Goal: Information Seeking & Learning: Compare options

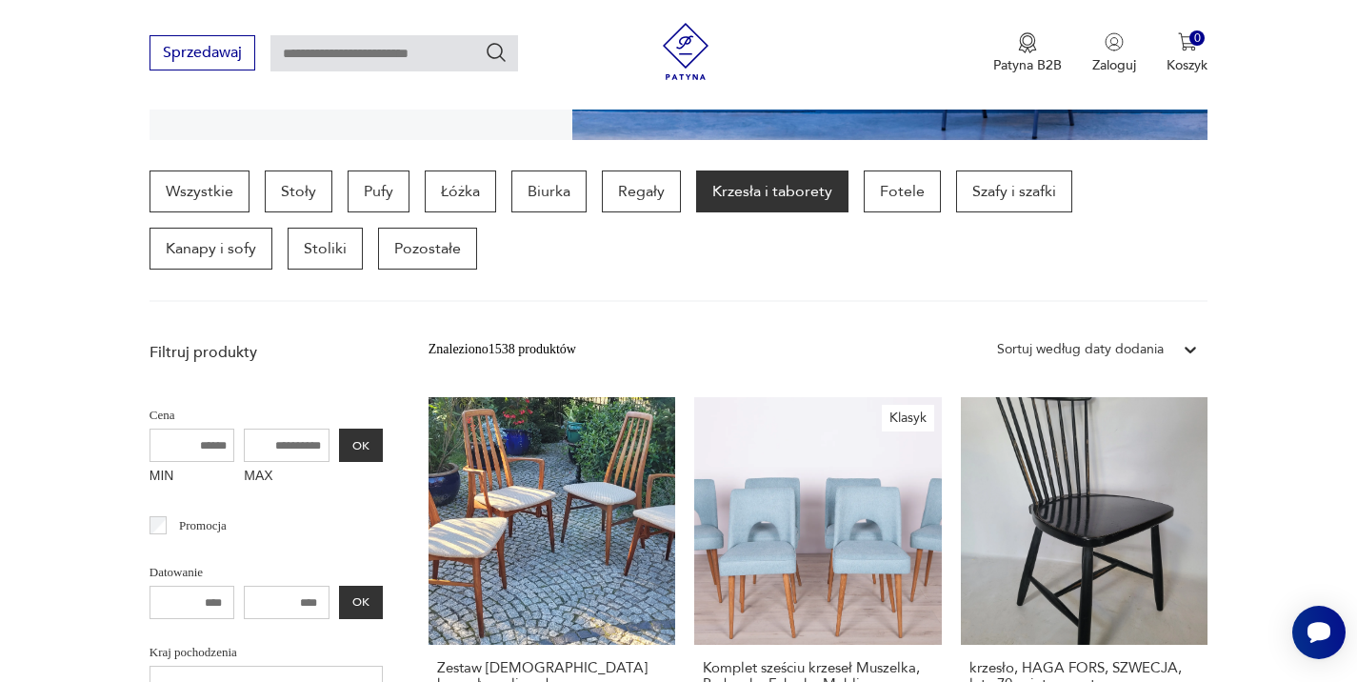
scroll to position [458, 0]
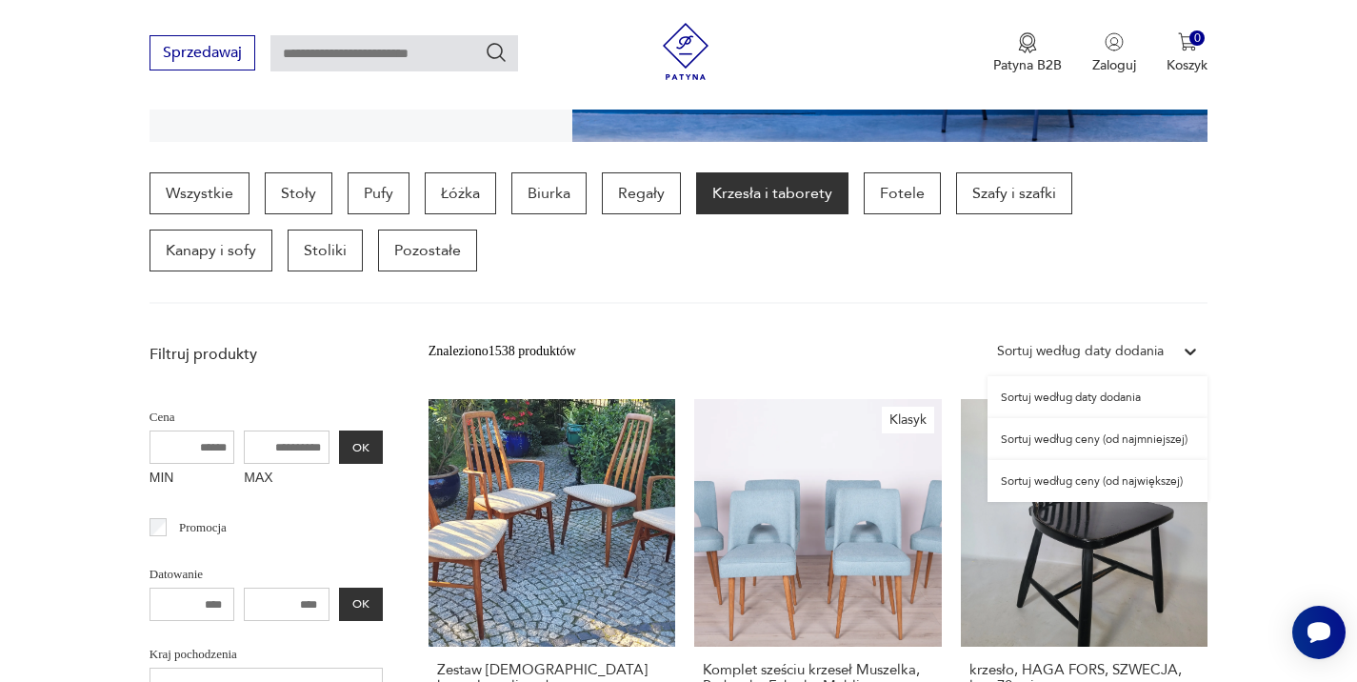
click at [1192, 348] on icon at bounding box center [1190, 351] width 19 height 19
click at [1062, 439] on div "Sortuj według ceny (od najmniejszej)" at bounding box center [1098, 439] width 220 height 42
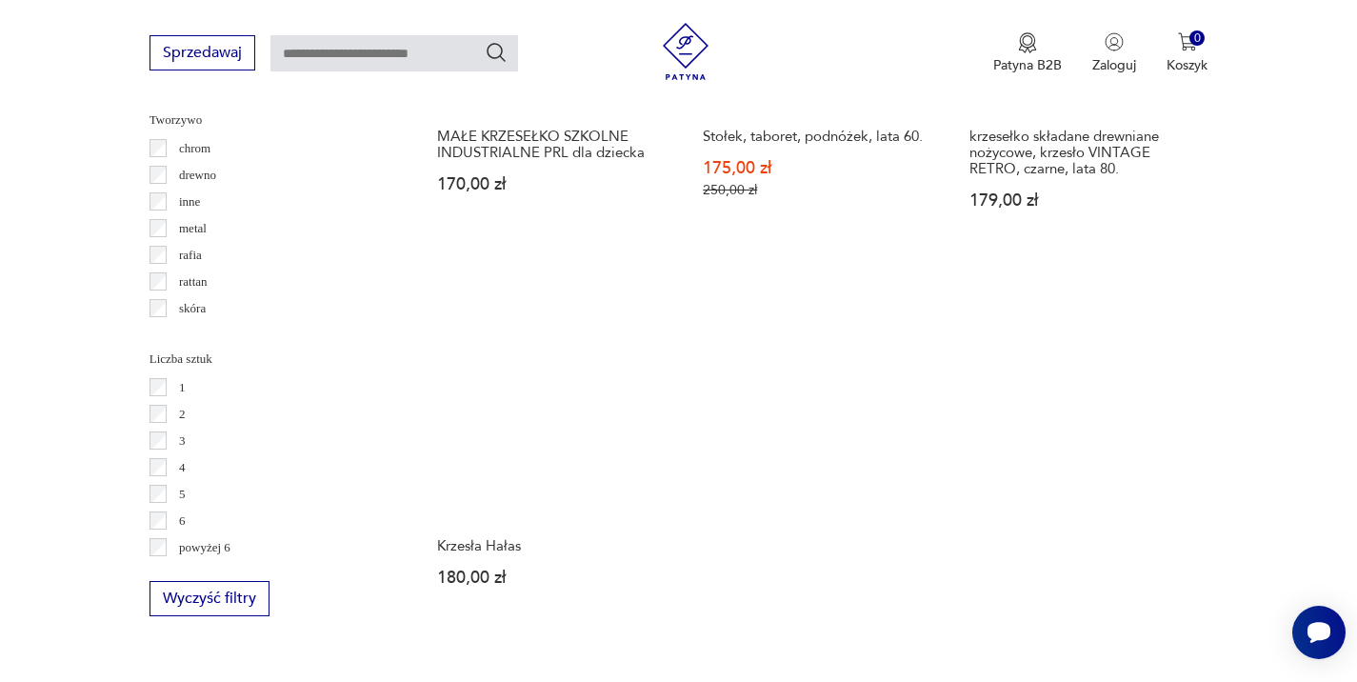
scroll to position [2570, 0]
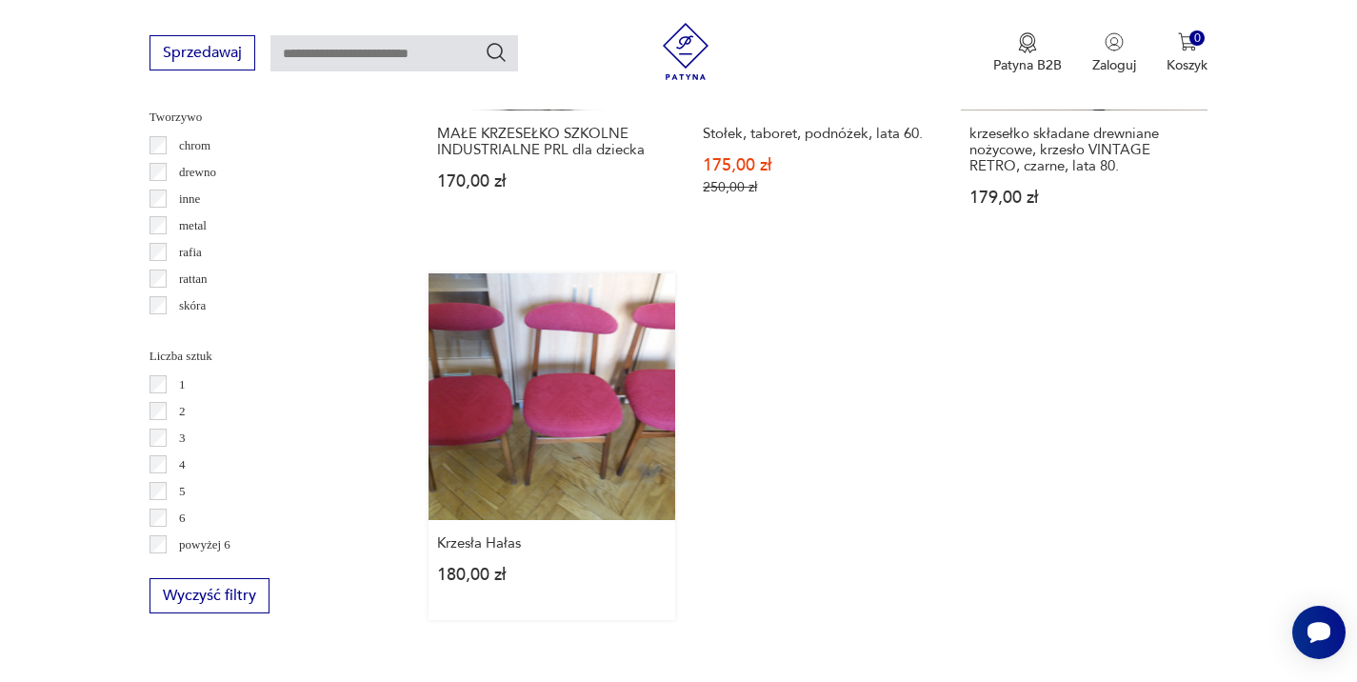
click at [564, 417] on link "Krzesła Hałas 180,00 zł" at bounding box center [553, 447] width 248 height 348
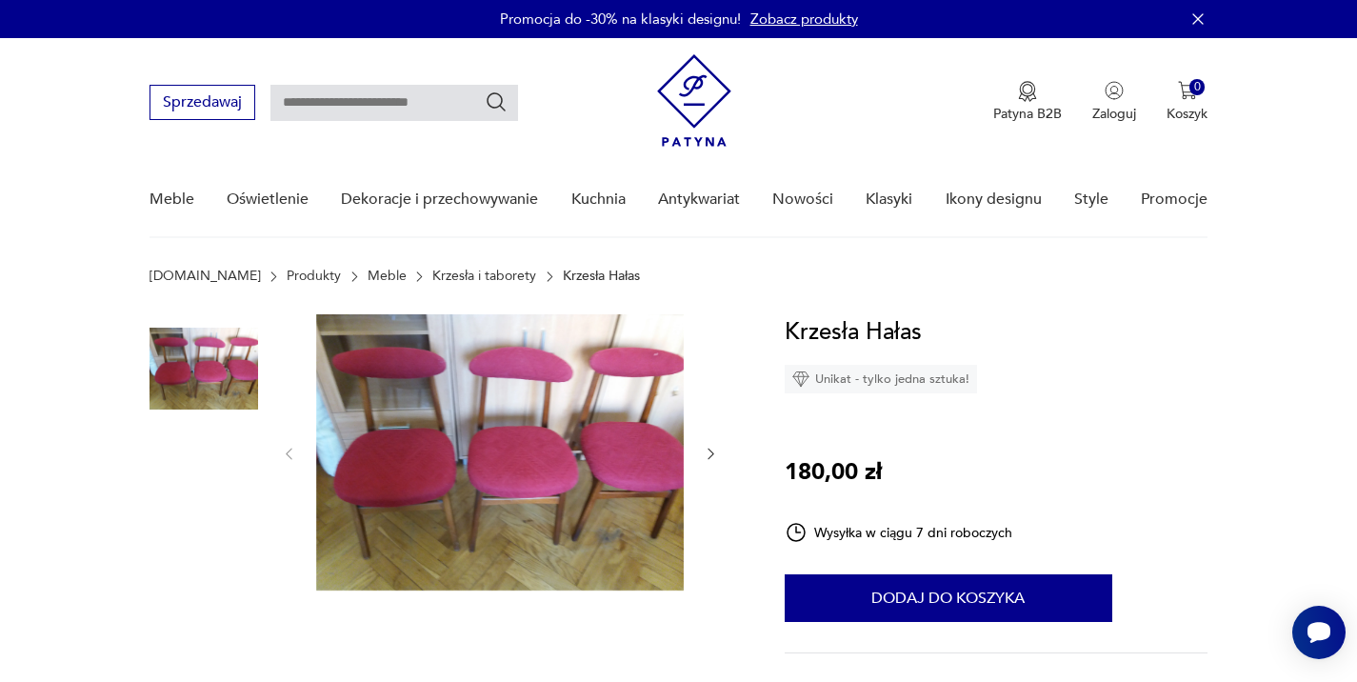
click at [196, 505] on img at bounding box center [204, 490] width 109 height 109
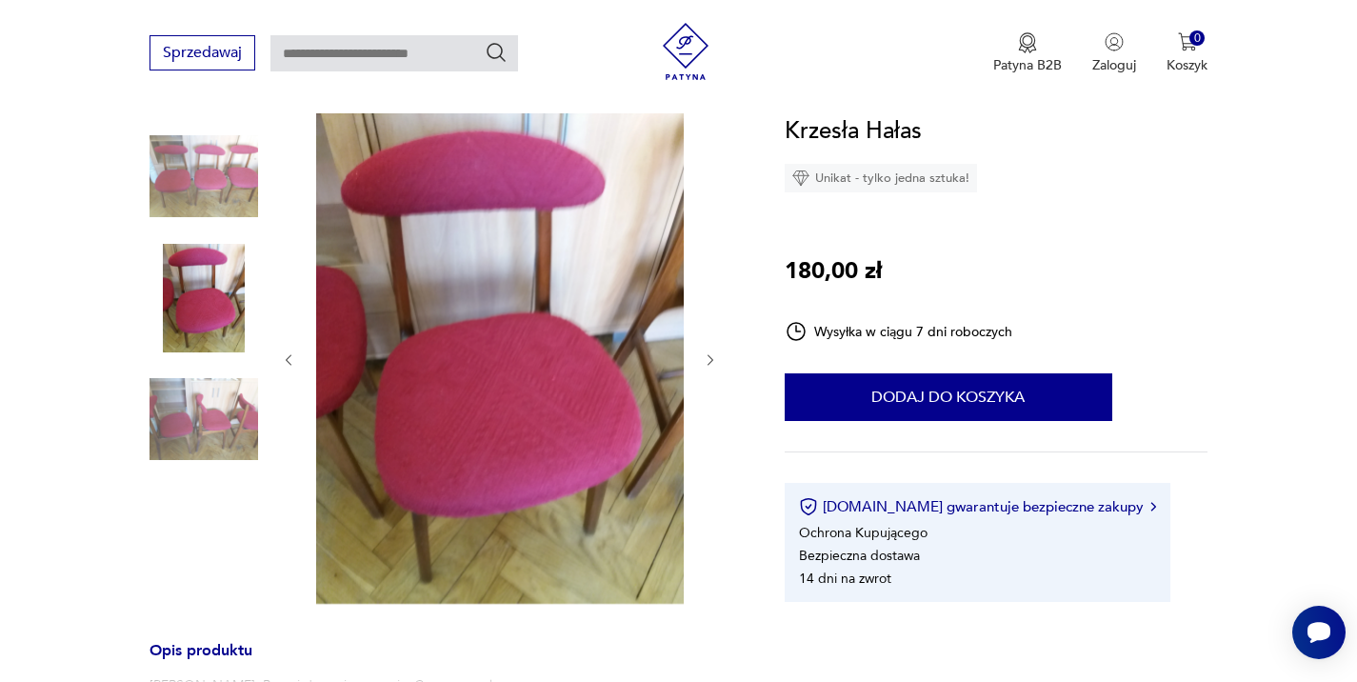
scroll to position [212, 0]
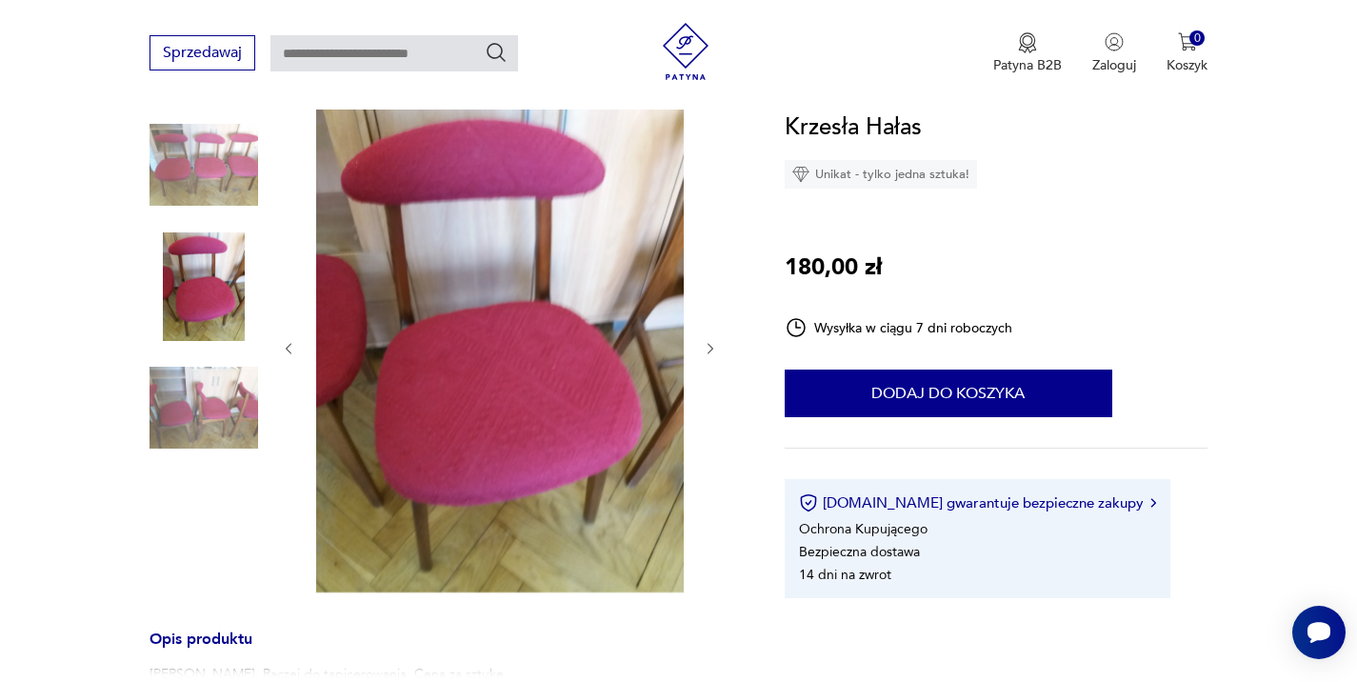
click at [206, 415] on img at bounding box center [204, 407] width 109 height 109
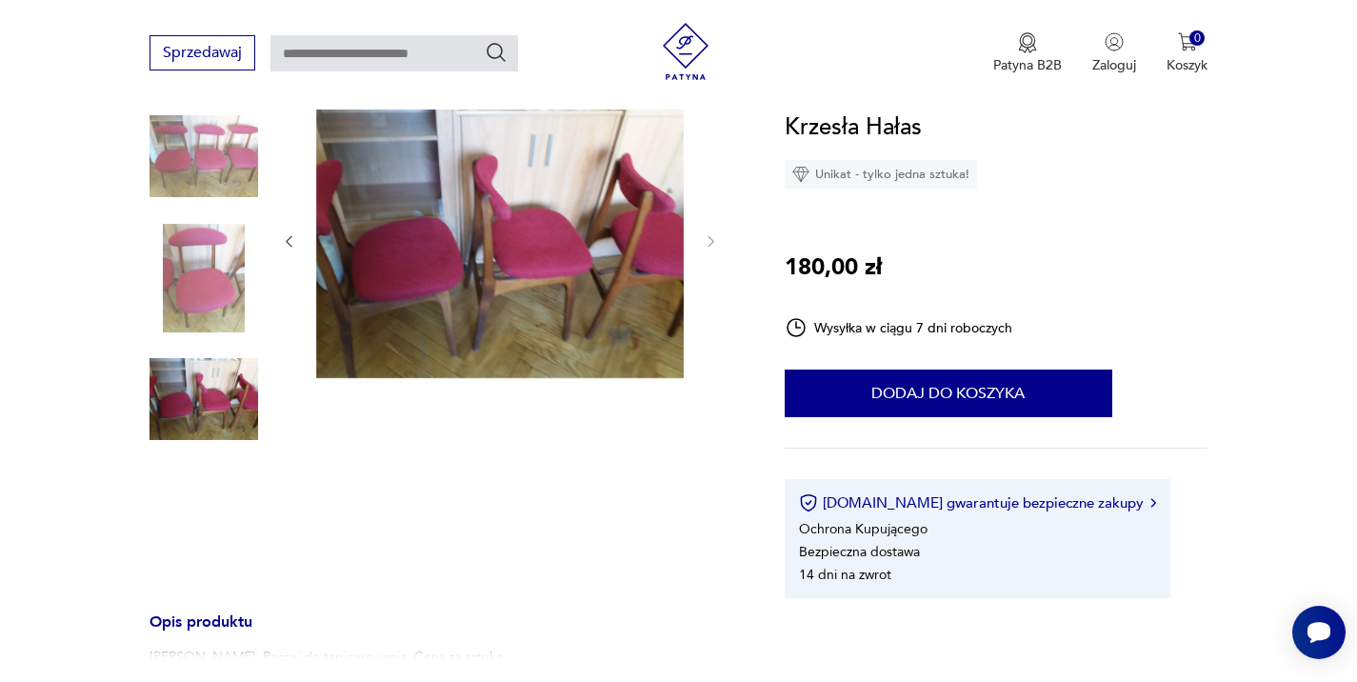
click at [197, 160] on img at bounding box center [204, 156] width 109 height 109
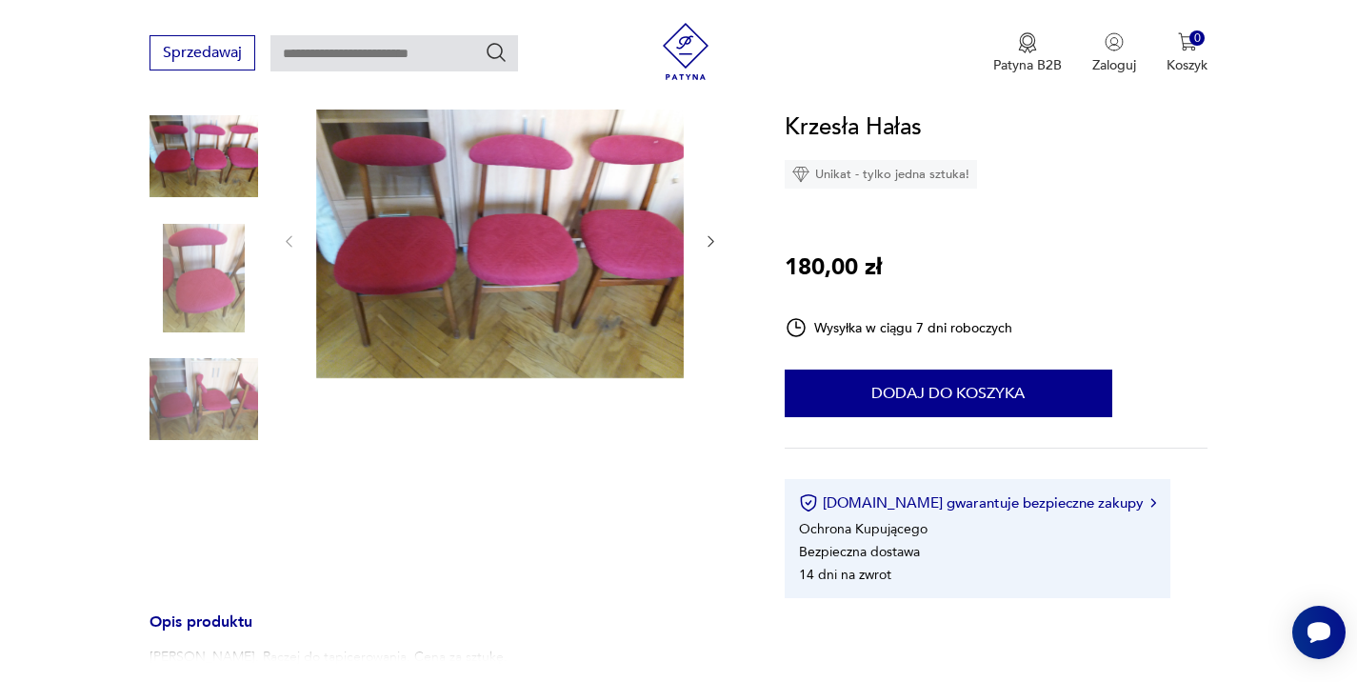
click at [194, 405] on img at bounding box center [204, 399] width 109 height 109
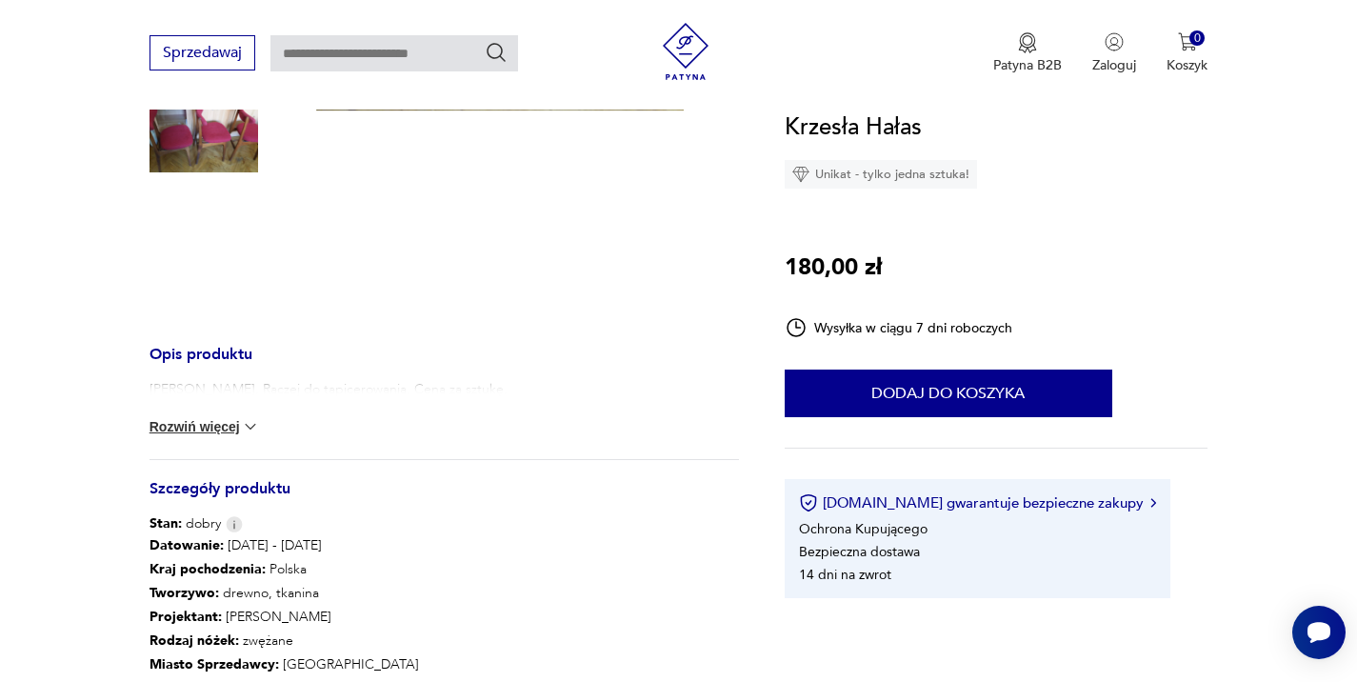
scroll to position [481, 0]
click at [253, 424] on img at bounding box center [250, 425] width 19 height 19
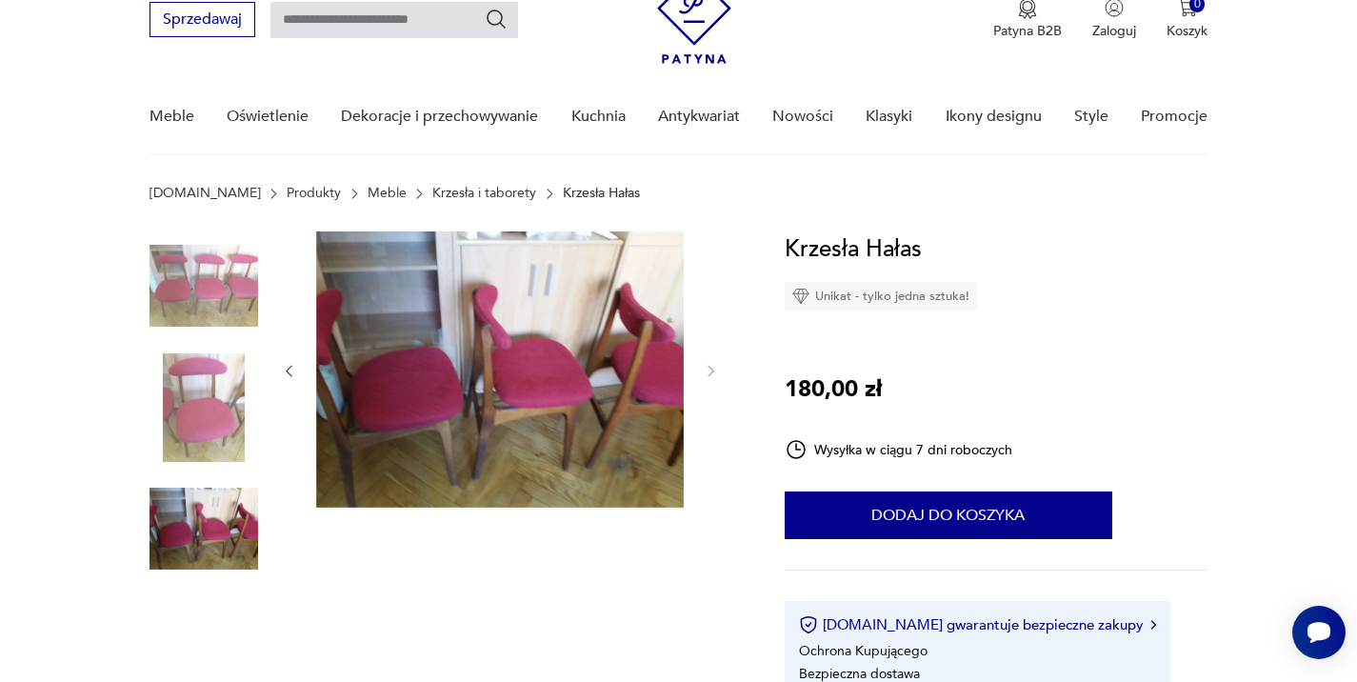
scroll to position [0, 0]
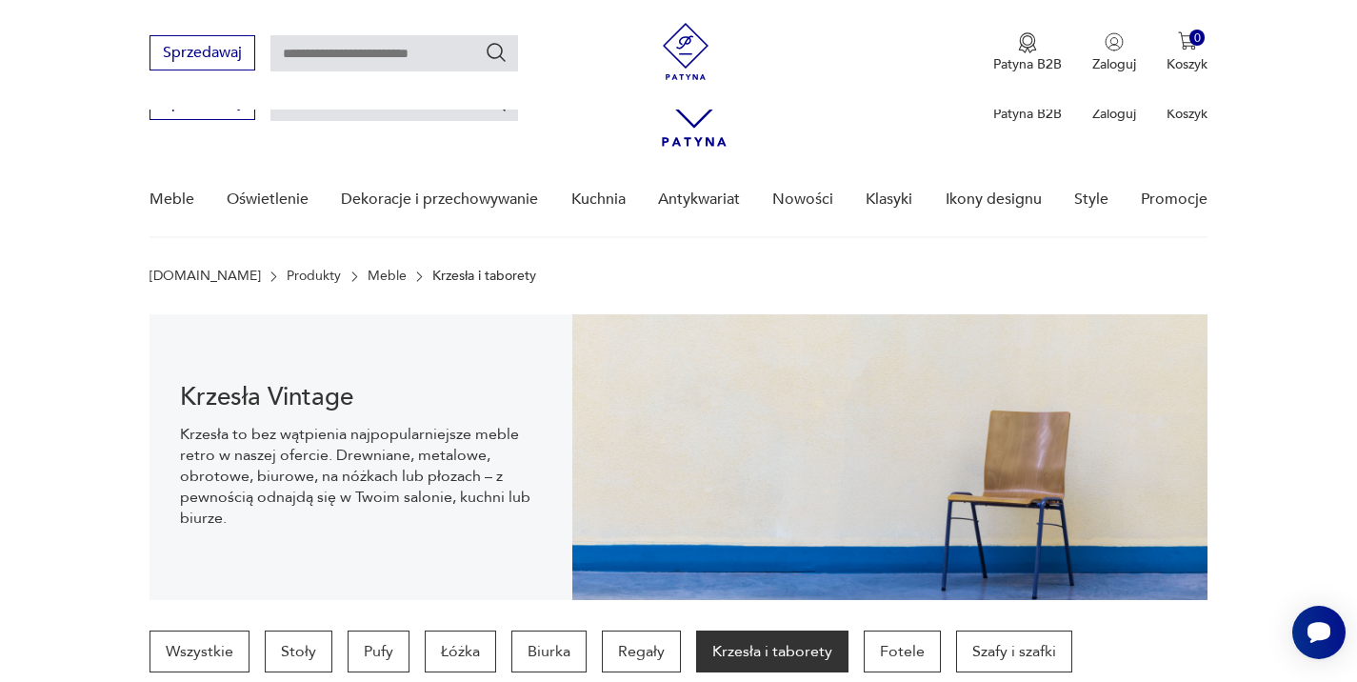
scroll to position [2745, 0]
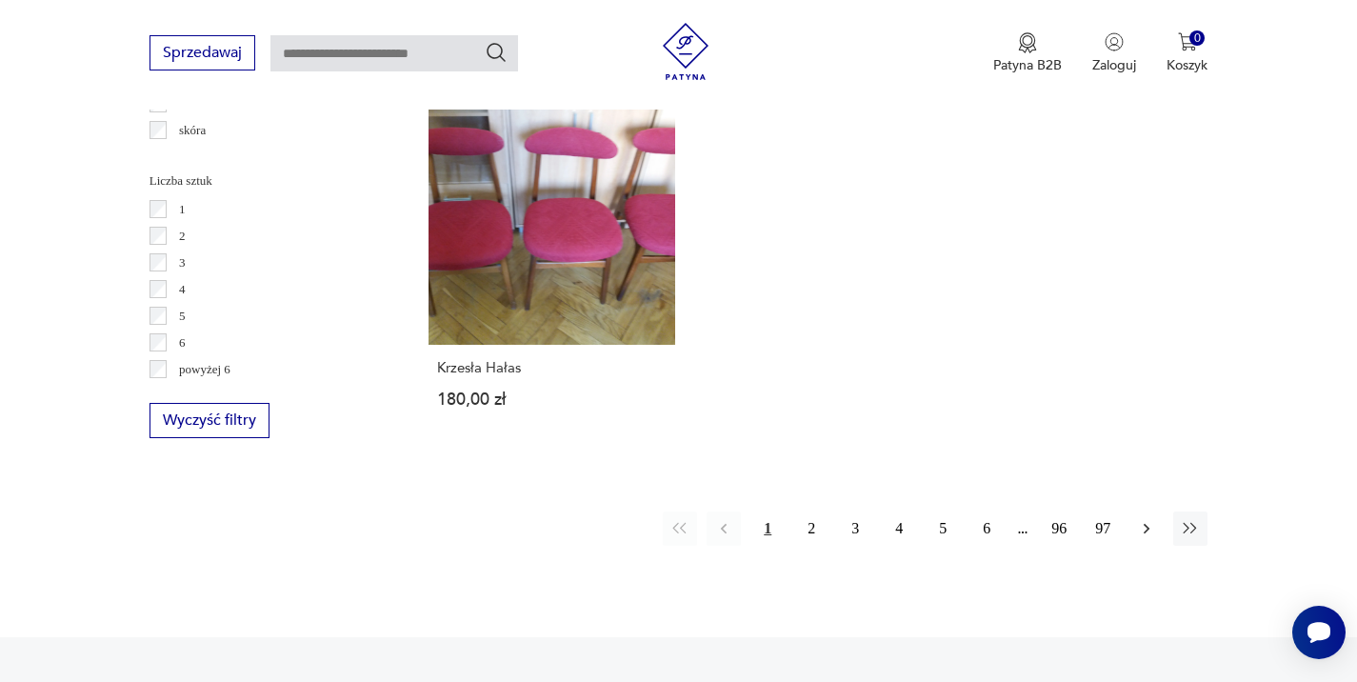
click at [1151, 538] on icon "button" at bounding box center [1146, 528] width 19 height 19
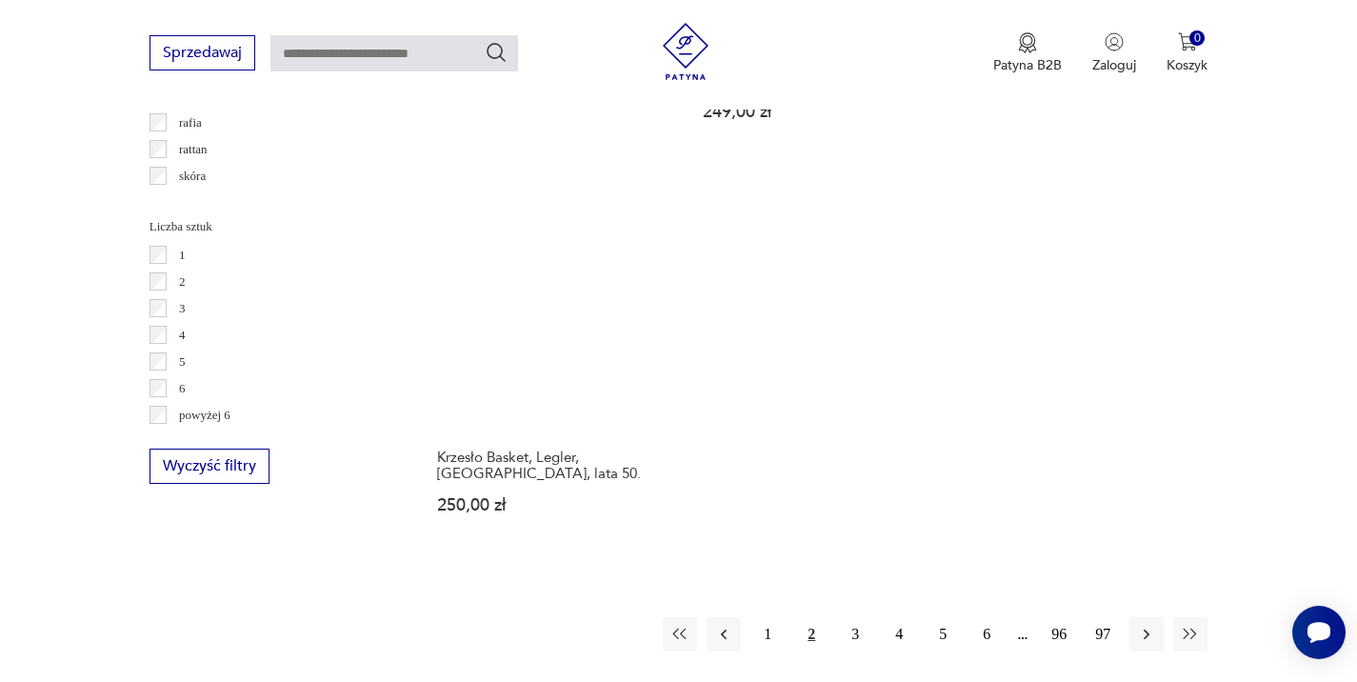
scroll to position [2708, 0]
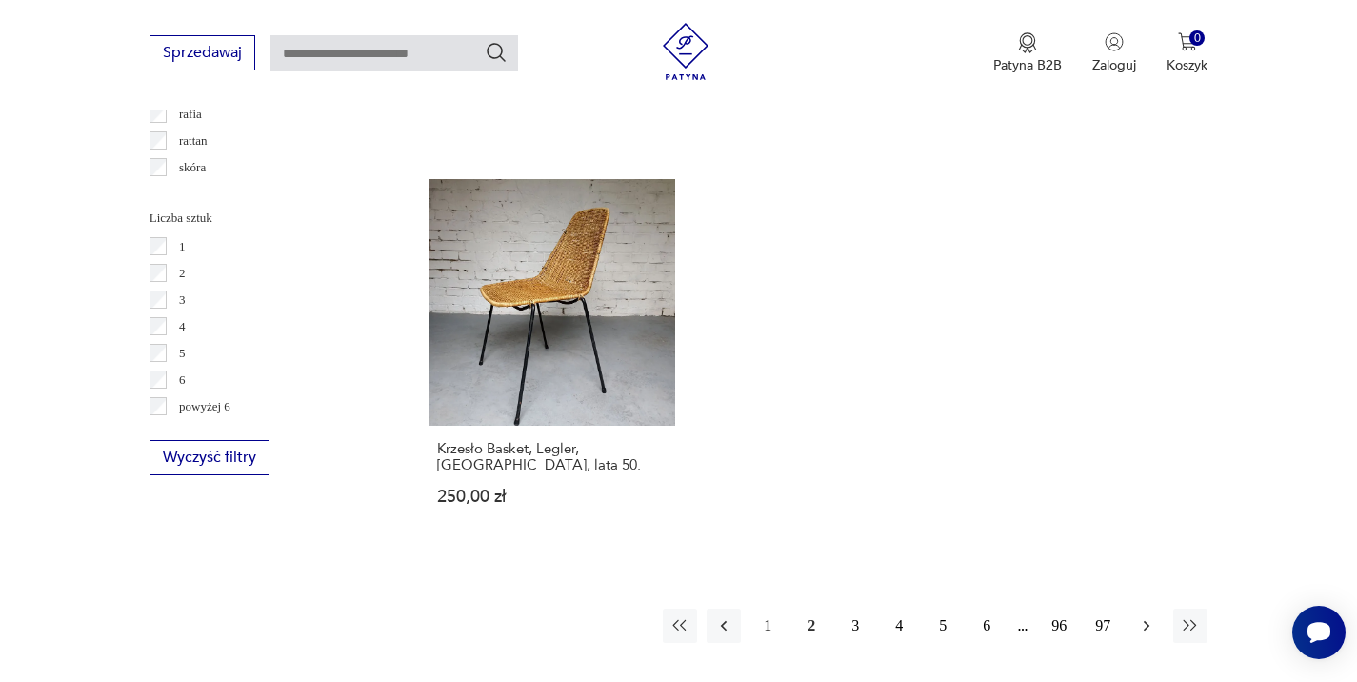
click at [1147, 627] on icon "button" at bounding box center [1147, 626] width 6 height 10
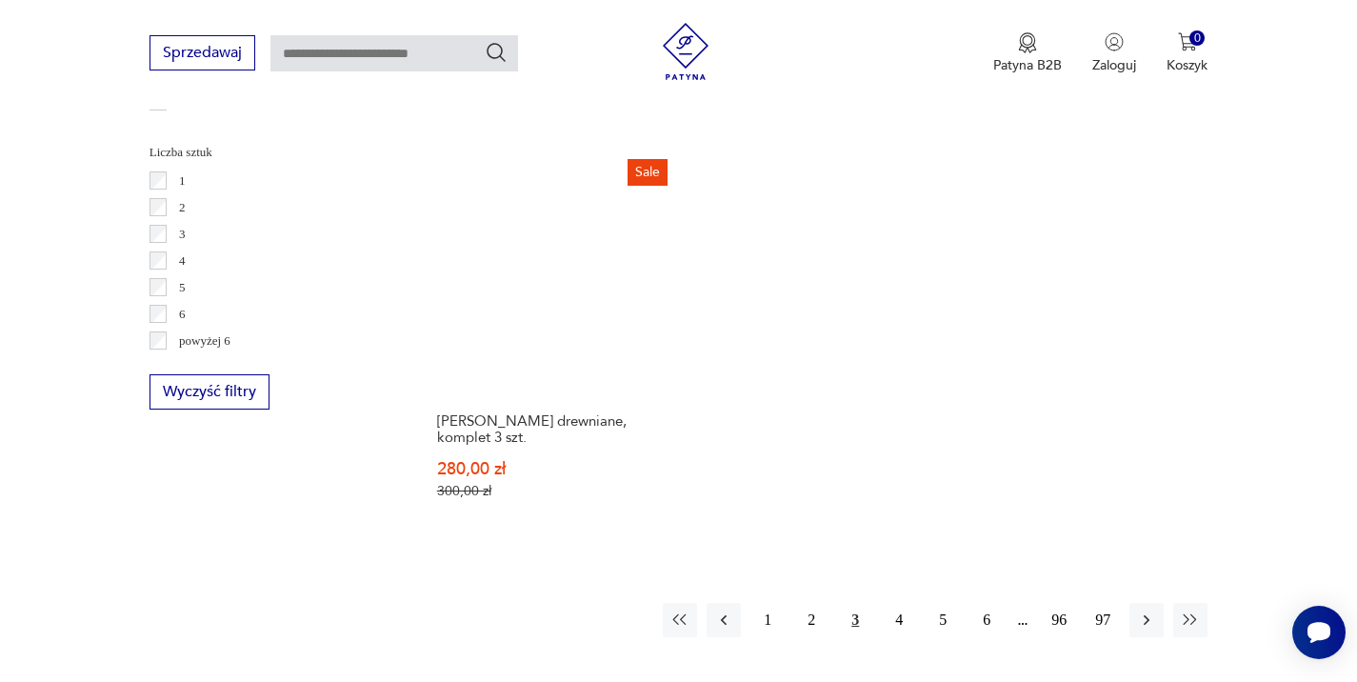
scroll to position [2790, 0]
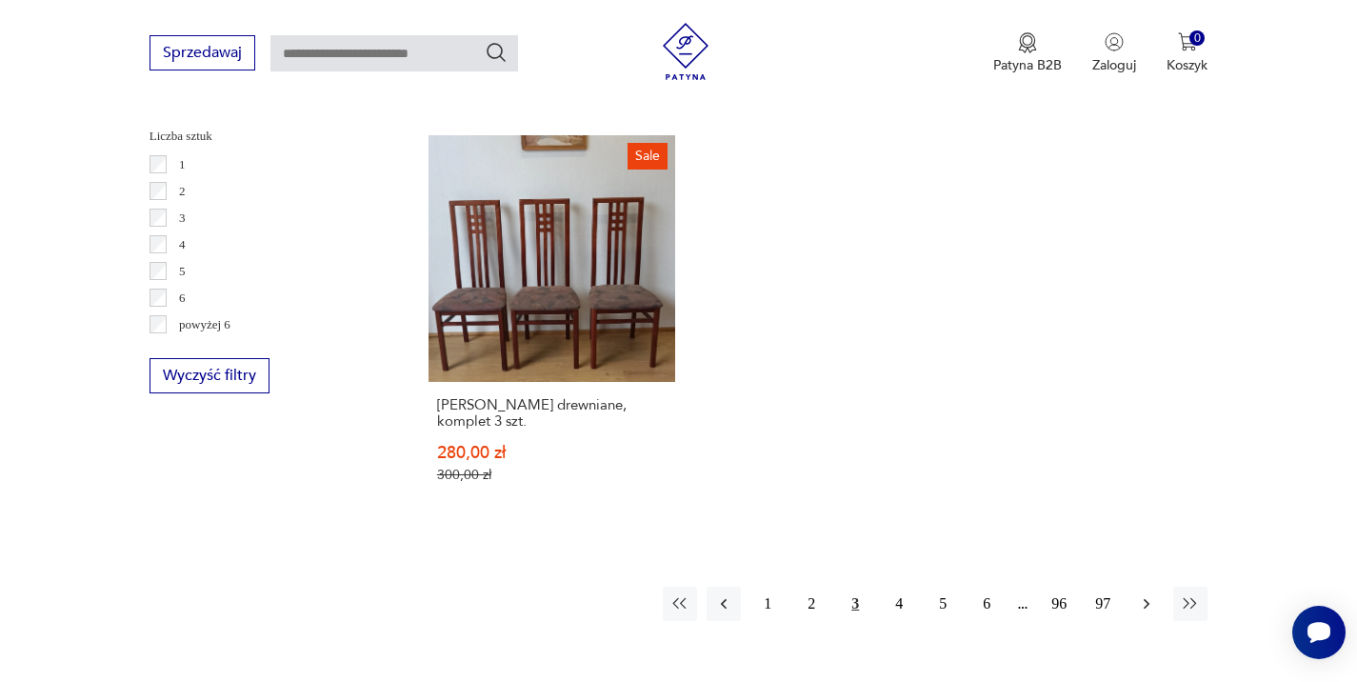
click at [1147, 594] on icon "button" at bounding box center [1146, 603] width 19 height 19
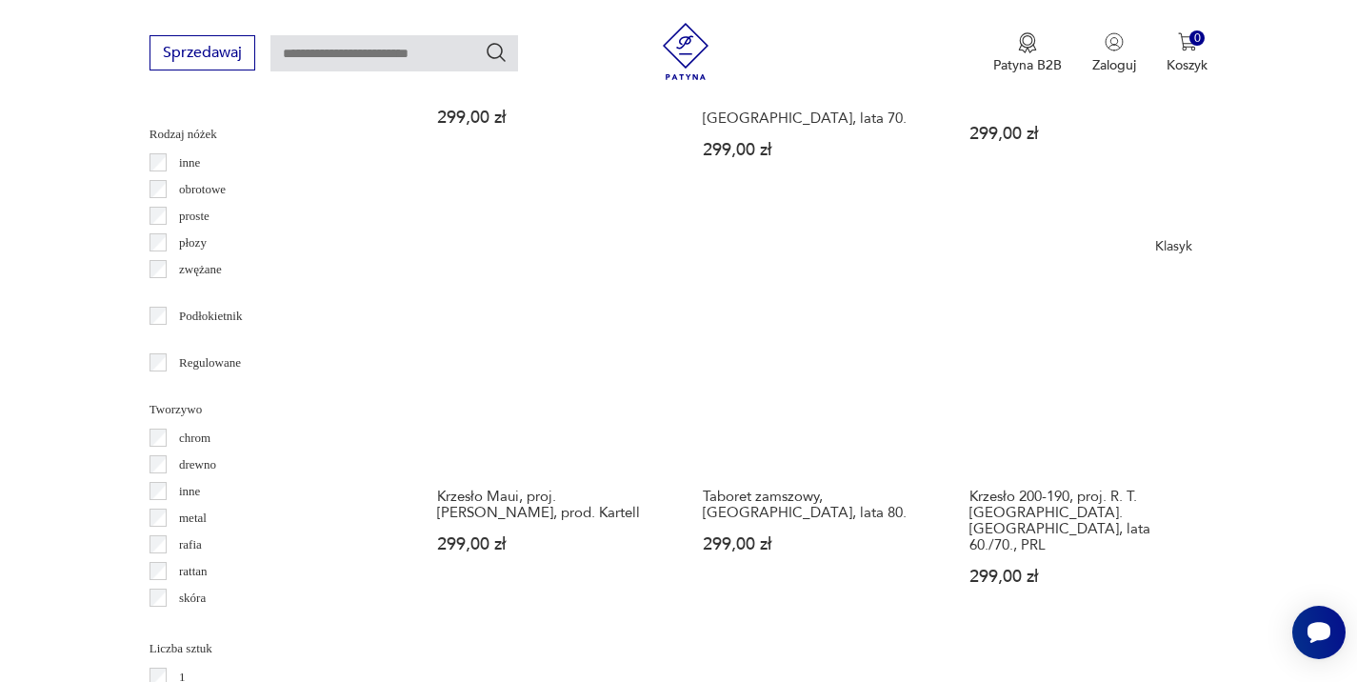
scroll to position [2279, 0]
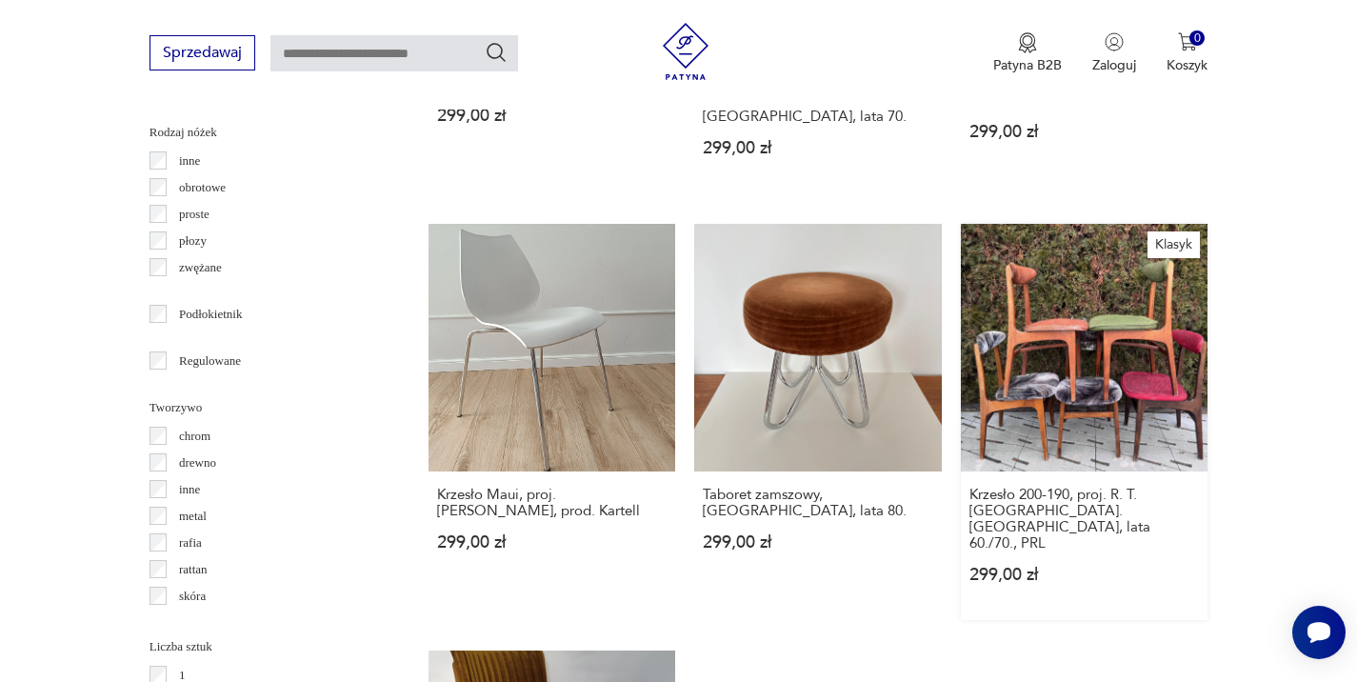
click at [1066, 373] on link "Klasyk Krzesło 200-190, proj. R. T. [GEOGRAPHIC_DATA]. [GEOGRAPHIC_DATA], lata …" at bounding box center [1085, 422] width 248 height 396
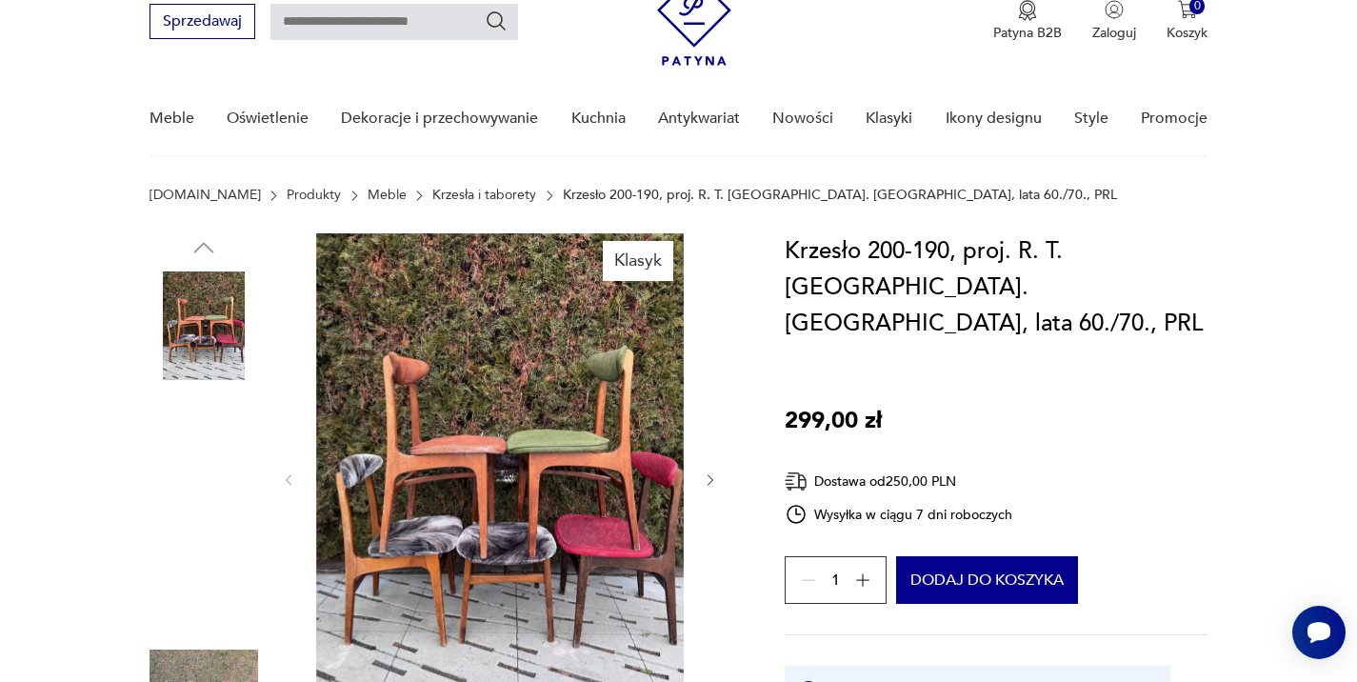
scroll to position [80, 0]
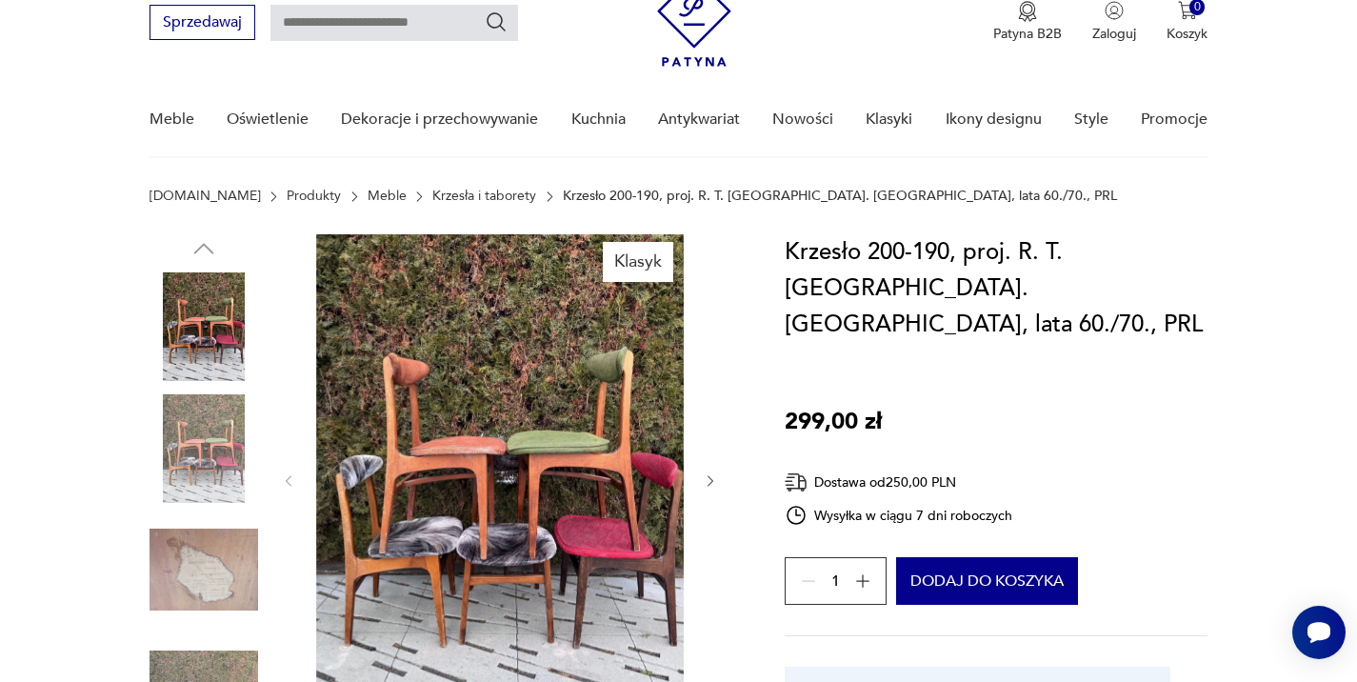
click at [201, 331] on img at bounding box center [204, 326] width 109 height 109
click at [204, 453] on img at bounding box center [204, 448] width 109 height 109
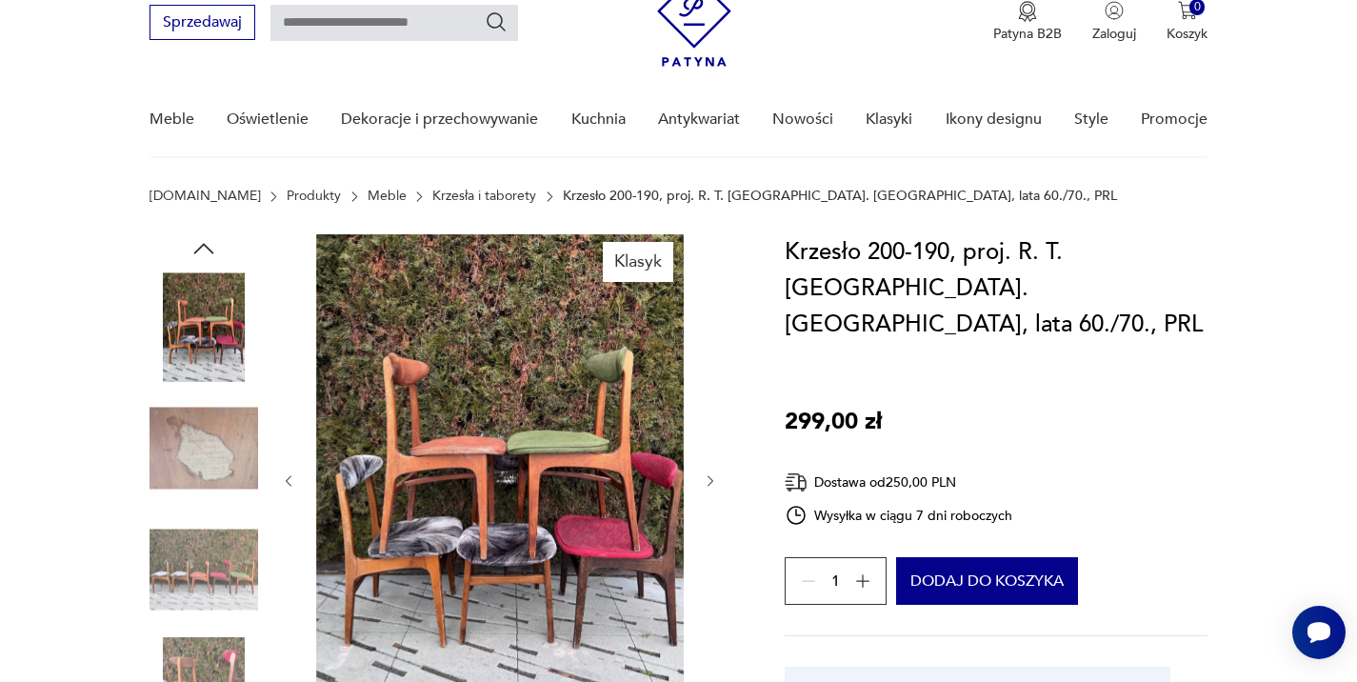
click at [191, 570] on img at bounding box center [204, 569] width 109 height 109
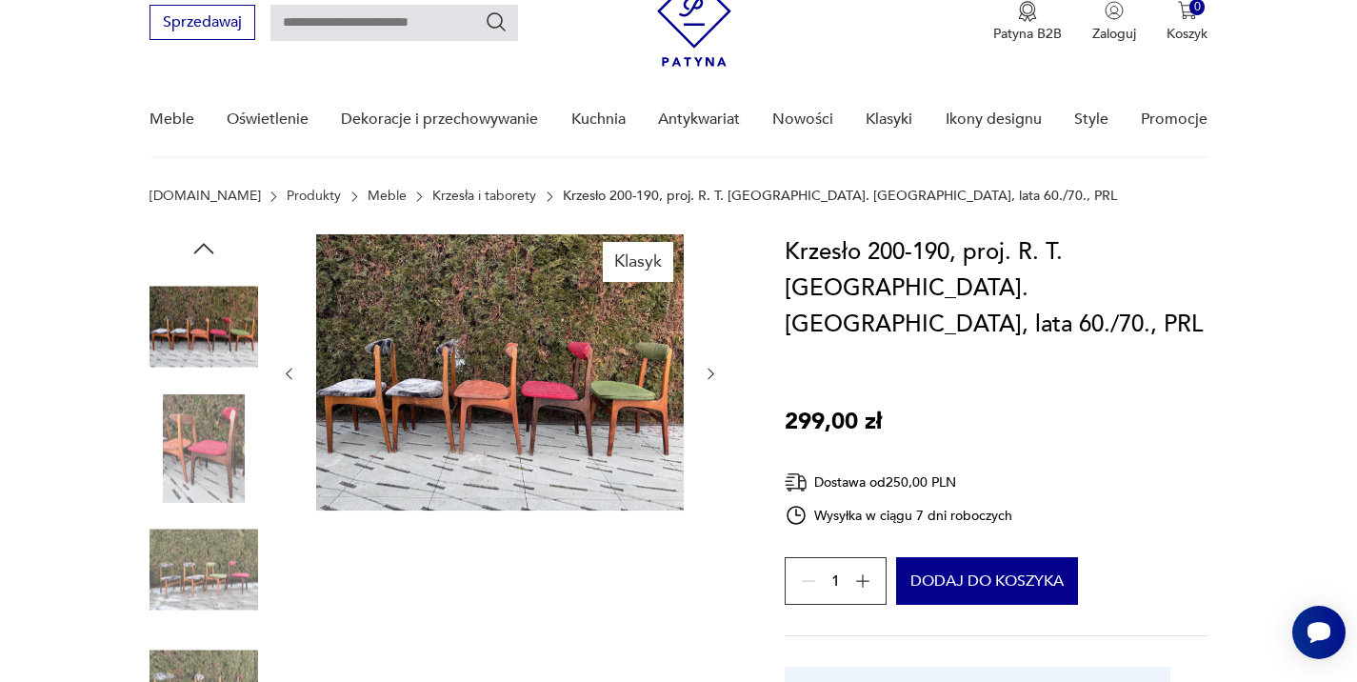
click at [191, 570] on img at bounding box center [204, 569] width 109 height 109
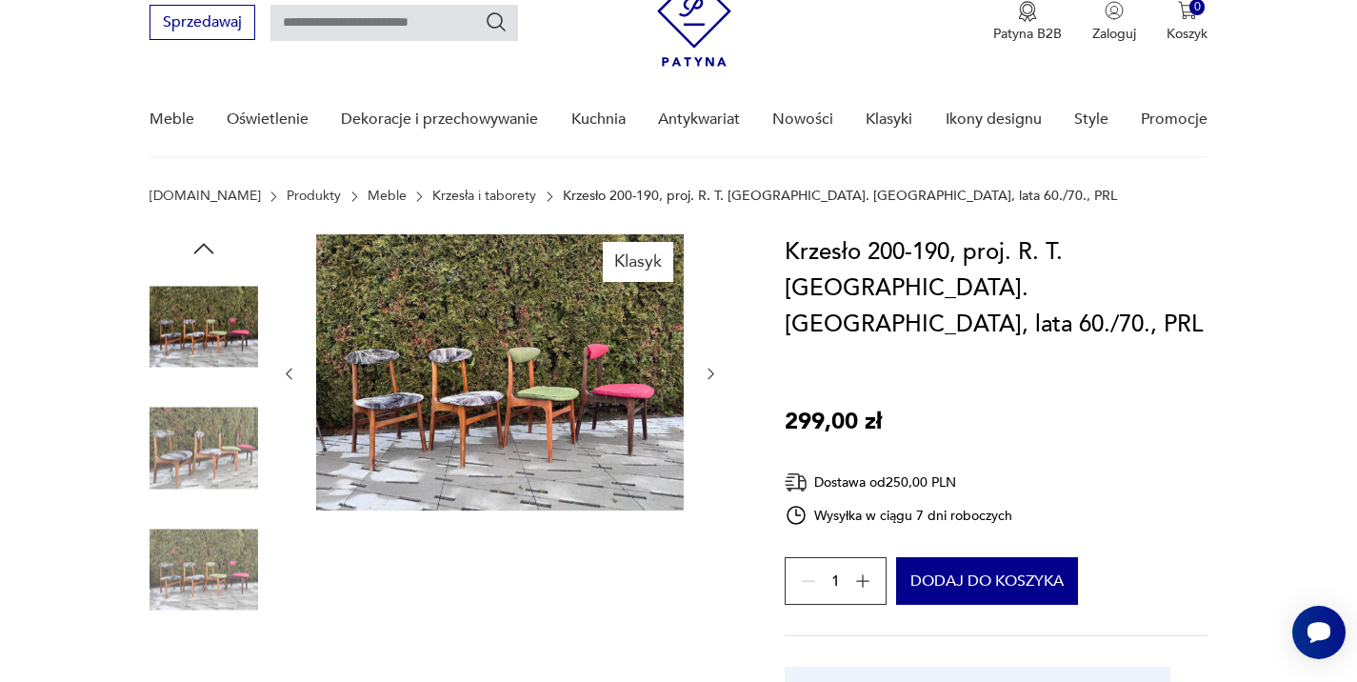
click at [191, 579] on img at bounding box center [204, 569] width 109 height 109
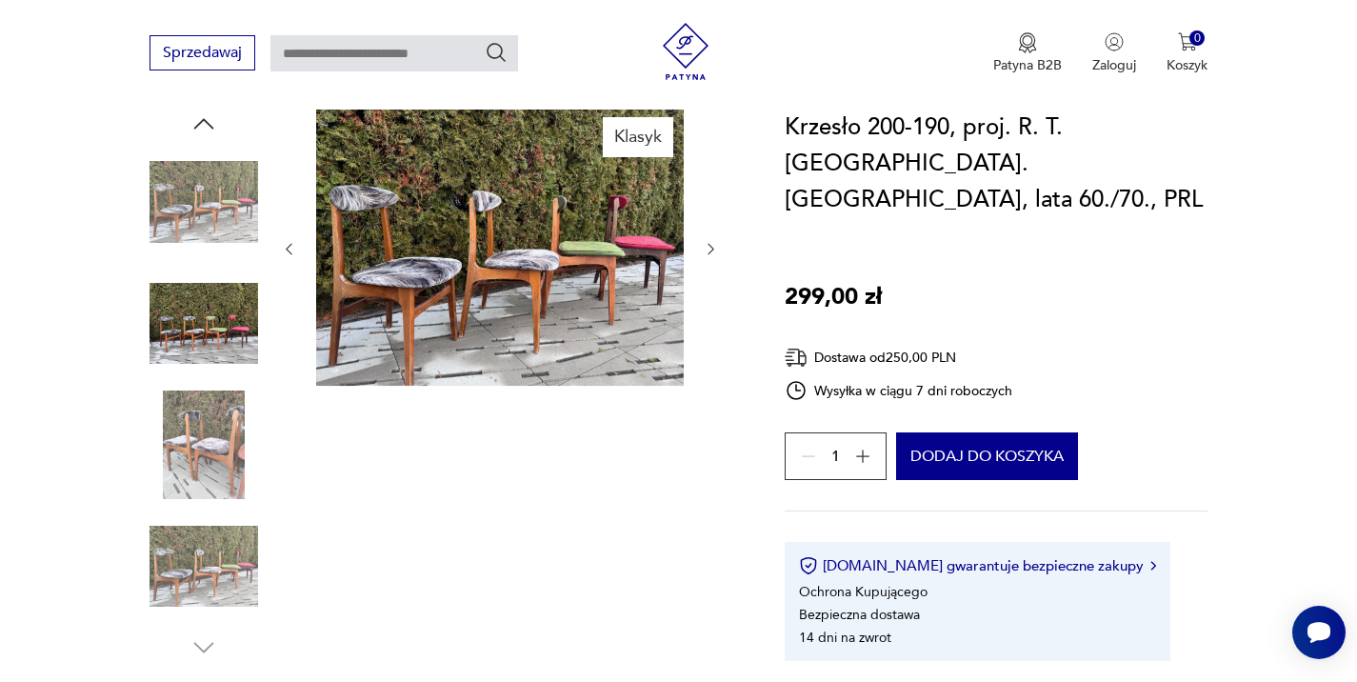
scroll to position [208, 0]
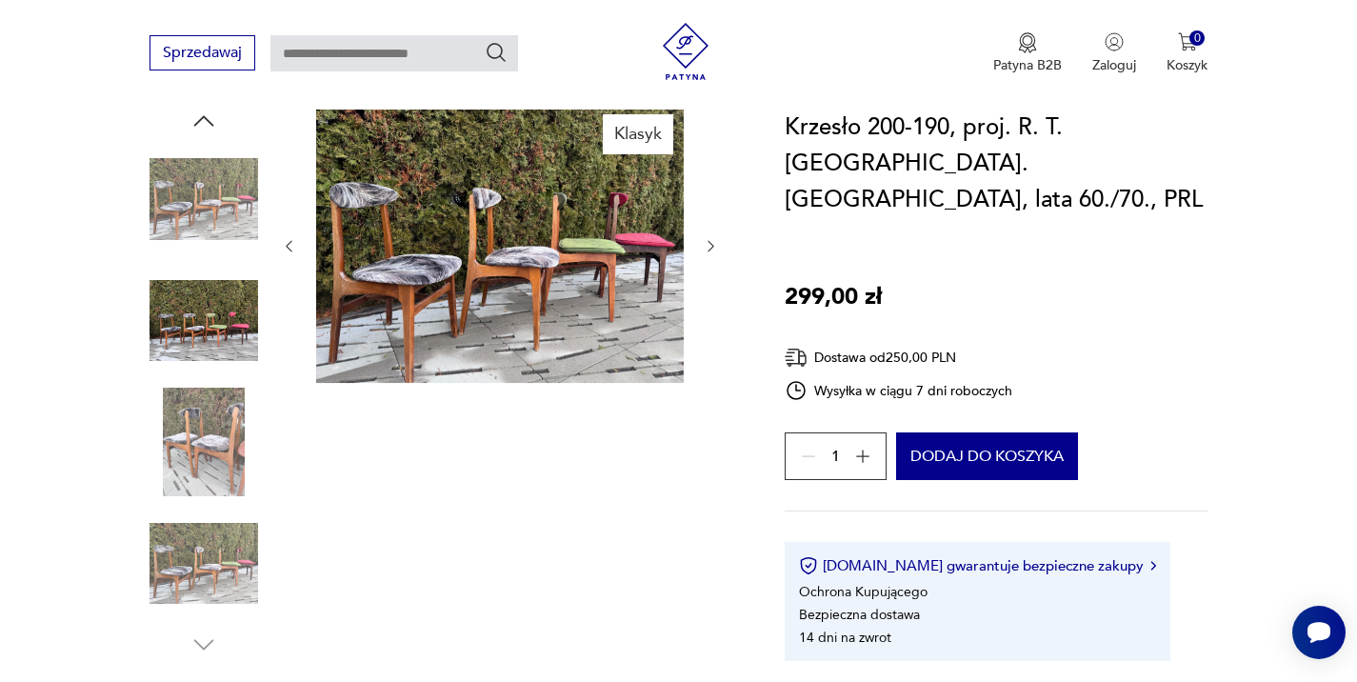
click at [191, 579] on img at bounding box center [204, 564] width 109 height 109
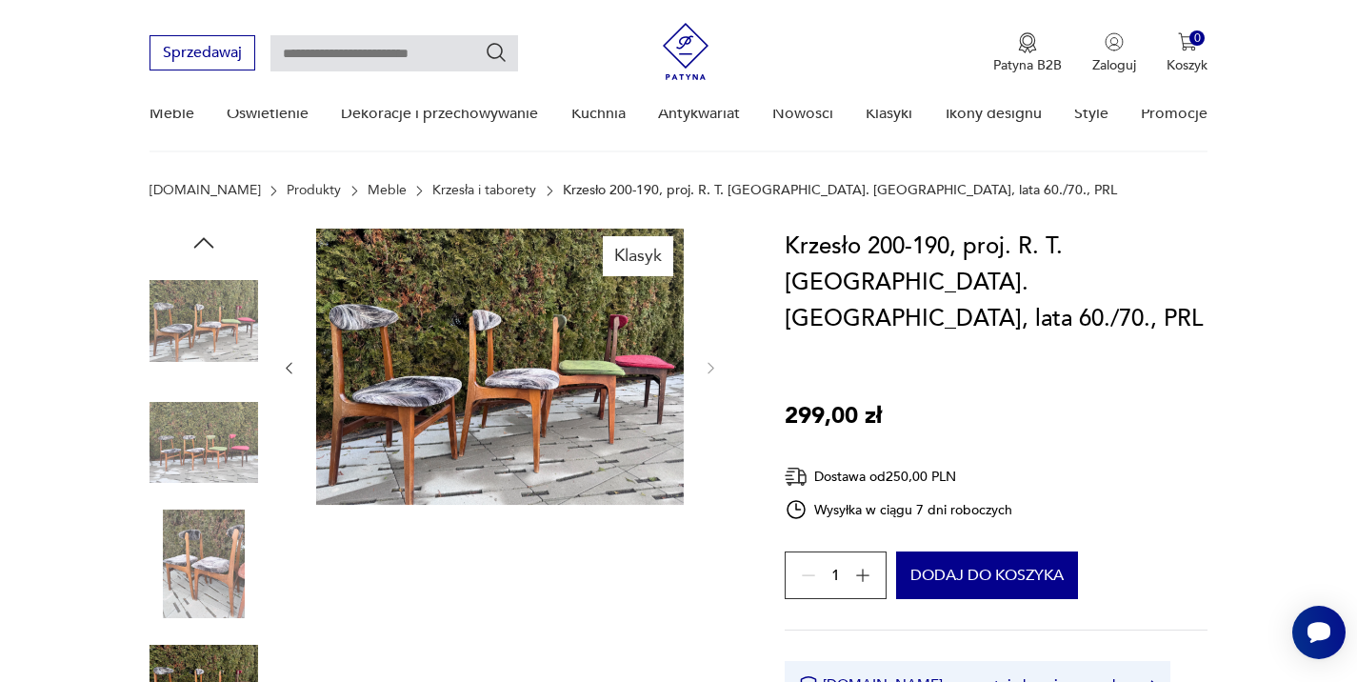
scroll to position [0, 0]
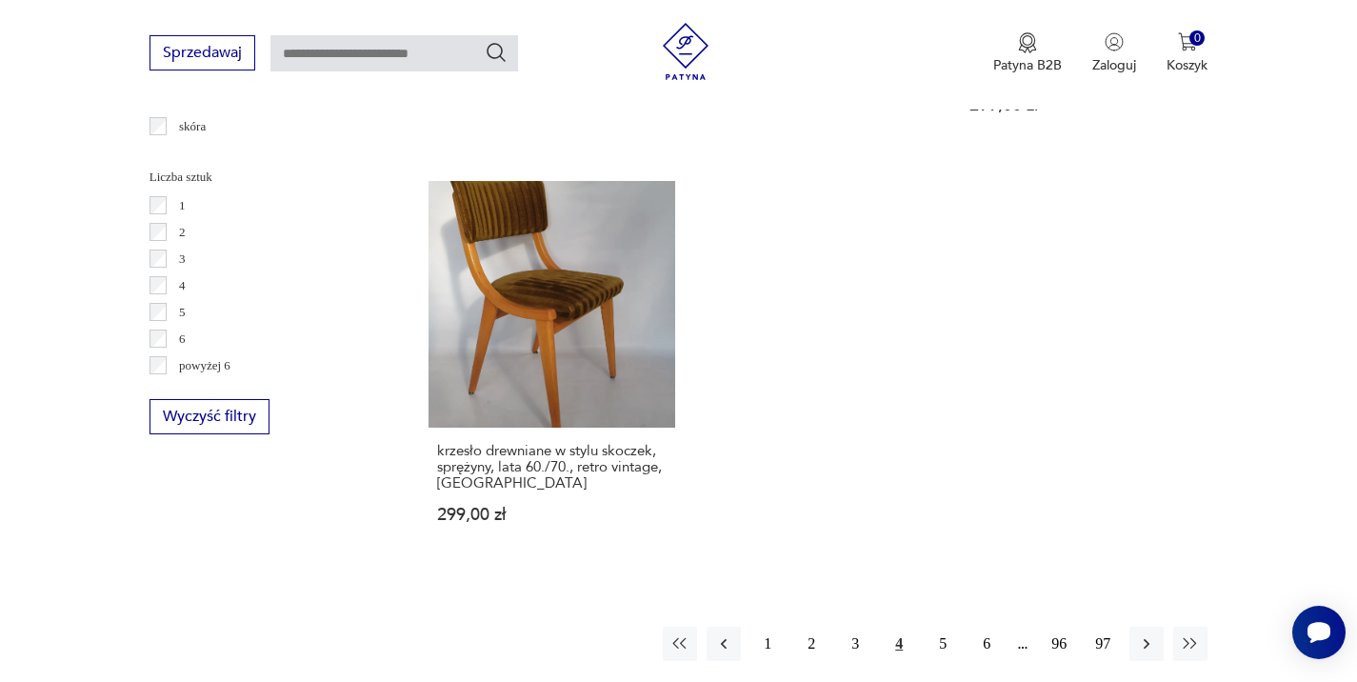
scroll to position [2748, 0]
click at [941, 628] on button "5" at bounding box center [943, 645] width 34 height 34
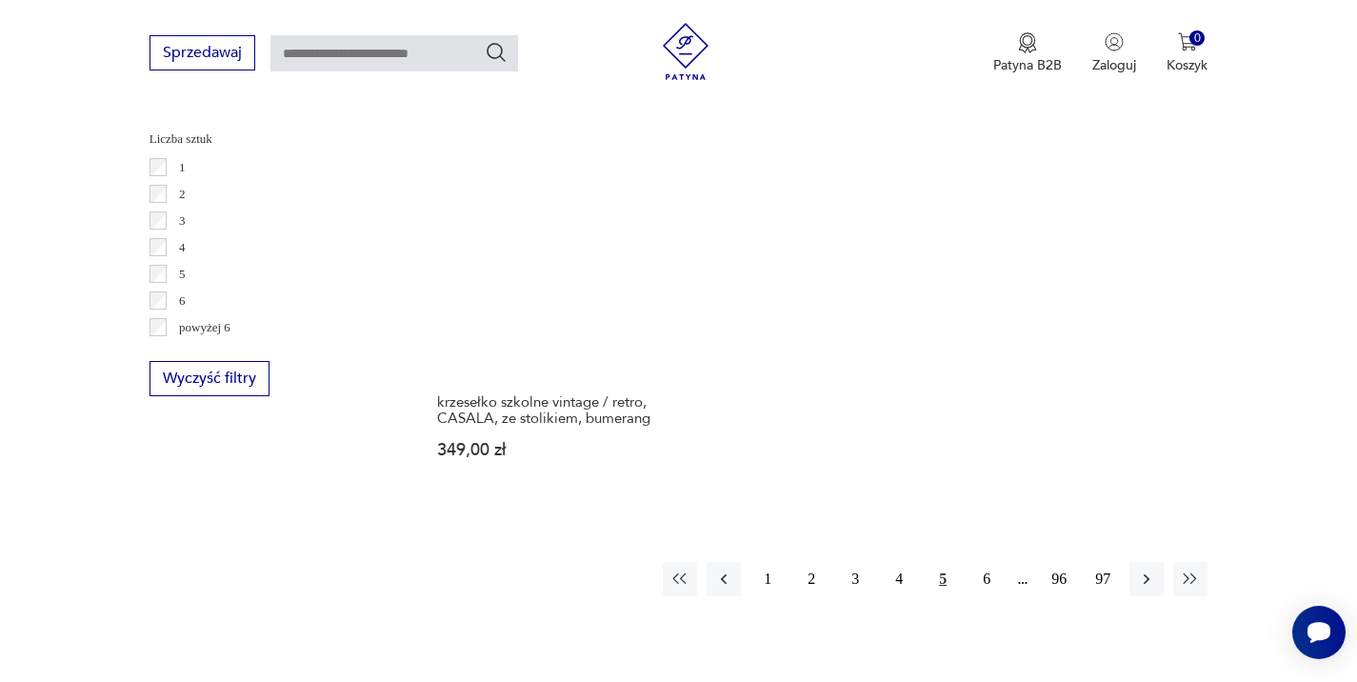
scroll to position [2808, 0]
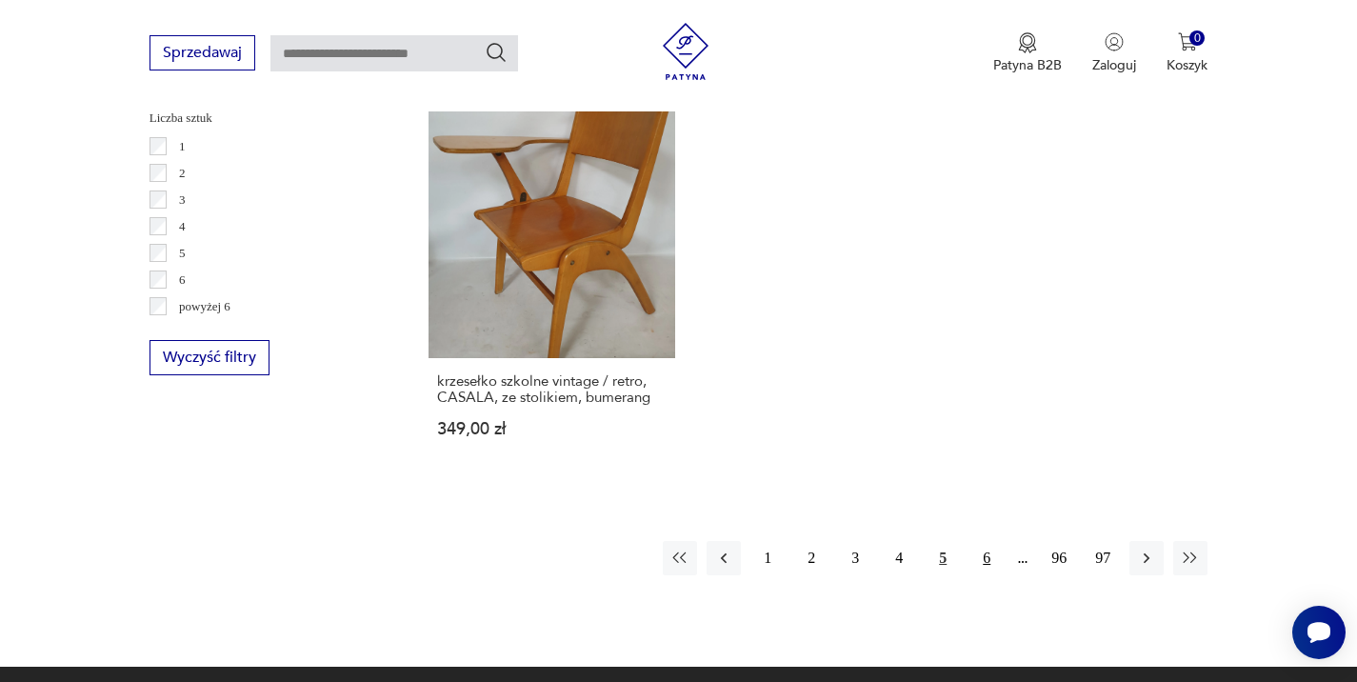
click at [987, 541] on button "6" at bounding box center [987, 558] width 34 height 34
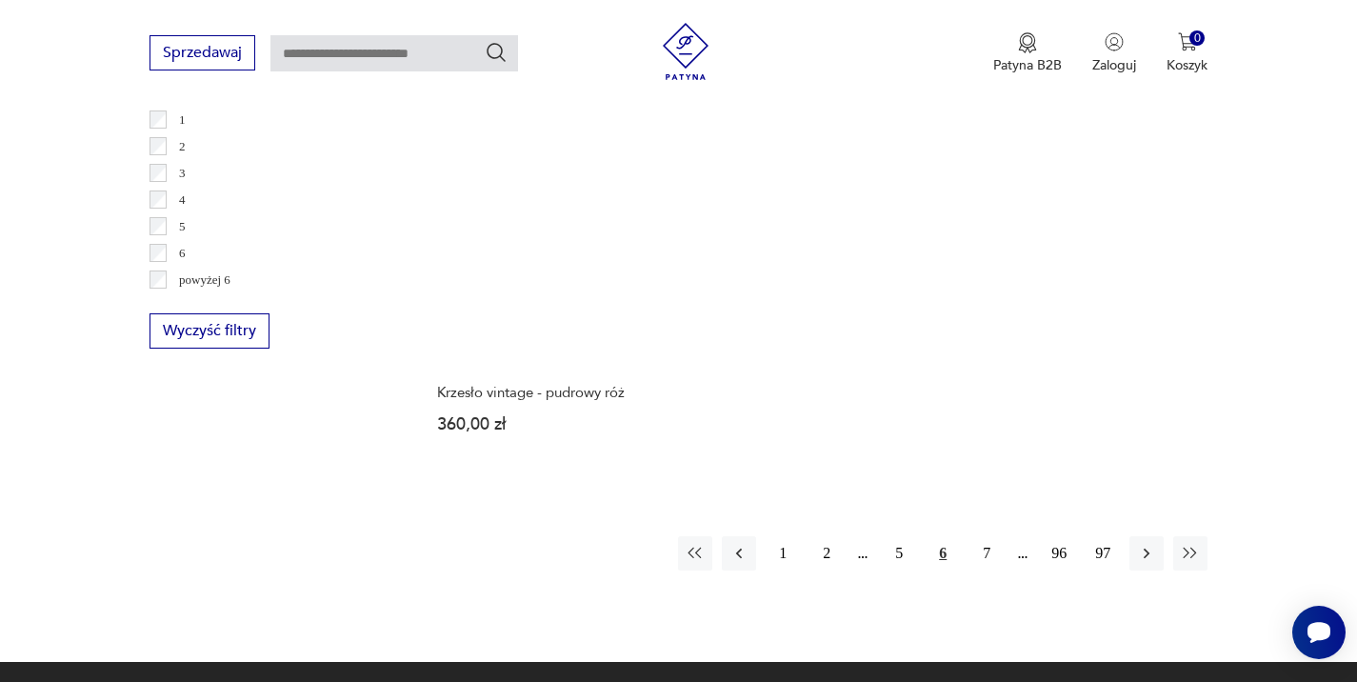
scroll to position [2834, 0]
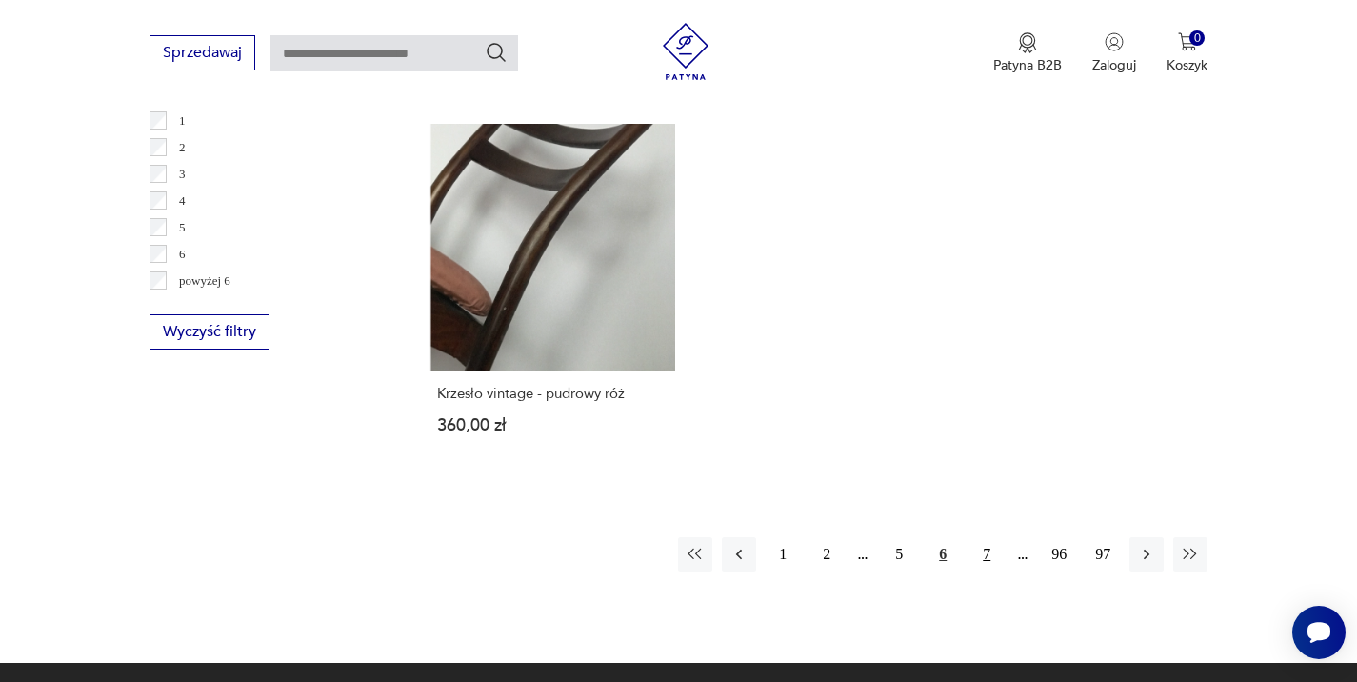
click at [988, 537] on button "7" at bounding box center [987, 554] width 34 height 34
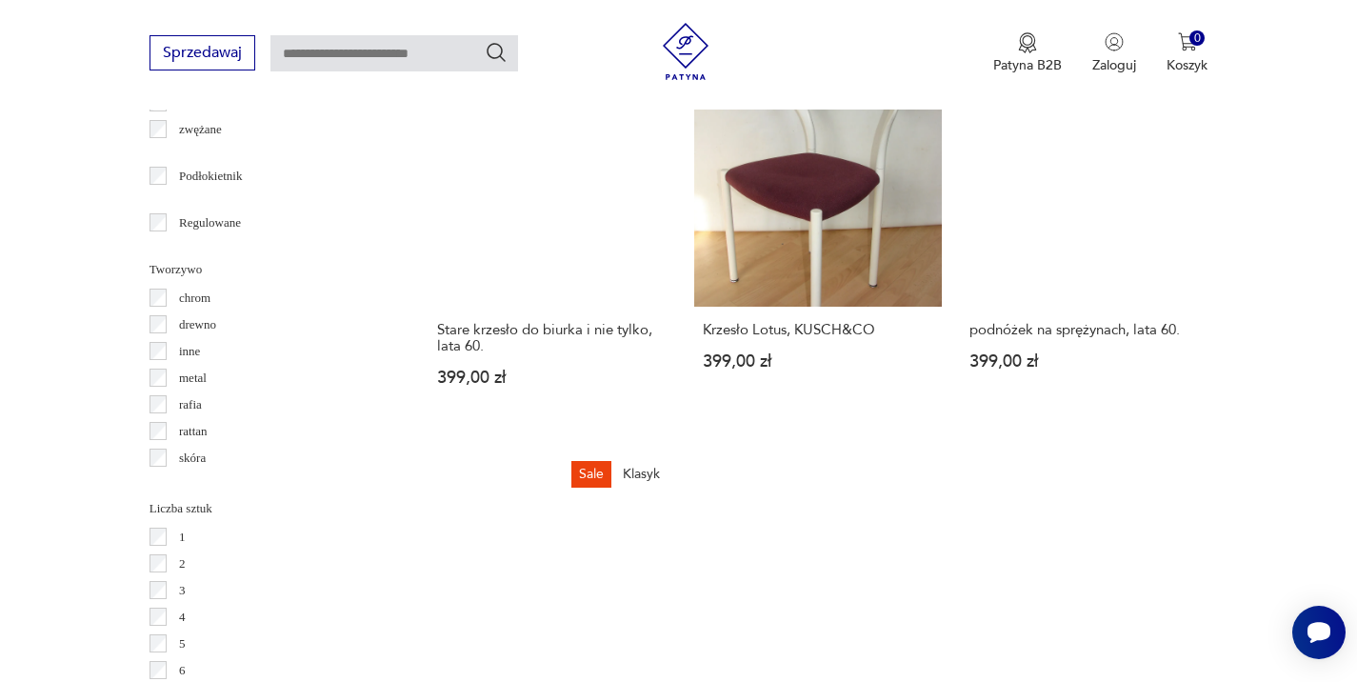
scroll to position [2416, 0]
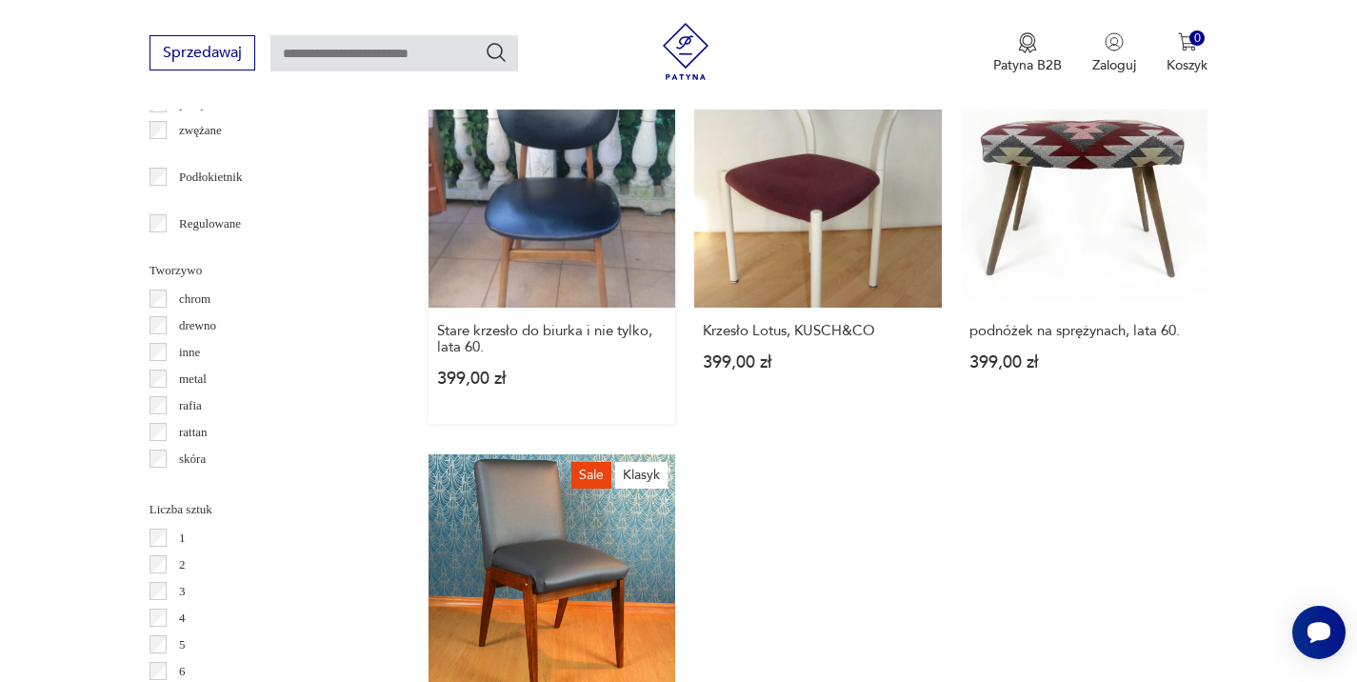
click at [535, 207] on link "Stare krzesło do biurka i nie tylko, lata 60. 399,00 zł" at bounding box center [553, 242] width 248 height 364
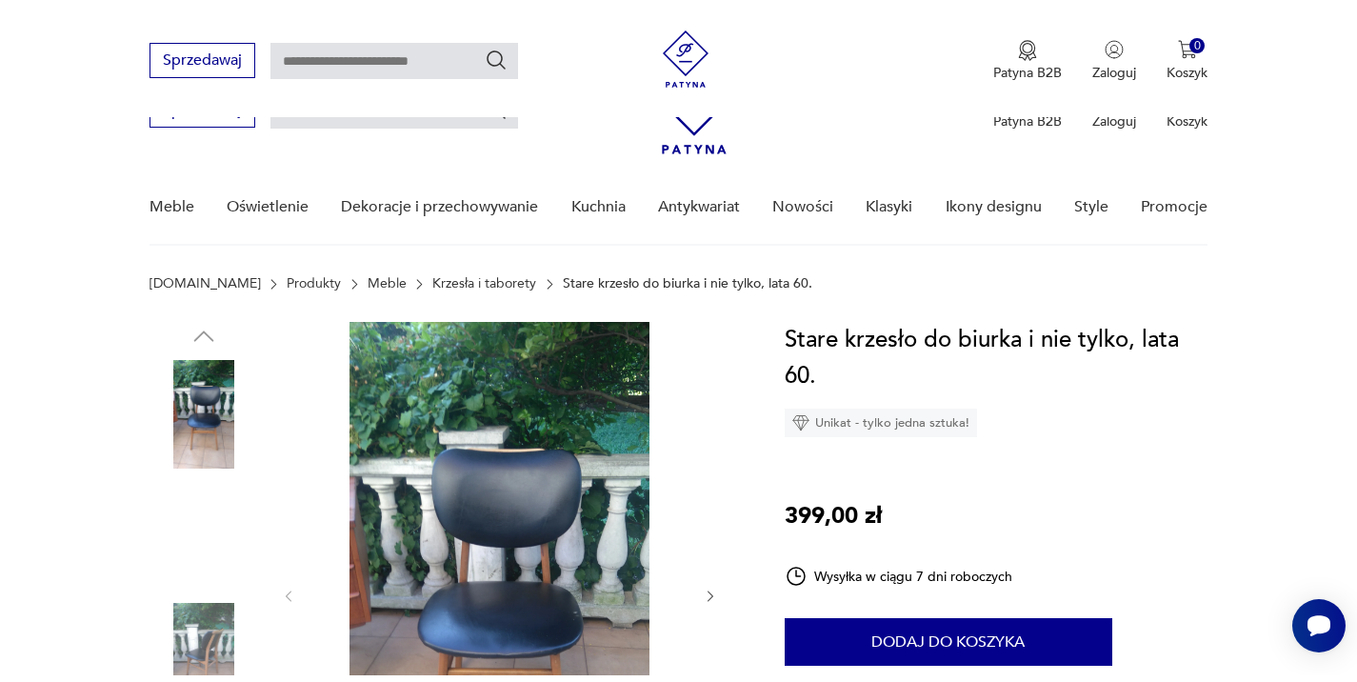
scroll to position [274, 0]
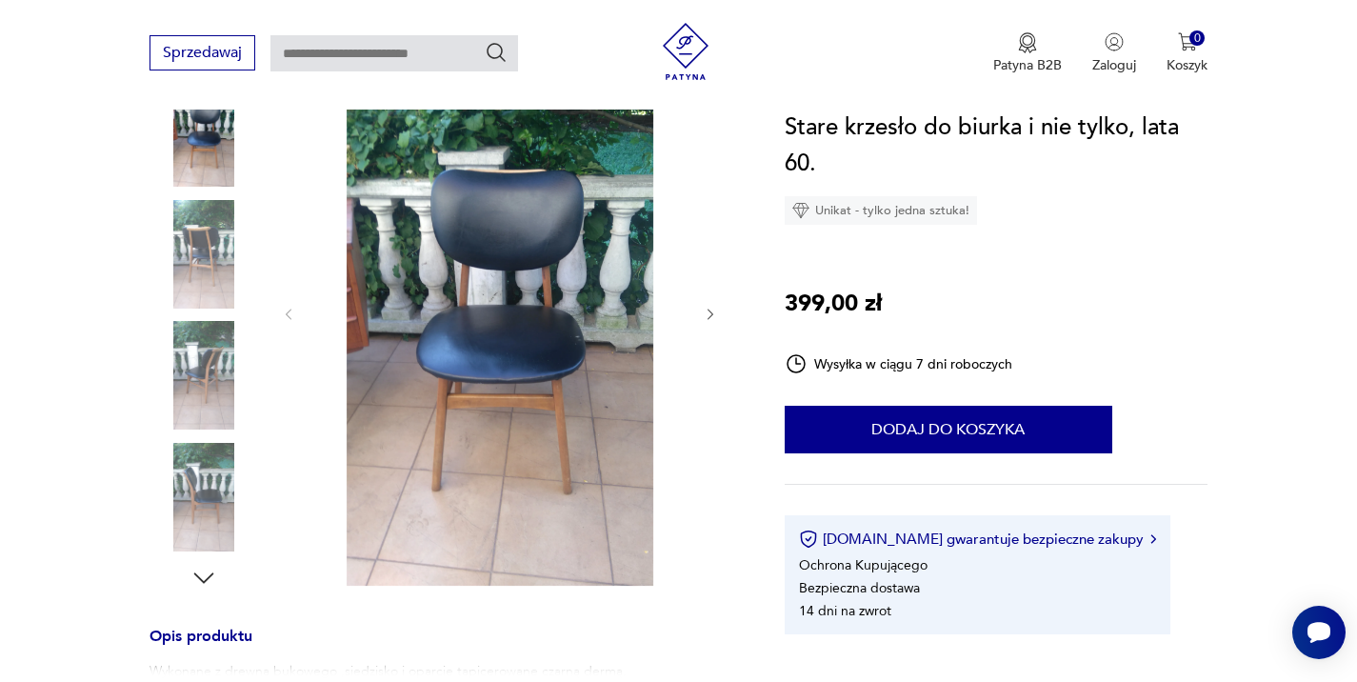
click at [711, 312] on icon "button" at bounding box center [711, 315] width 16 height 16
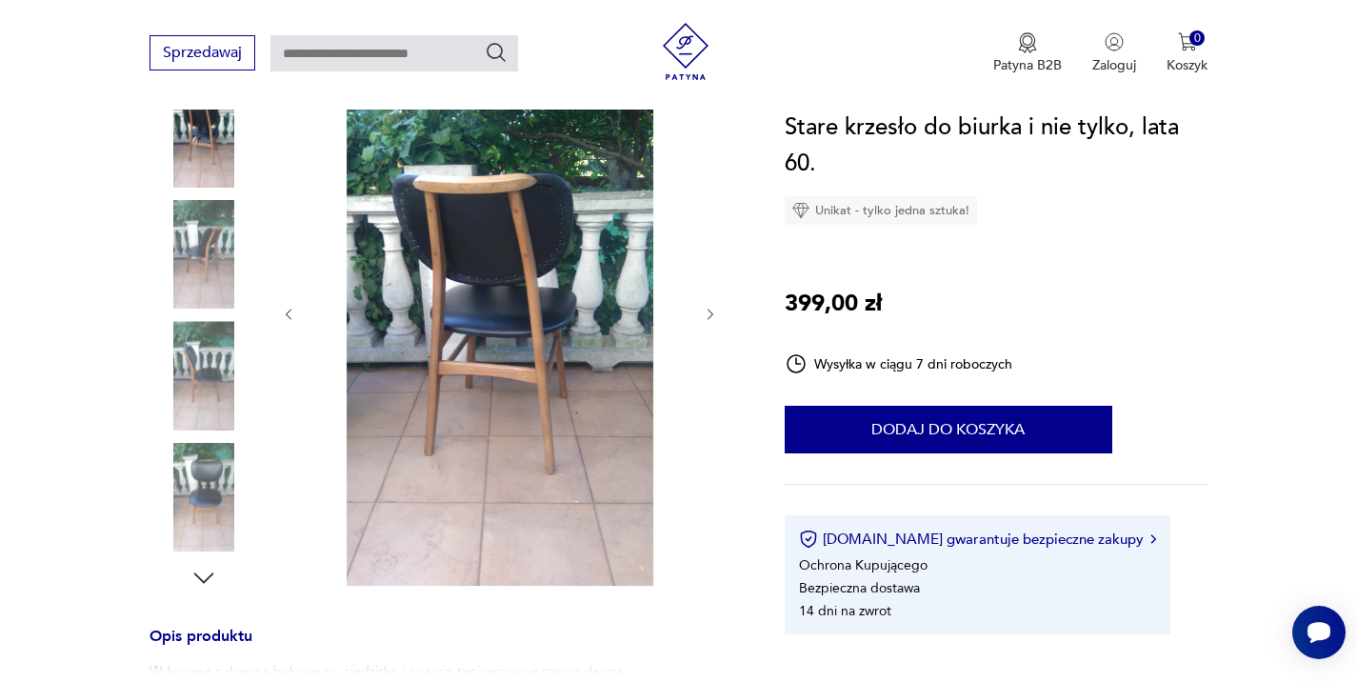
click at [711, 312] on icon "button" at bounding box center [711, 315] width 16 height 16
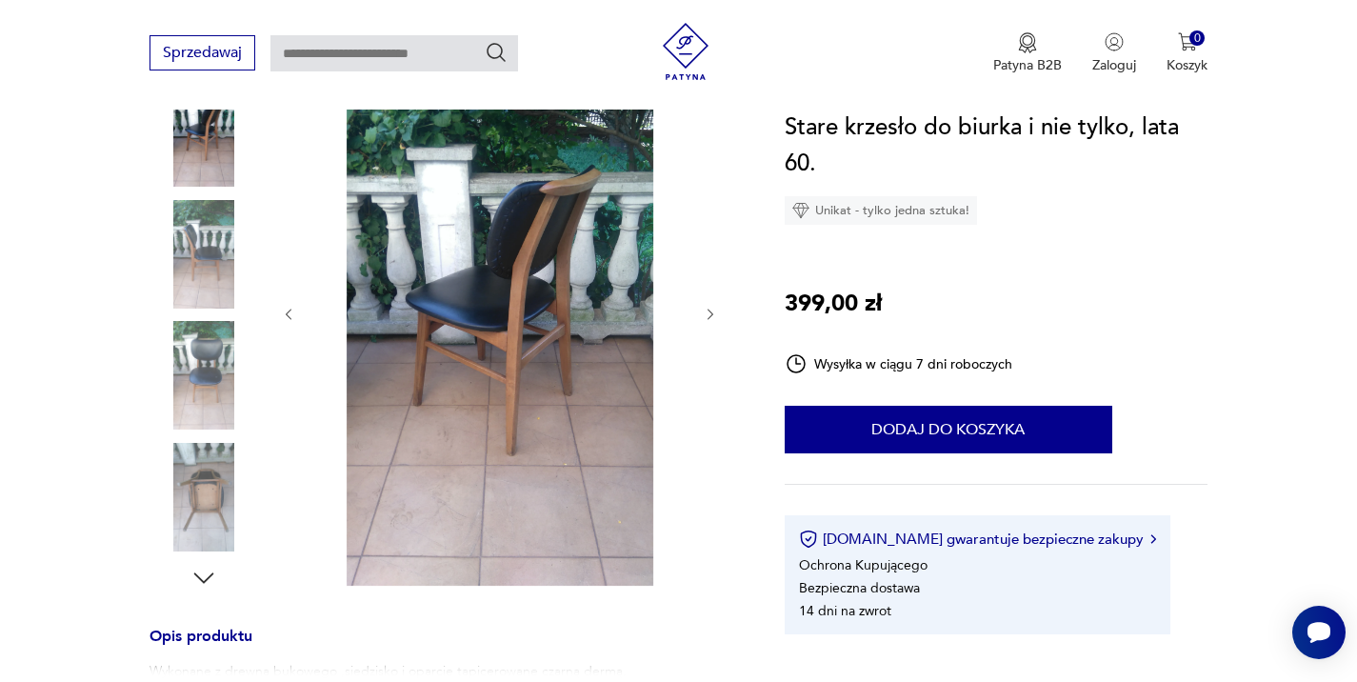
click at [711, 312] on icon "button" at bounding box center [711, 315] width 16 height 16
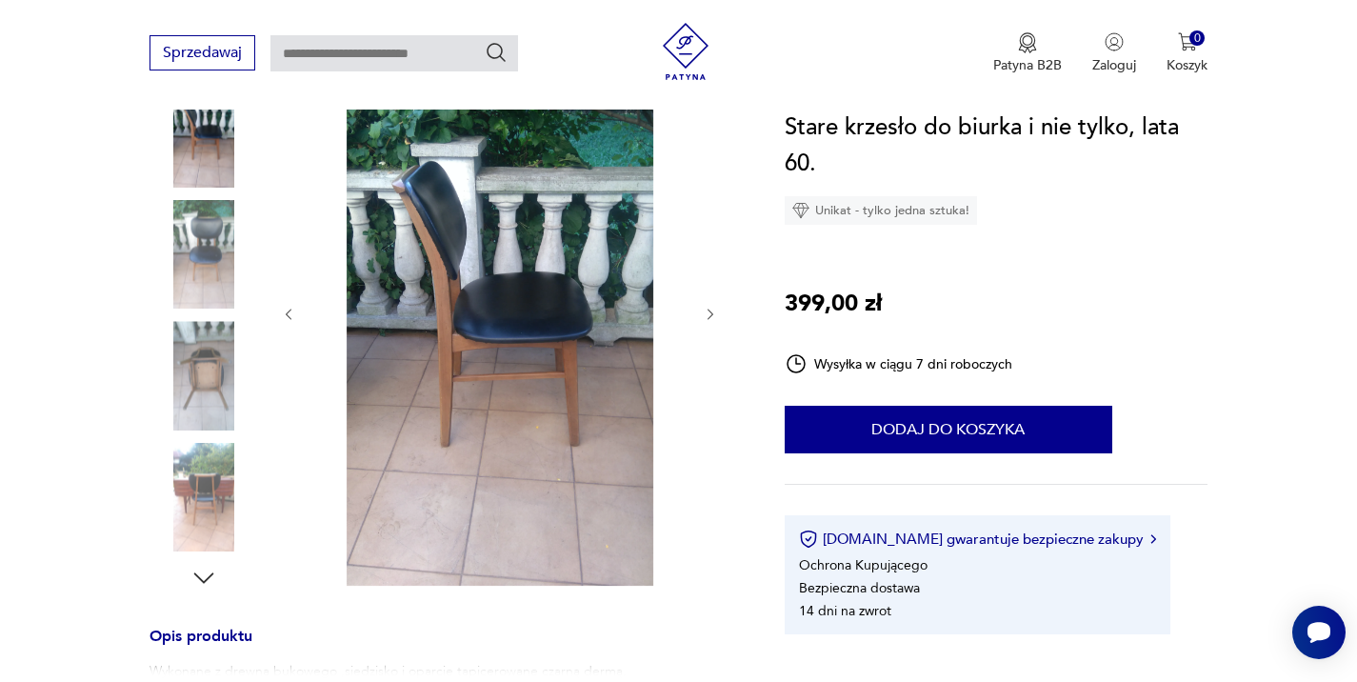
click at [711, 312] on icon "button" at bounding box center [711, 315] width 16 height 16
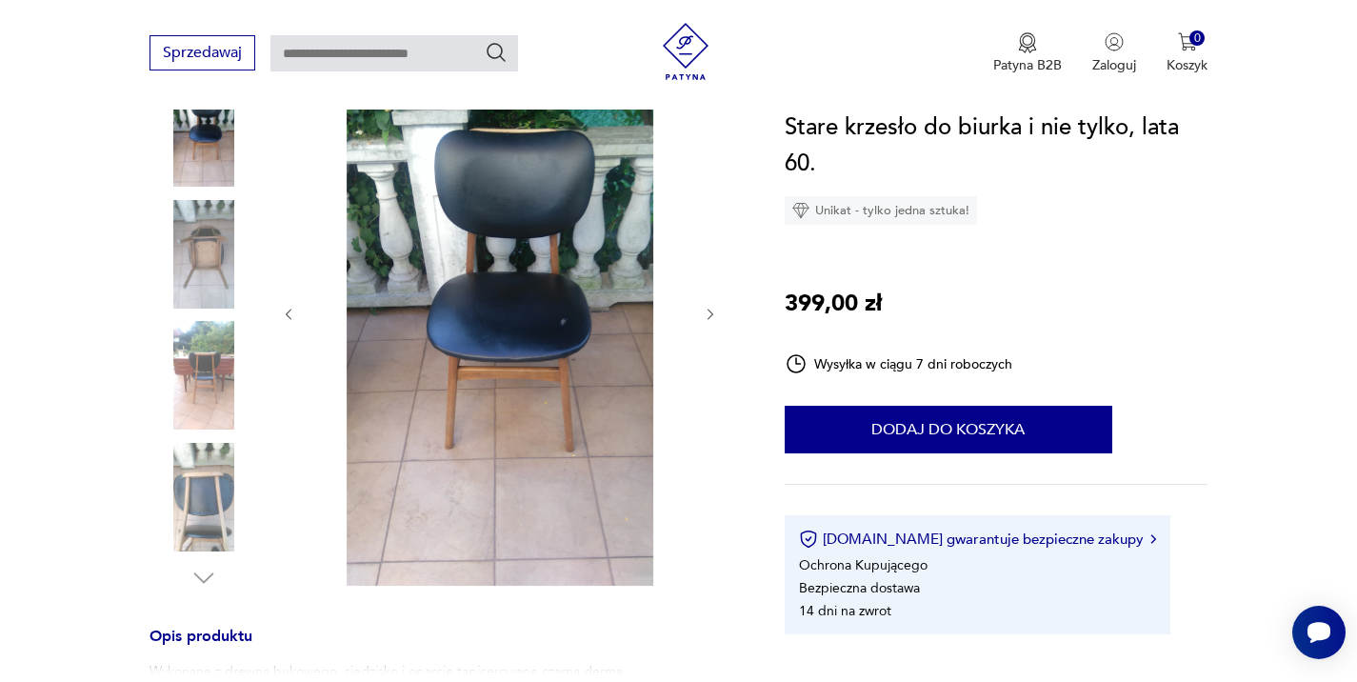
click at [711, 312] on icon "button" at bounding box center [711, 315] width 16 height 16
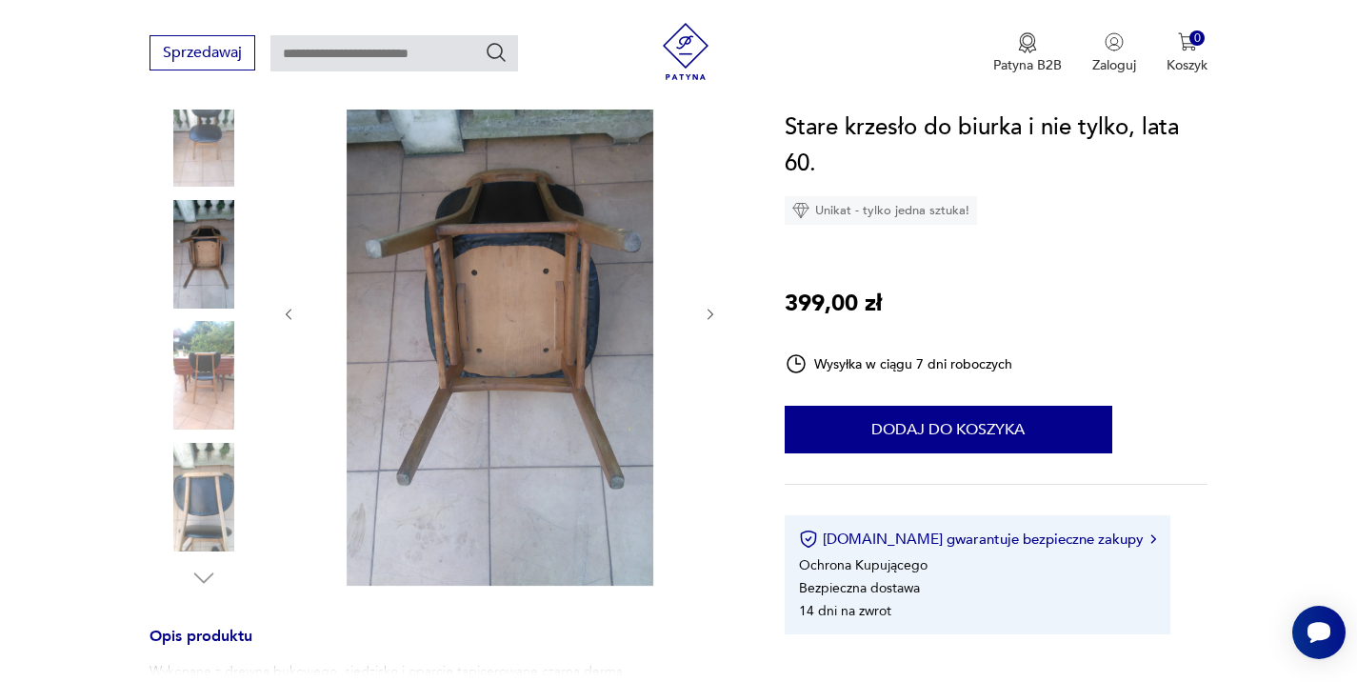
click at [711, 312] on icon "button" at bounding box center [711, 315] width 16 height 16
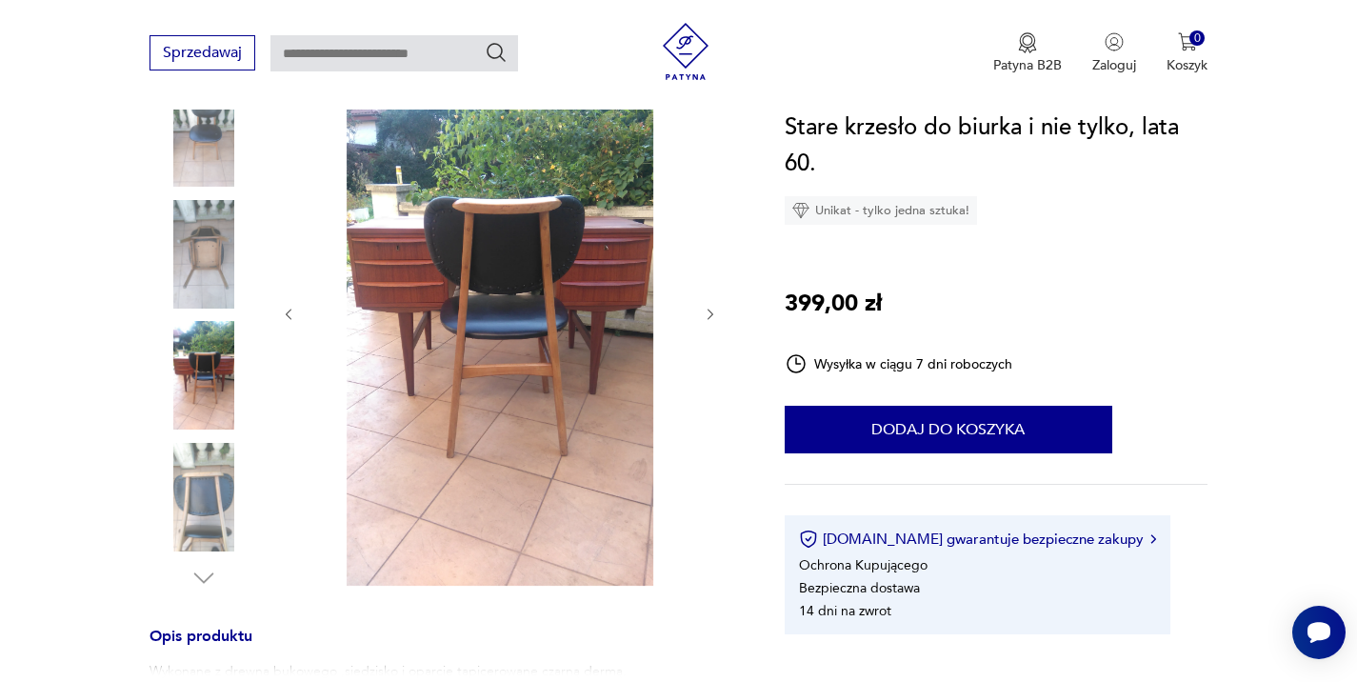
click at [711, 312] on icon "button" at bounding box center [711, 315] width 16 height 16
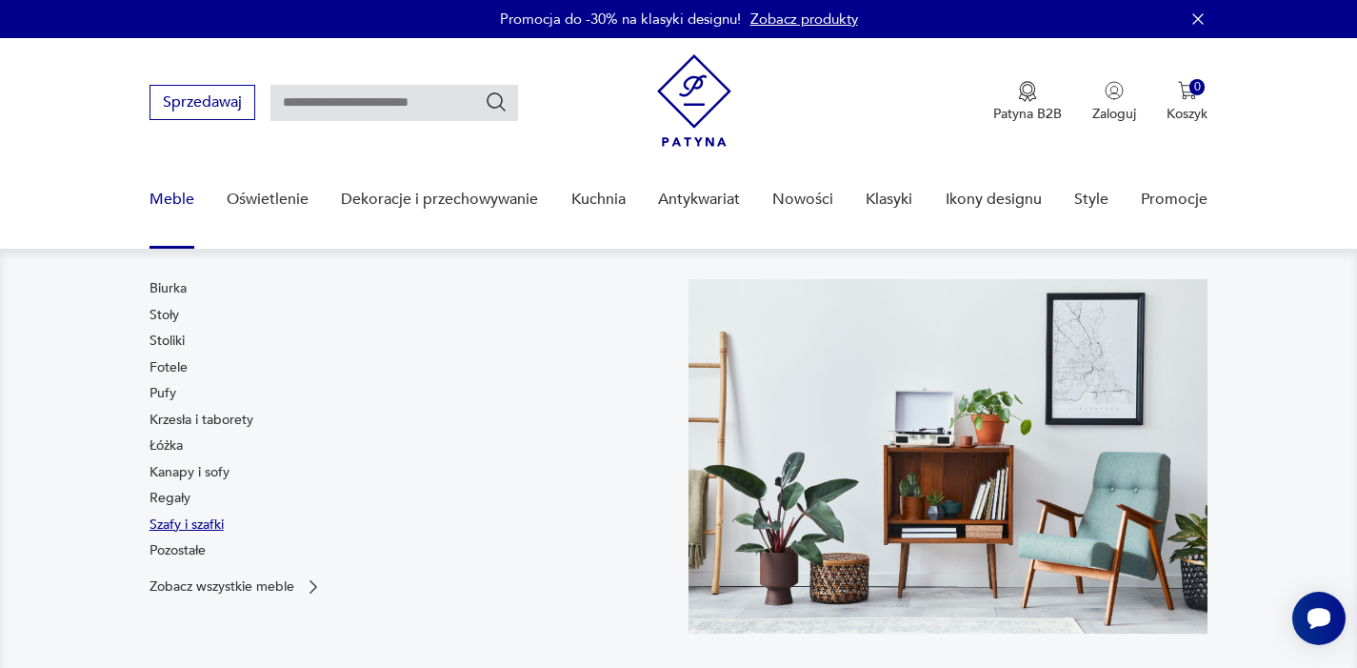
click at [169, 527] on link "Szafy i szafki" at bounding box center [187, 524] width 74 height 19
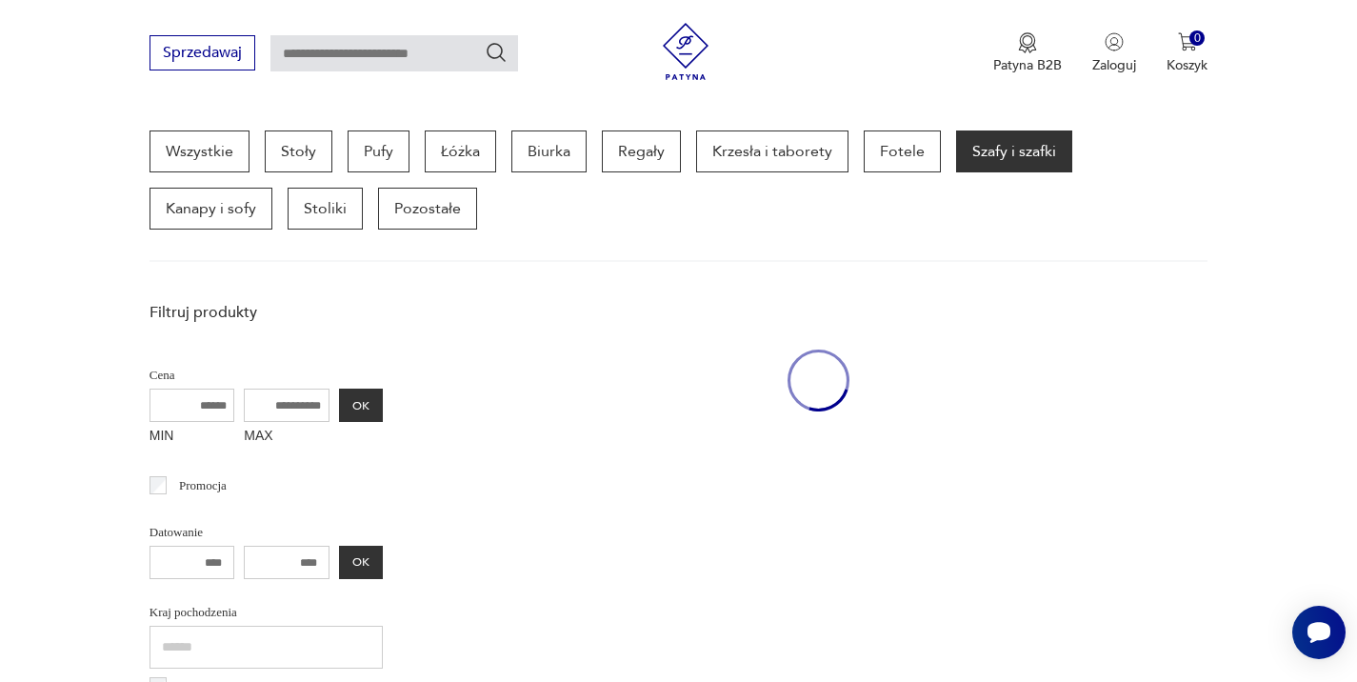
scroll to position [506, 0]
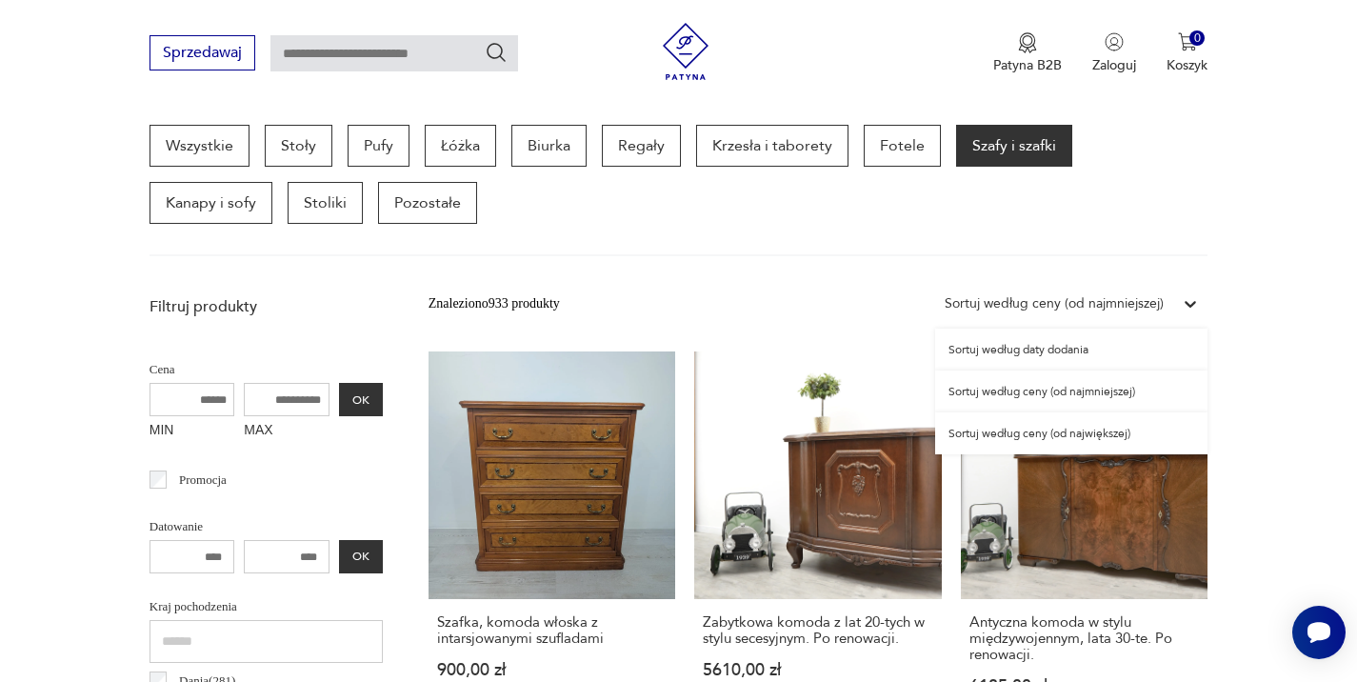
click at [1193, 305] on icon at bounding box center [1190, 303] width 19 height 19
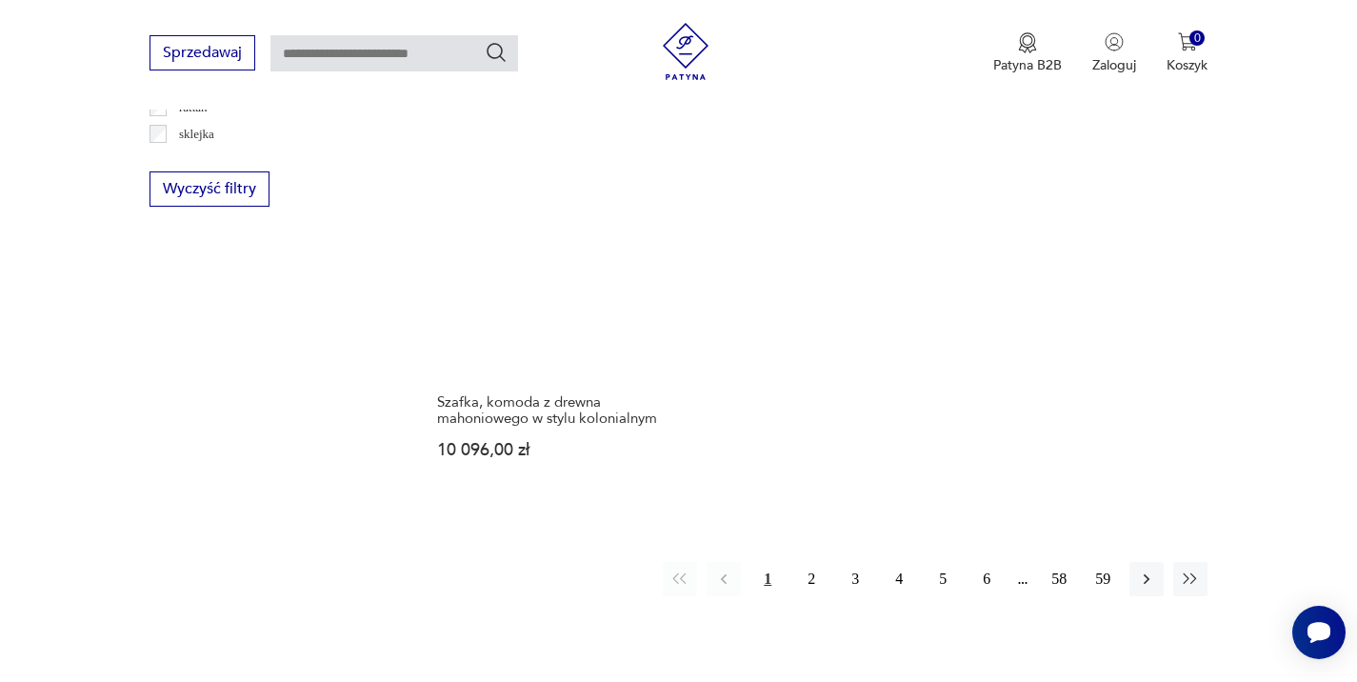
scroll to position [2729, 0]
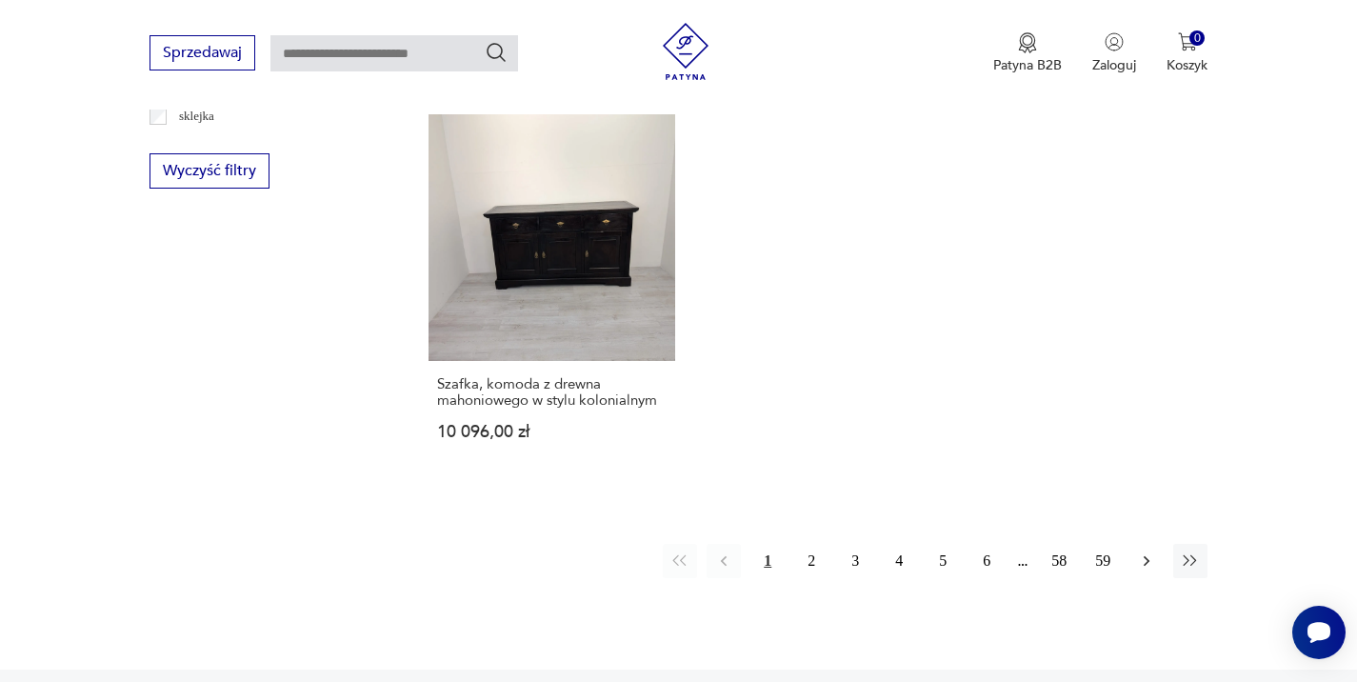
click at [1149, 571] on icon "button" at bounding box center [1146, 560] width 19 height 19
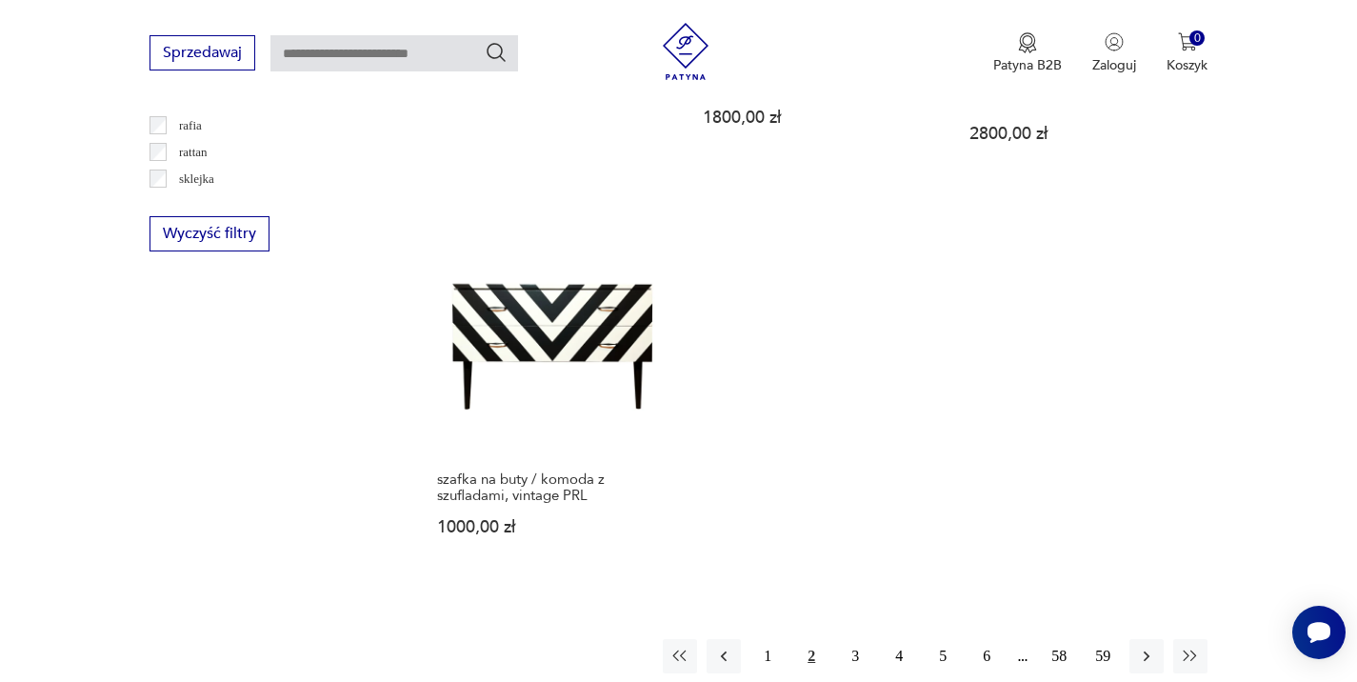
scroll to position [2748, 0]
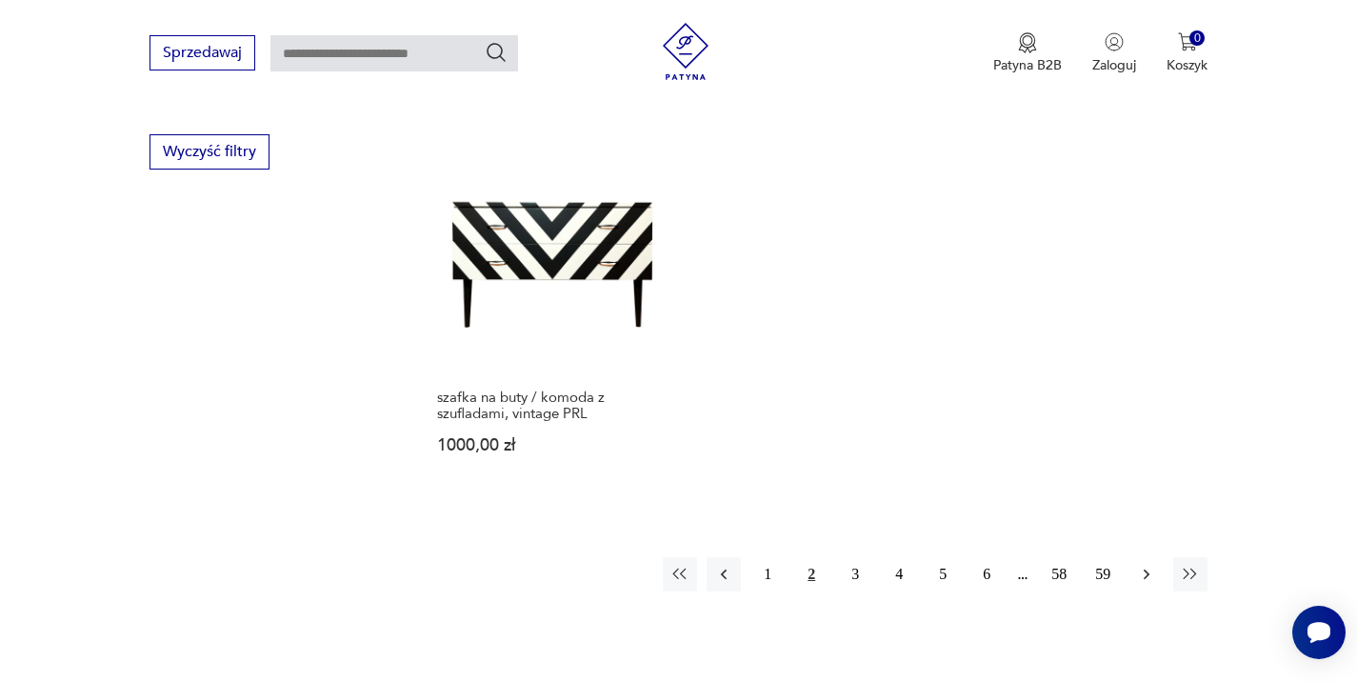
click at [1148, 565] on icon "button" at bounding box center [1146, 574] width 19 height 19
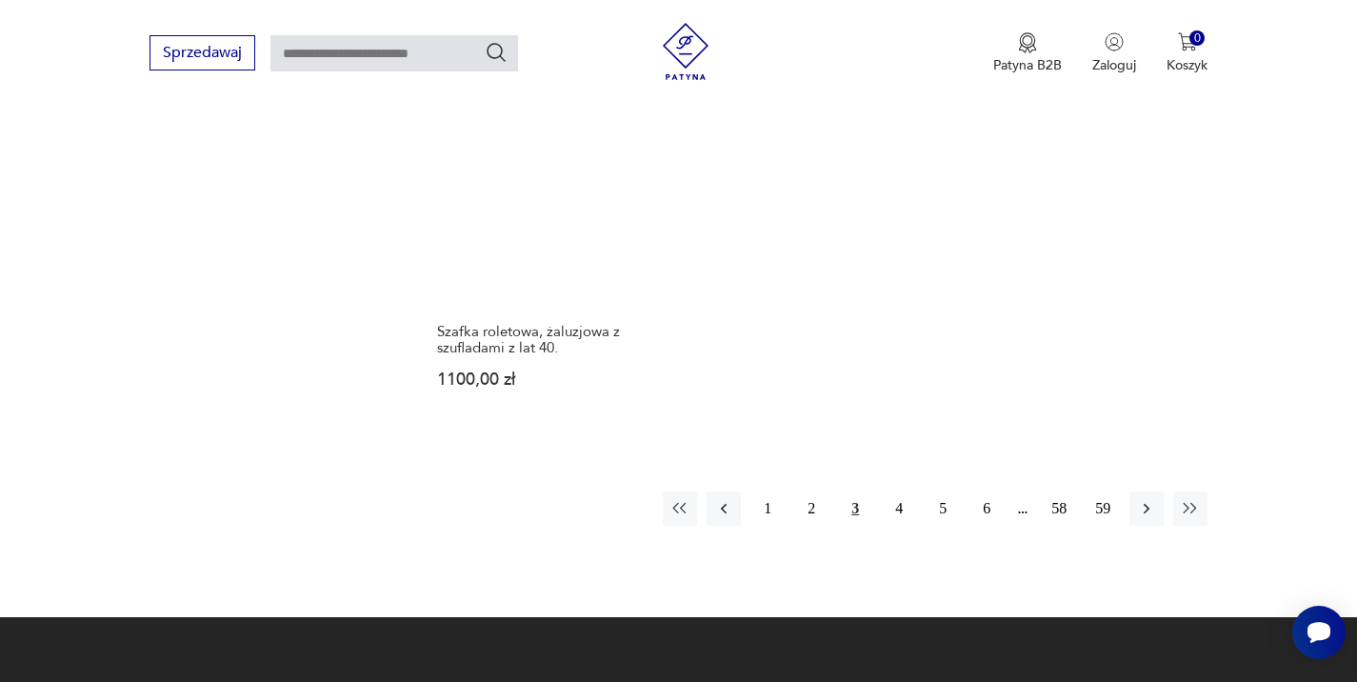
scroll to position [2848, 0]
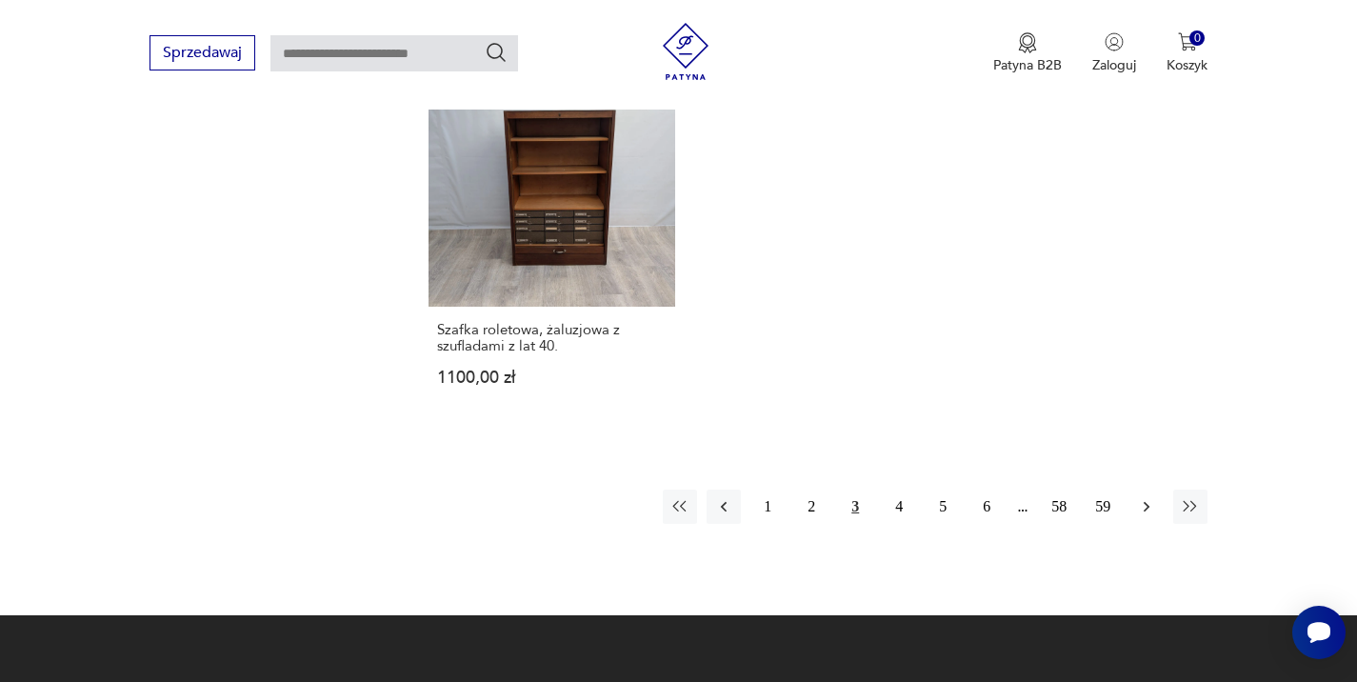
click at [1149, 497] on icon "button" at bounding box center [1146, 506] width 19 height 19
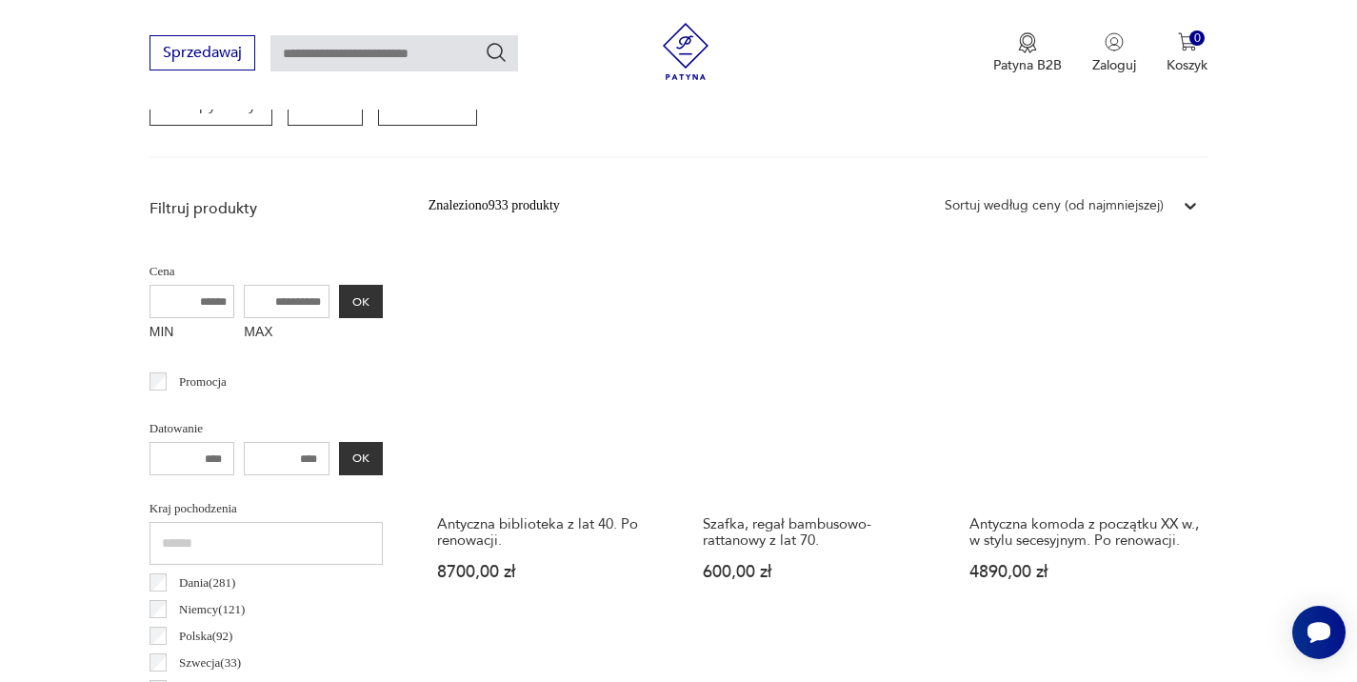
scroll to position [609, 0]
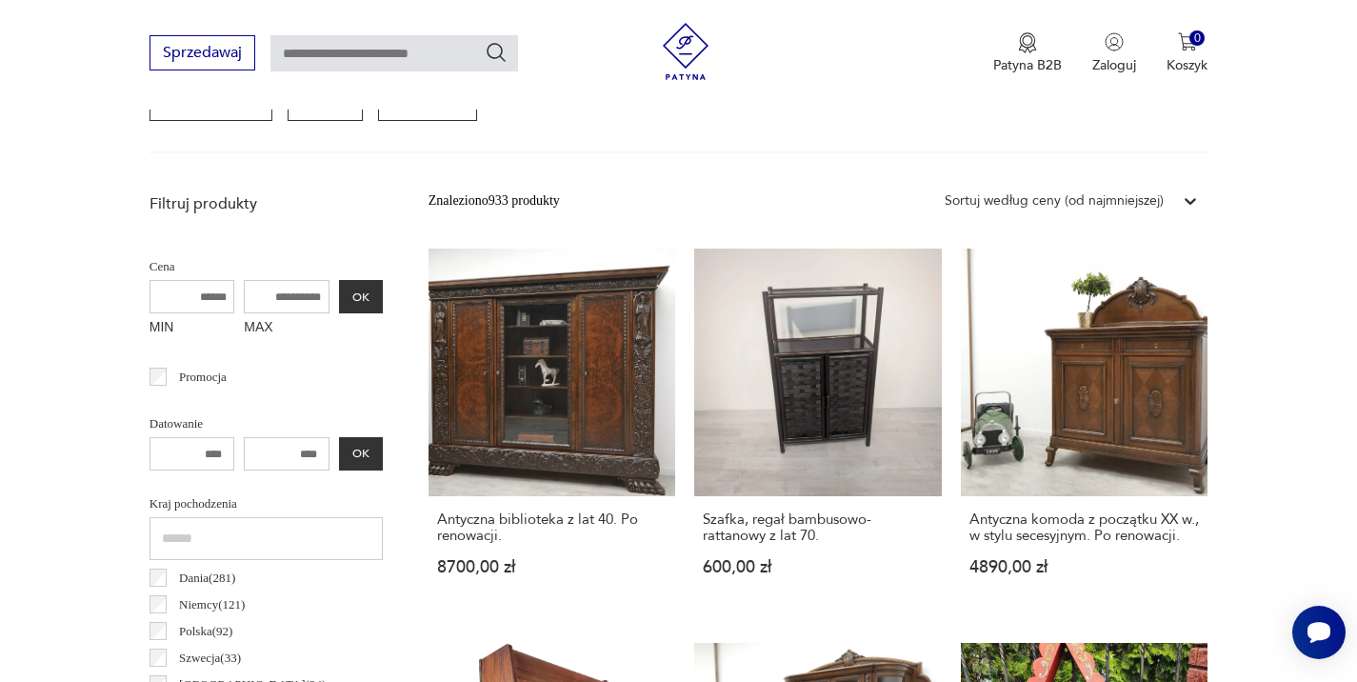
click at [278, 298] on input "MAX" at bounding box center [287, 296] width 86 height 33
type input "****"
click at [354, 292] on button "OK" at bounding box center [361, 296] width 44 height 33
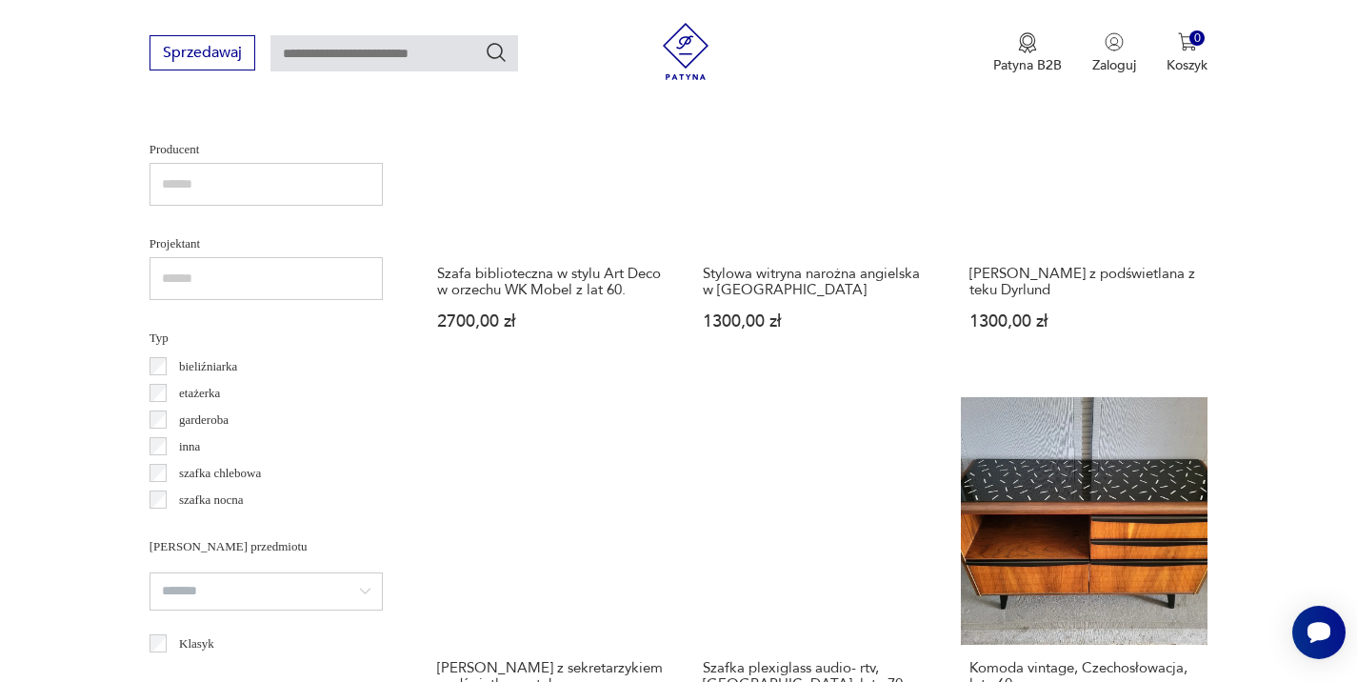
scroll to position [1258, 0]
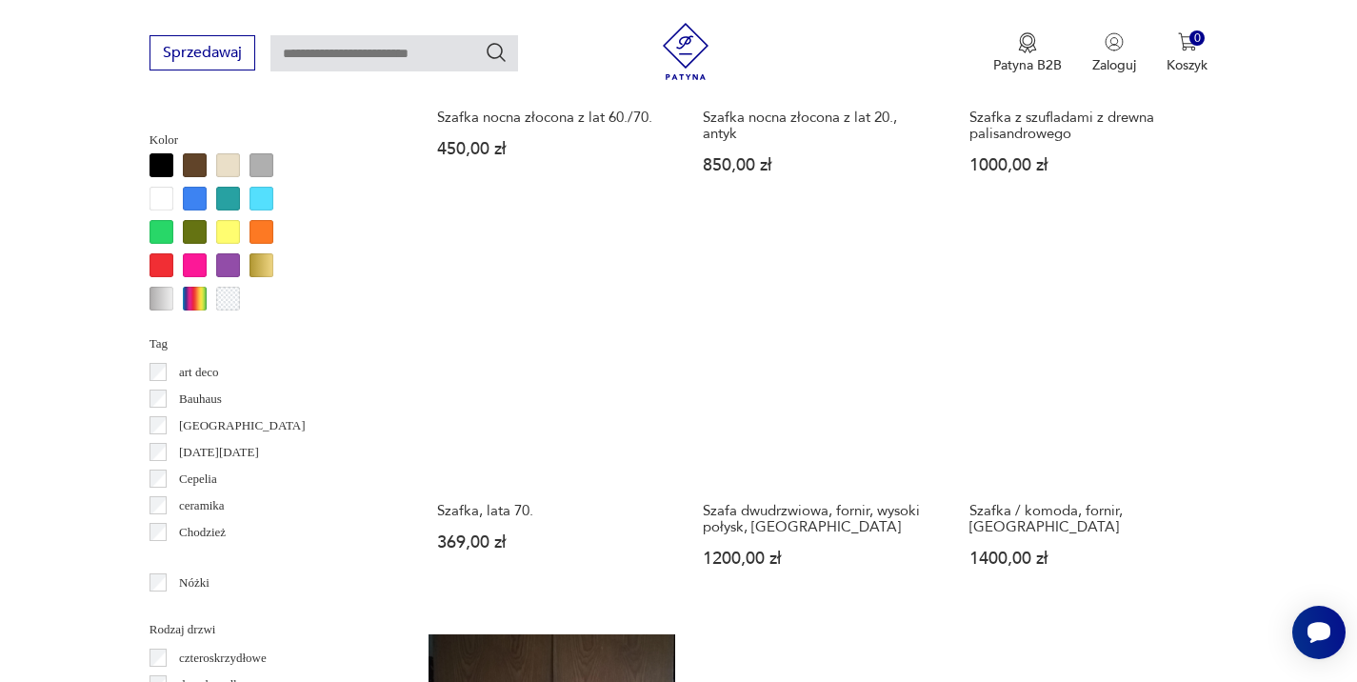
scroll to position [1799, 0]
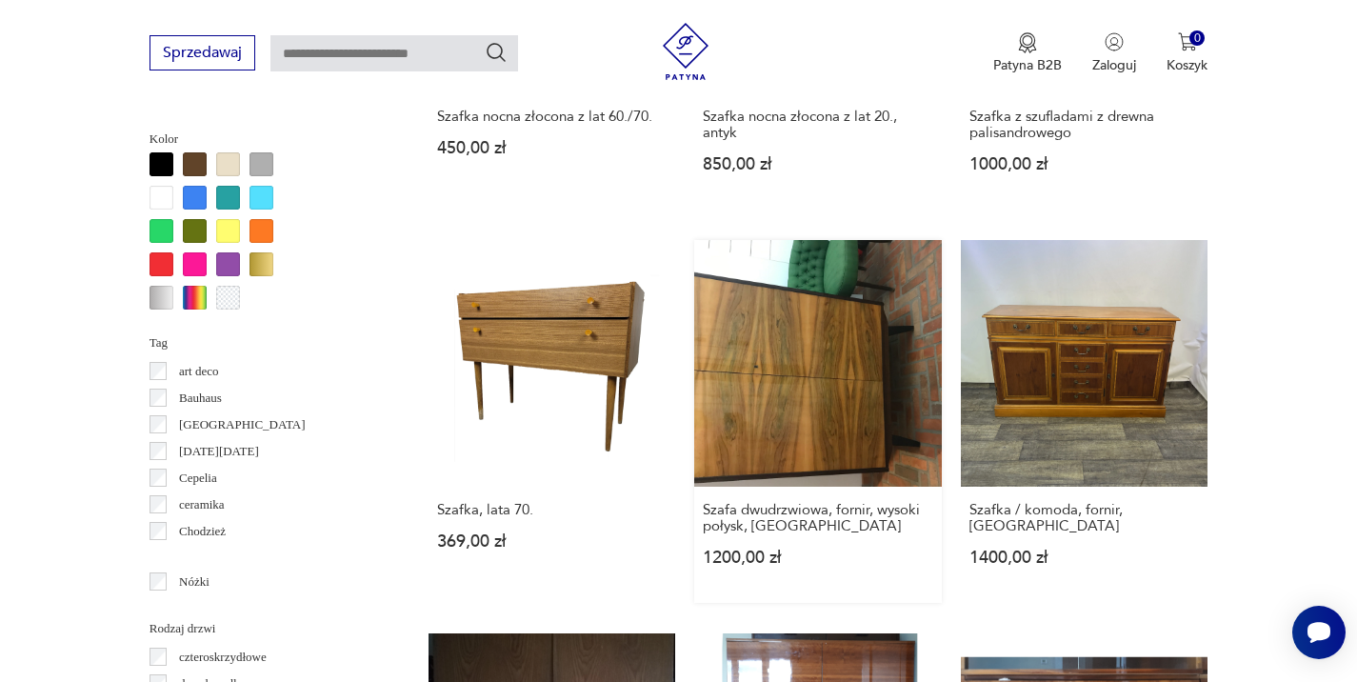
click at [796, 400] on link "Szafa dwudrzwiowa, fornir, wysoki połysk, PRL 1200,00 zł" at bounding box center [818, 422] width 248 height 364
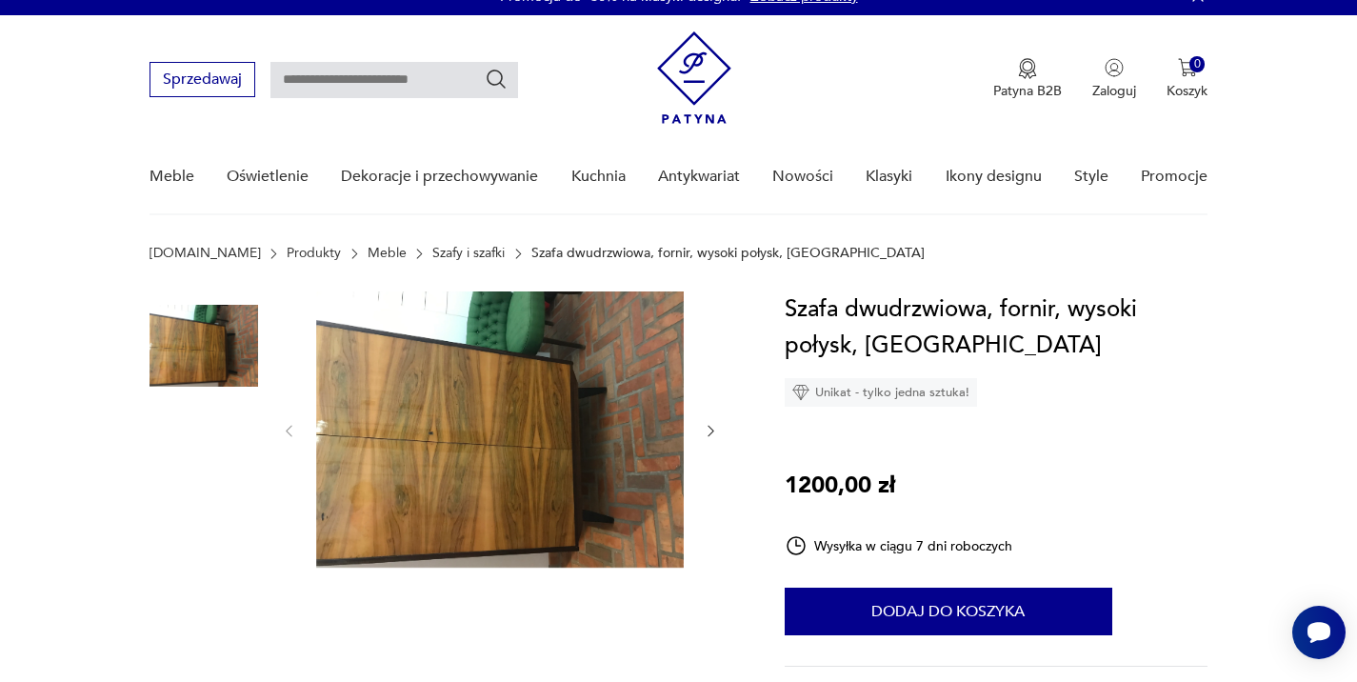
scroll to position [67, 0]
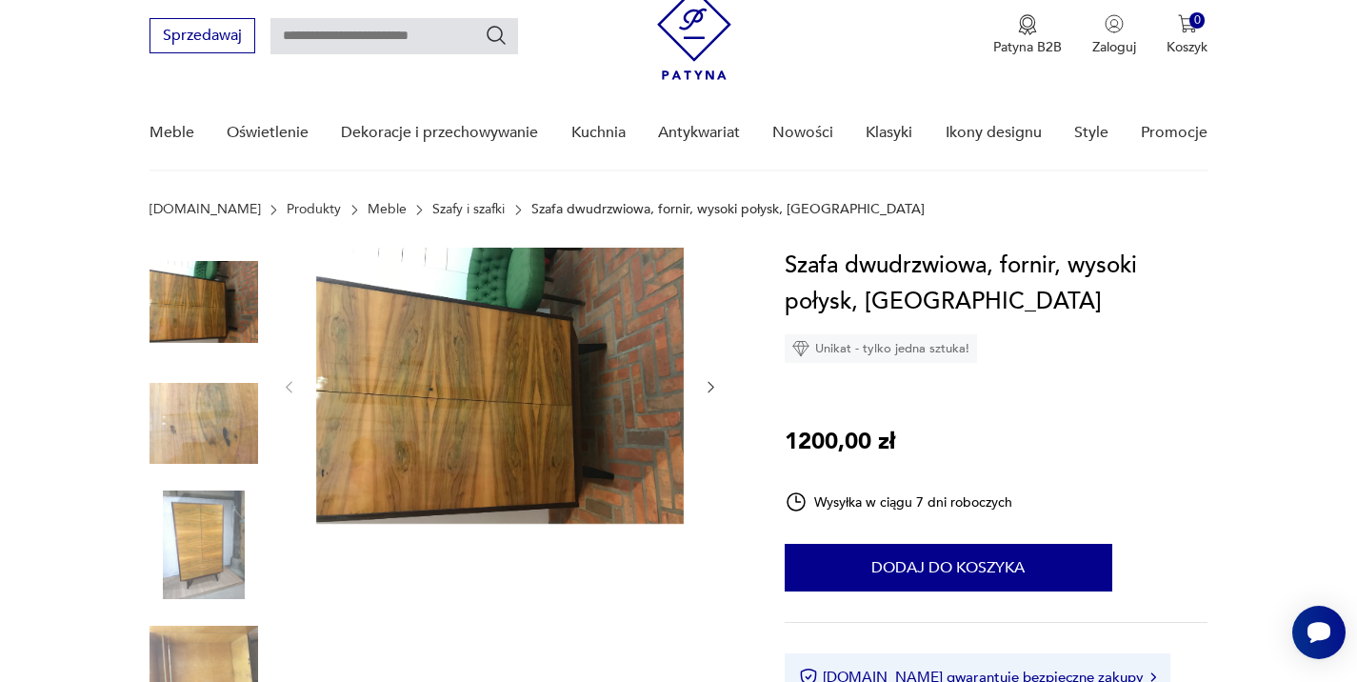
click at [190, 539] on img at bounding box center [204, 545] width 109 height 109
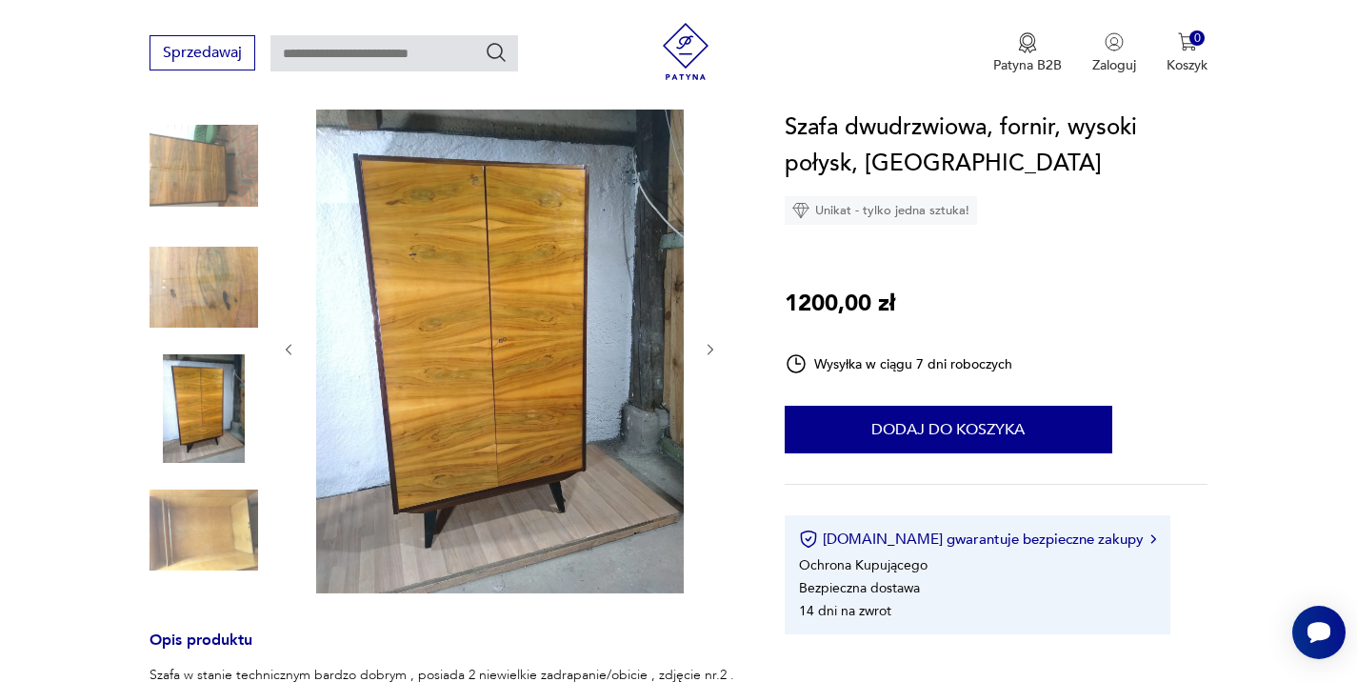
scroll to position [218, 0]
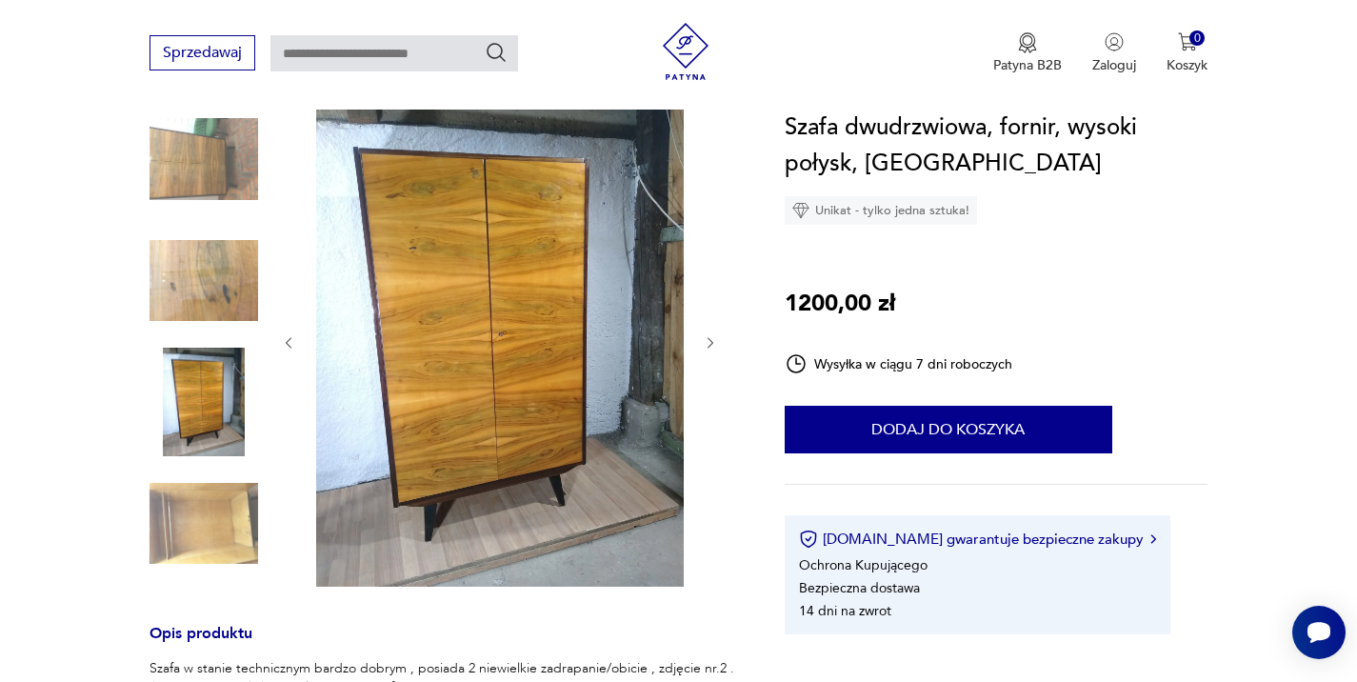
click at [190, 539] on img at bounding box center [204, 524] width 109 height 109
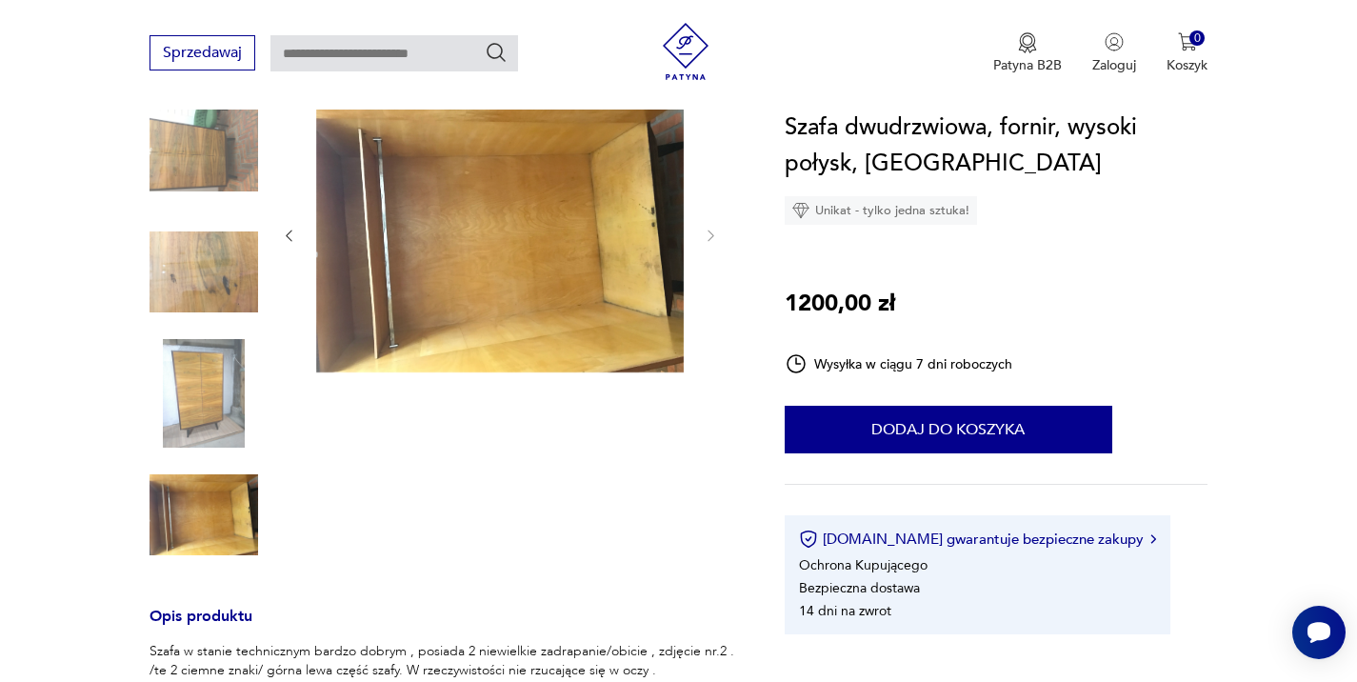
click at [198, 255] on img at bounding box center [204, 272] width 109 height 109
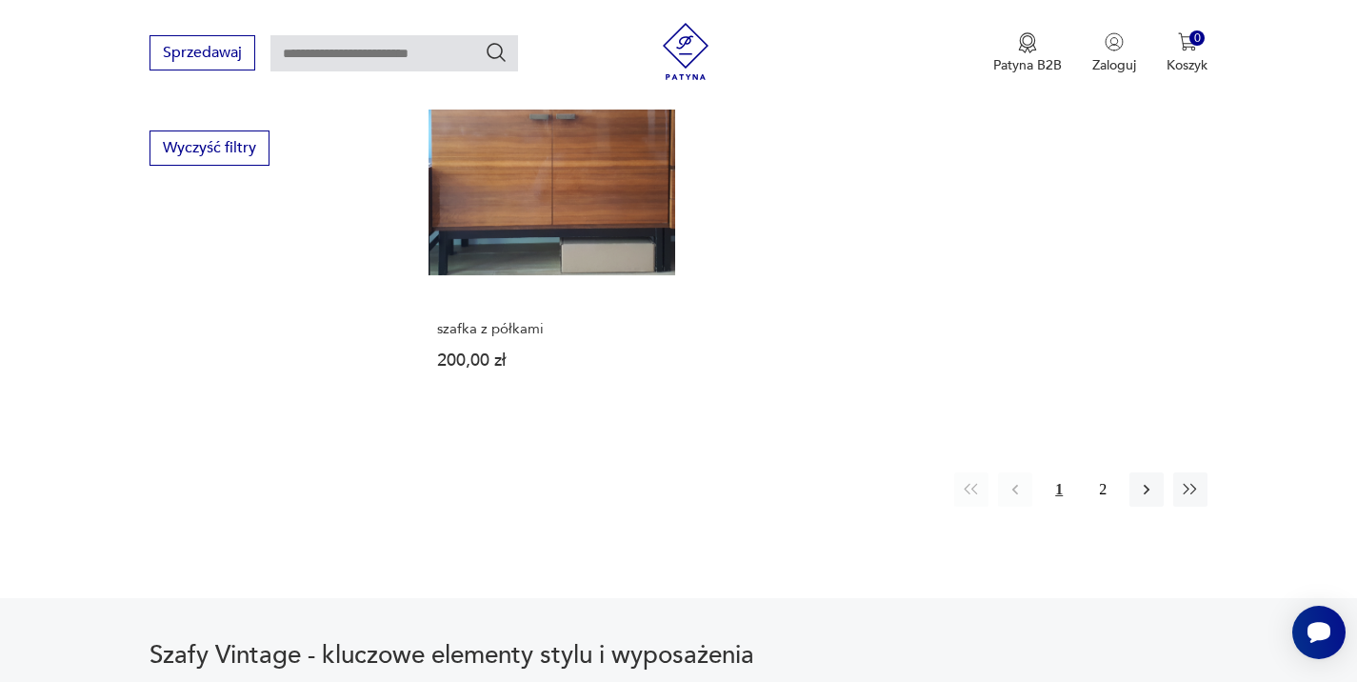
scroll to position [2757, 0]
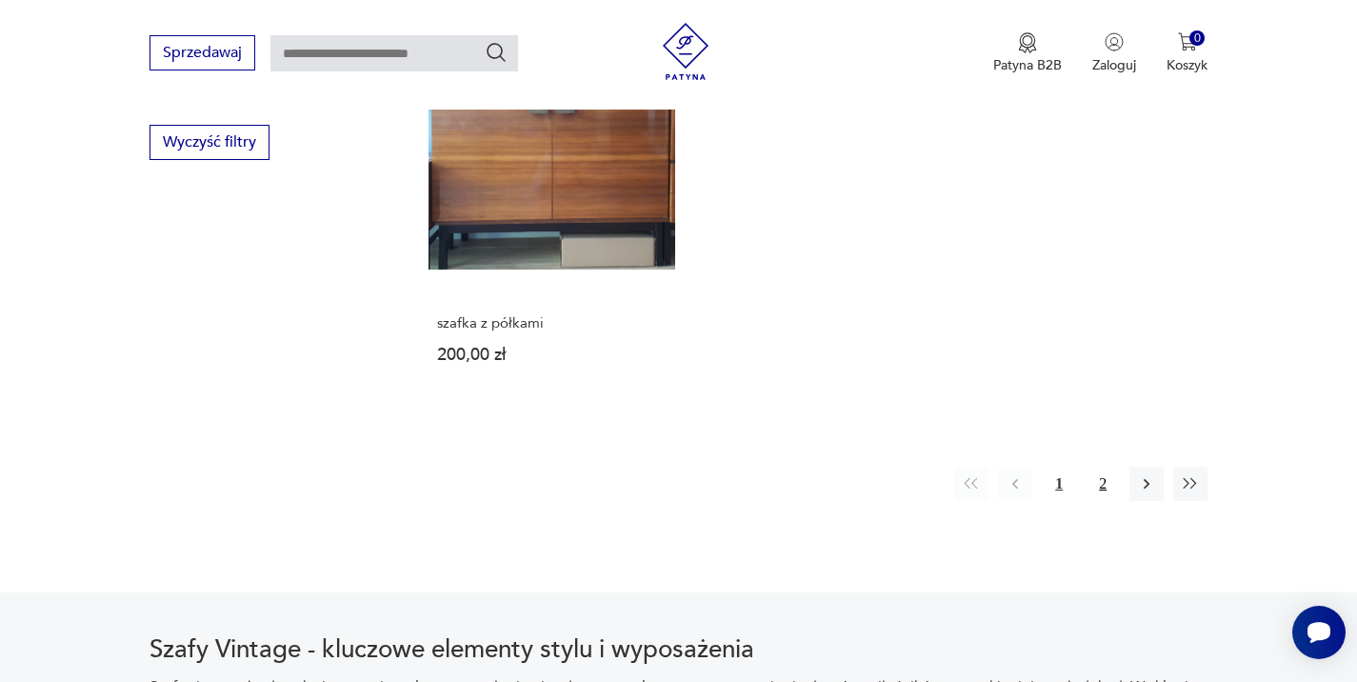
click at [1107, 485] on button "2" at bounding box center [1103, 484] width 34 height 34
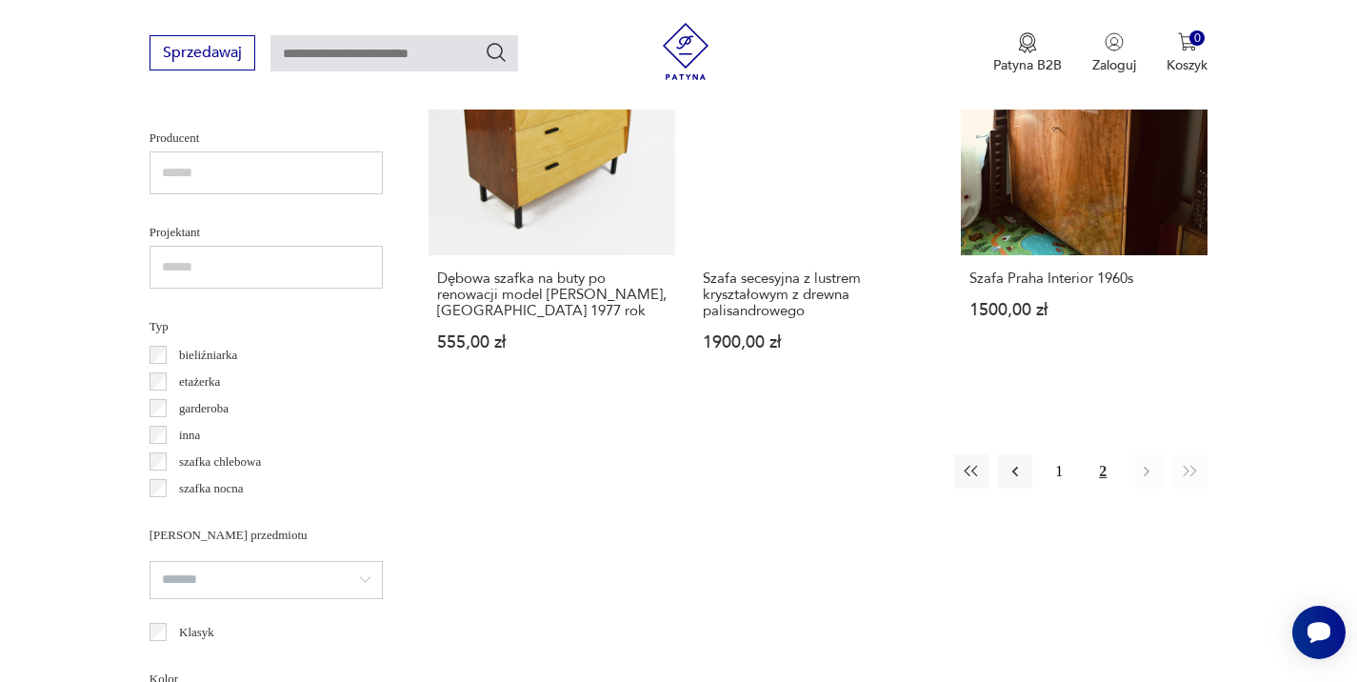
scroll to position [1253, 0]
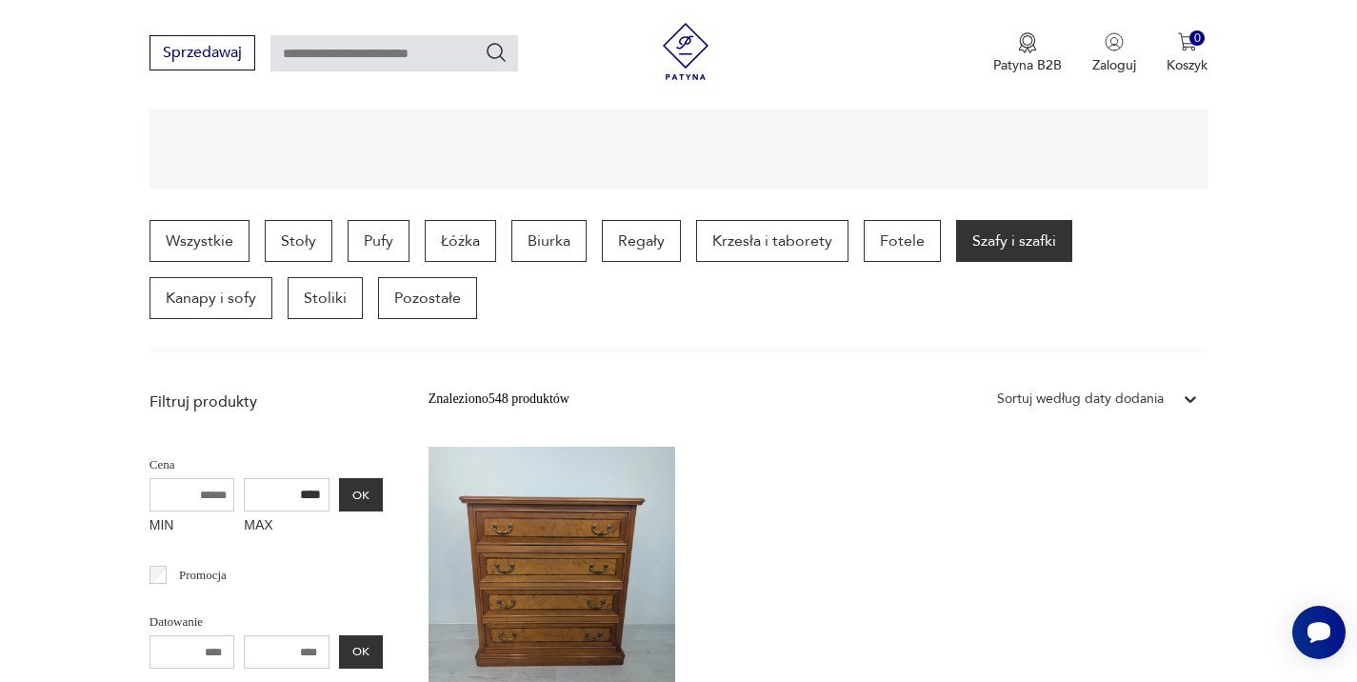
scroll to position [406, 0]
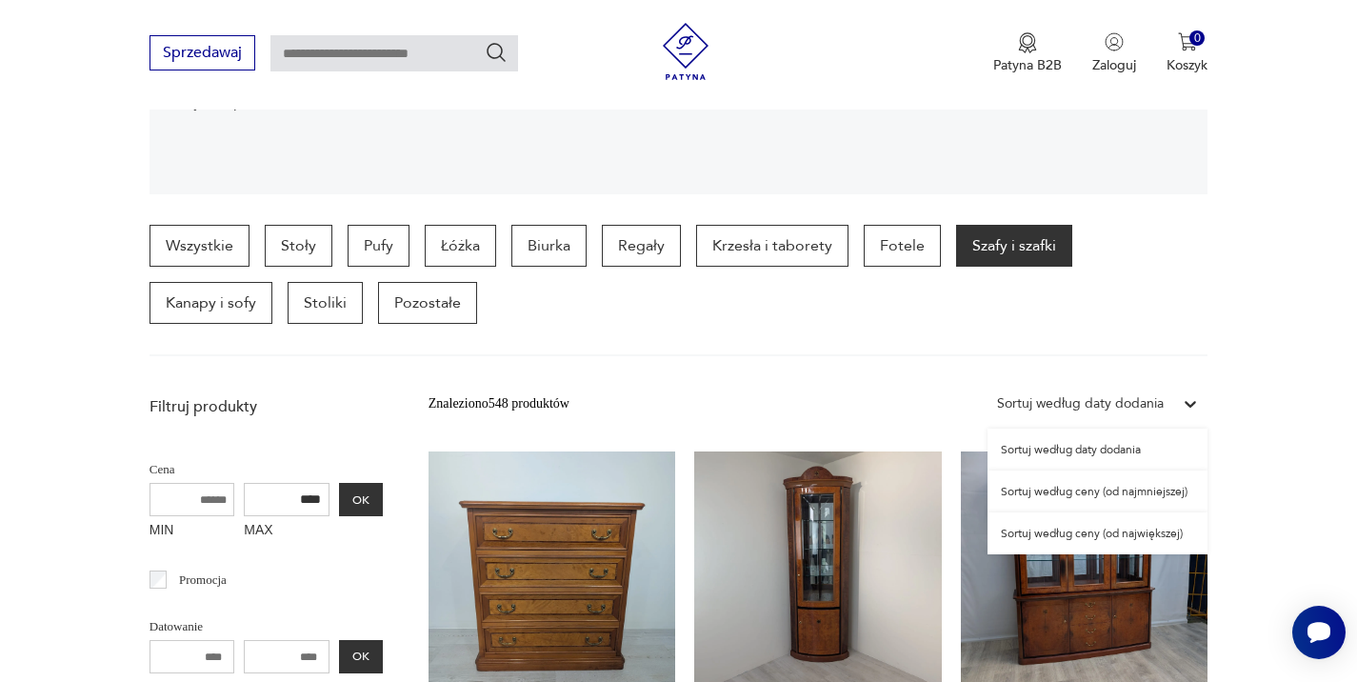
click at [1192, 401] on icon at bounding box center [1190, 403] width 19 height 19
click at [1112, 489] on div "Sortuj według ceny (od najmniejszej)" at bounding box center [1098, 492] width 220 height 42
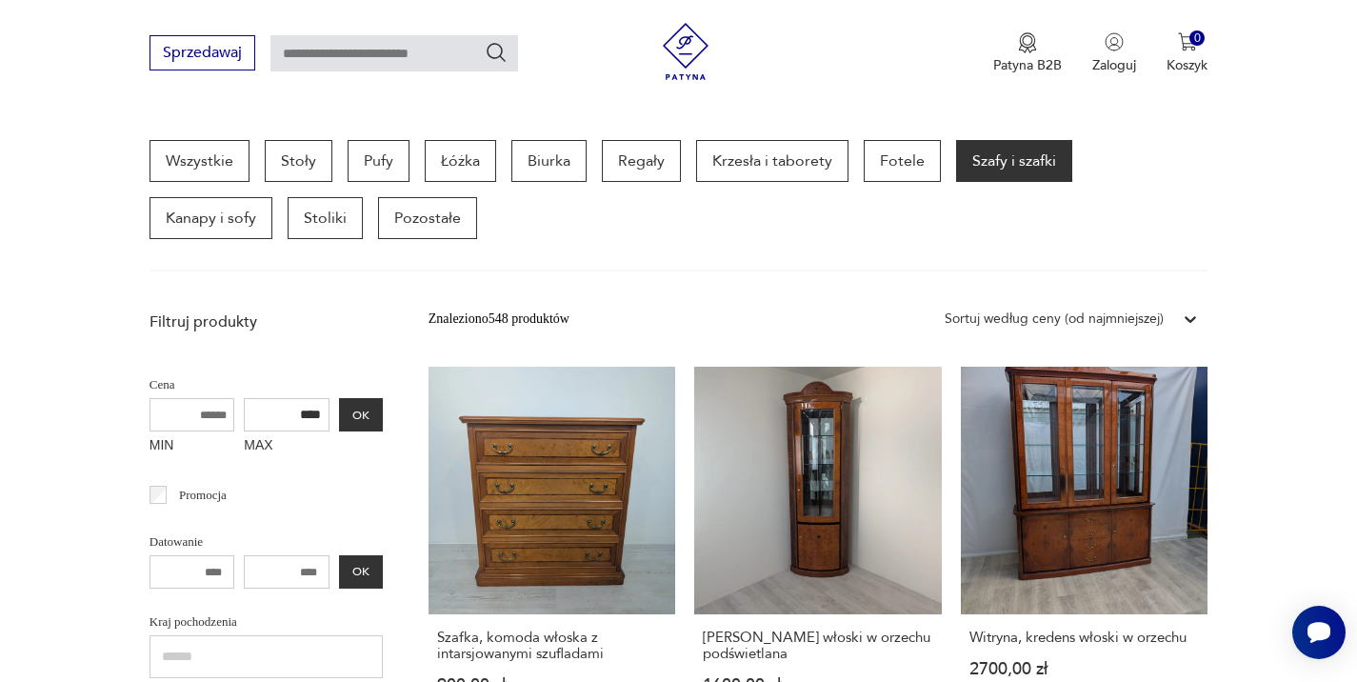
scroll to position [506, 0]
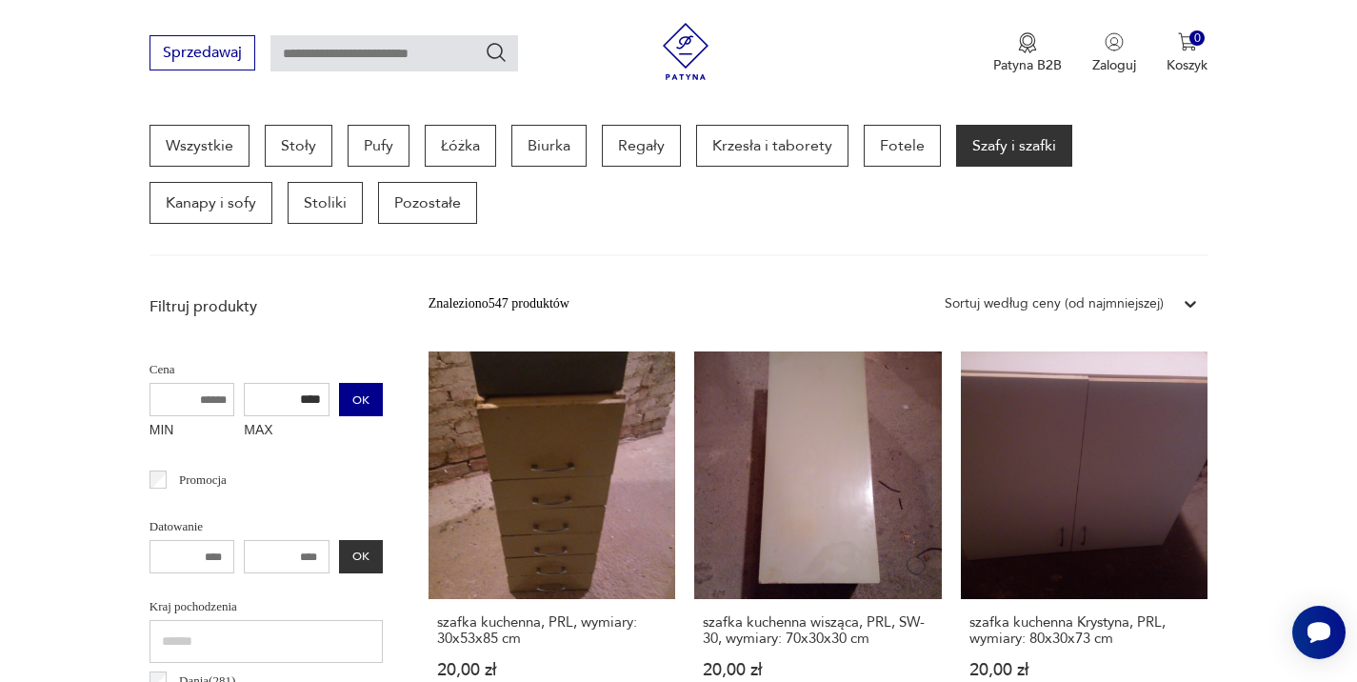
click at [364, 403] on button "OK" at bounding box center [361, 399] width 44 height 33
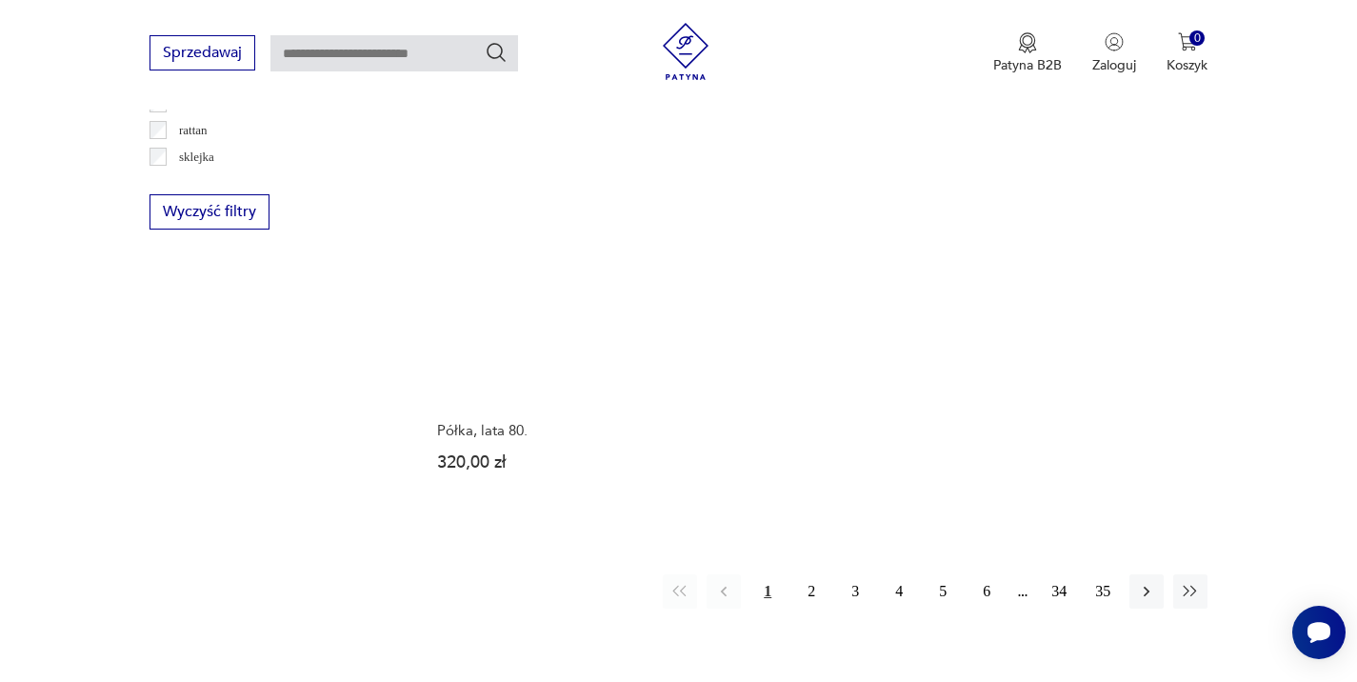
scroll to position [2704, 0]
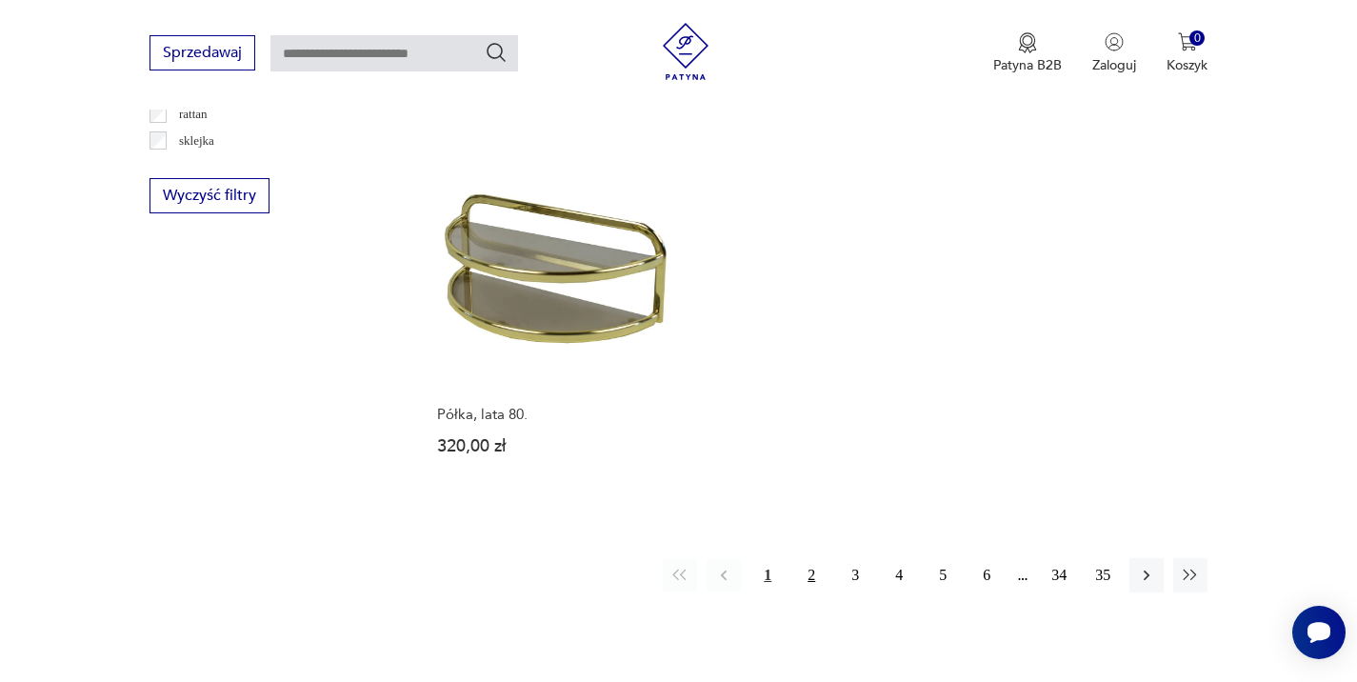
click at [806, 578] on button "2" at bounding box center [811, 575] width 34 height 34
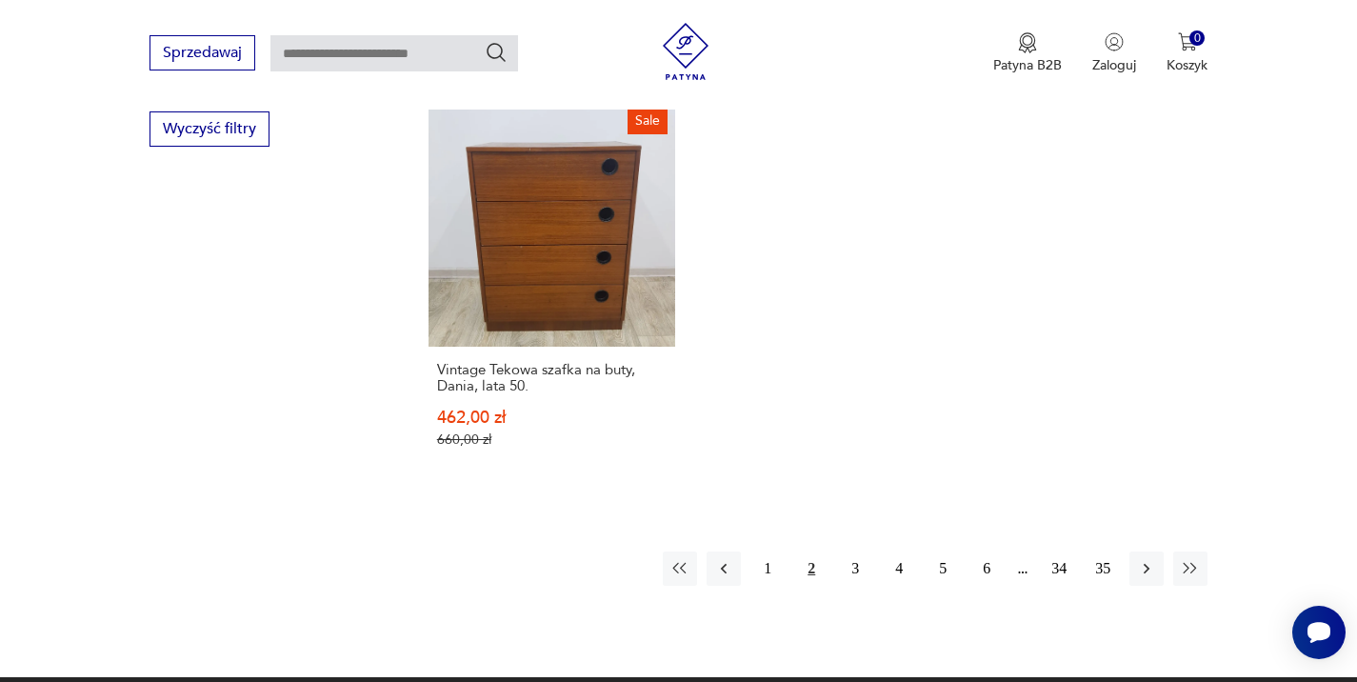
scroll to position [2785, 0]
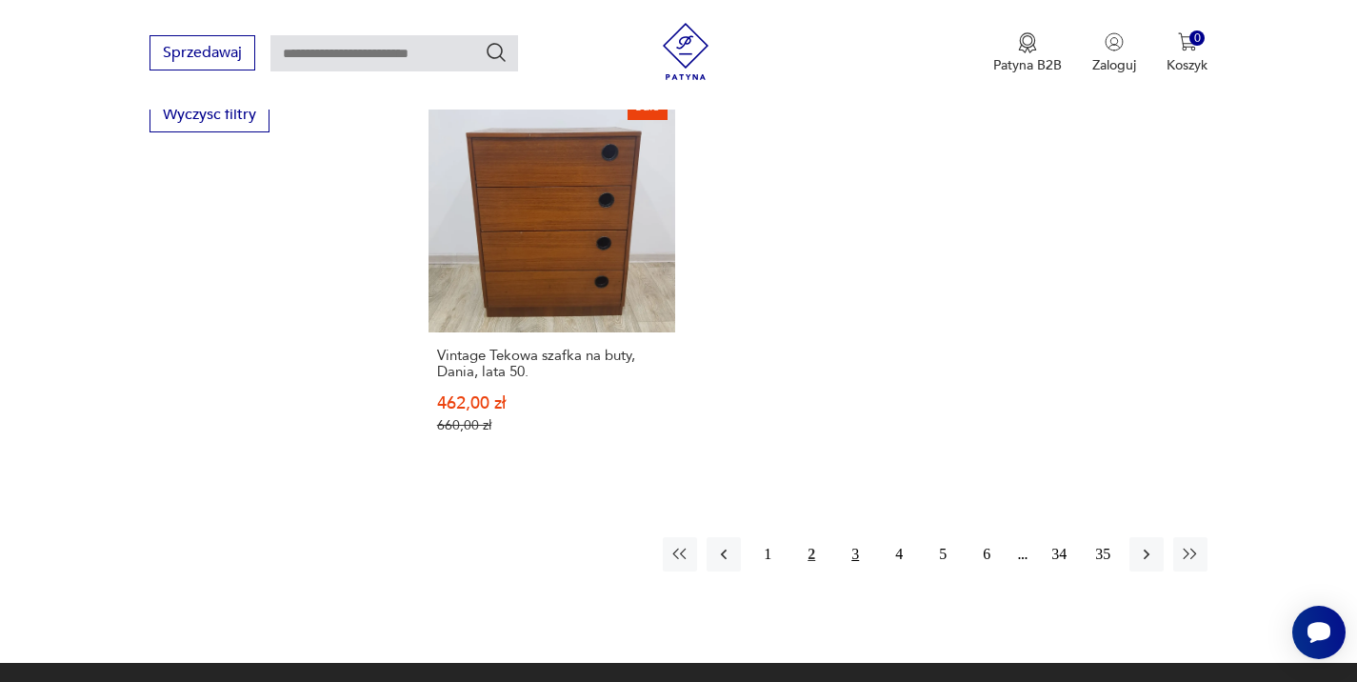
click at [858, 537] on button "3" at bounding box center [855, 554] width 34 height 34
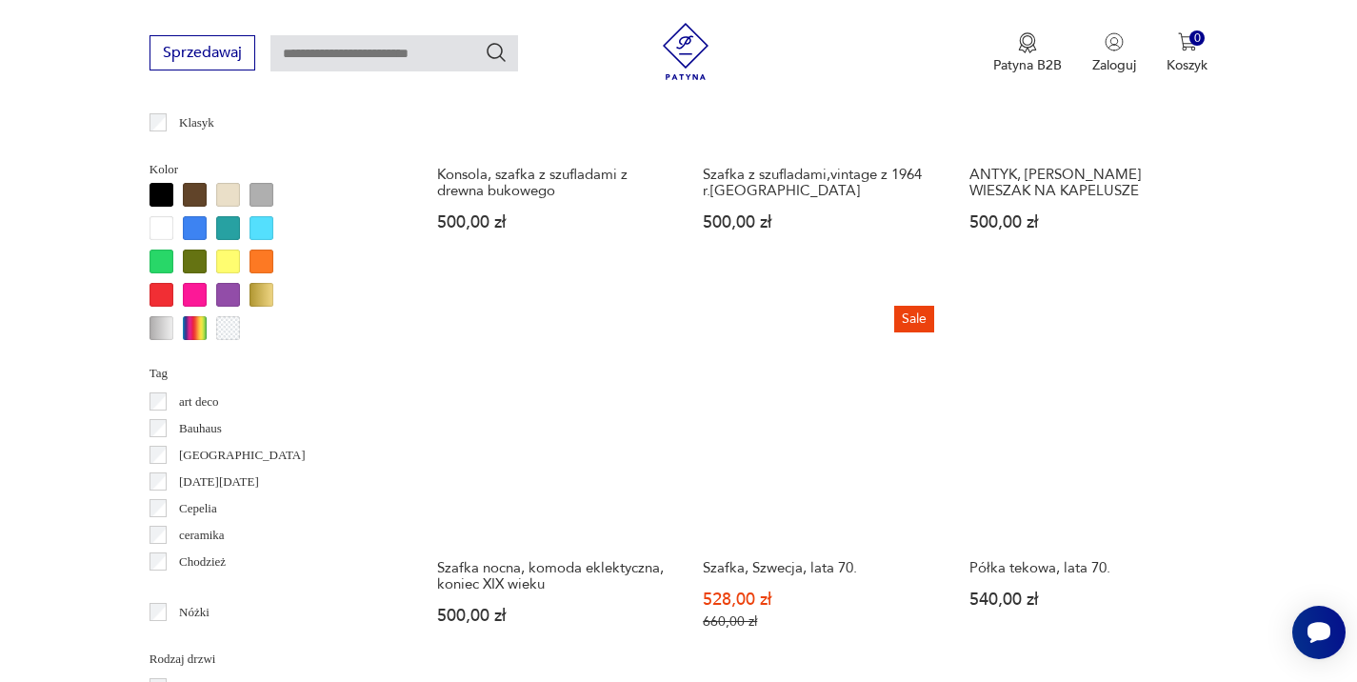
scroll to position [1770, 0]
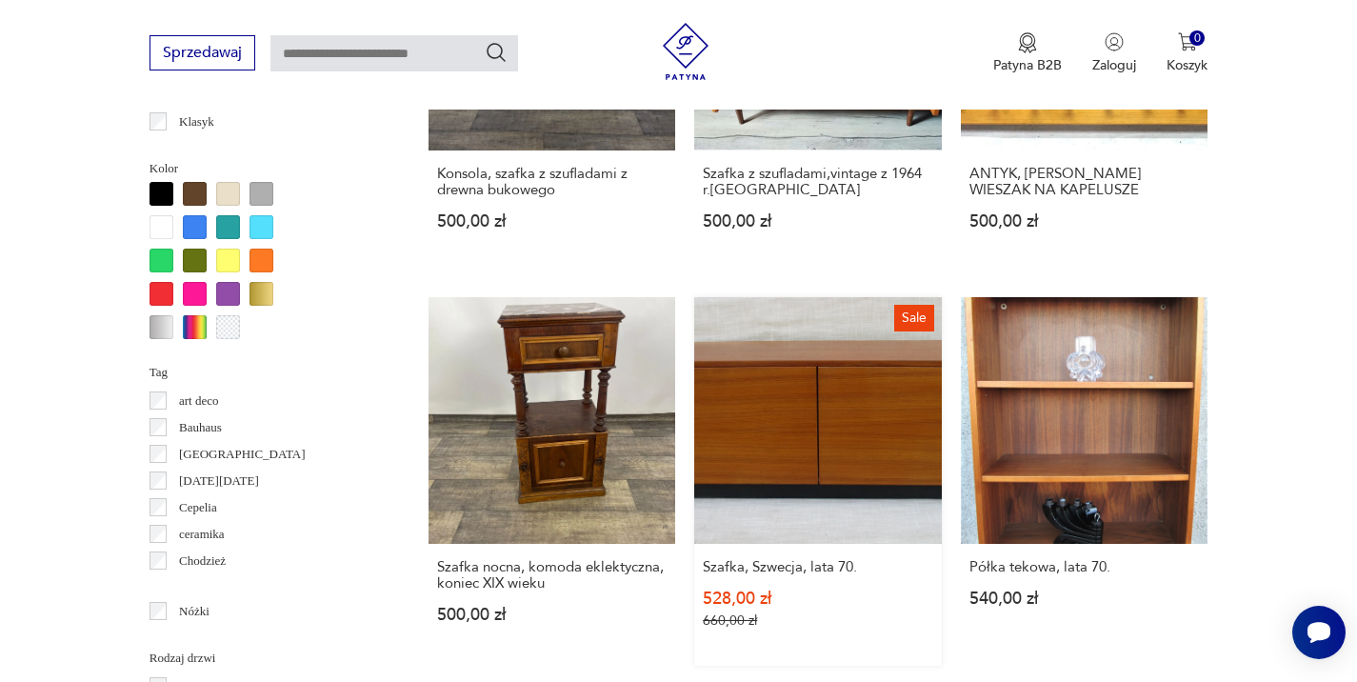
click at [811, 399] on link "Sale Szafka, Szwecja, lata 70. 528,00 zł 660,00 zł" at bounding box center [818, 482] width 248 height 370
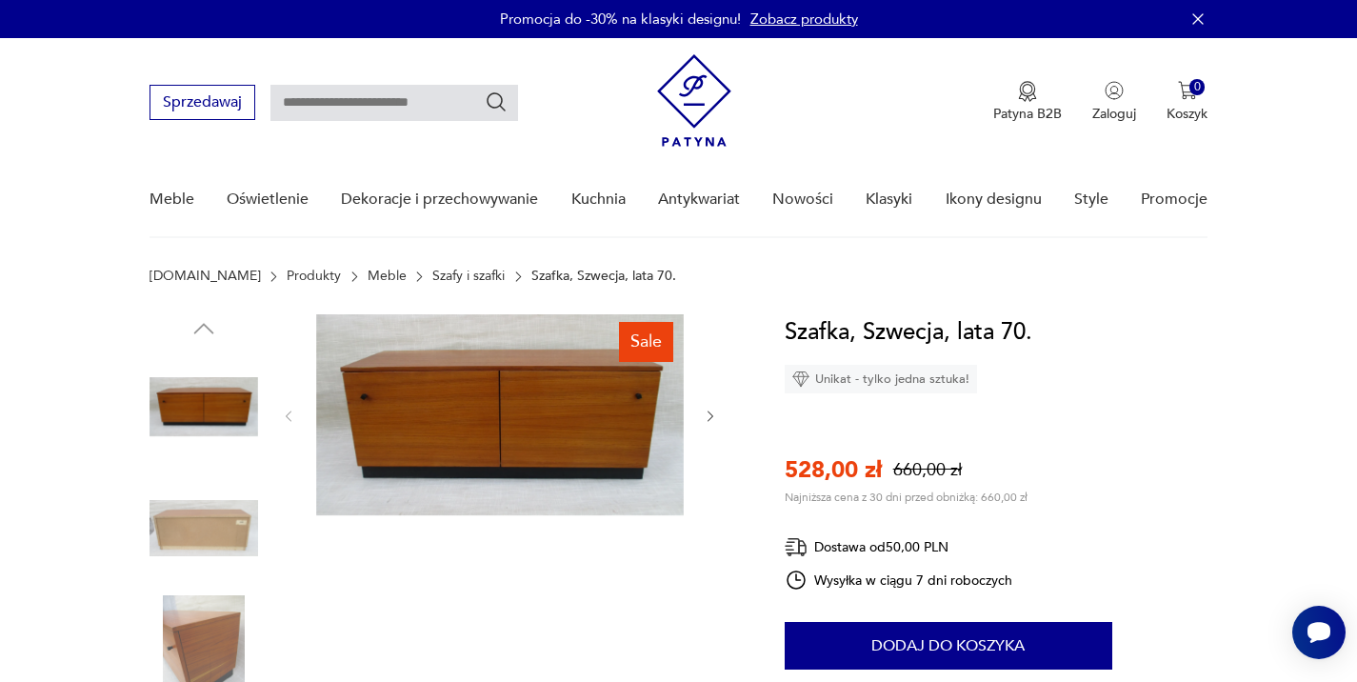
click at [719, 416] on div "Sale" at bounding box center [445, 590] width 590 height 552
click at [704, 411] on icon "button" at bounding box center [711, 417] width 16 height 16
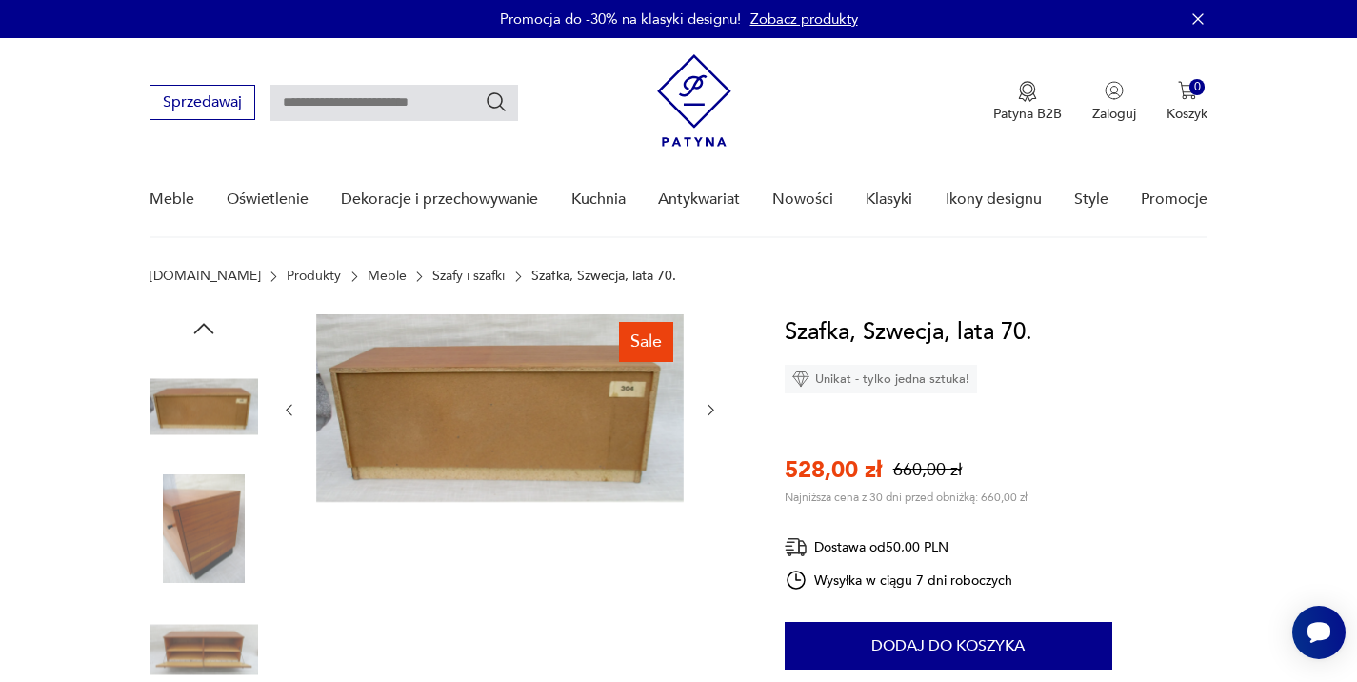
click at [704, 411] on icon "button" at bounding box center [711, 410] width 16 height 16
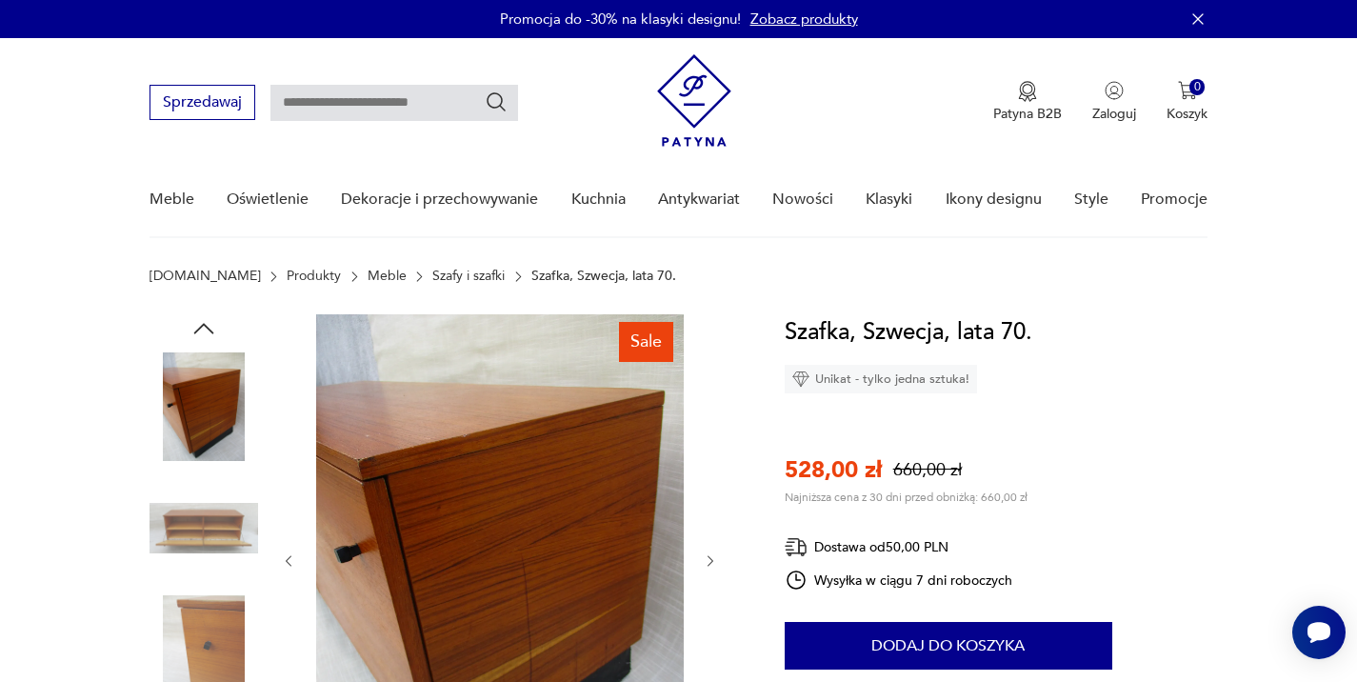
click at [704, 411] on div at bounding box center [500, 560] width 438 height 493
click at [712, 560] on icon "button" at bounding box center [711, 560] width 6 height 11
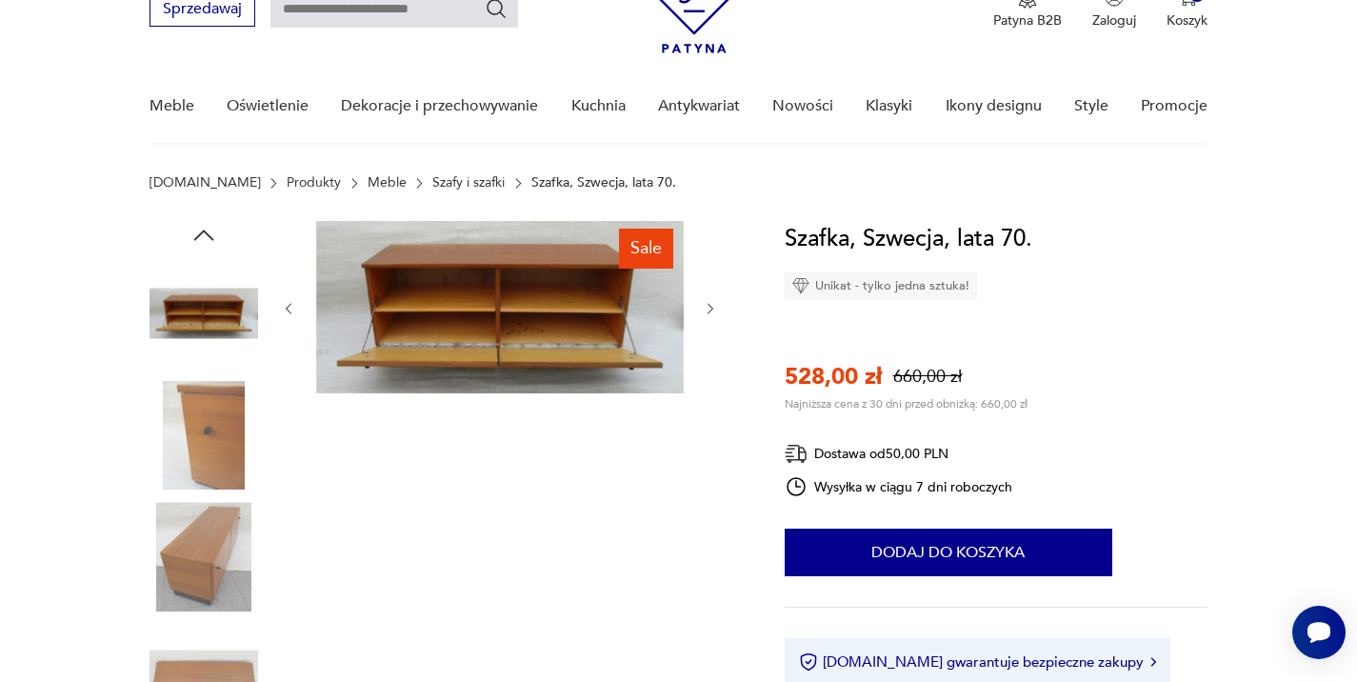
scroll to position [94, 0]
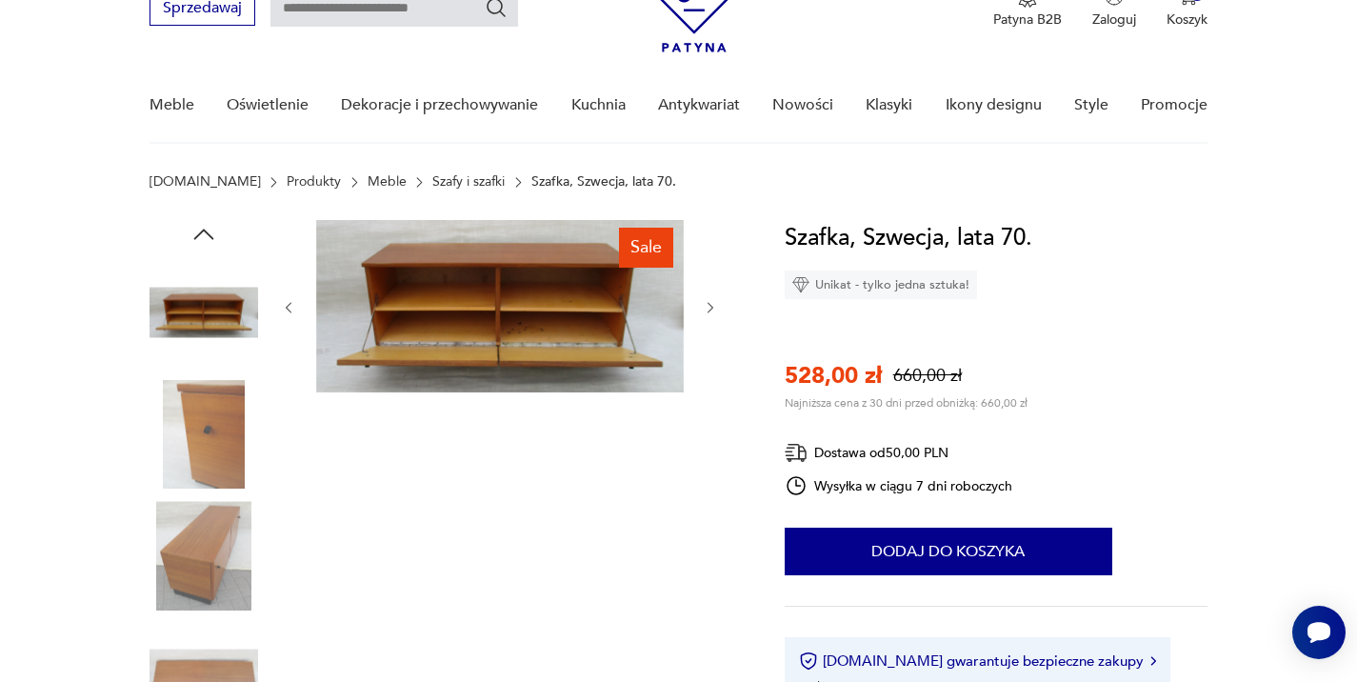
click at [184, 568] on img at bounding box center [204, 555] width 109 height 109
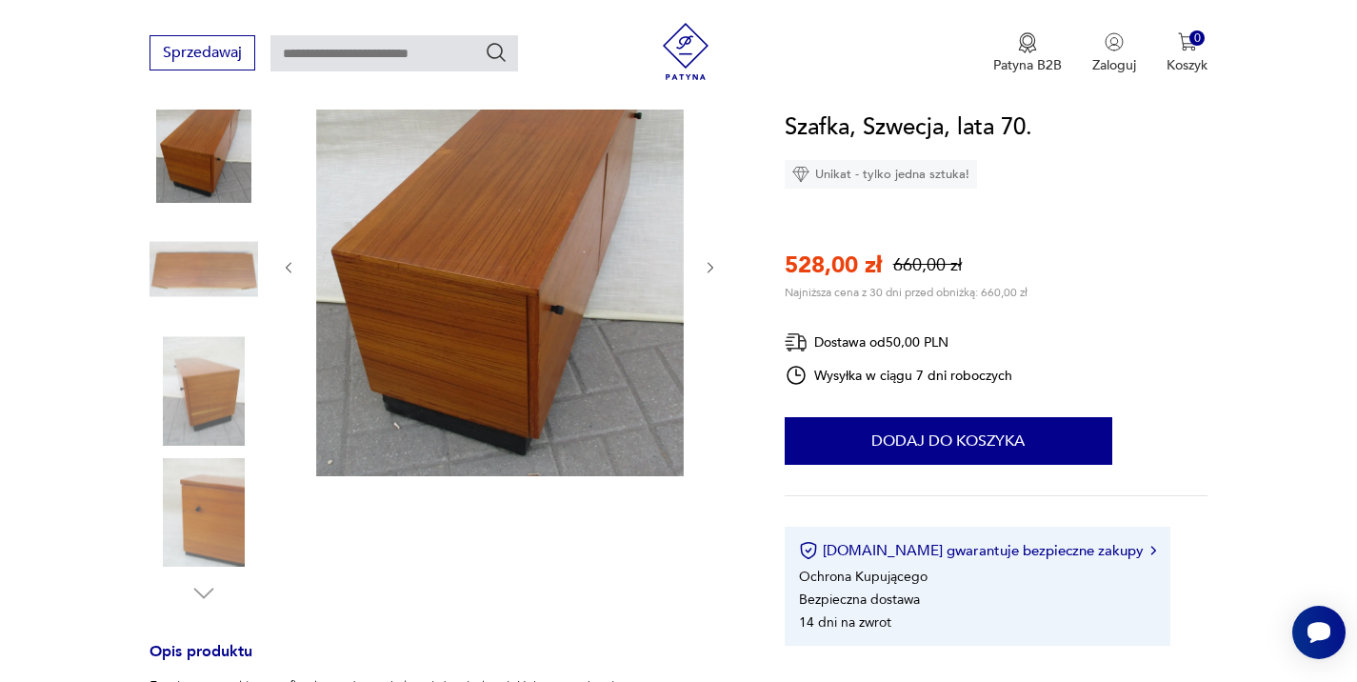
scroll to position [269, 0]
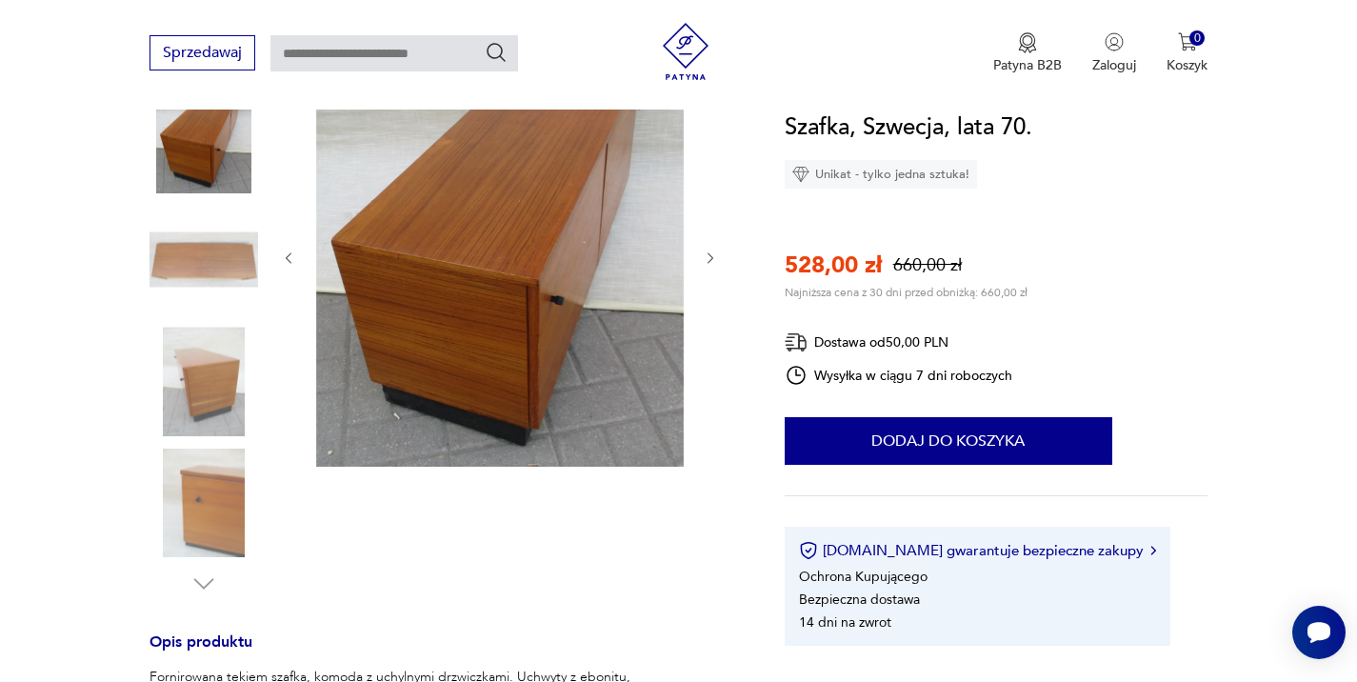
click at [213, 496] on img at bounding box center [204, 503] width 109 height 109
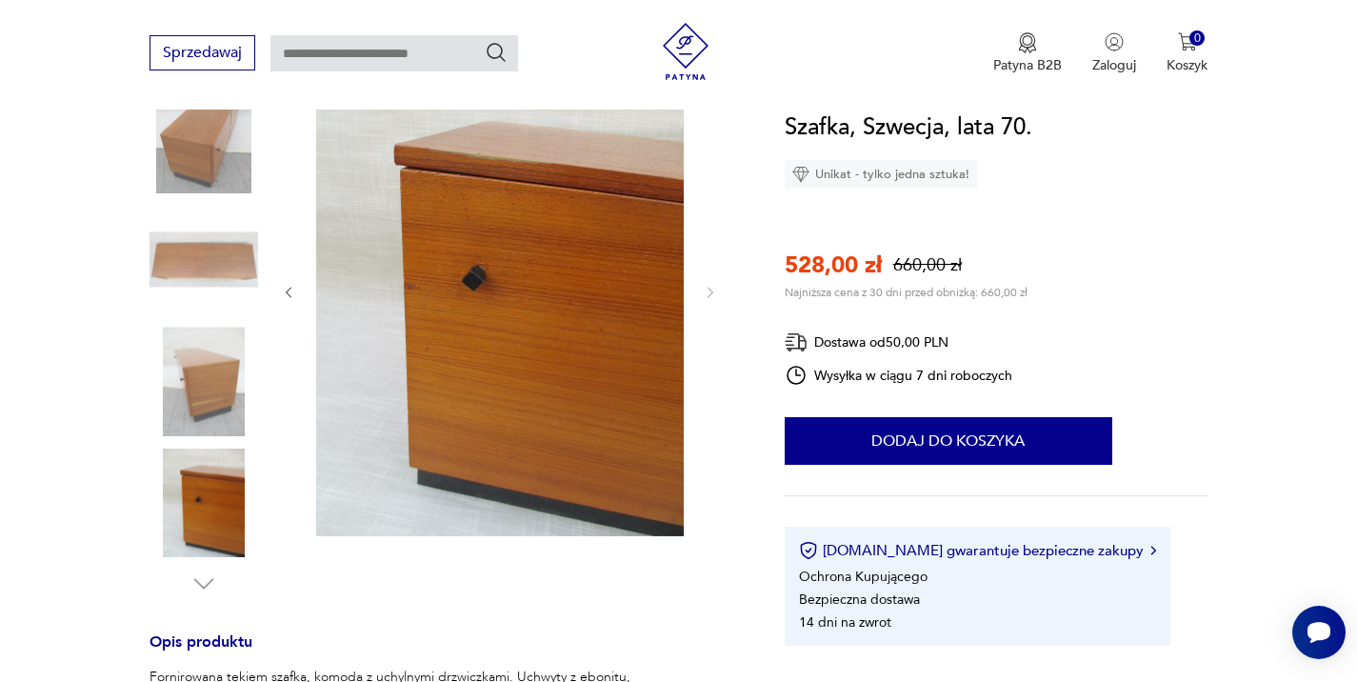
click at [211, 395] on img at bounding box center [204, 381] width 109 height 109
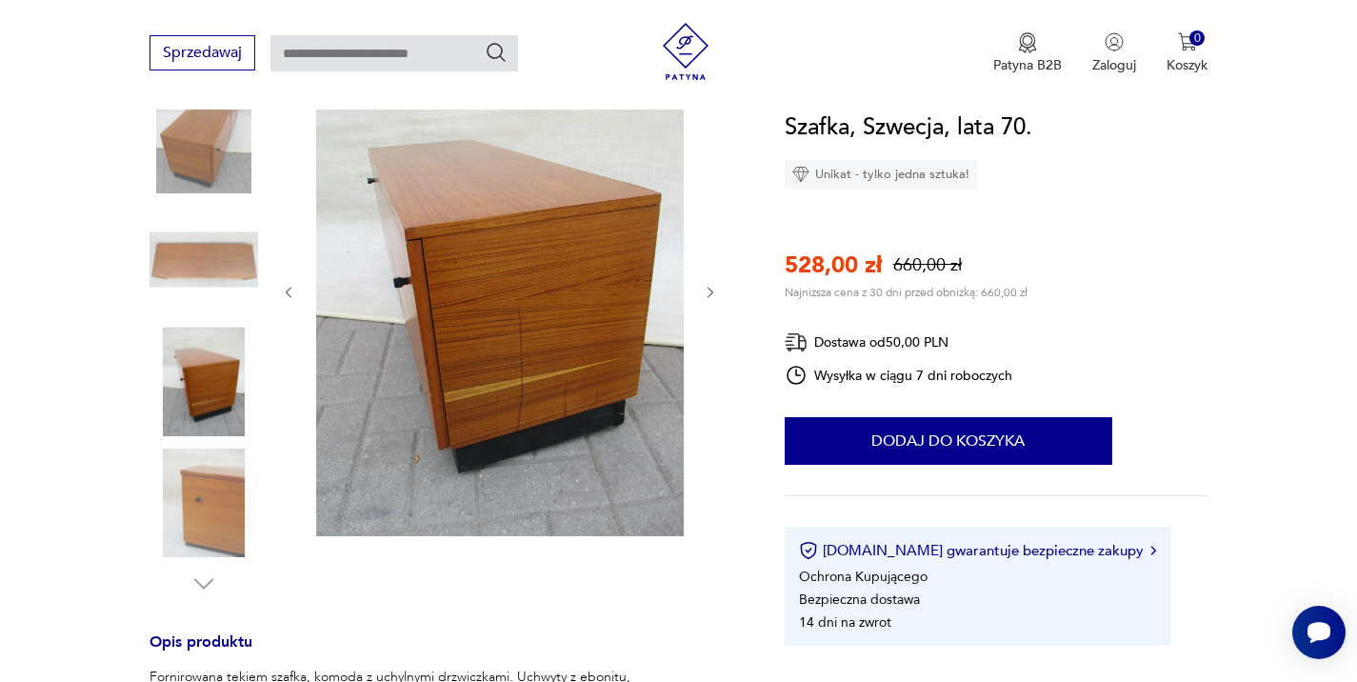
click at [207, 260] on img at bounding box center [204, 260] width 109 height 109
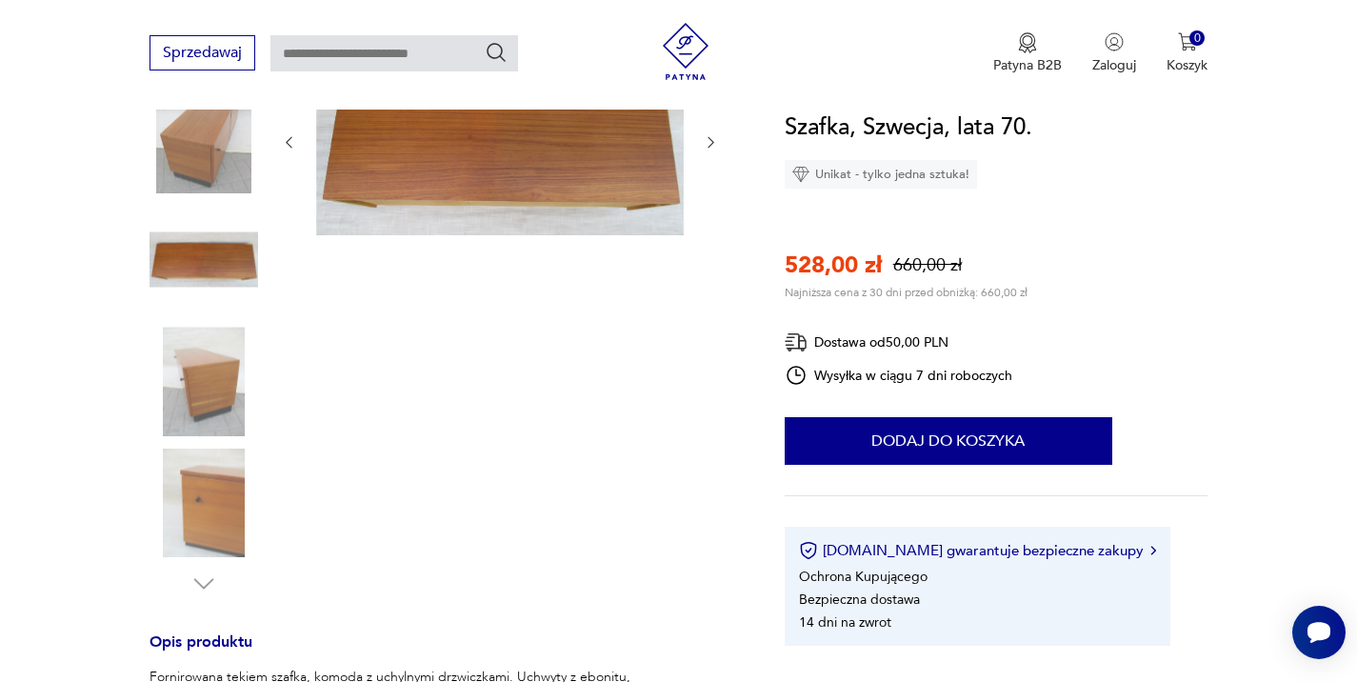
click at [206, 263] on img at bounding box center [204, 260] width 109 height 109
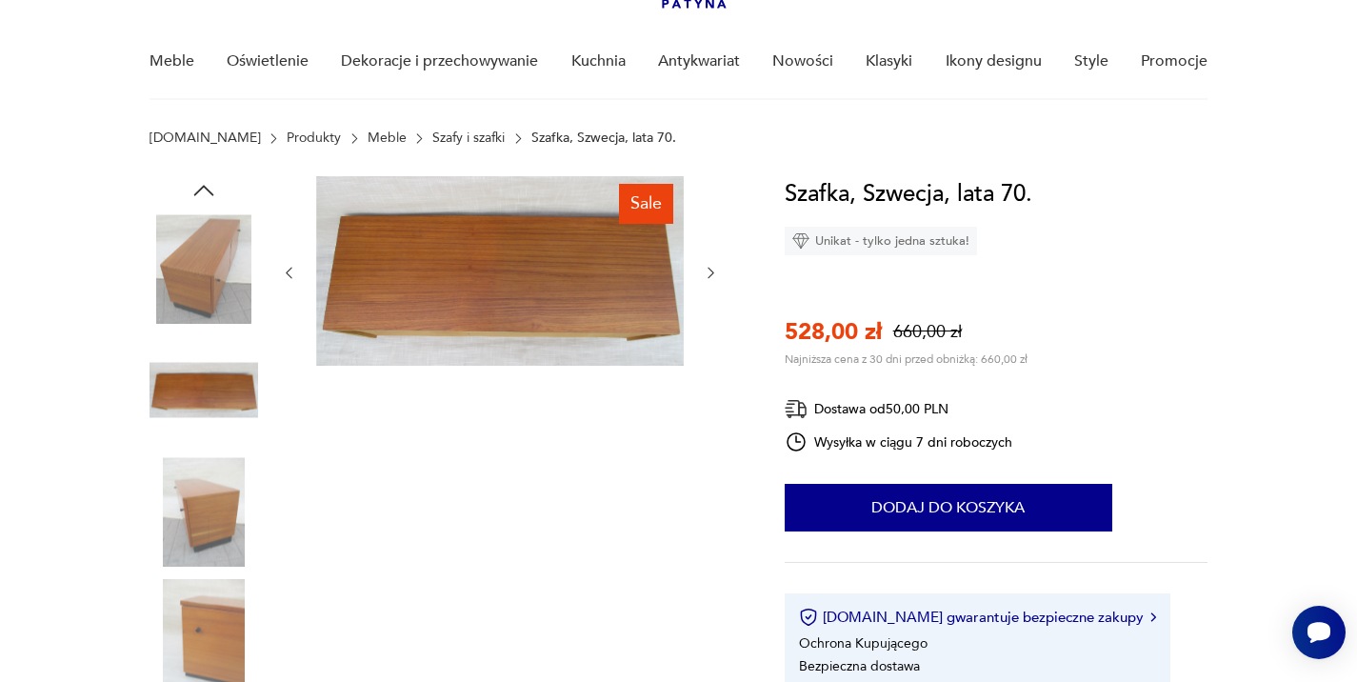
scroll to position [133, 0]
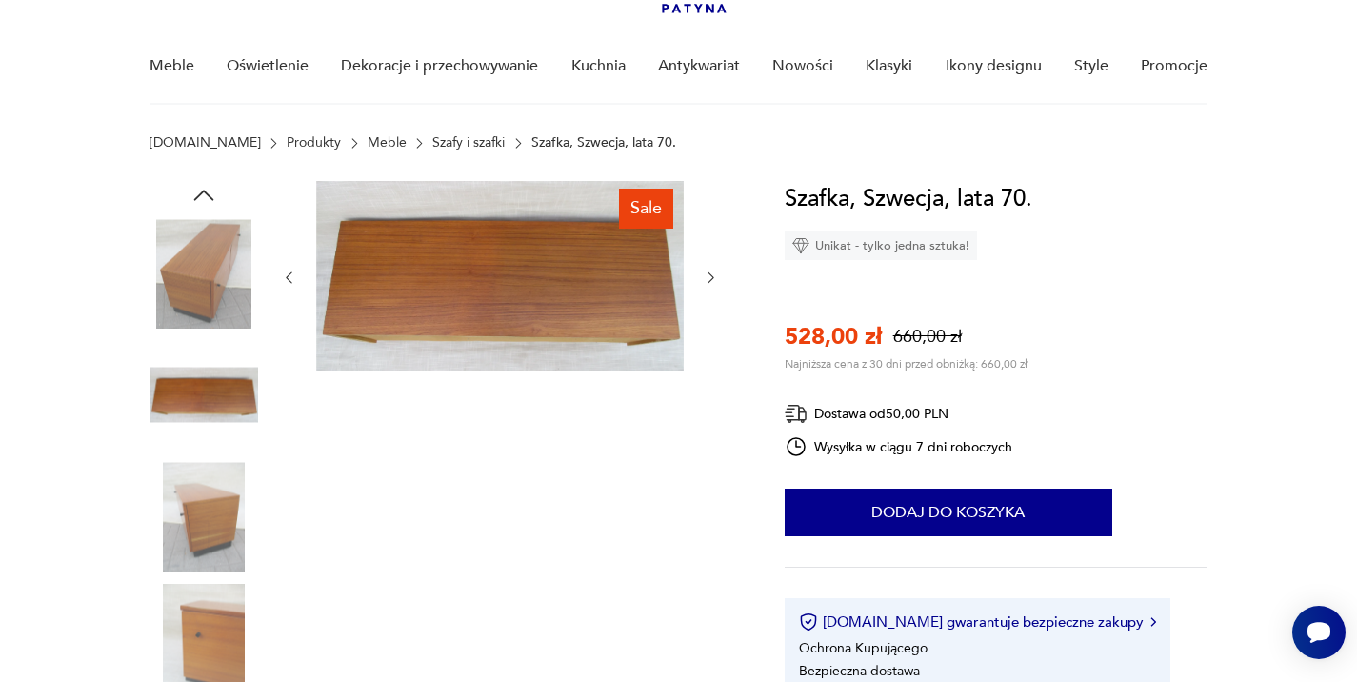
click at [209, 254] on img at bounding box center [204, 273] width 109 height 109
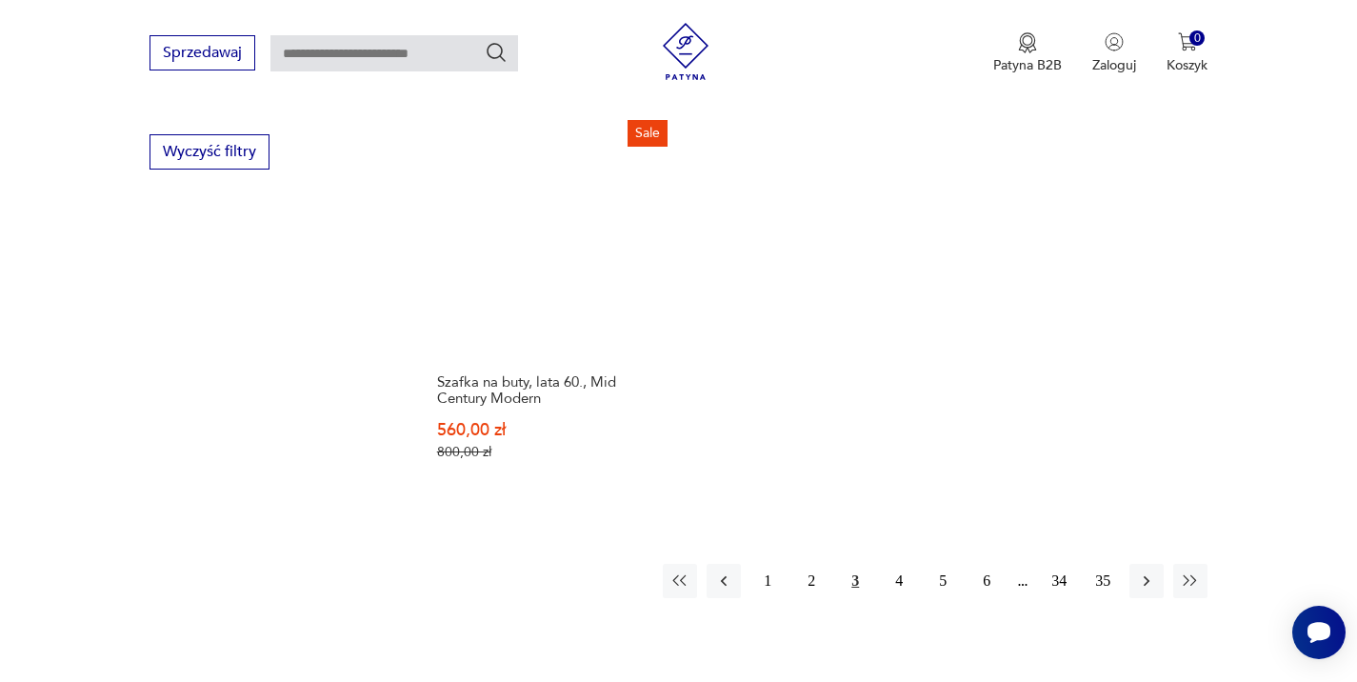
scroll to position [2802, 0]
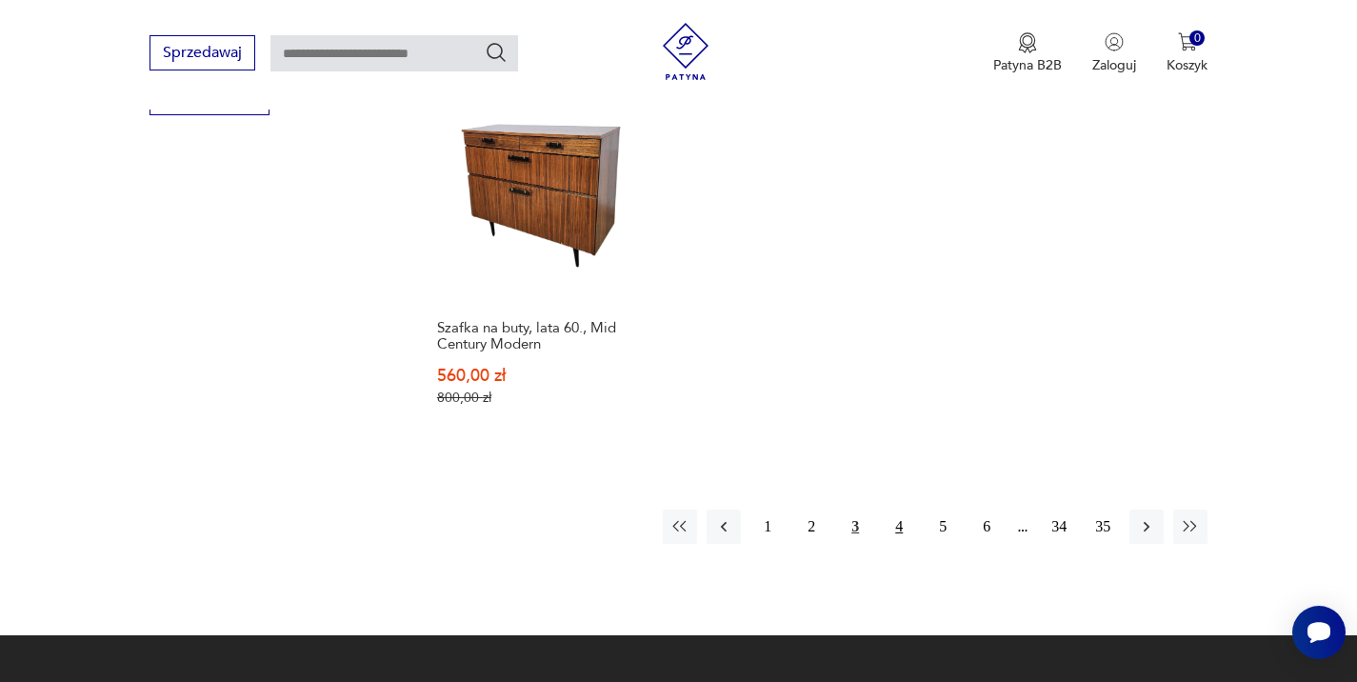
click at [900, 525] on button "4" at bounding box center [899, 527] width 34 height 34
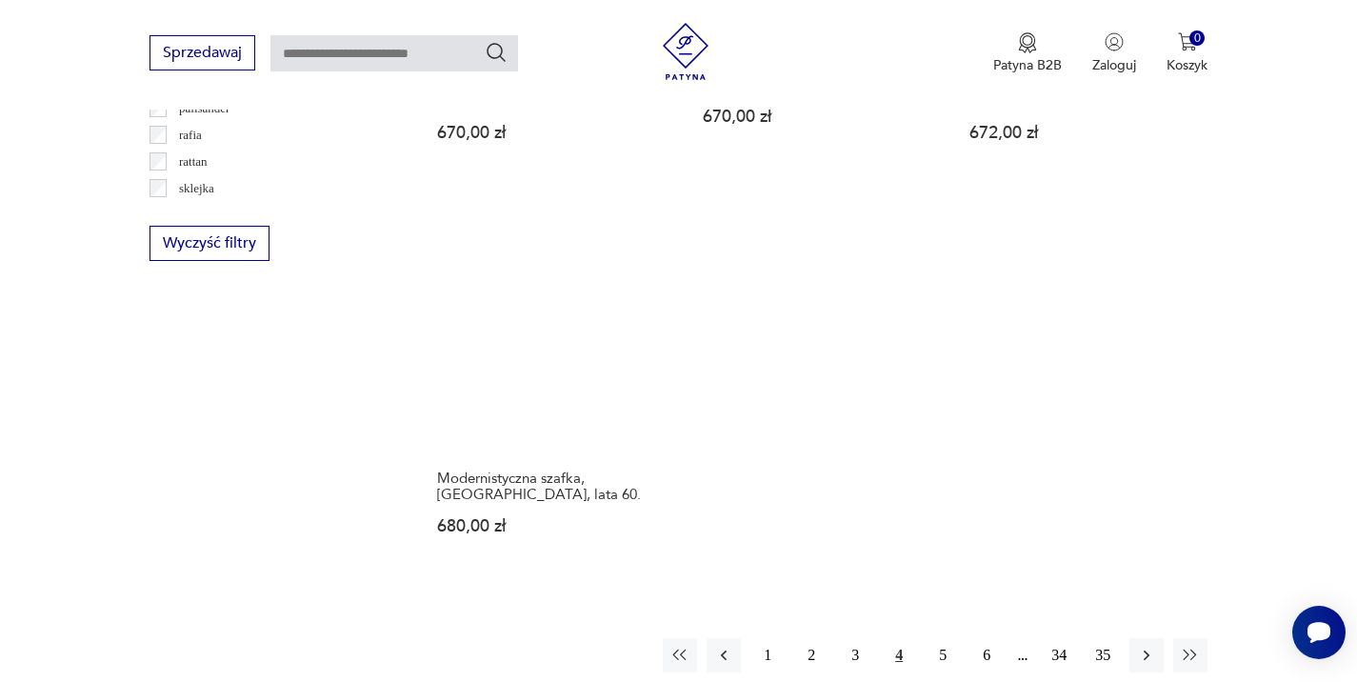
scroll to position [2657, 0]
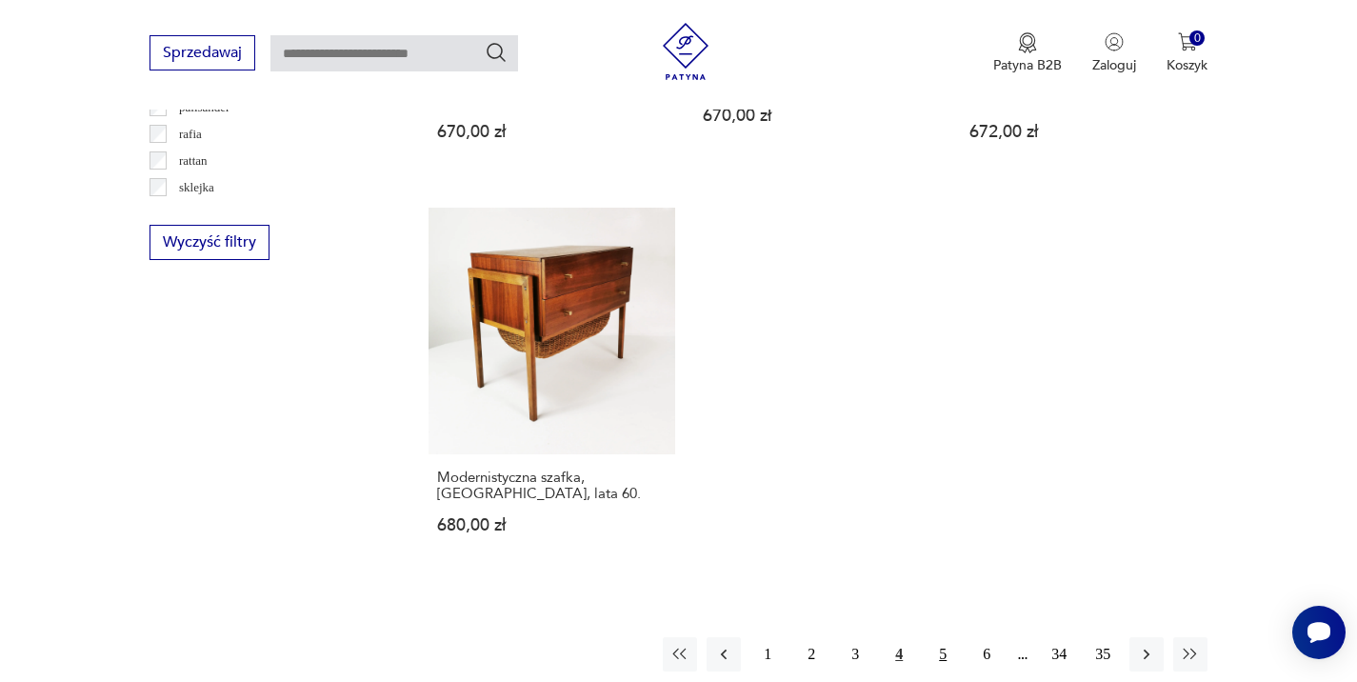
click at [939, 653] on button "5" at bounding box center [943, 654] width 34 height 34
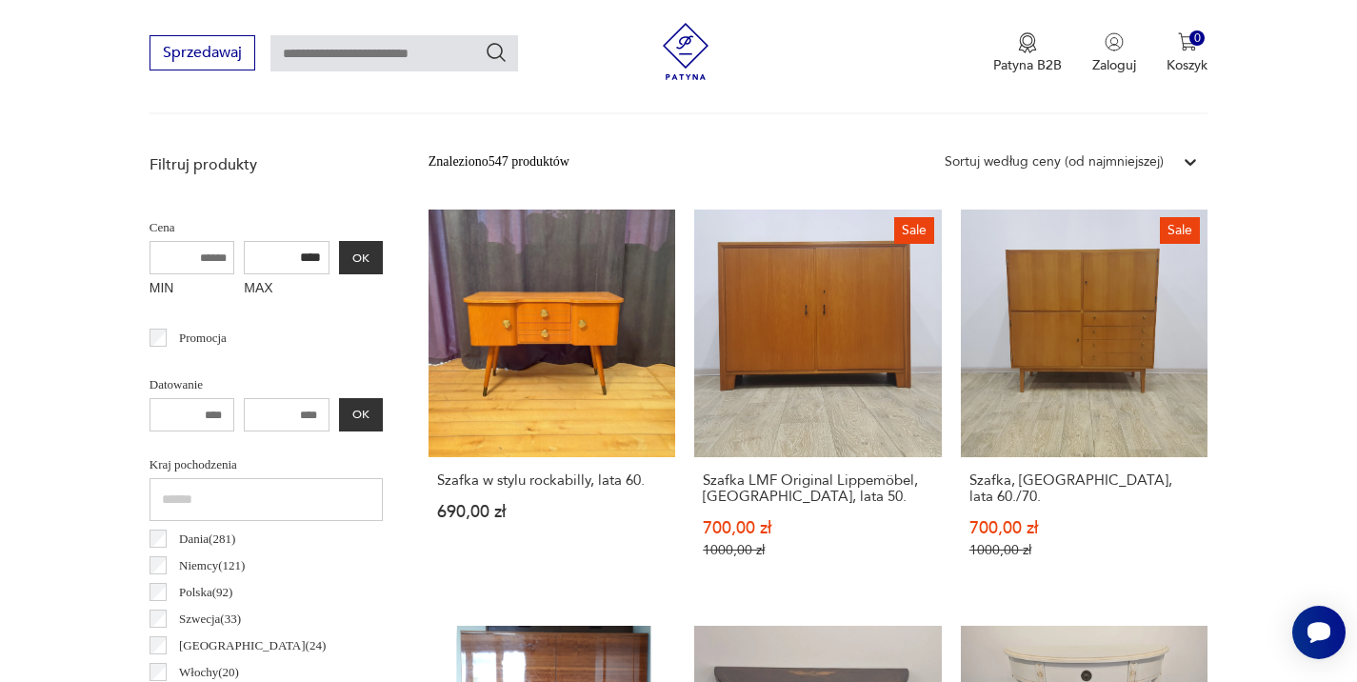
scroll to position [652, 0]
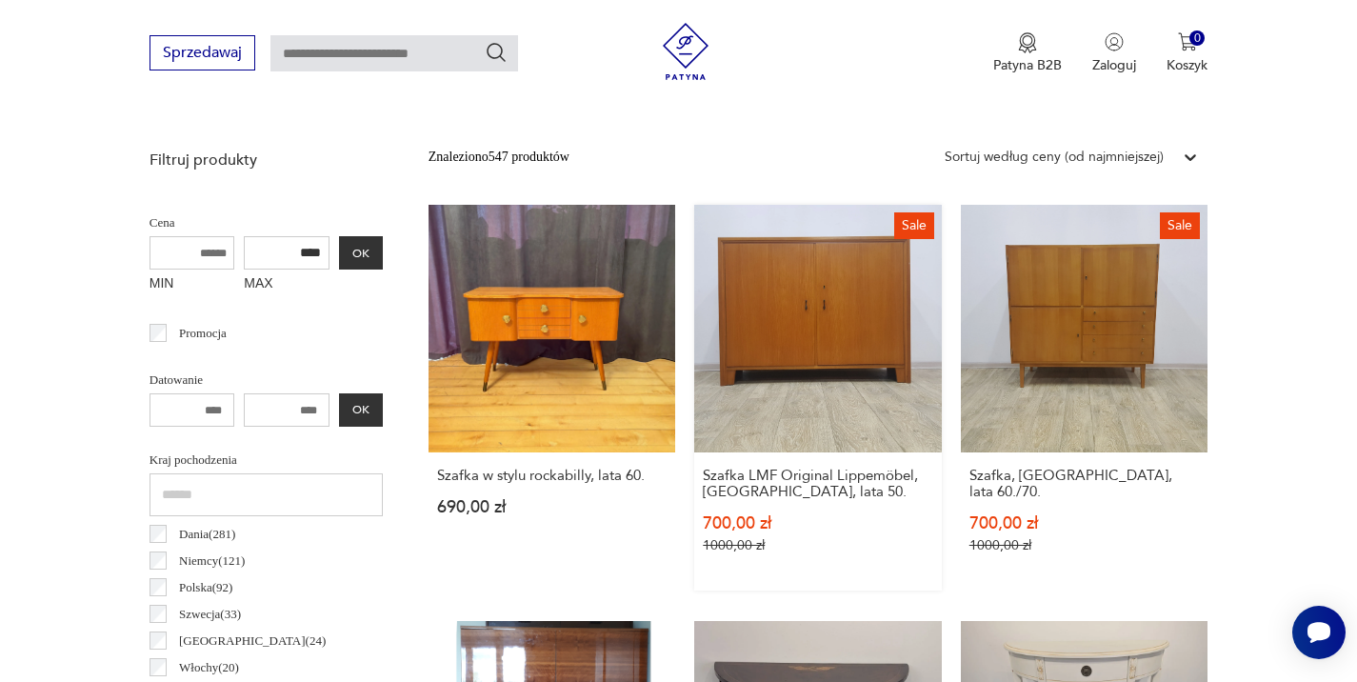
click at [805, 316] on link "Sale Szafka LMF Original Lippemöbel, [GEOGRAPHIC_DATA], lata 50. 700,00 zł 1000…" at bounding box center [818, 398] width 248 height 386
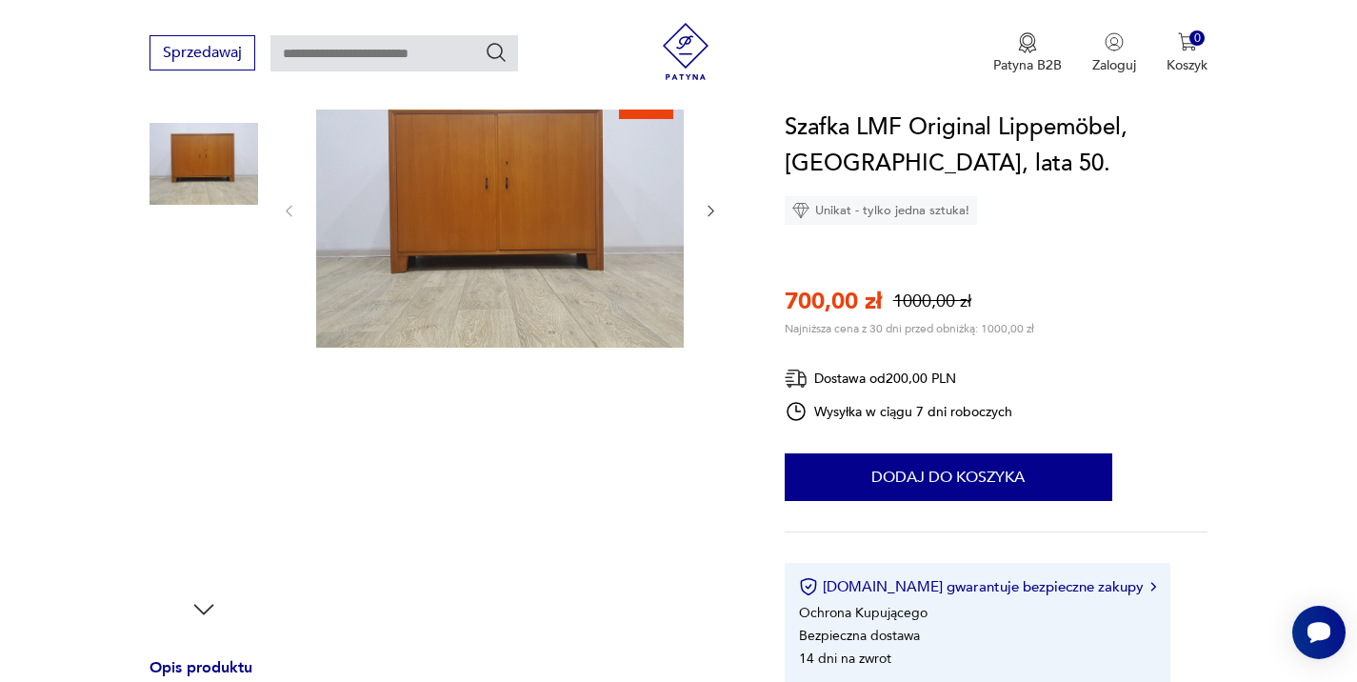
scroll to position [247, 0]
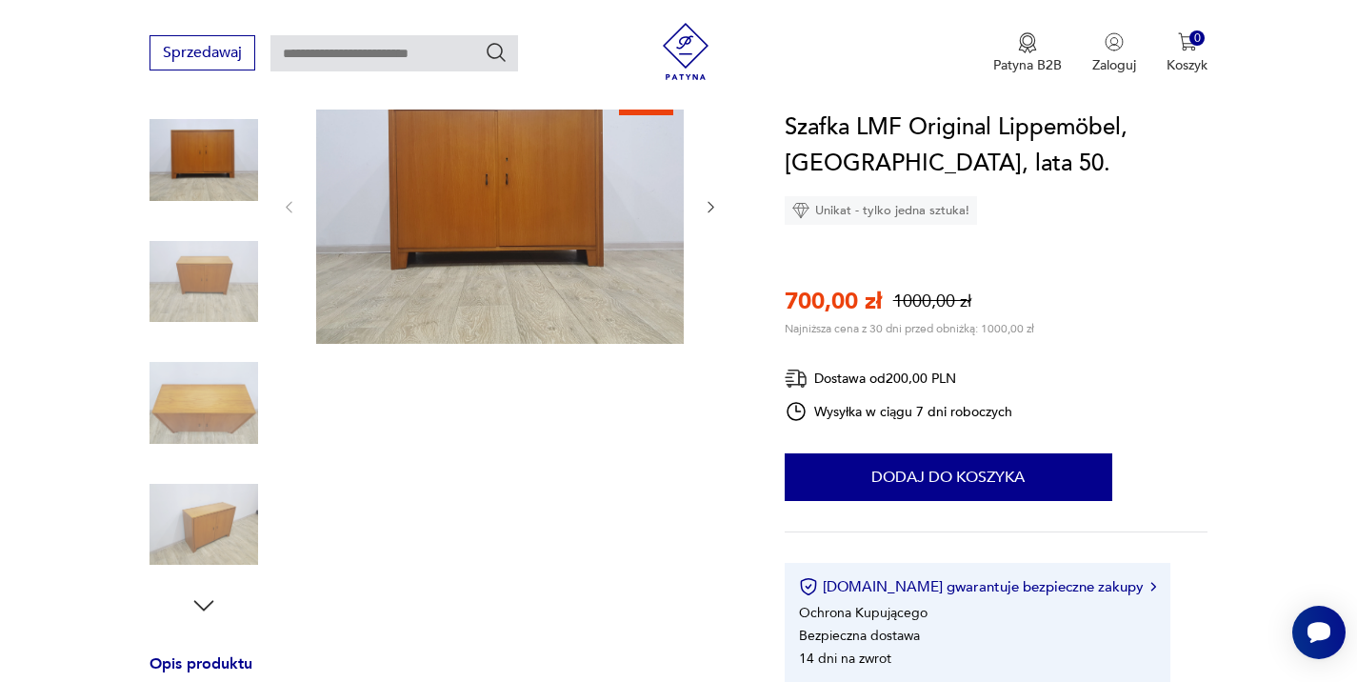
click at [711, 210] on icon "button" at bounding box center [711, 207] width 16 height 16
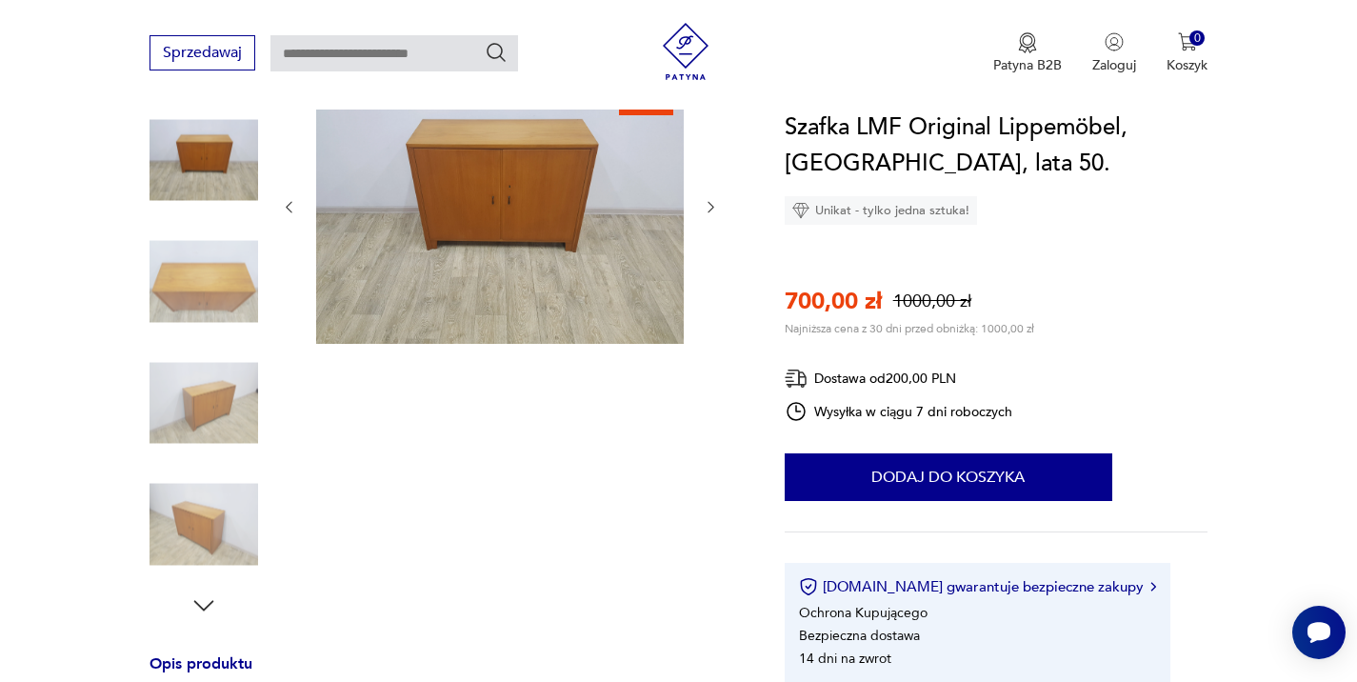
click at [711, 210] on icon "button" at bounding box center [711, 207] width 16 height 16
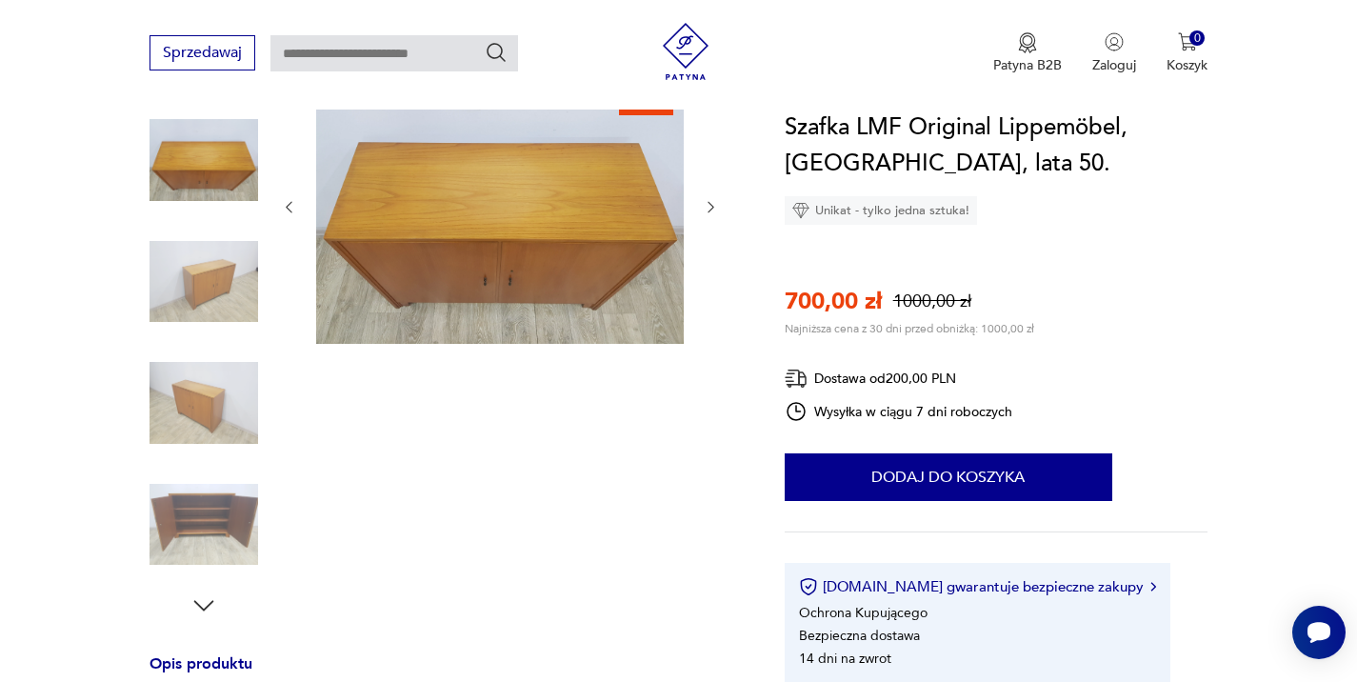
click at [711, 210] on icon "button" at bounding box center [711, 207] width 16 height 16
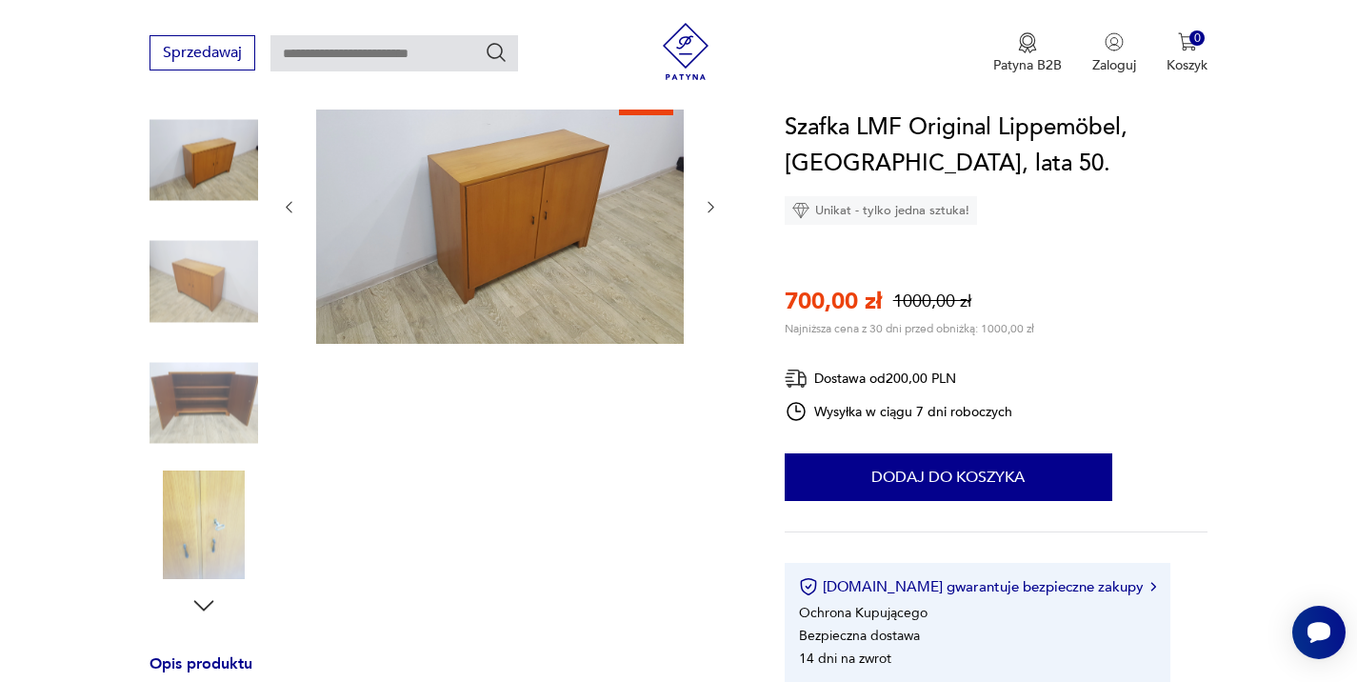
click at [711, 210] on icon "button" at bounding box center [711, 207] width 16 height 16
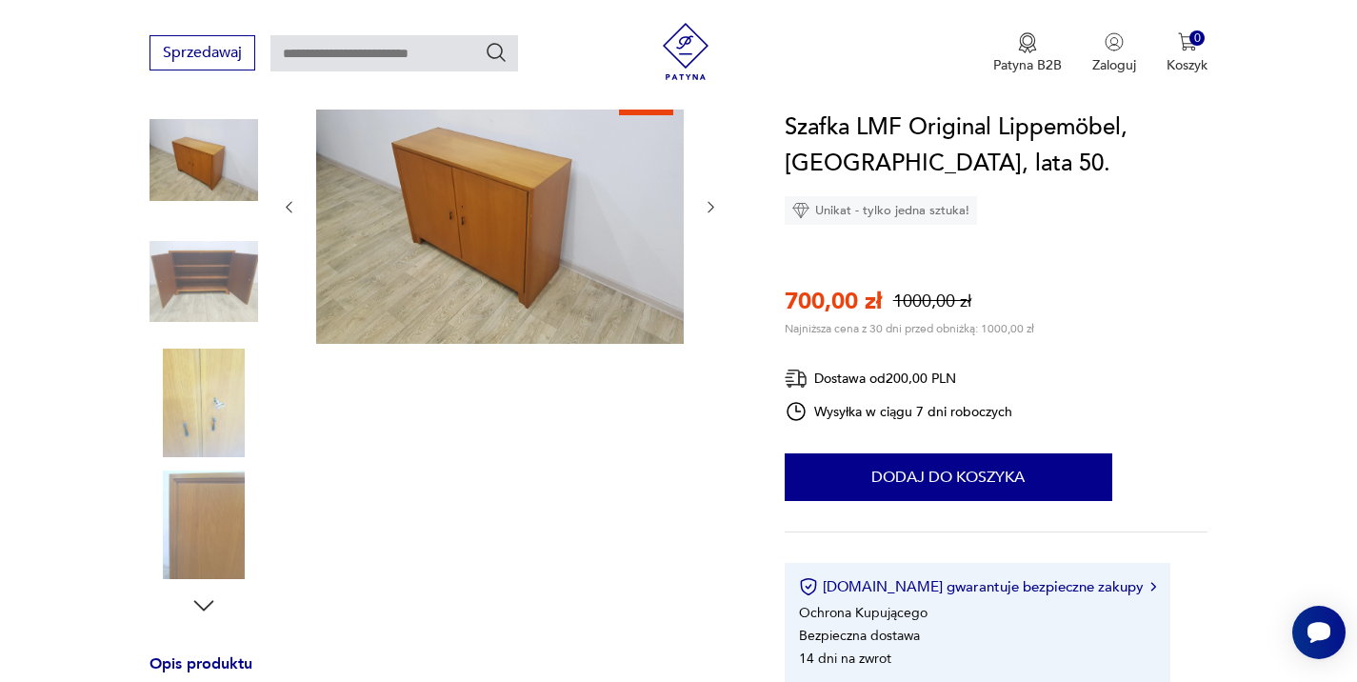
click at [711, 210] on icon "button" at bounding box center [711, 207] width 16 height 16
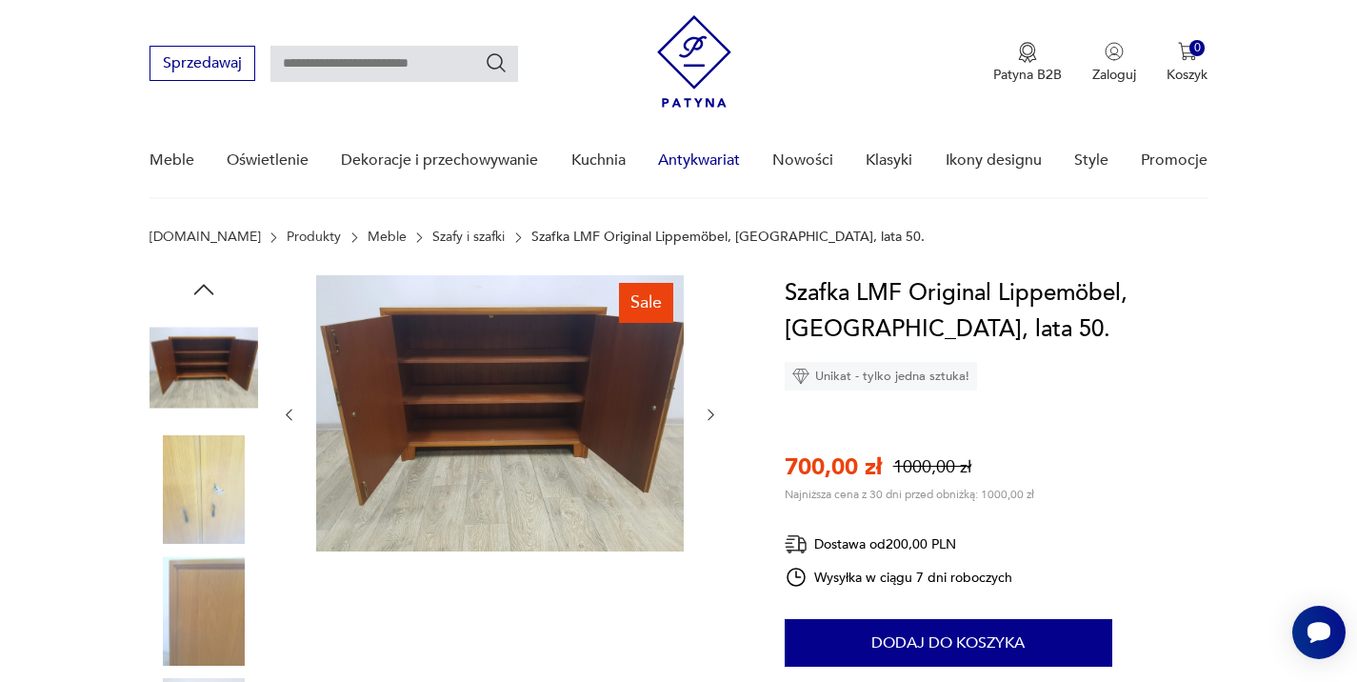
scroll to position [0, 0]
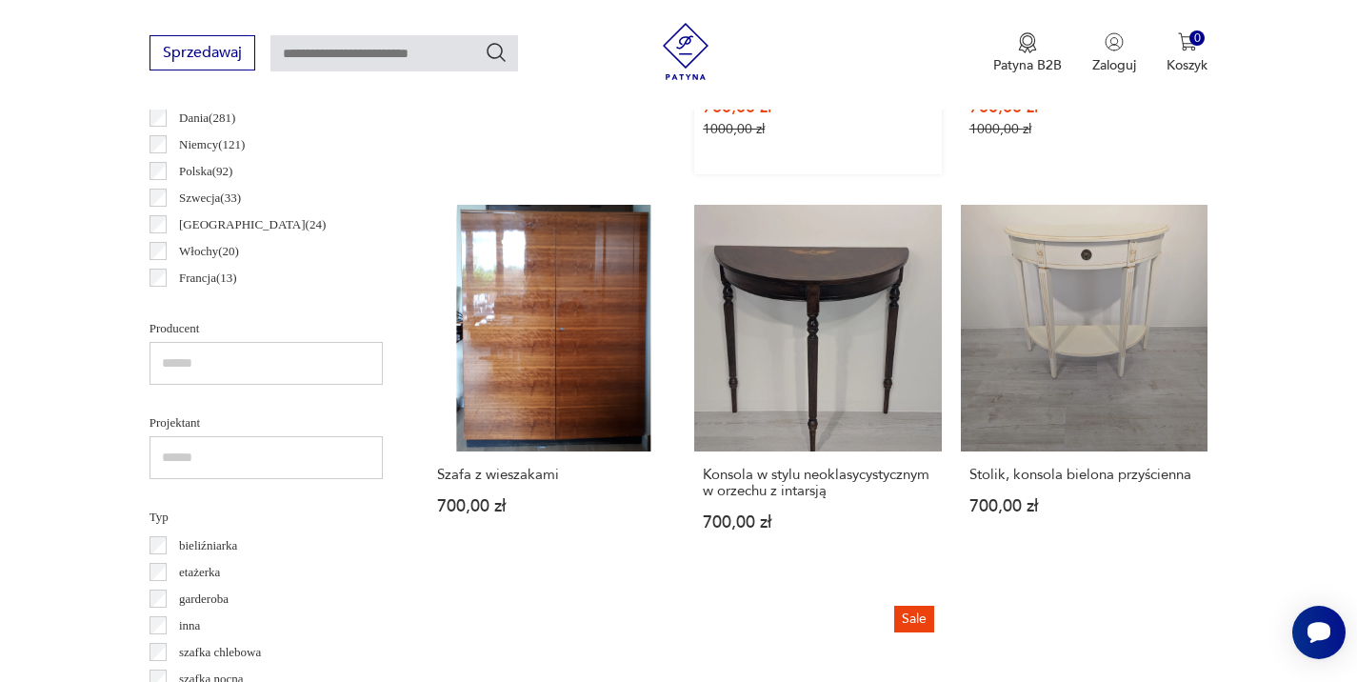
scroll to position [1101, 0]
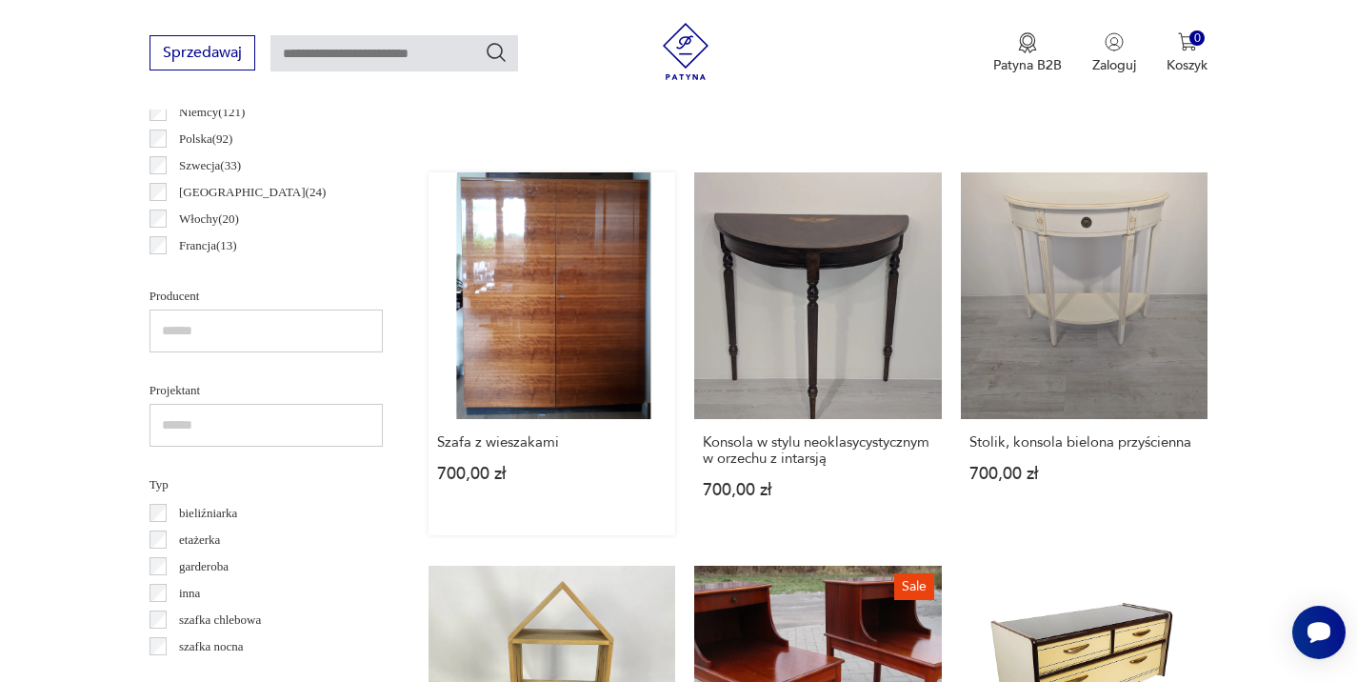
click at [557, 292] on link "Szafa z wieszakami 700,00 zł" at bounding box center [553, 354] width 248 height 364
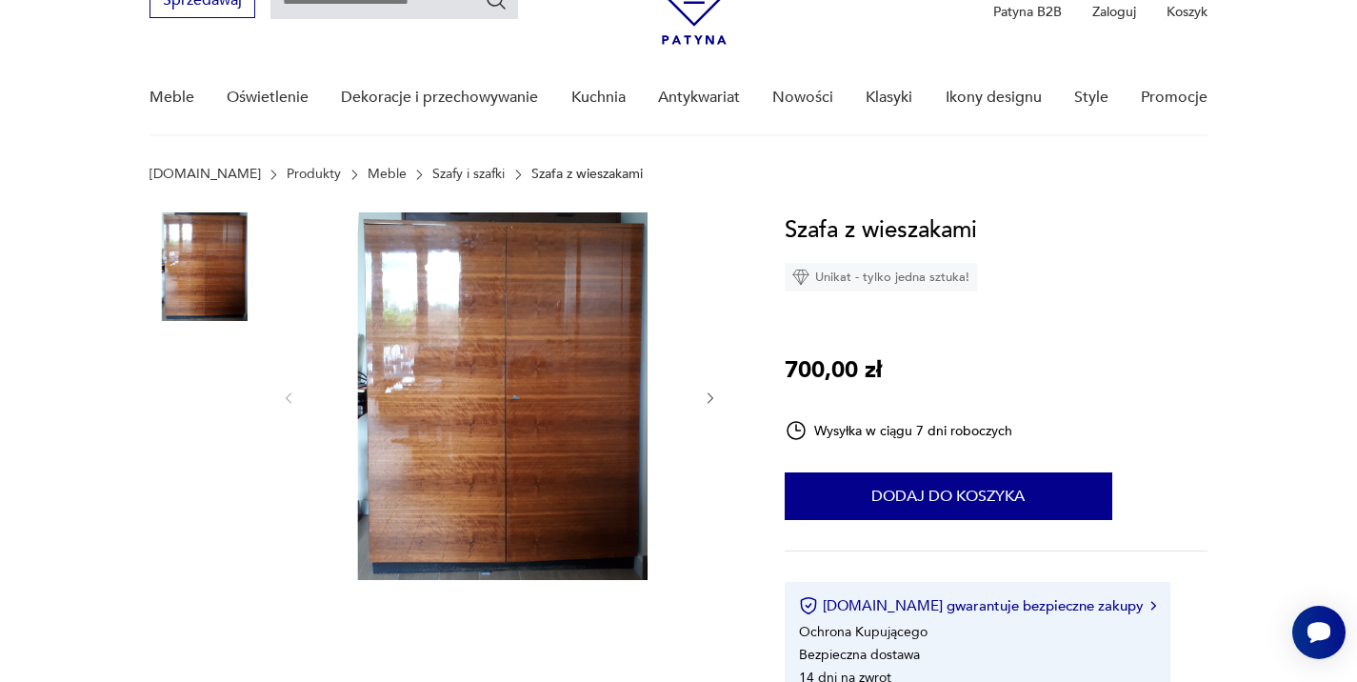
scroll to position [104, 0]
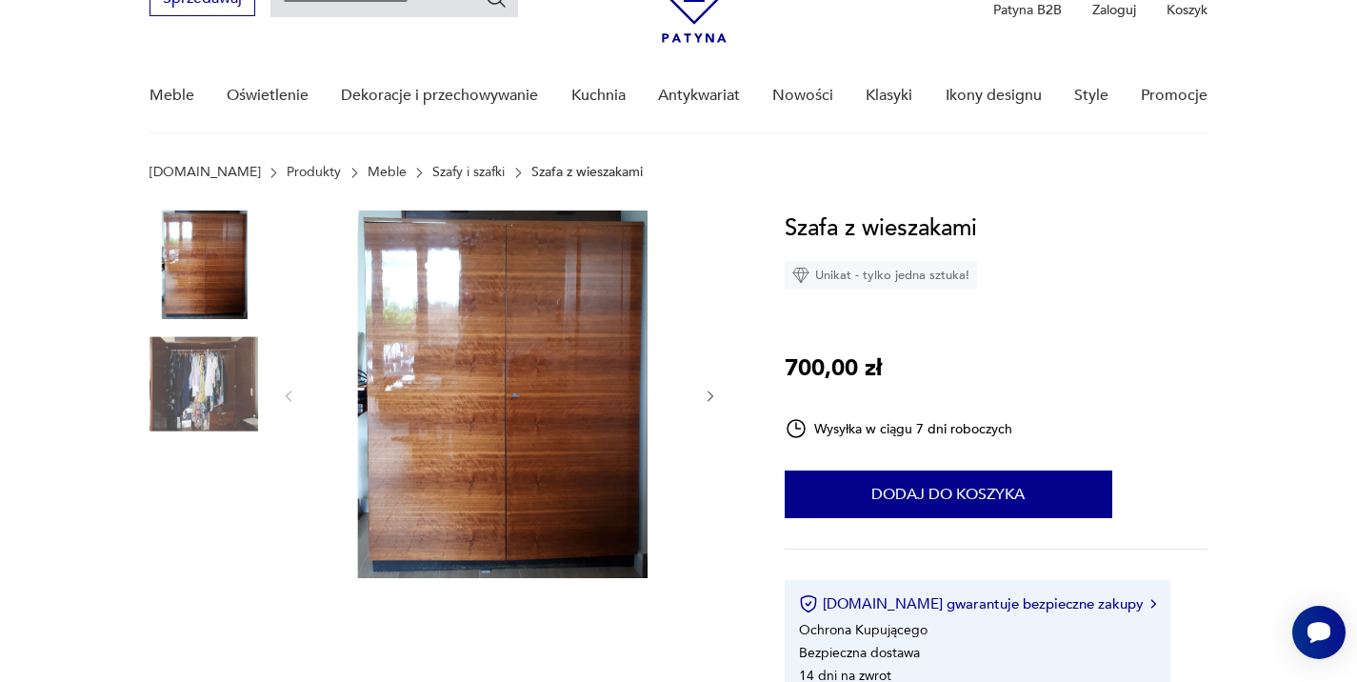
click at [205, 386] on img at bounding box center [204, 386] width 109 height 109
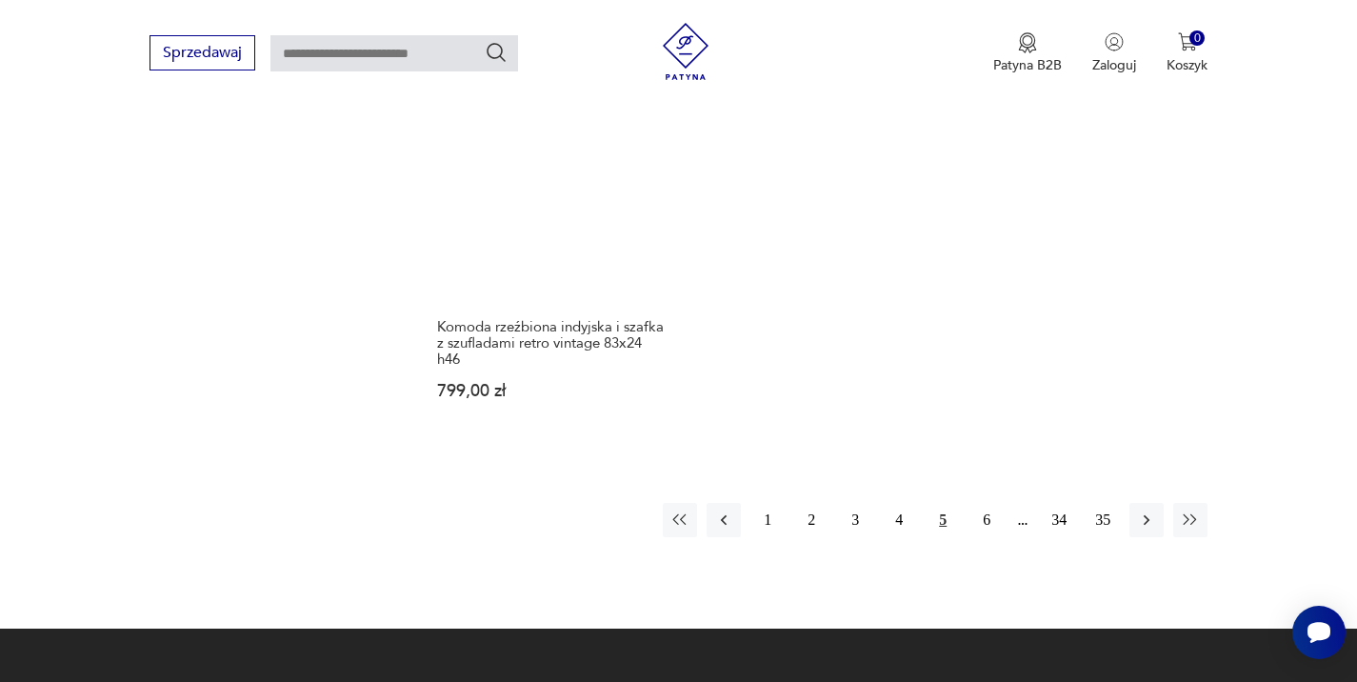
scroll to position [2856, 0]
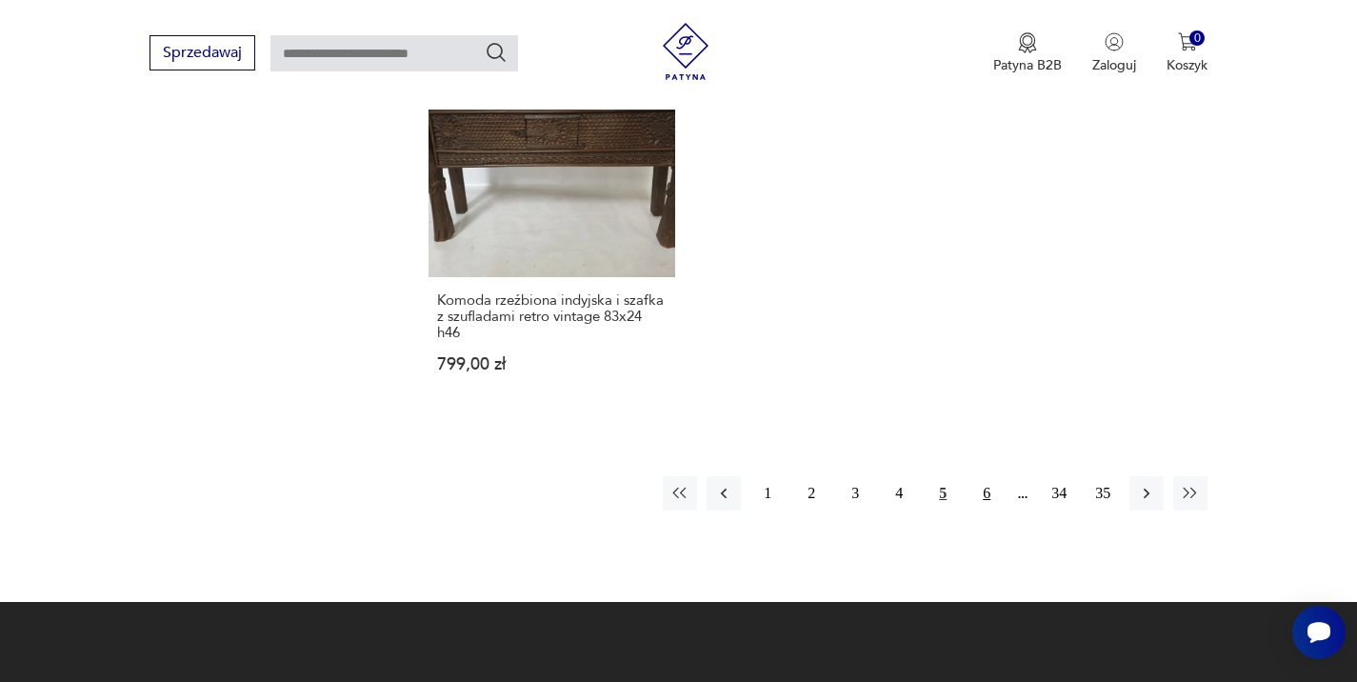
click at [990, 497] on button "6" at bounding box center [987, 493] width 34 height 34
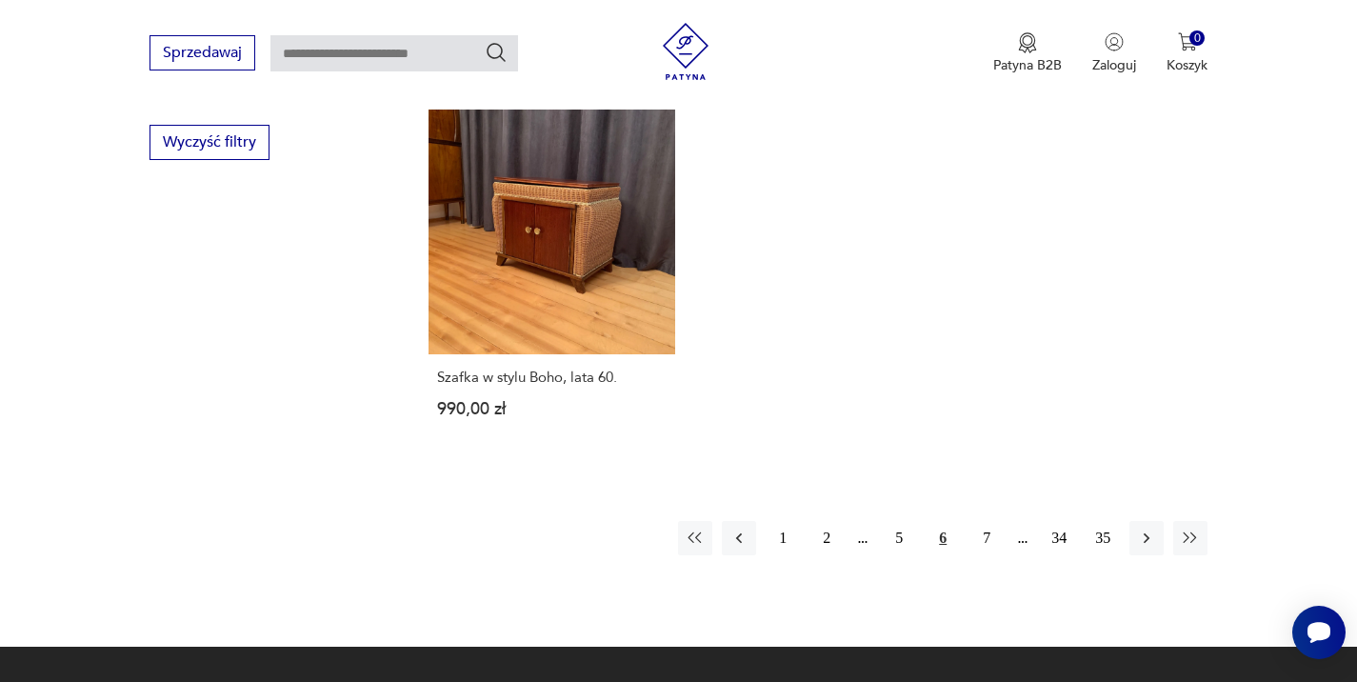
scroll to position [2758, 0]
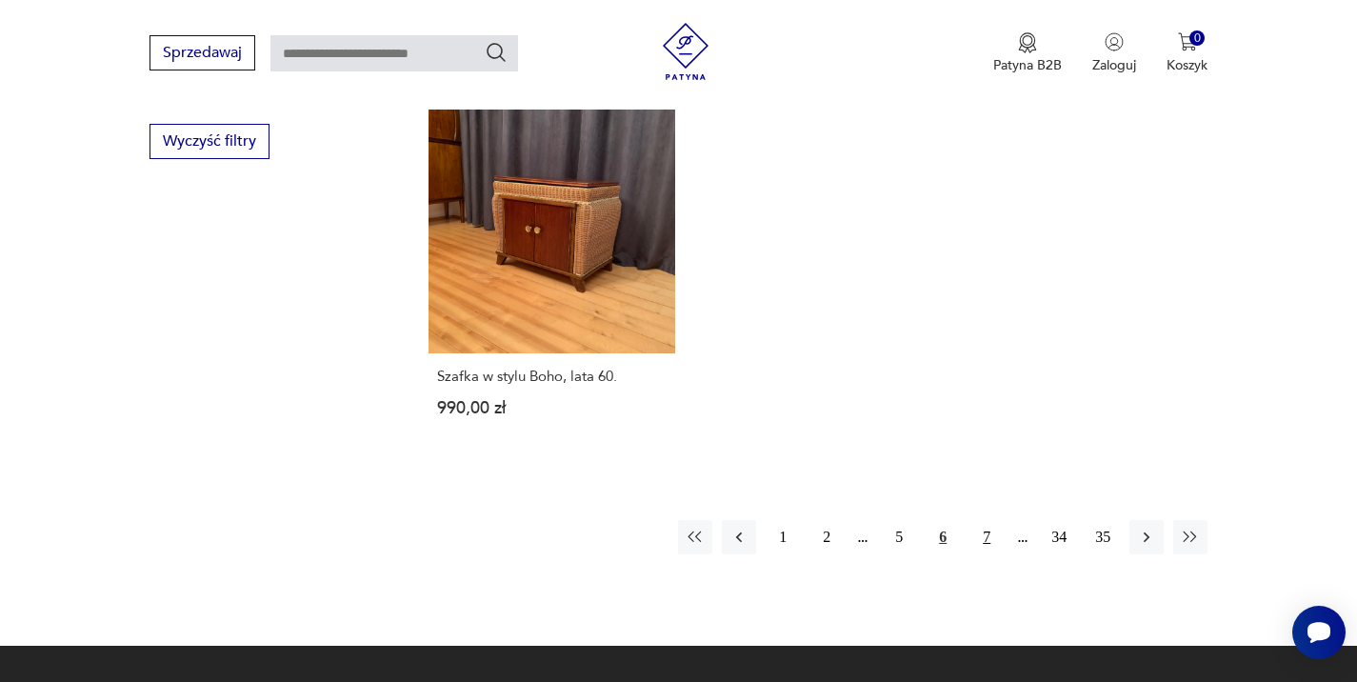
click at [988, 535] on button "7" at bounding box center [987, 537] width 34 height 34
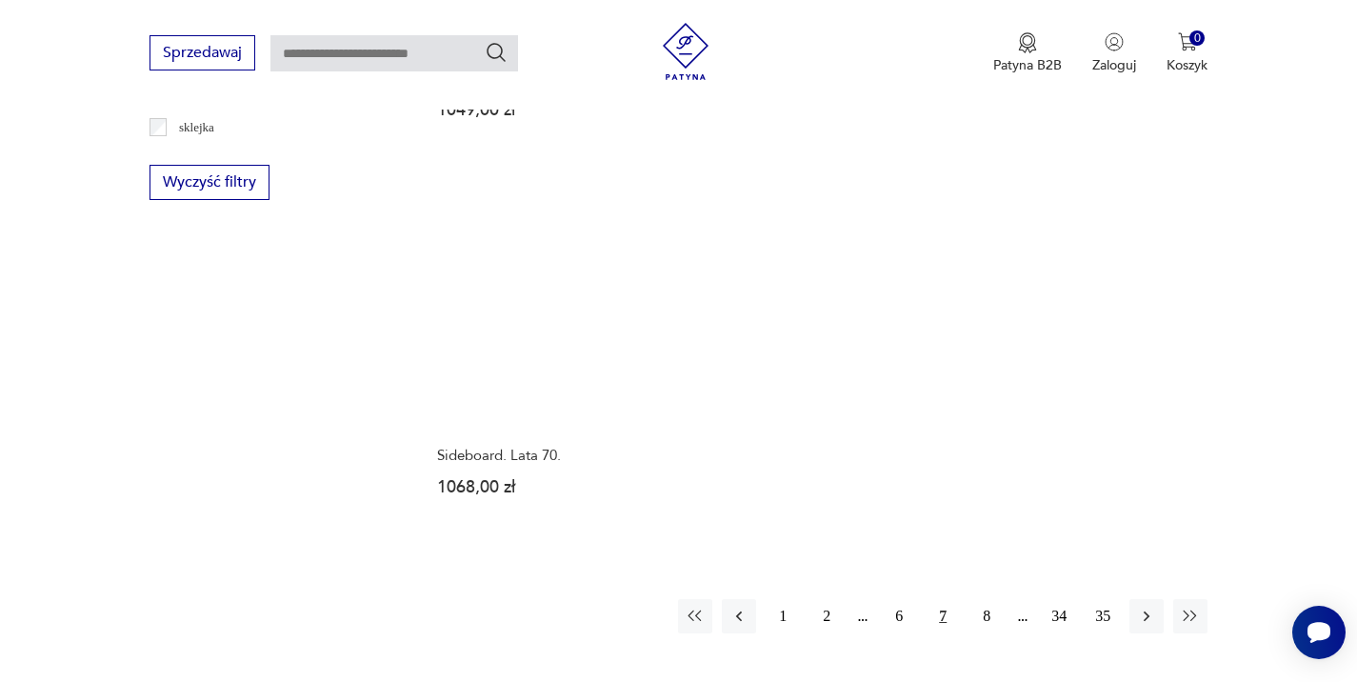
scroll to position [2744, 0]
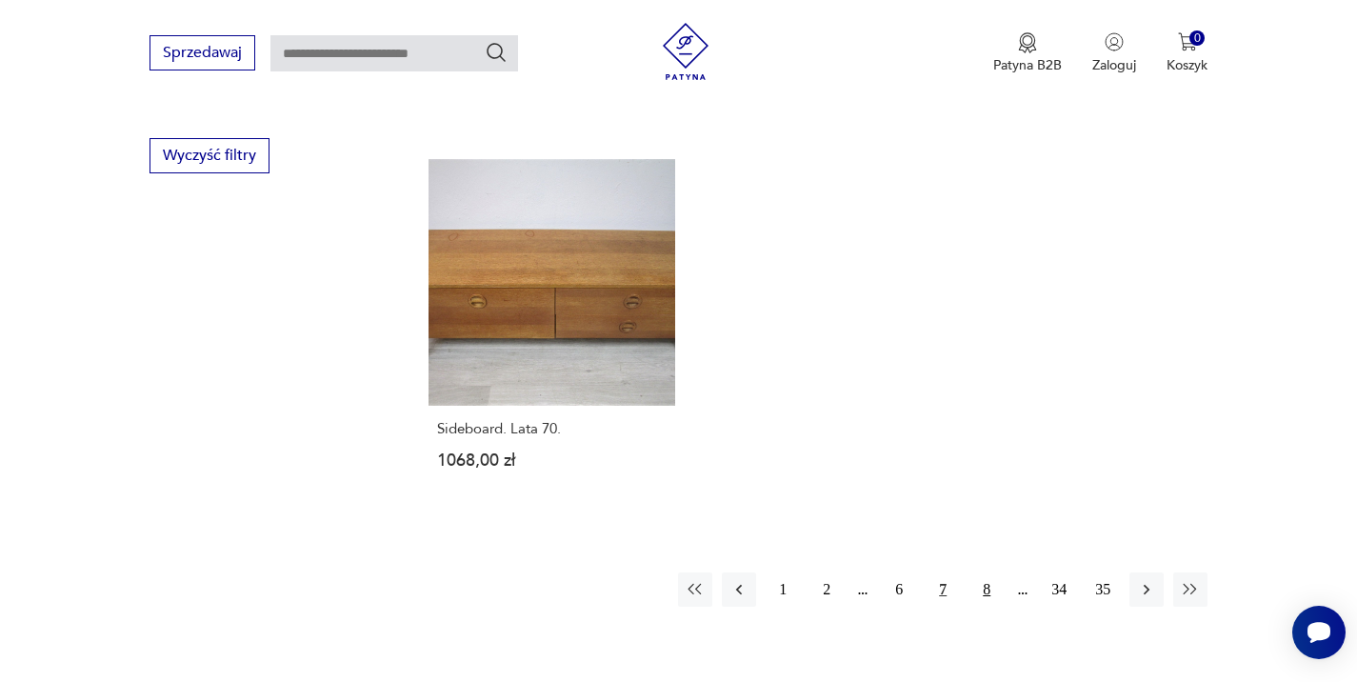
click at [992, 572] on button "8" at bounding box center [987, 589] width 34 height 34
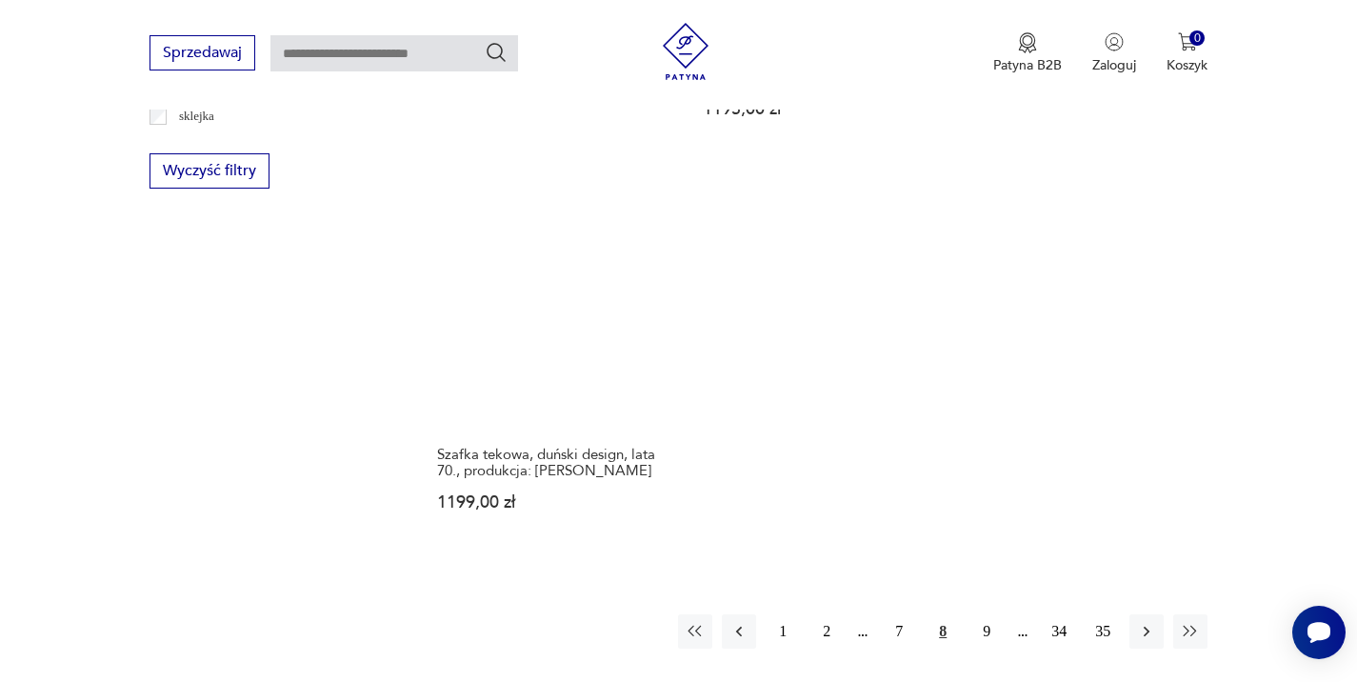
scroll to position [2796, 0]
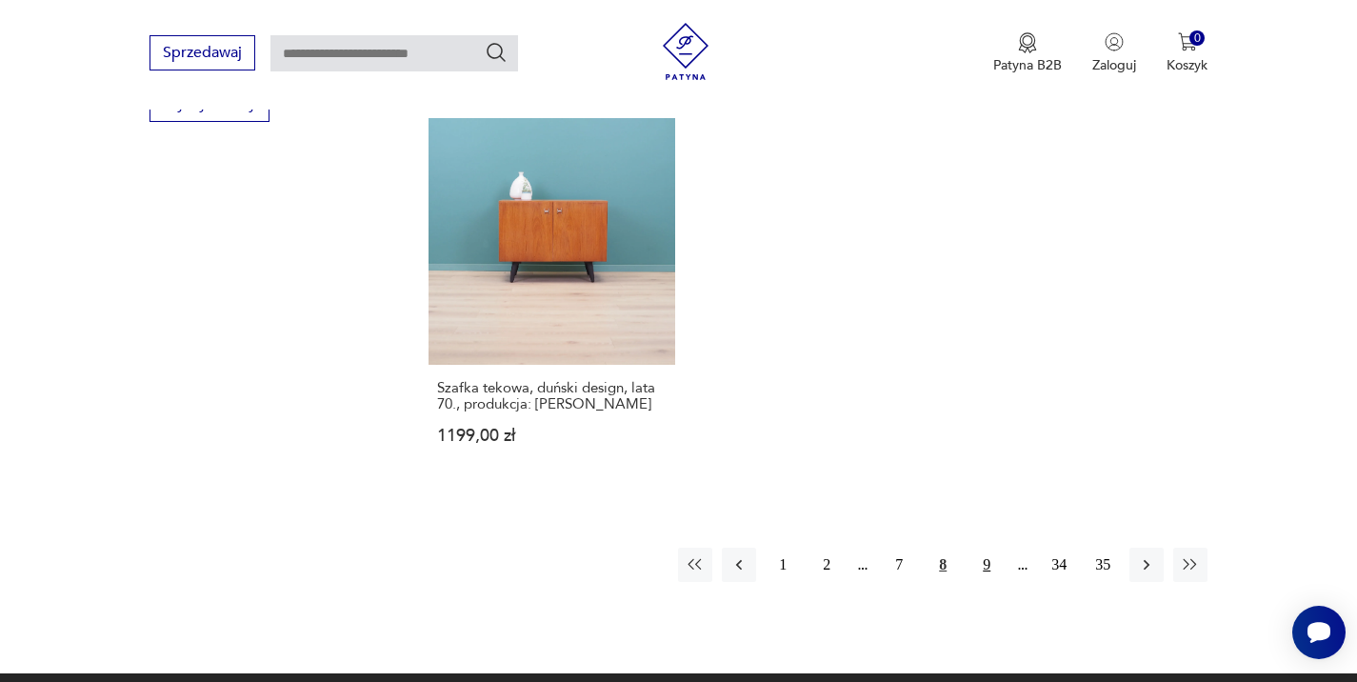
click at [991, 548] on button "9" at bounding box center [987, 565] width 34 height 34
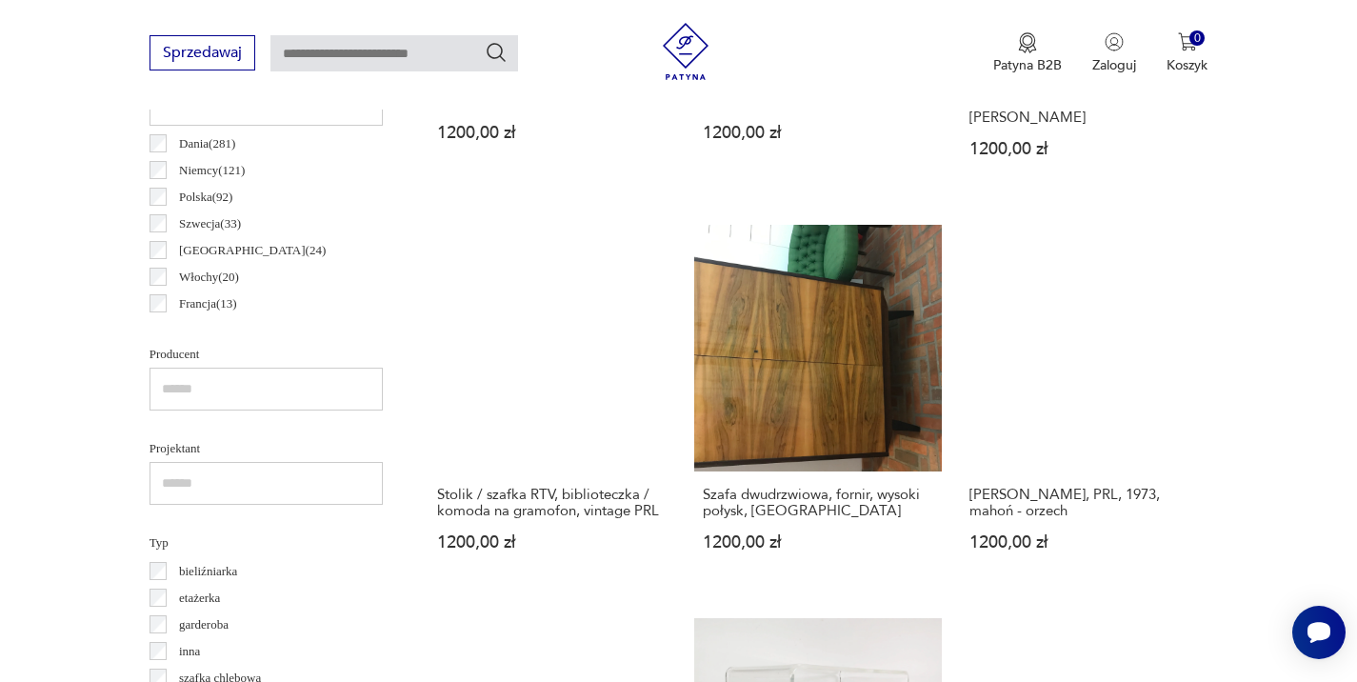
scroll to position [1095, 0]
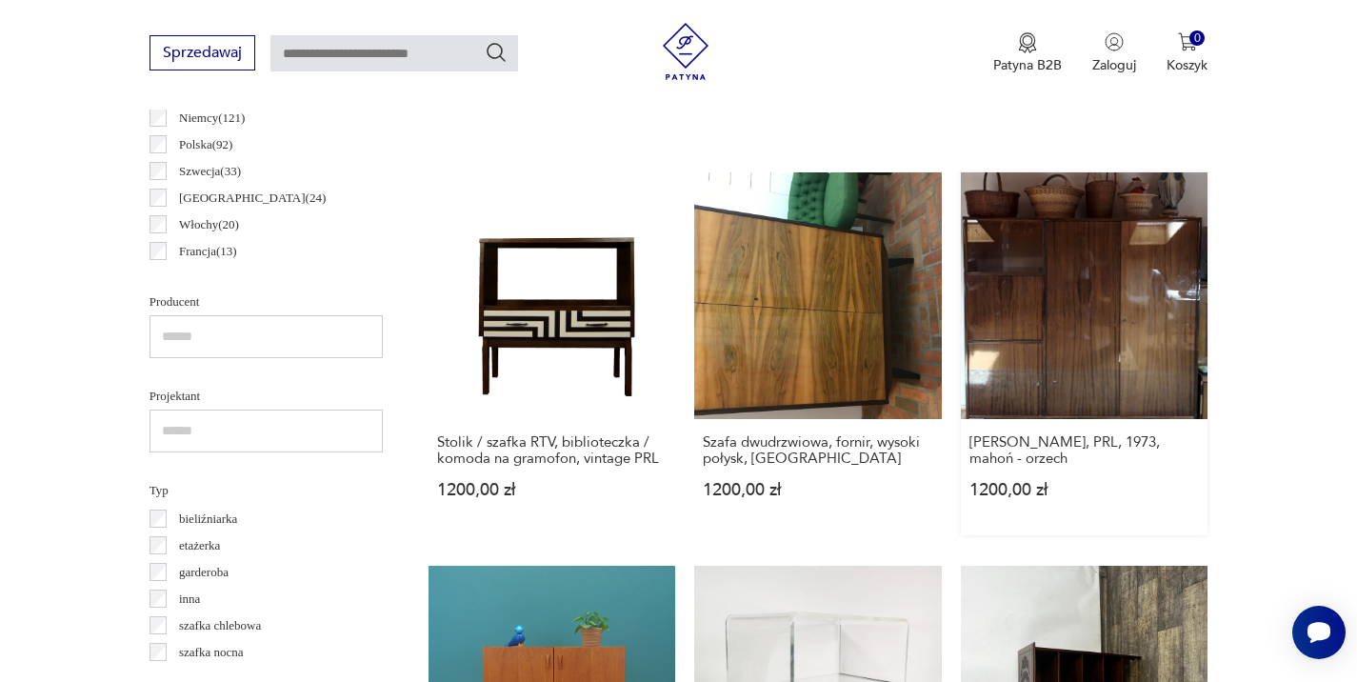
click at [1067, 321] on link "[PERSON_NAME], PRL, 1973, mahoń - orzech 1200,00 zł" at bounding box center [1085, 354] width 248 height 364
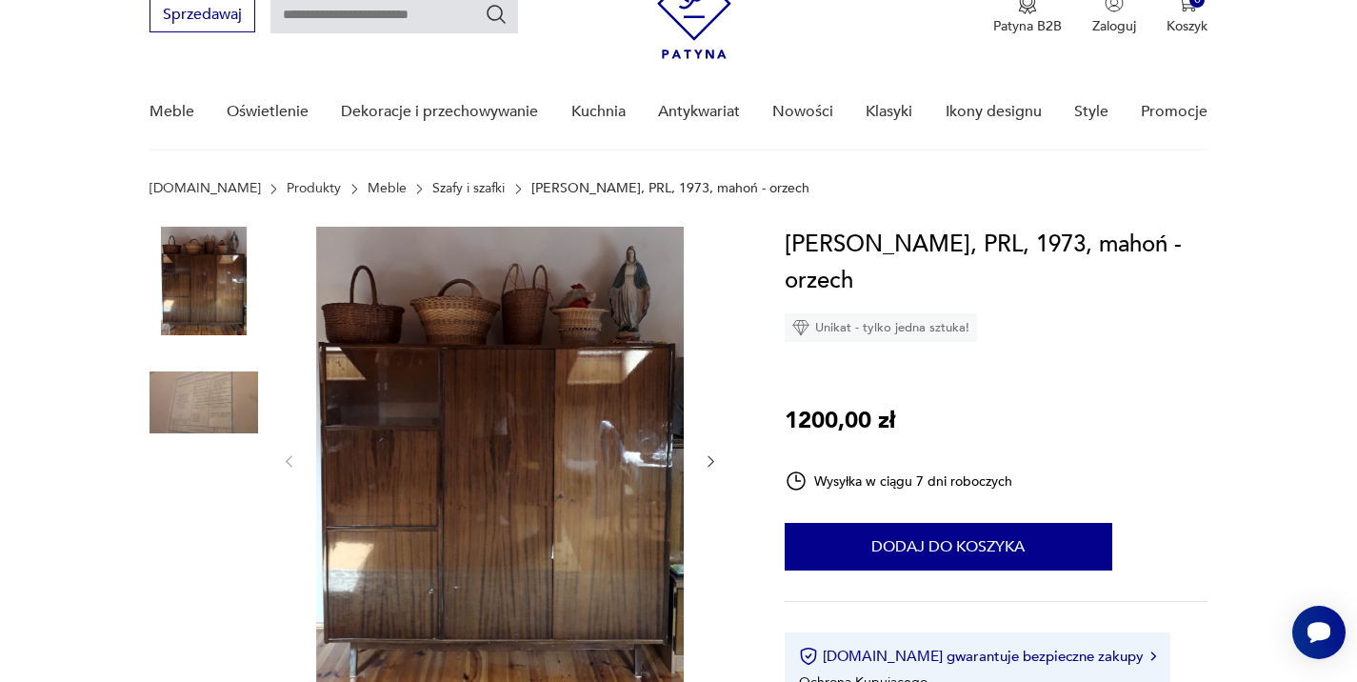
scroll to position [104, 0]
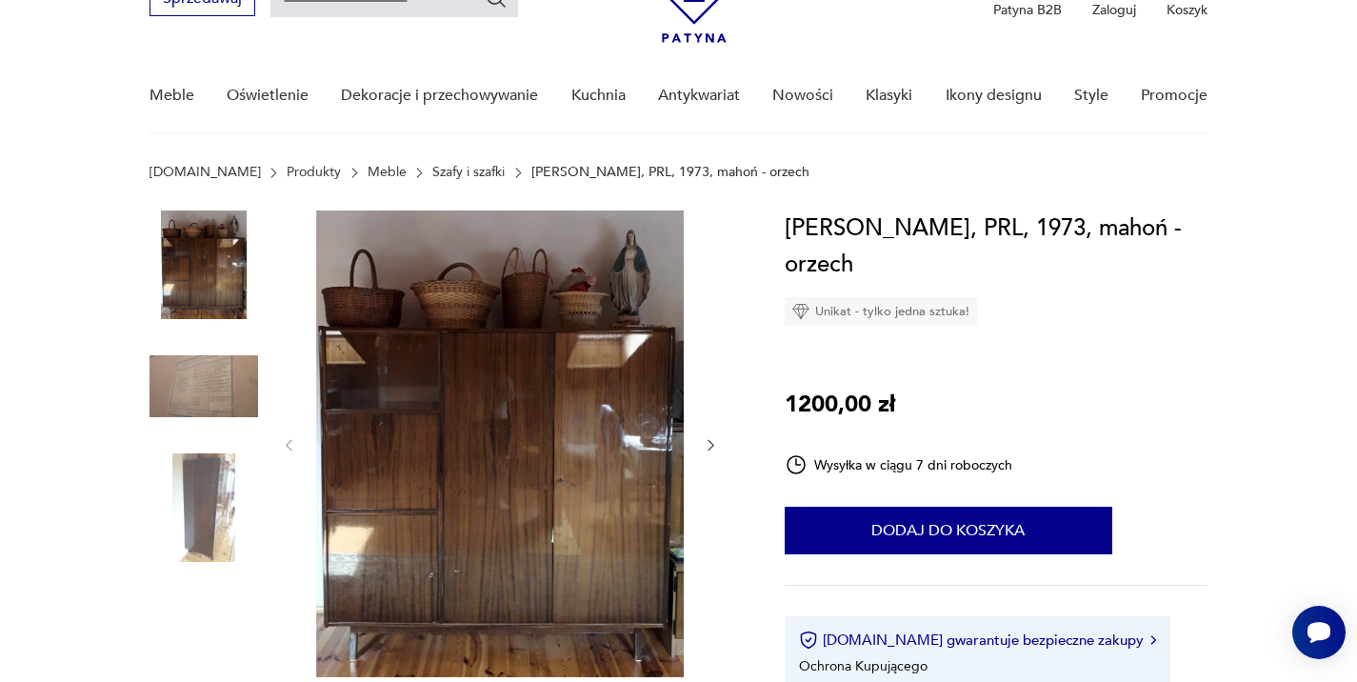
click at [199, 511] on img at bounding box center [204, 507] width 109 height 109
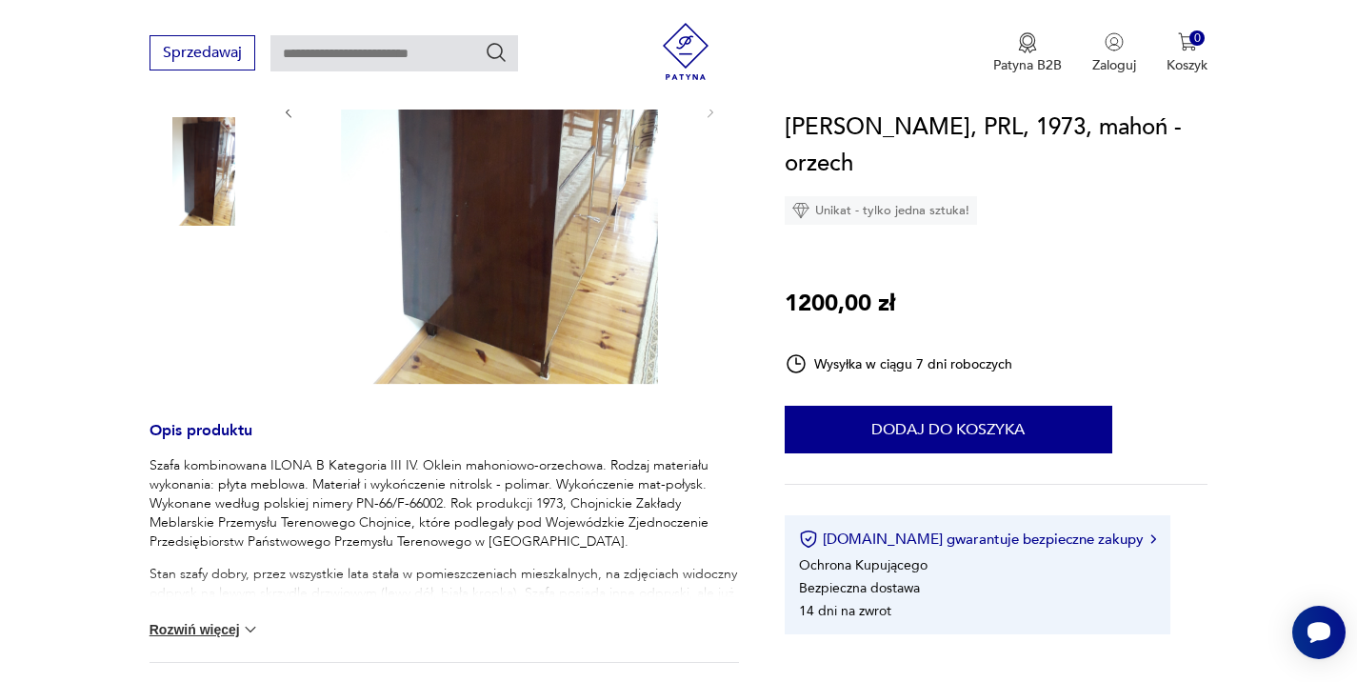
scroll to position [477, 0]
click at [255, 629] on img at bounding box center [250, 628] width 19 height 19
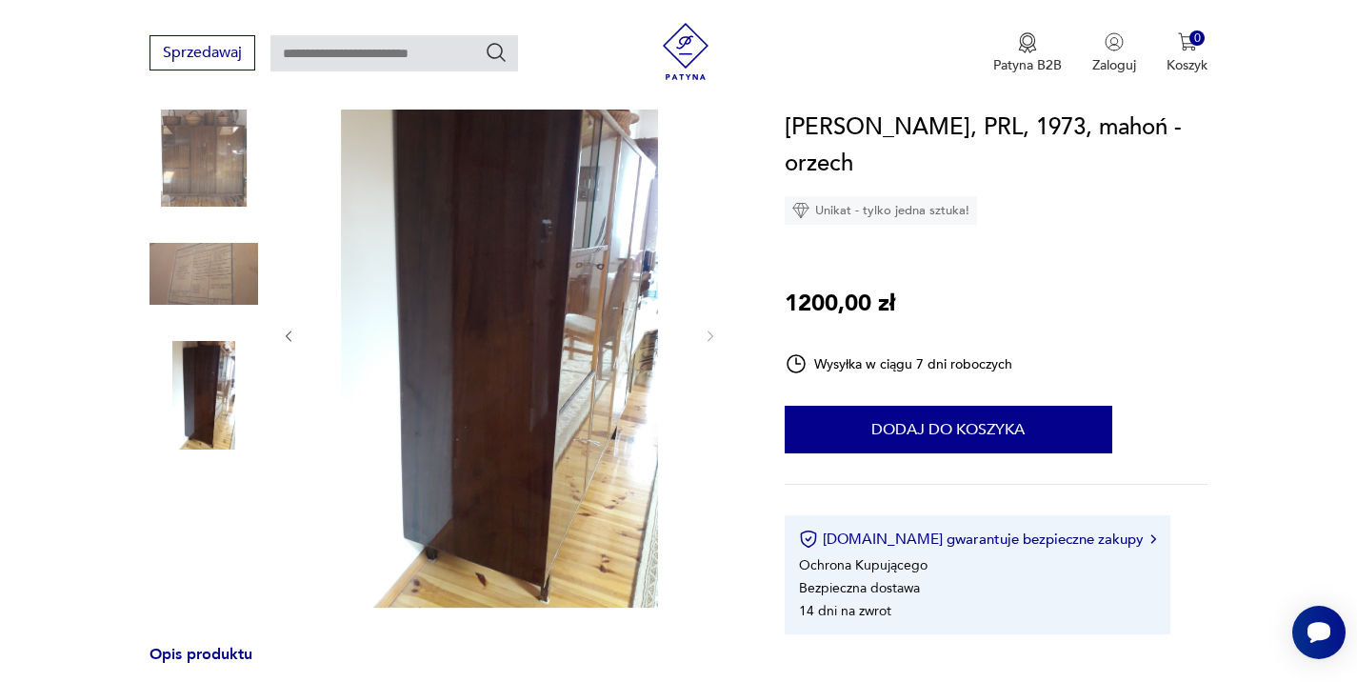
scroll to position [233, 0]
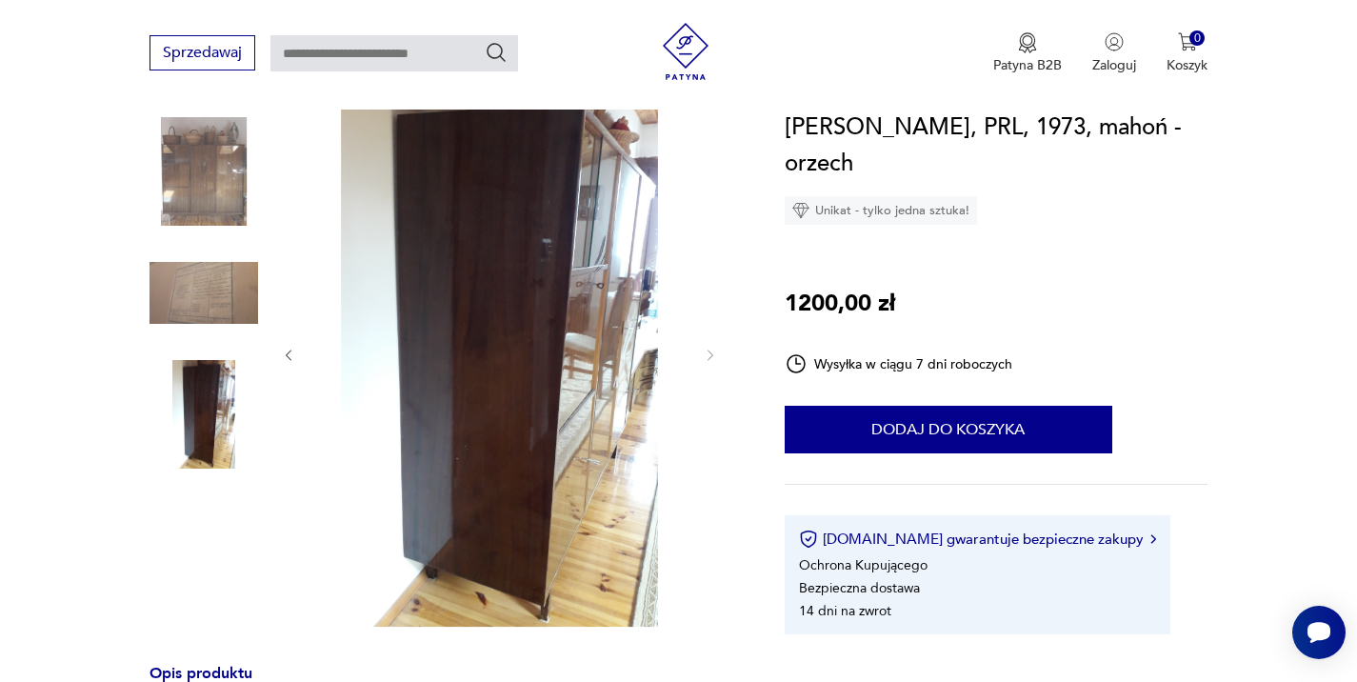
click at [206, 282] on img at bounding box center [204, 293] width 109 height 109
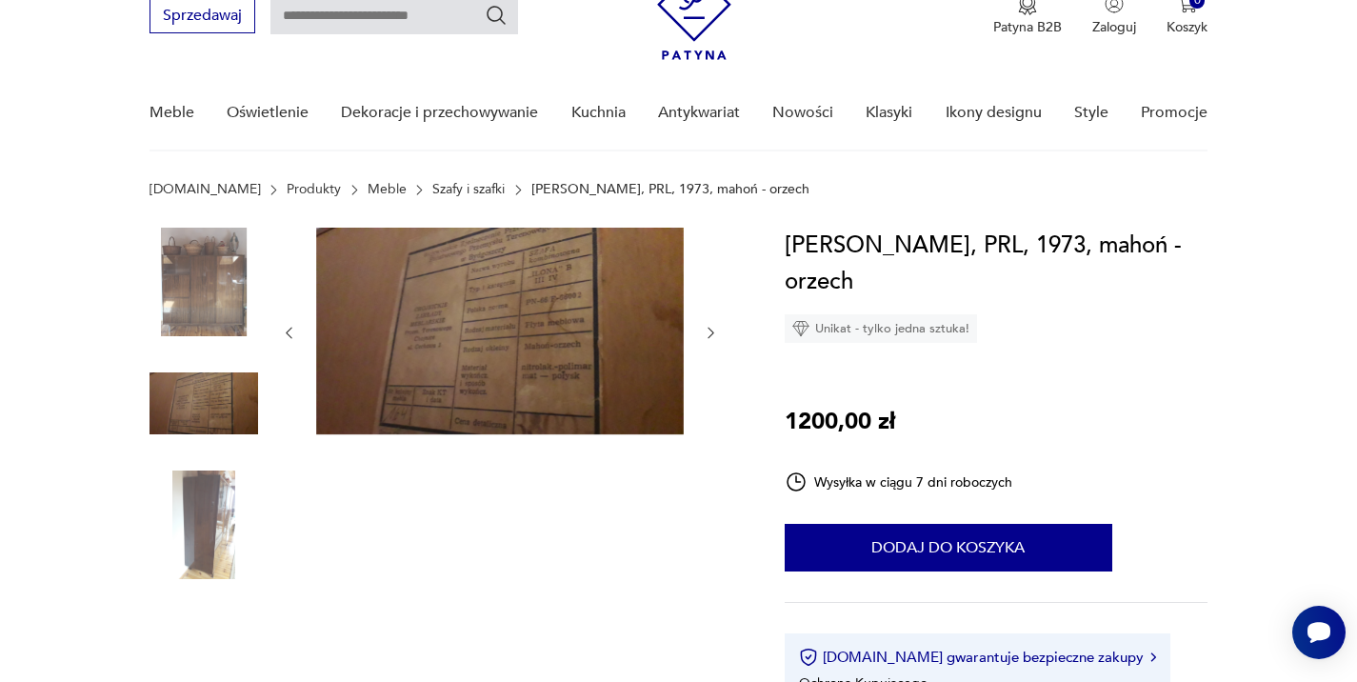
scroll to position [85, 0]
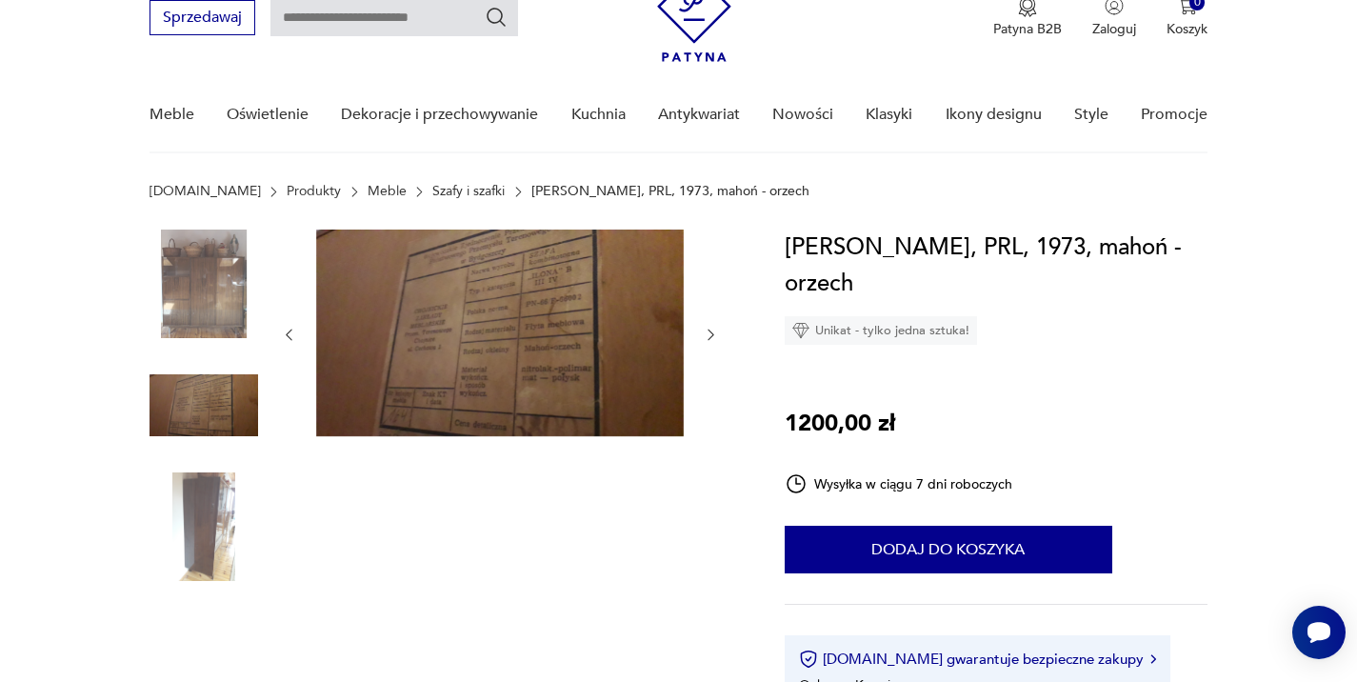
click at [206, 282] on img at bounding box center [204, 284] width 109 height 109
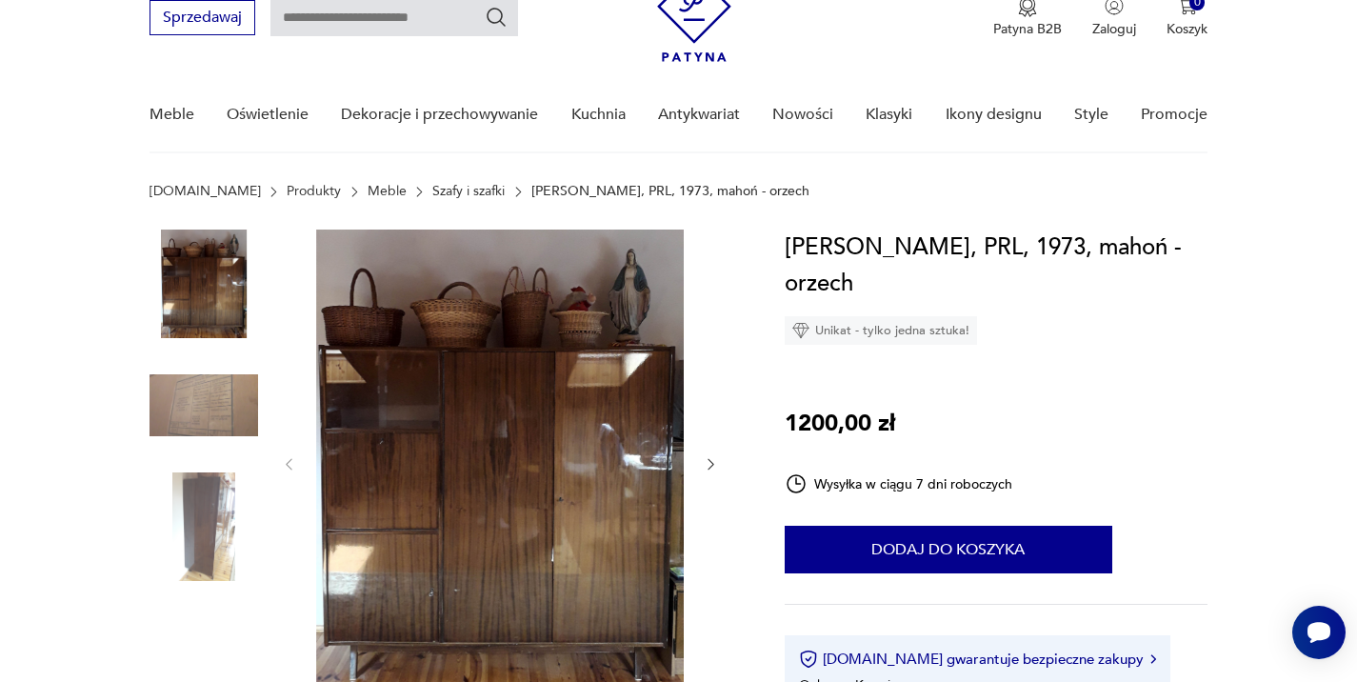
scroll to position [1095, 0]
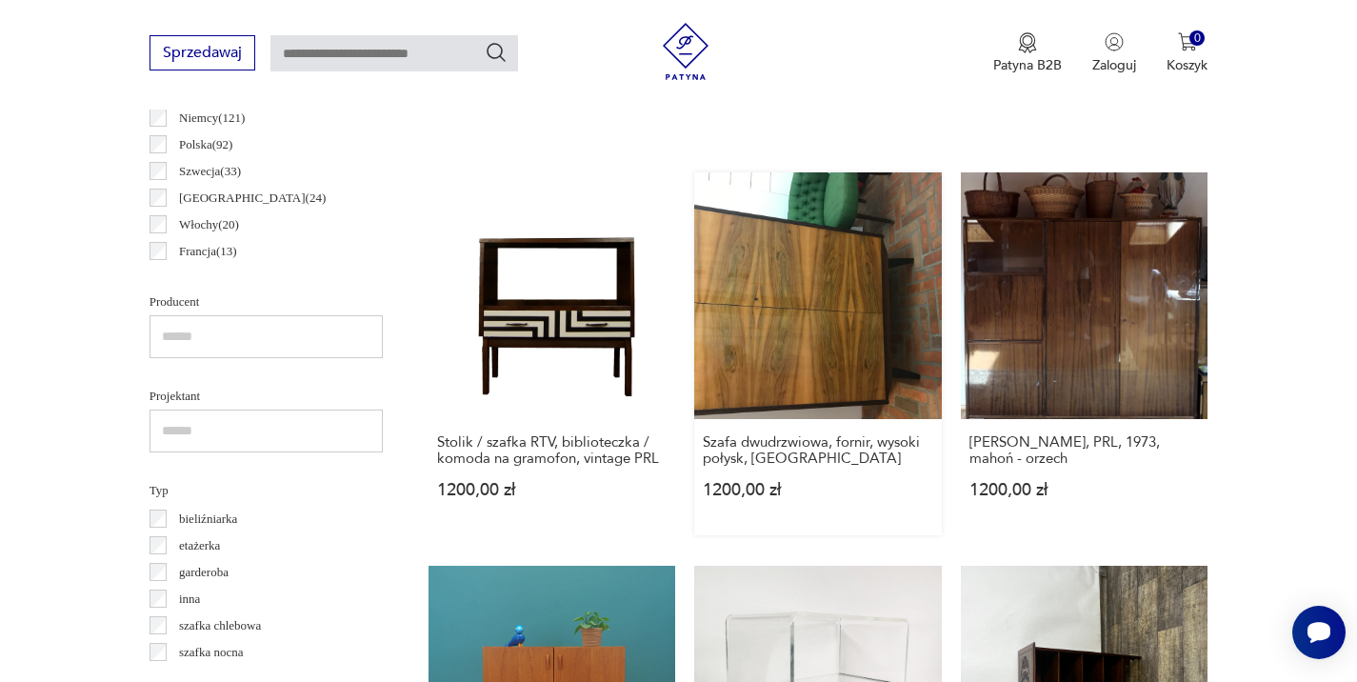
click at [806, 332] on link "Szafa dwudrzwiowa, fornir, wysoki połysk, PRL 1200,00 zł" at bounding box center [818, 354] width 248 height 364
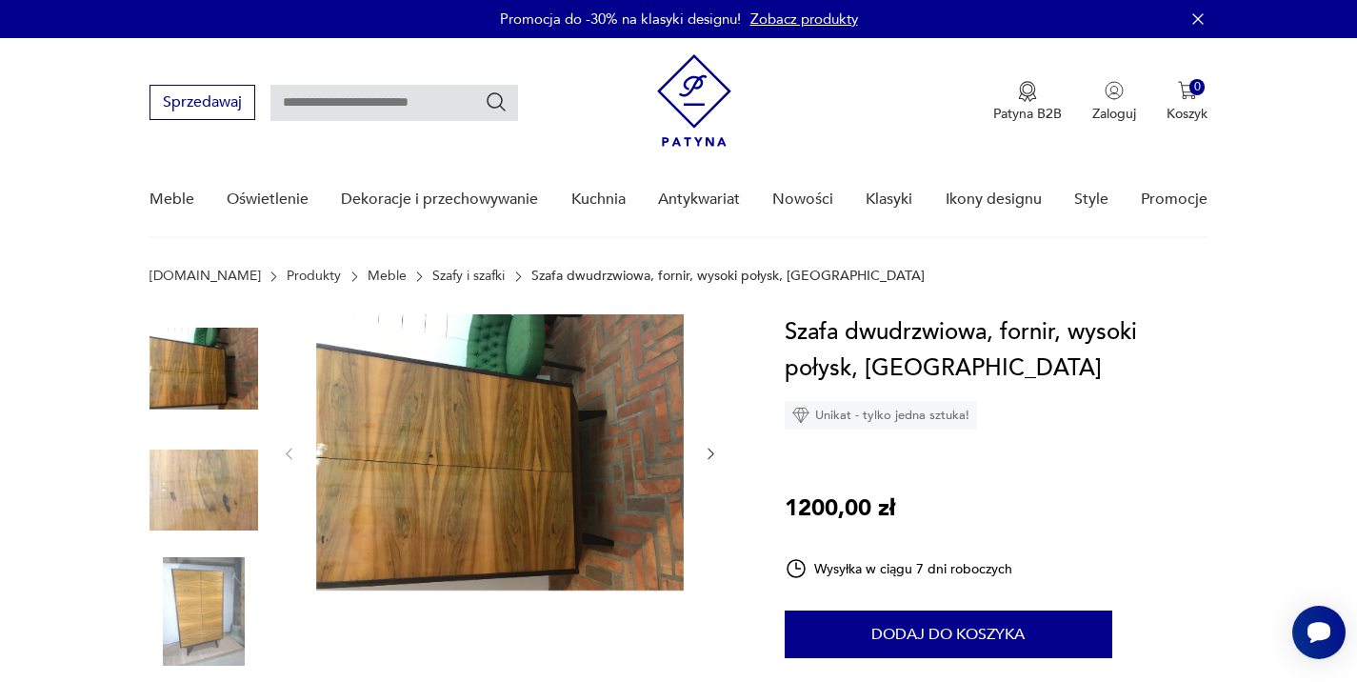
click at [195, 599] on img at bounding box center [204, 611] width 109 height 109
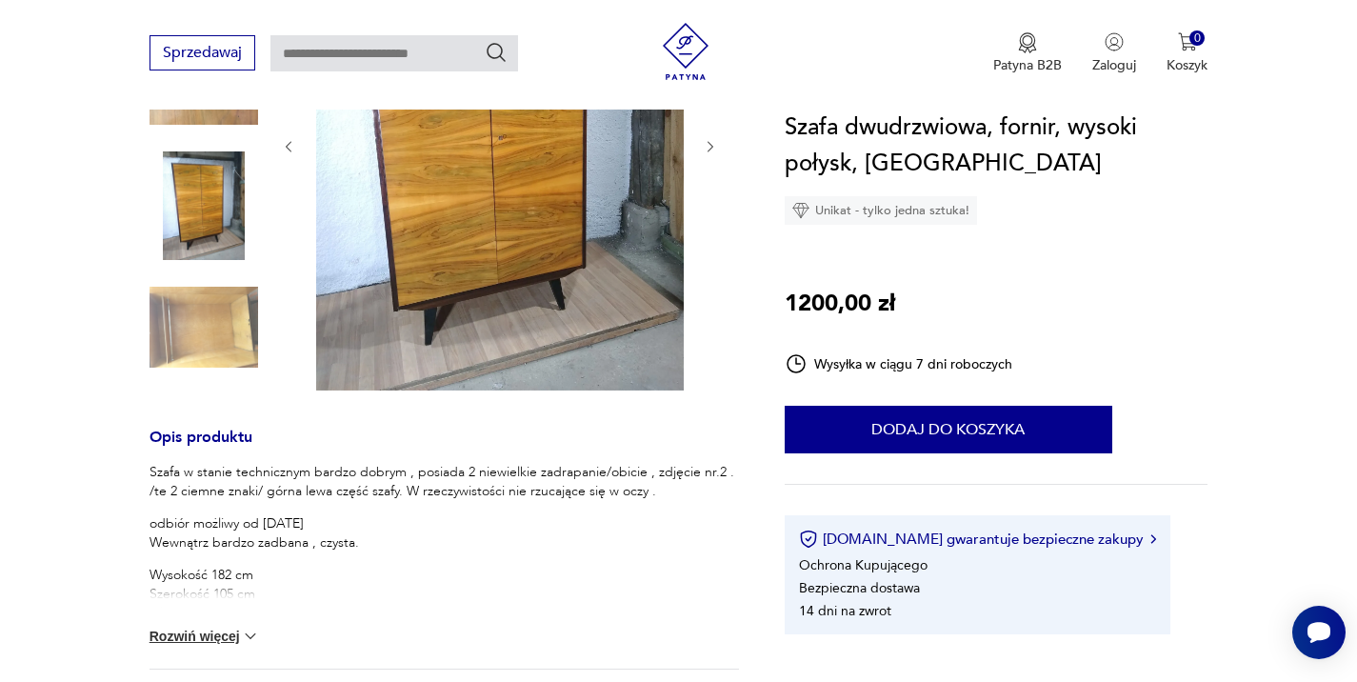
scroll to position [416, 0]
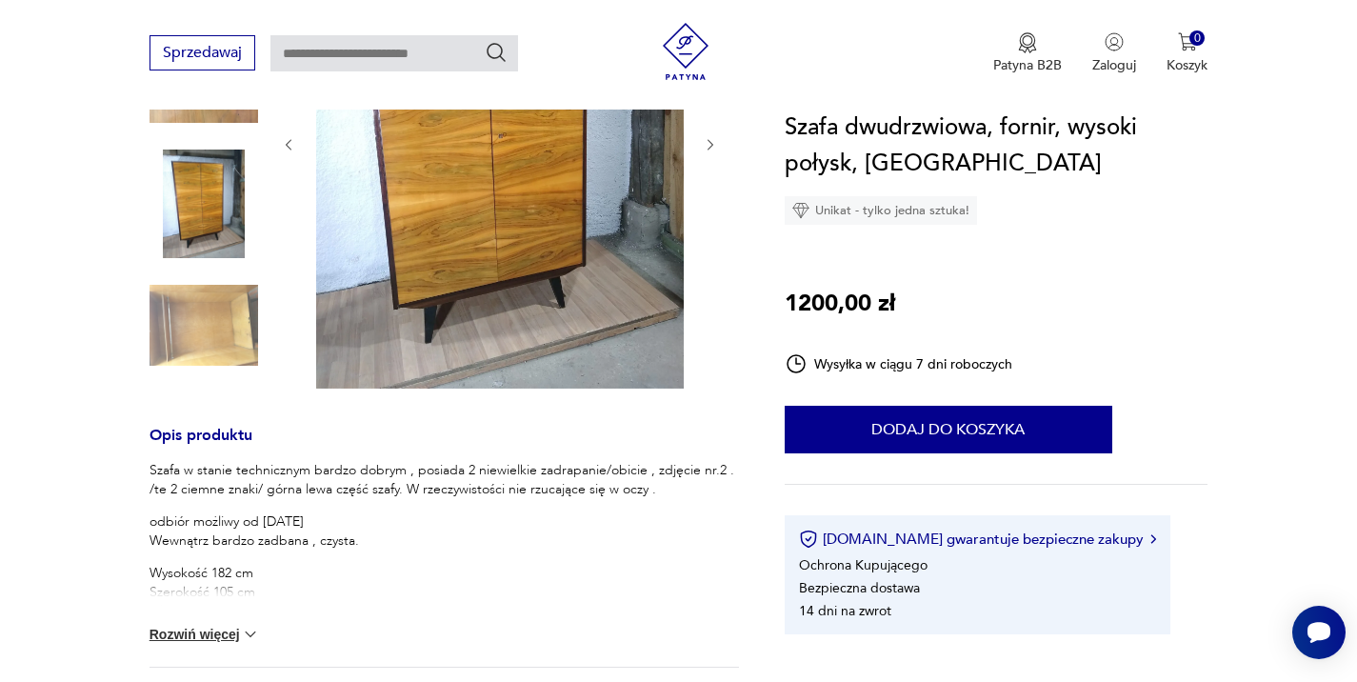
click at [250, 633] on img at bounding box center [250, 634] width 19 height 19
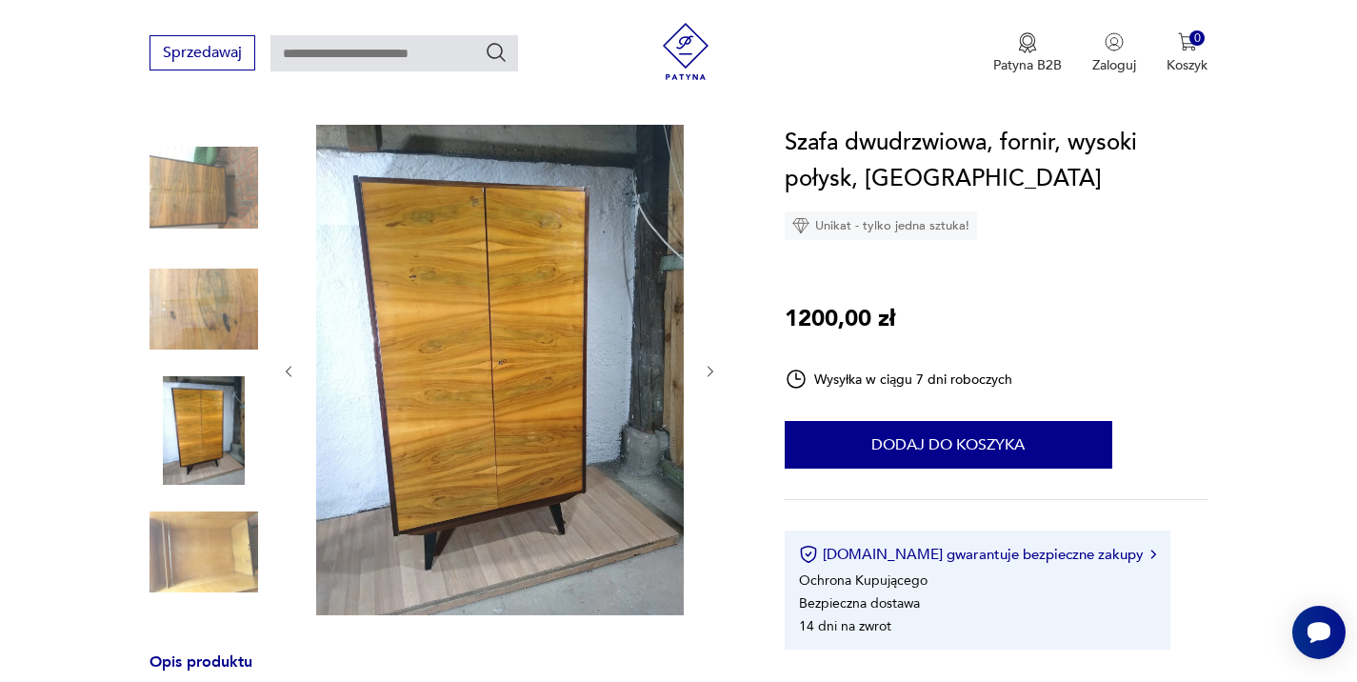
scroll to position [189, 0]
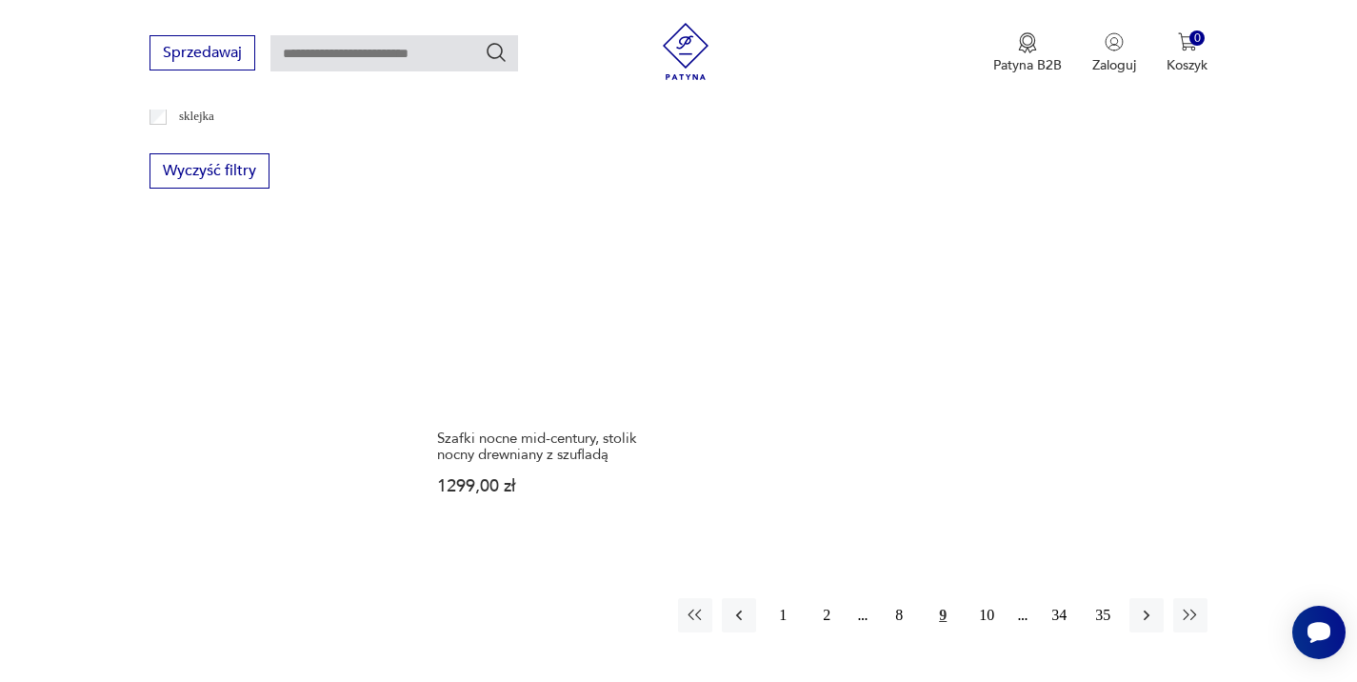
scroll to position [2732, 0]
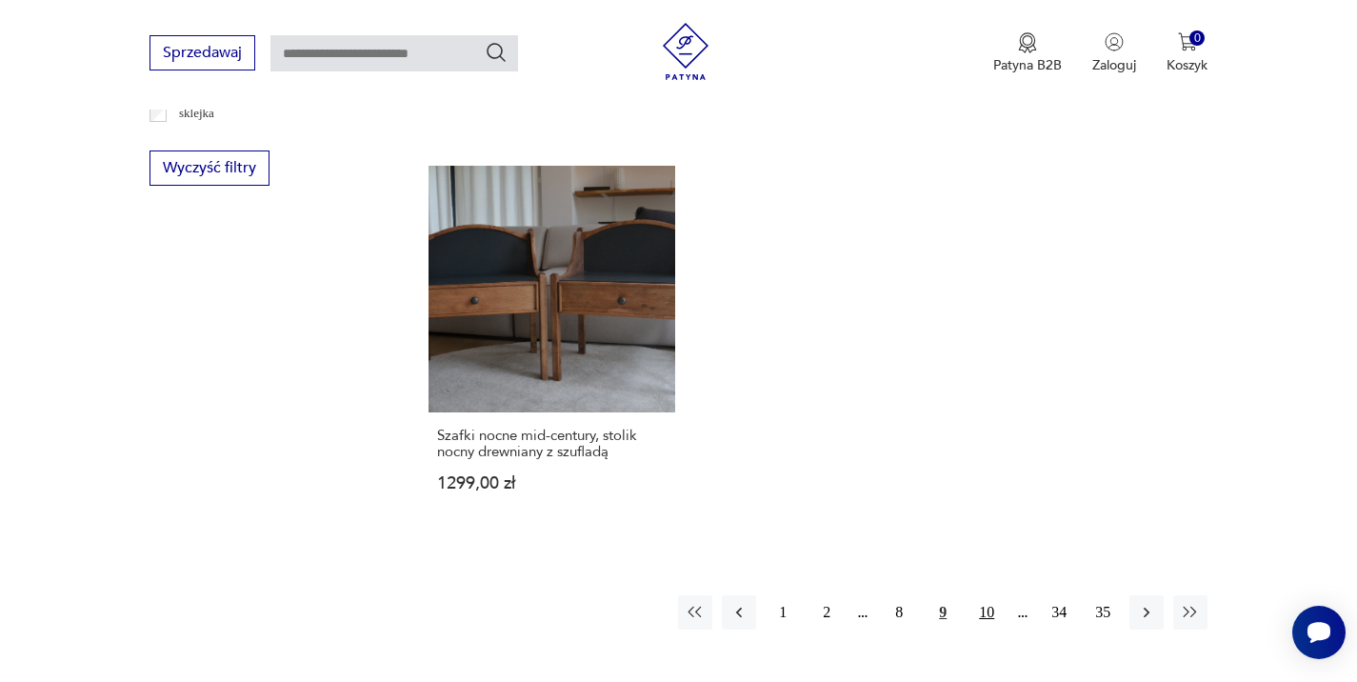
click at [988, 595] on button "10" at bounding box center [987, 612] width 34 height 34
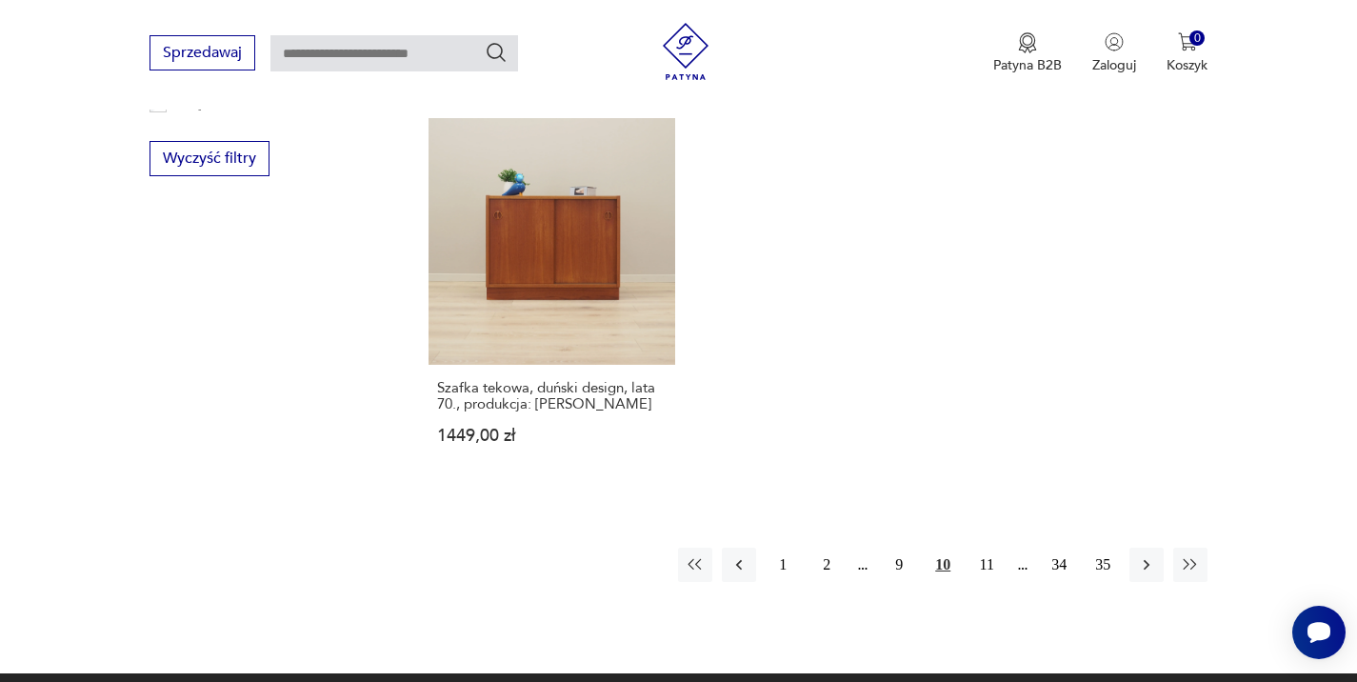
scroll to position [2747, 0]
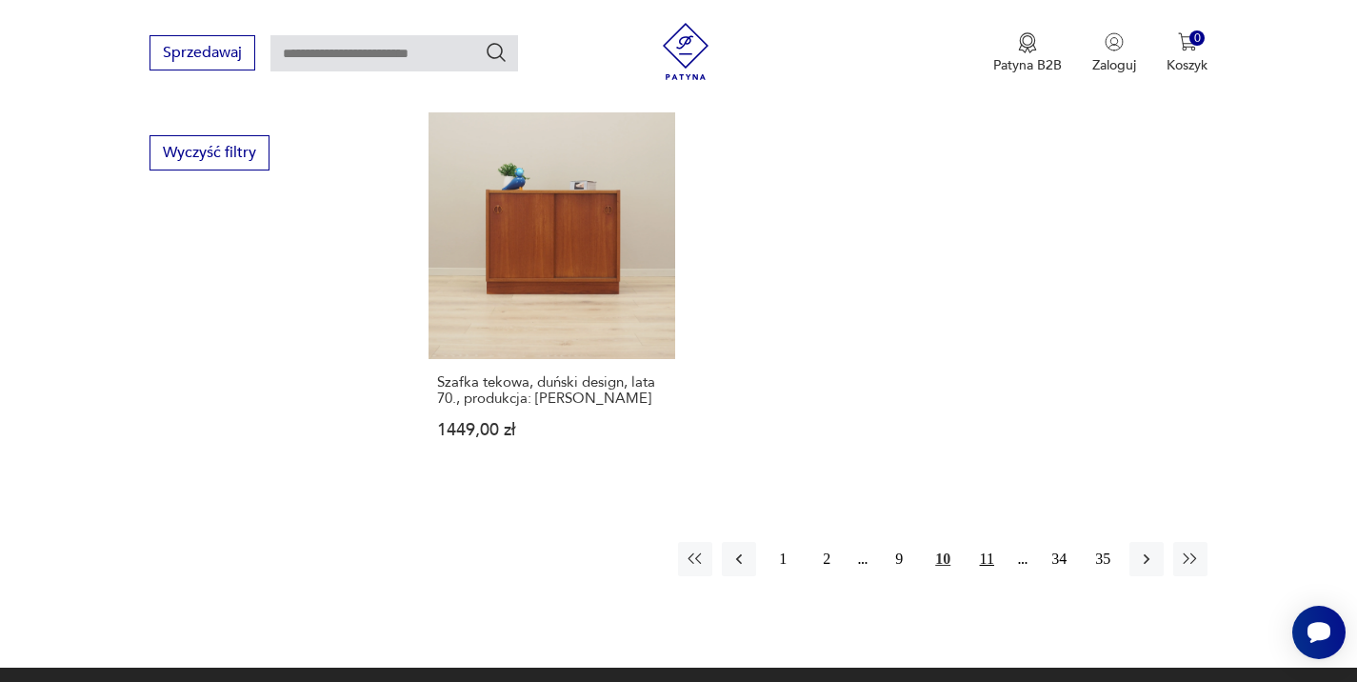
click at [991, 542] on button "11" at bounding box center [987, 559] width 34 height 34
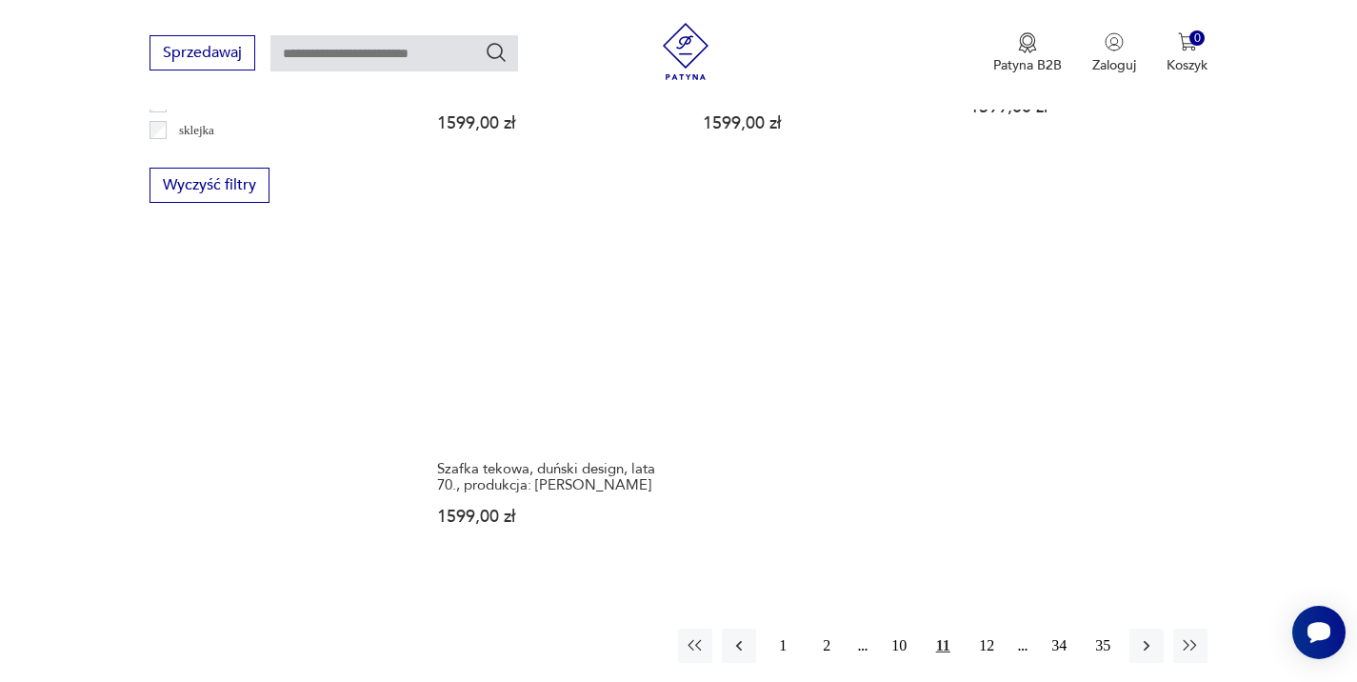
scroll to position [2722, 0]
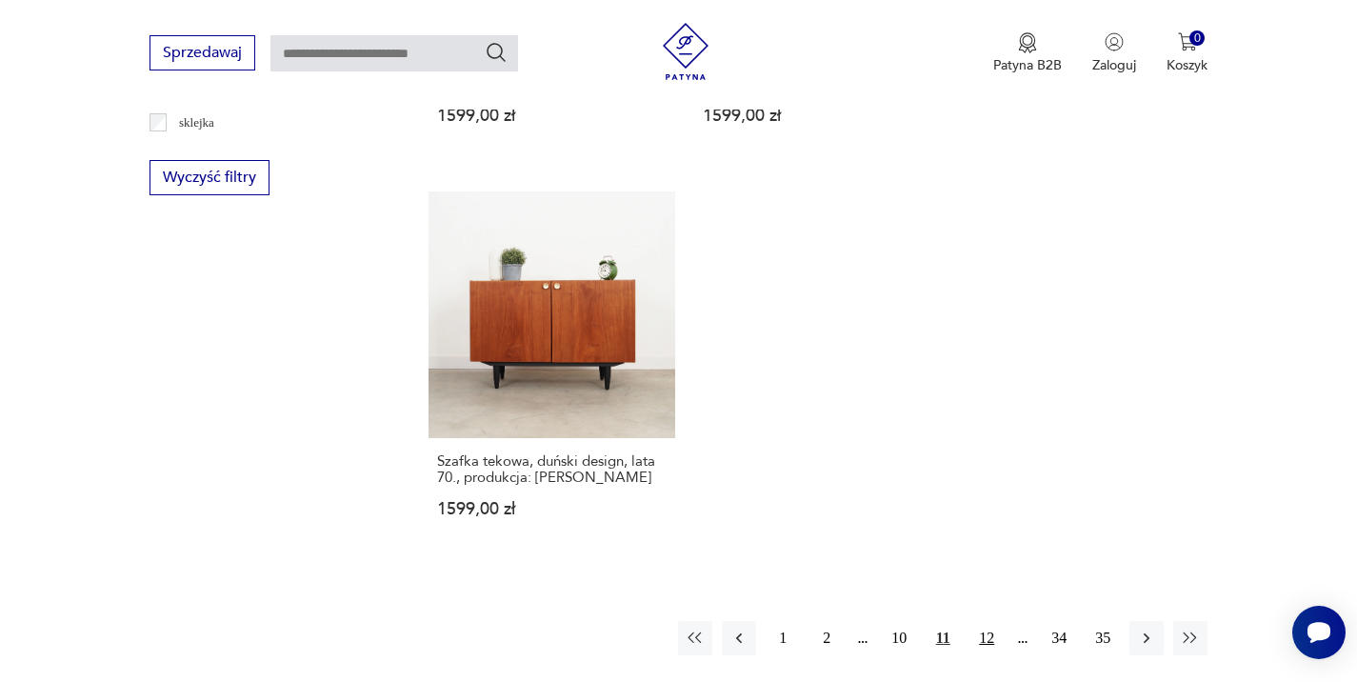
click at [988, 621] on button "12" at bounding box center [987, 638] width 34 height 34
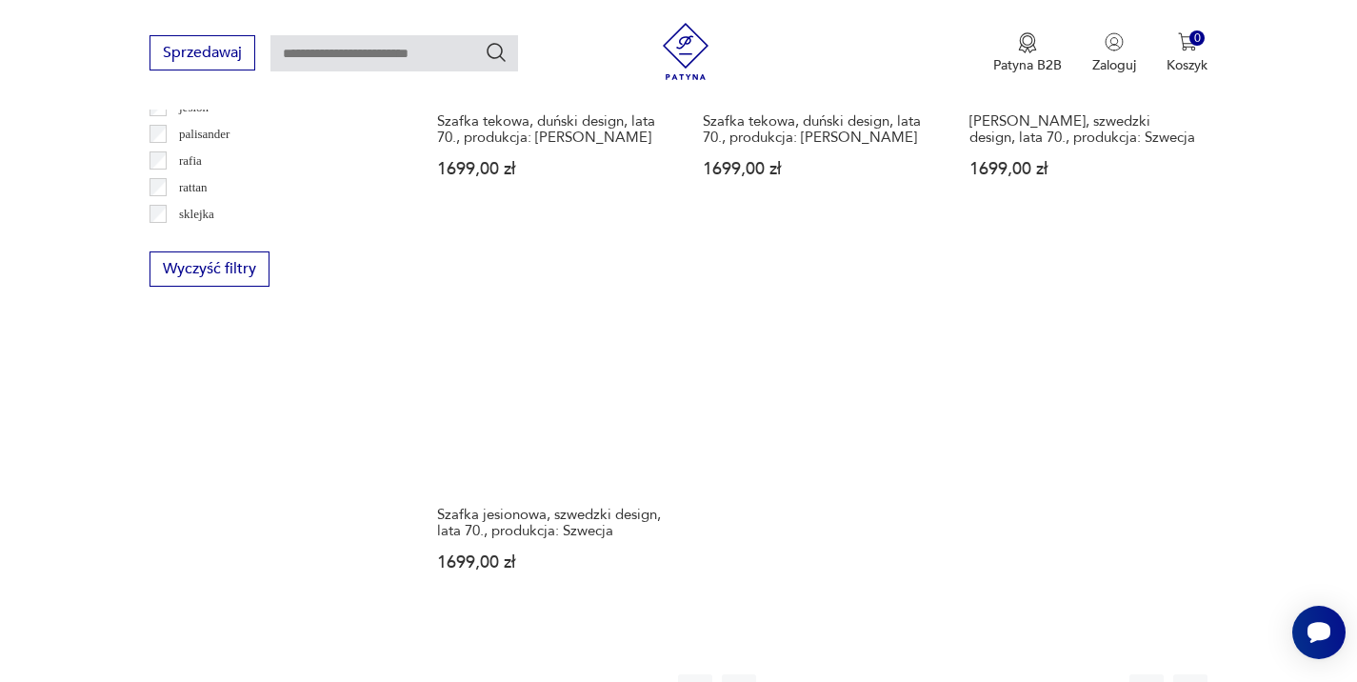
scroll to position [2676, 0]
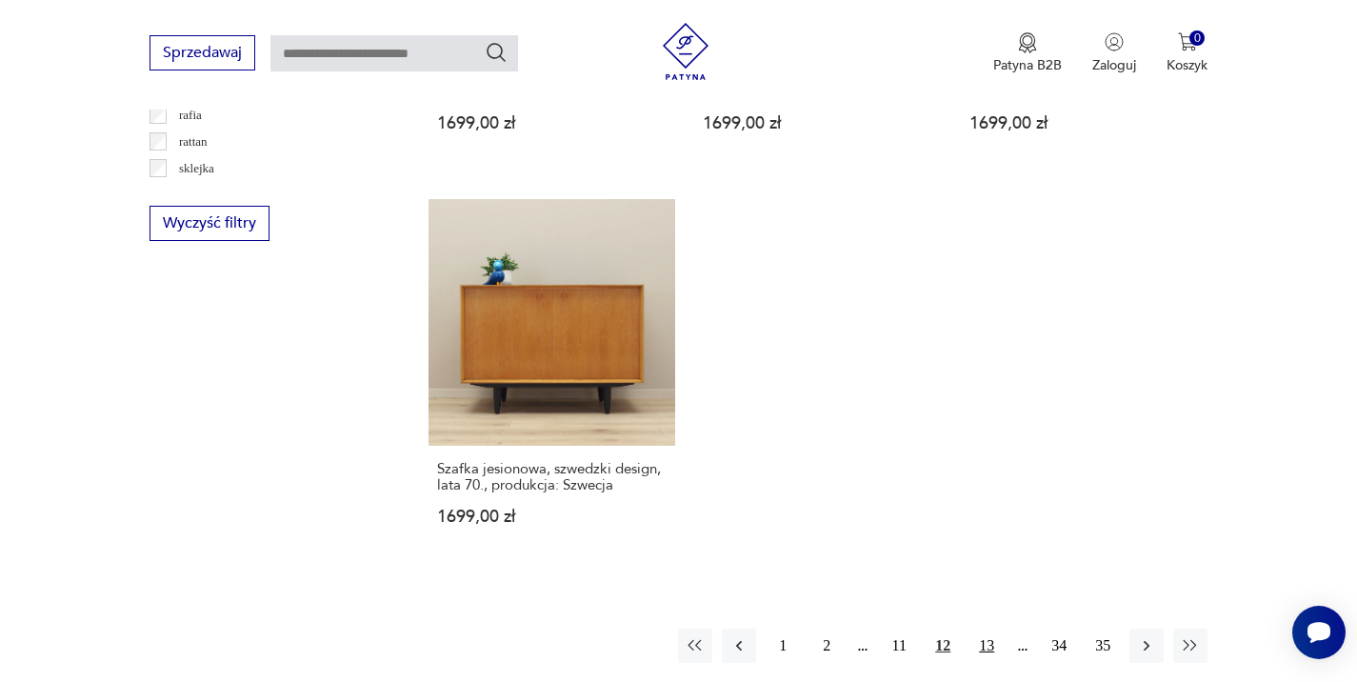
click at [990, 629] on button "13" at bounding box center [987, 646] width 34 height 34
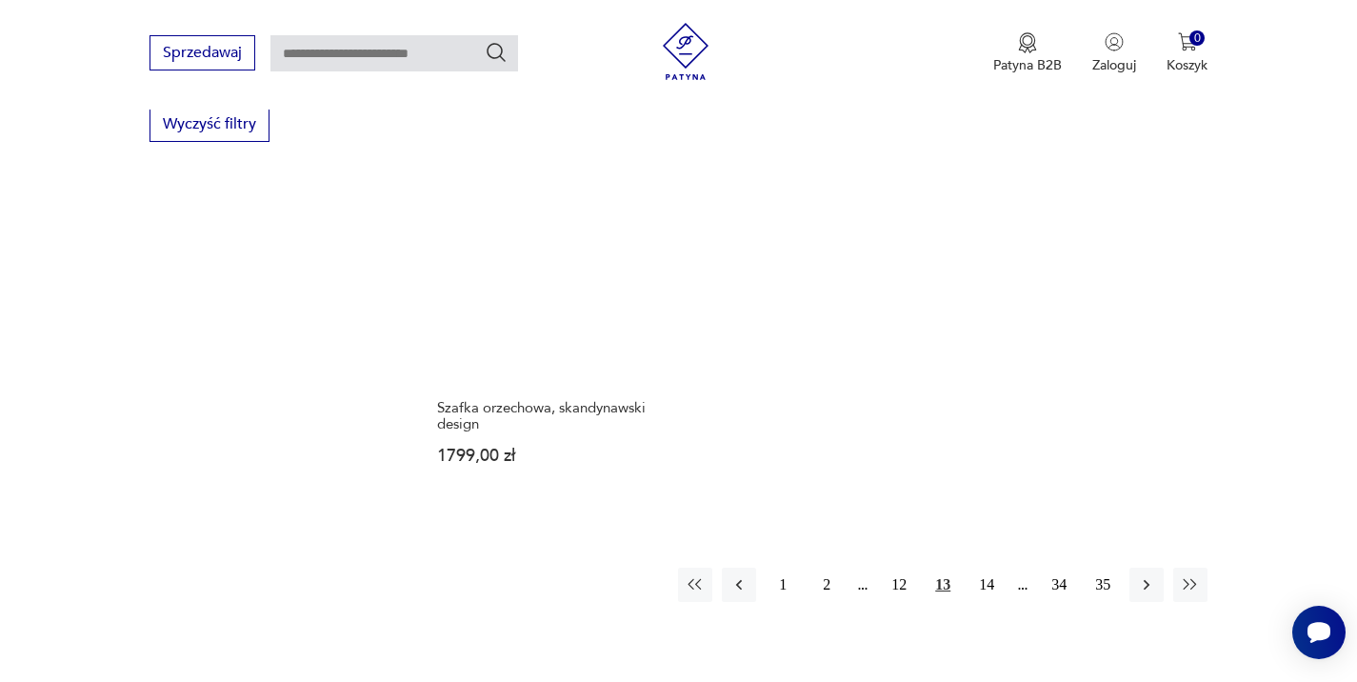
scroll to position [2785, 0]
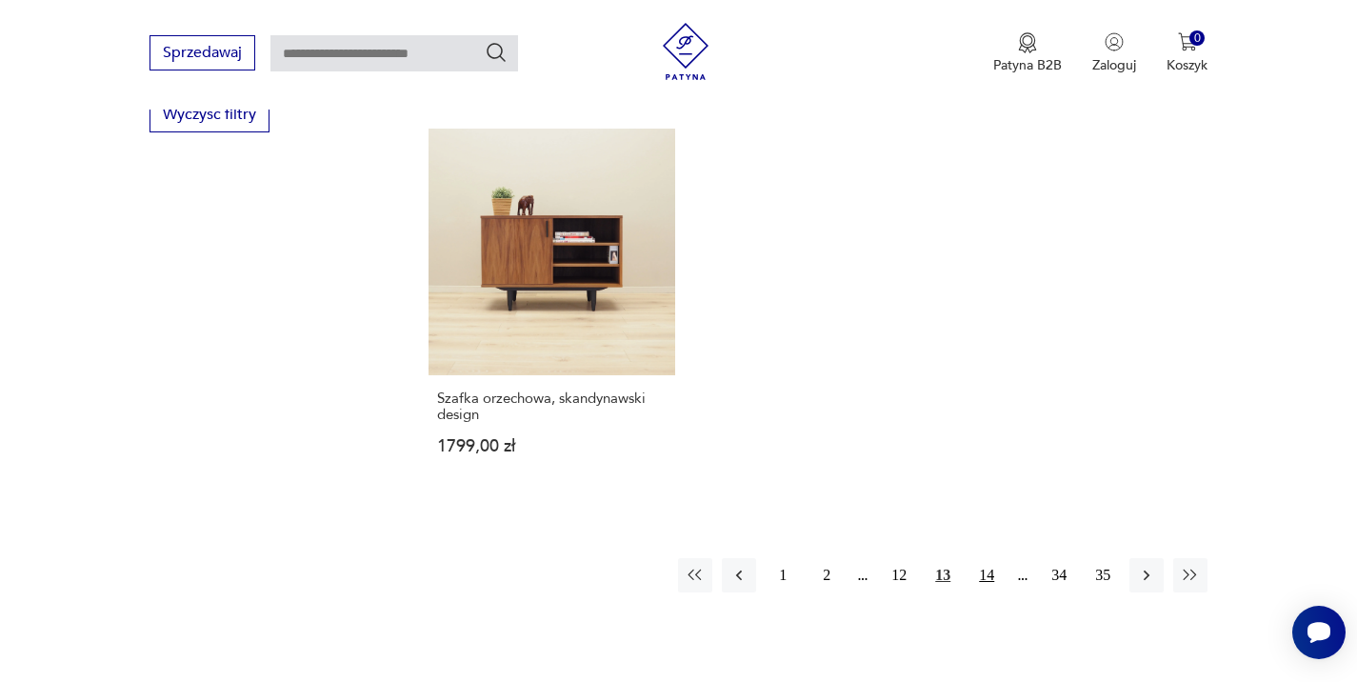
click at [986, 558] on button "14" at bounding box center [987, 575] width 34 height 34
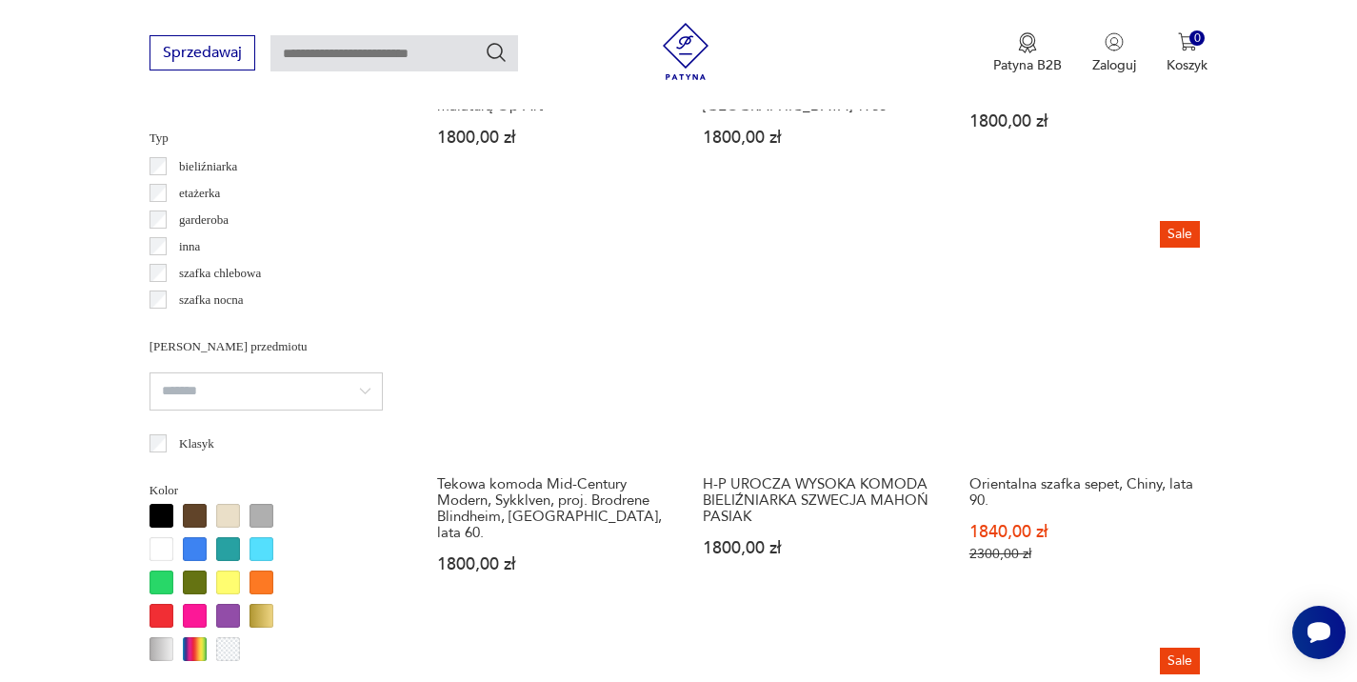
scroll to position [1446, 0]
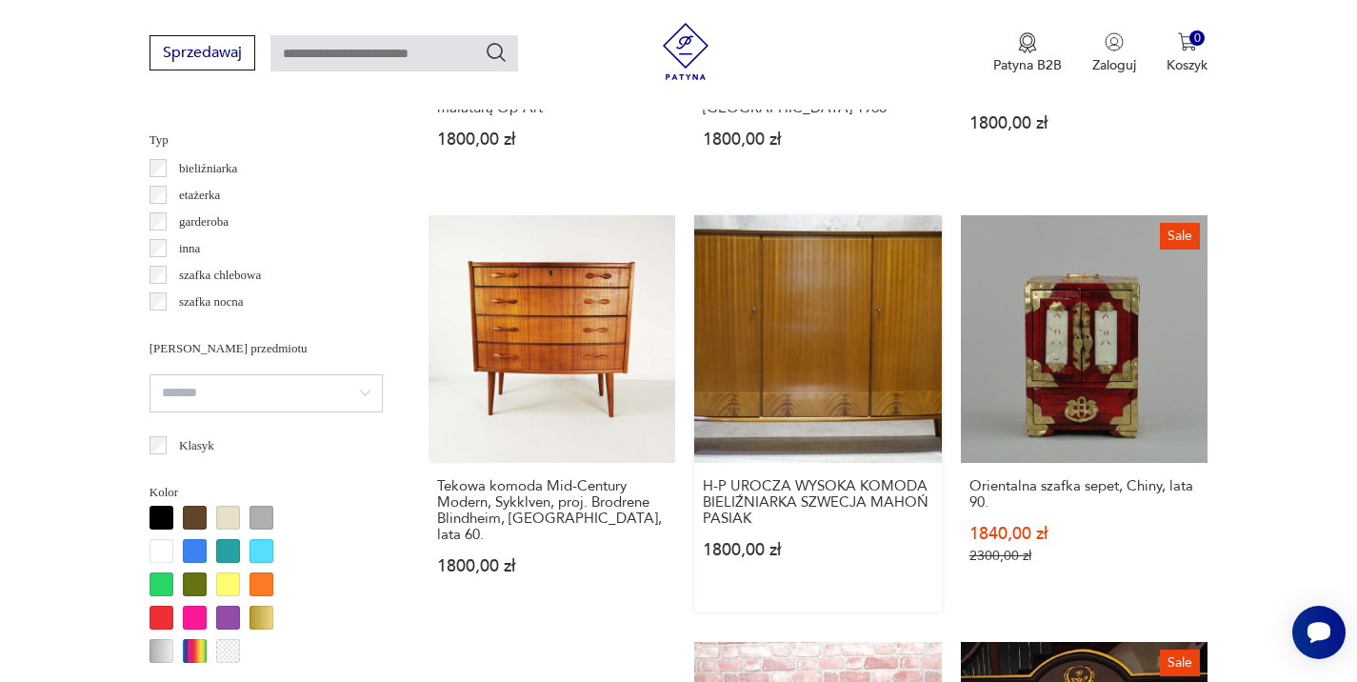
click at [779, 298] on link "H-P UROCZA WYSOKA KOMODA BIELIŹNIARKA SZWECJA MAHOŃ PASIAK 1800,00 zł" at bounding box center [818, 413] width 248 height 396
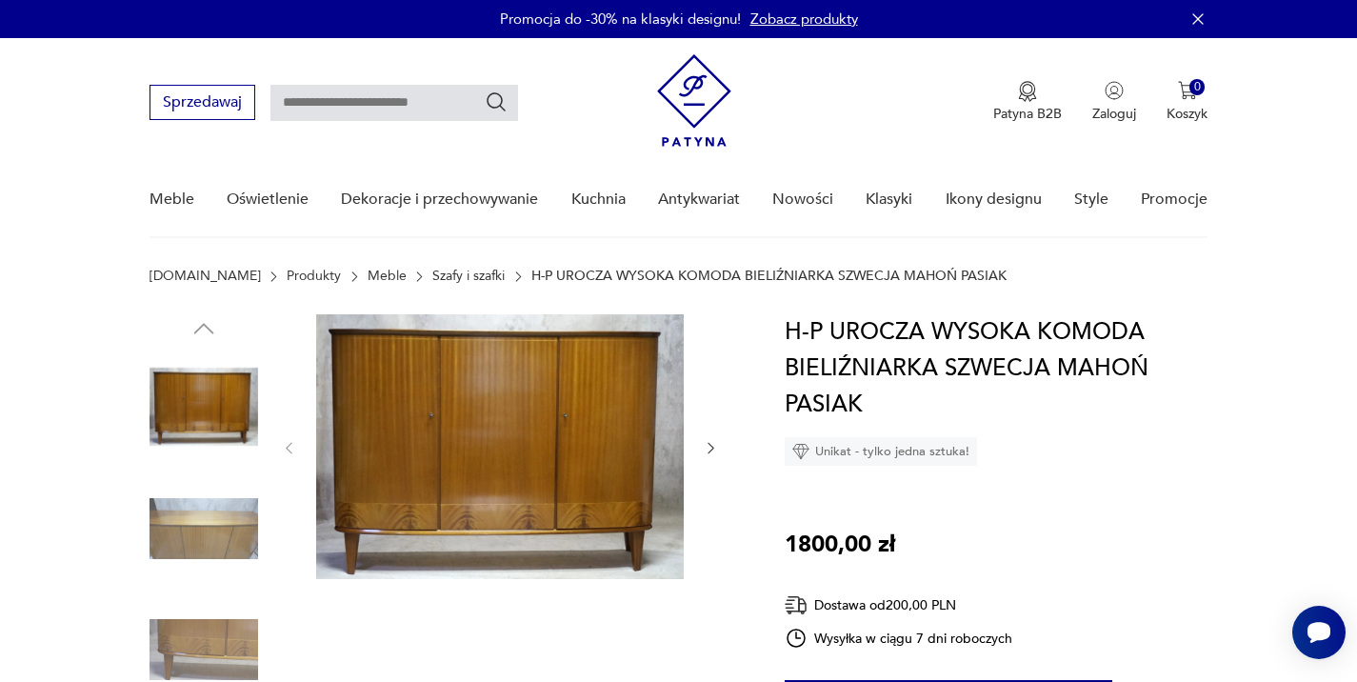
click at [183, 543] on img at bounding box center [204, 528] width 109 height 109
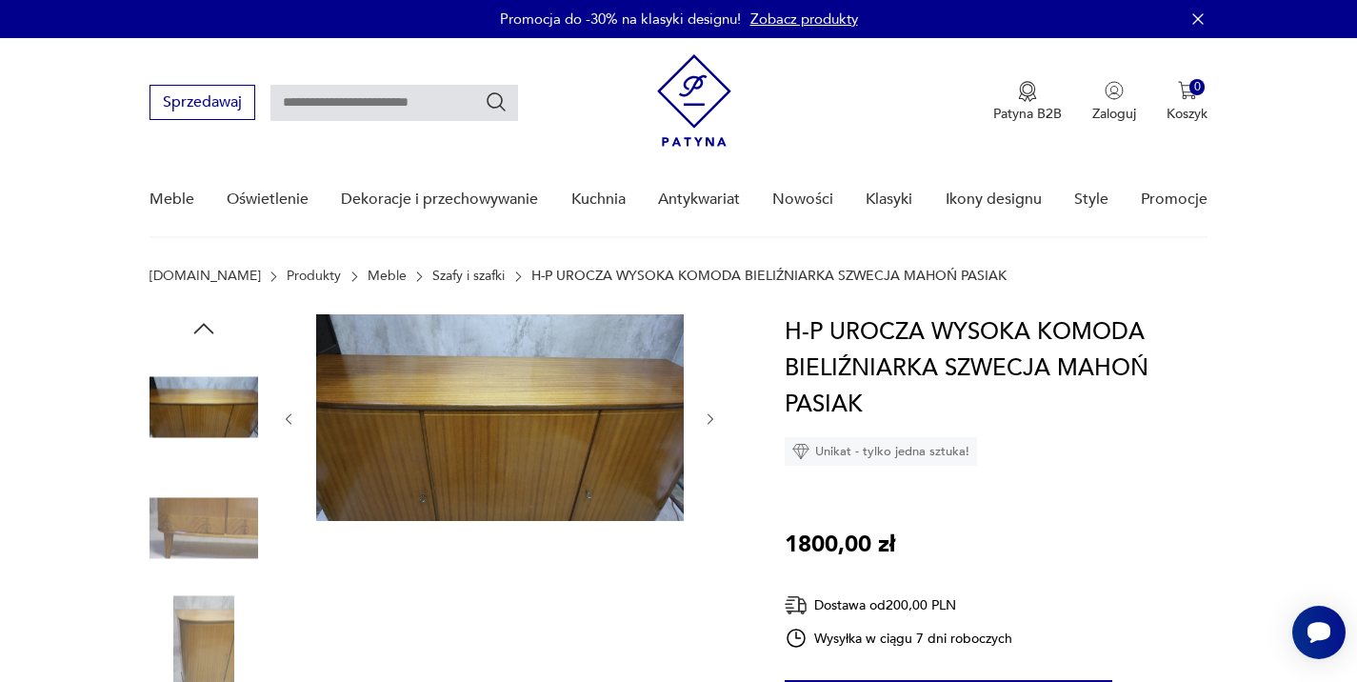
click at [197, 633] on img at bounding box center [204, 649] width 109 height 109
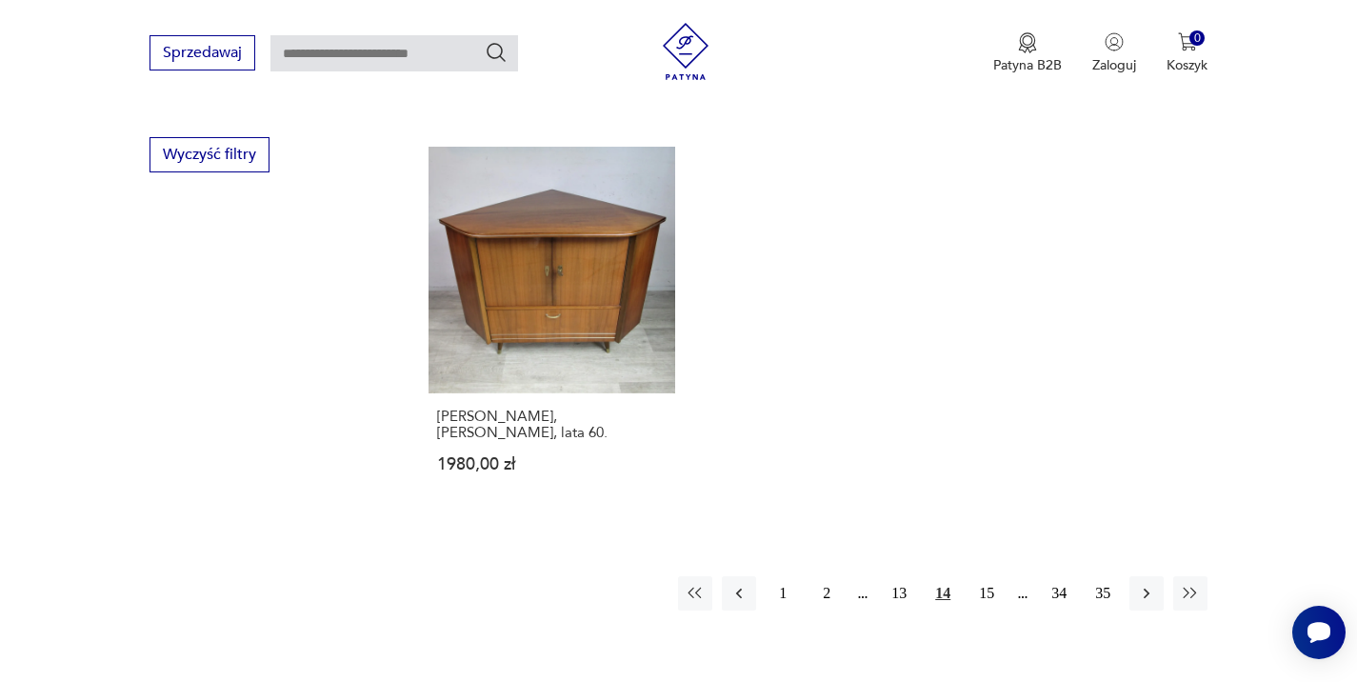
scroll to position [2762, 0]
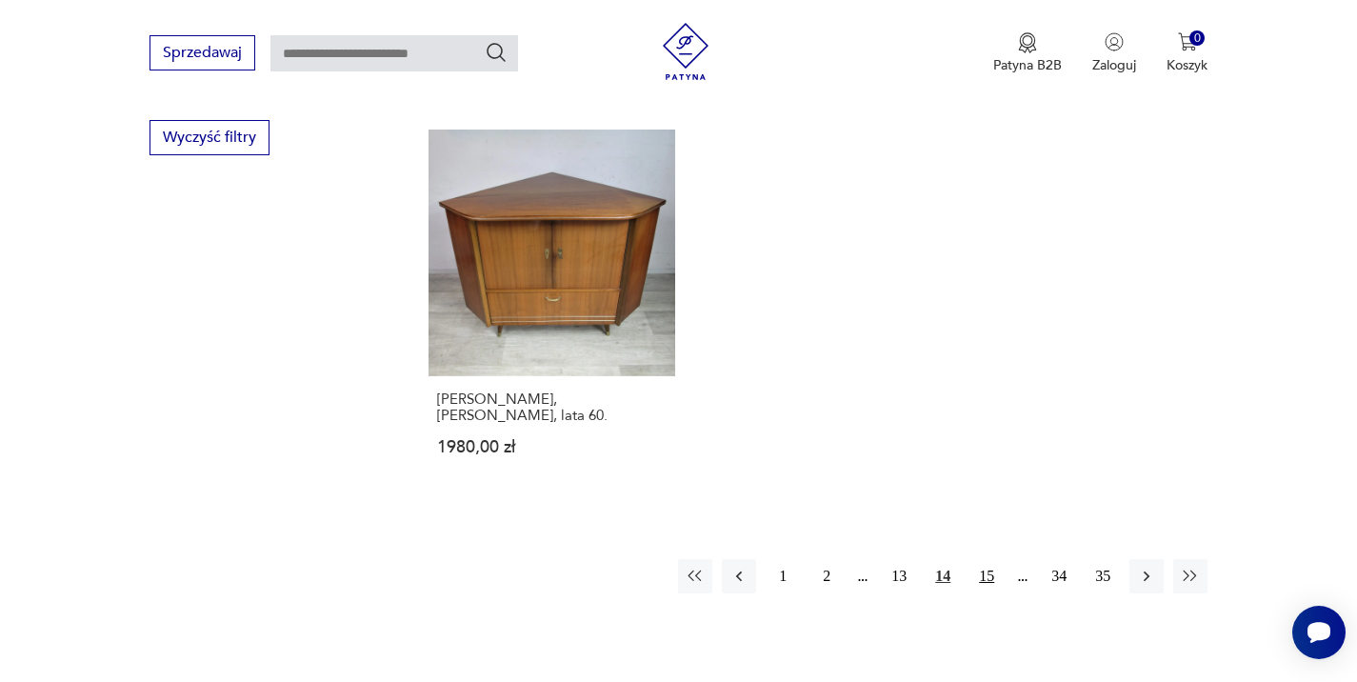
click at [993, 559] on button "15" at bounding box center [987, 576] width 34 height 34
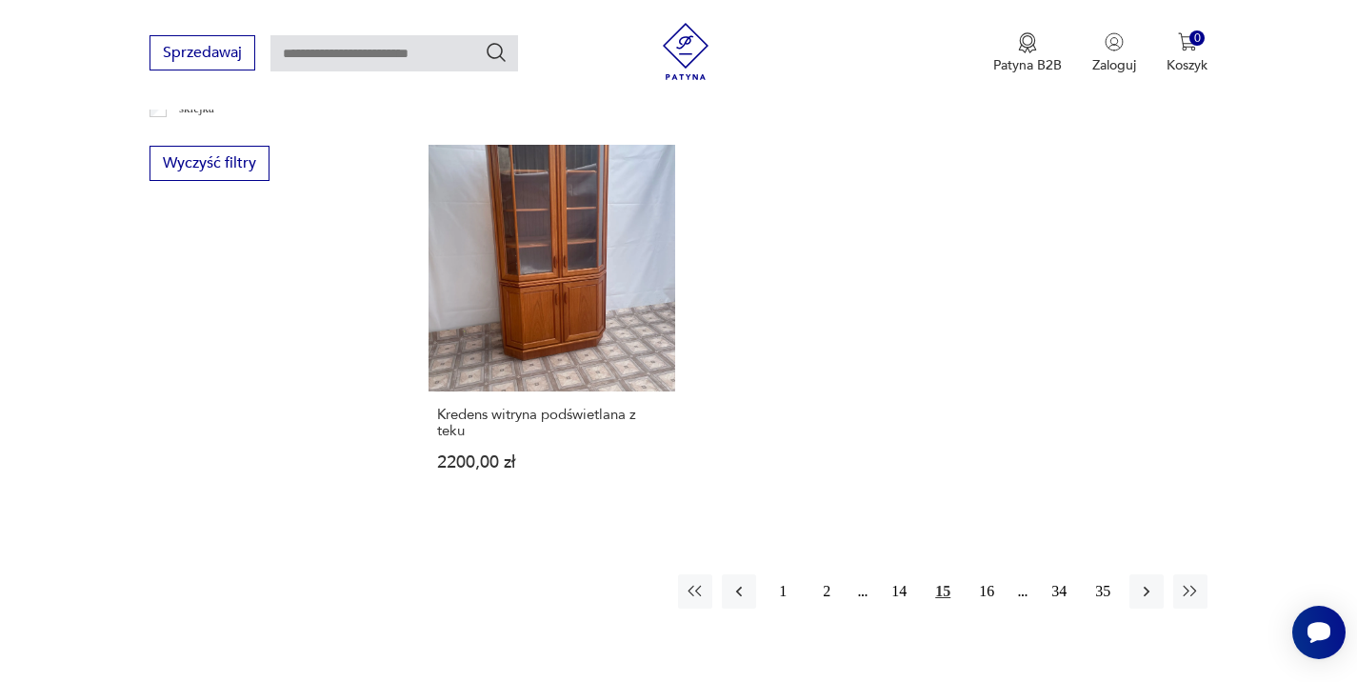
scroll to position [2747, 0]
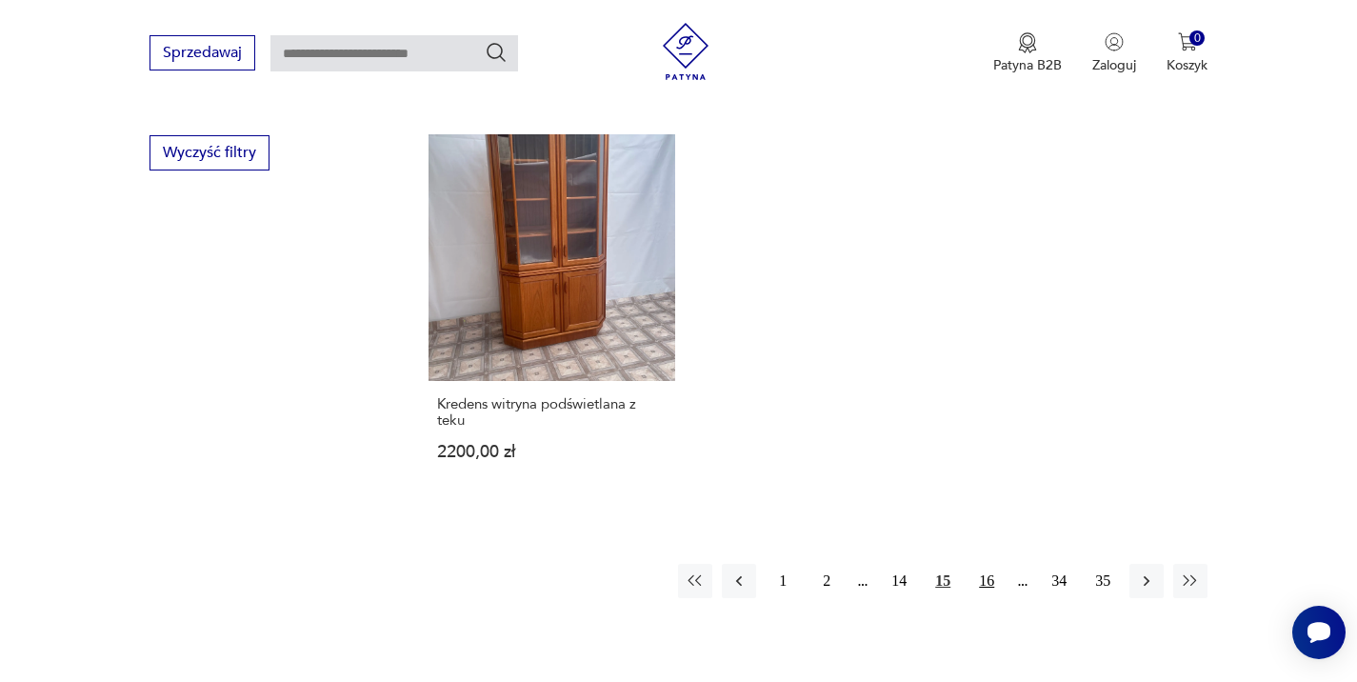
click at [985, 564] on button "16" at bounding box center [987, 581] width 34 height 34
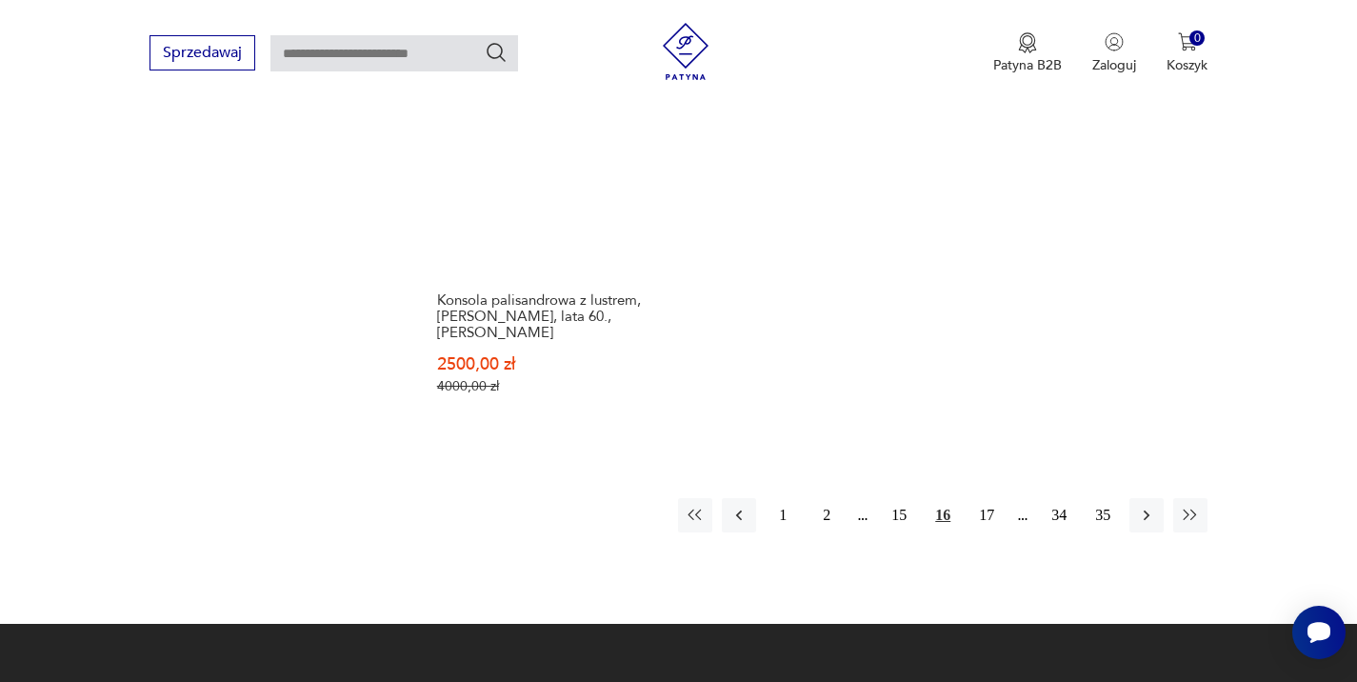
scroll to position [2884, 0]
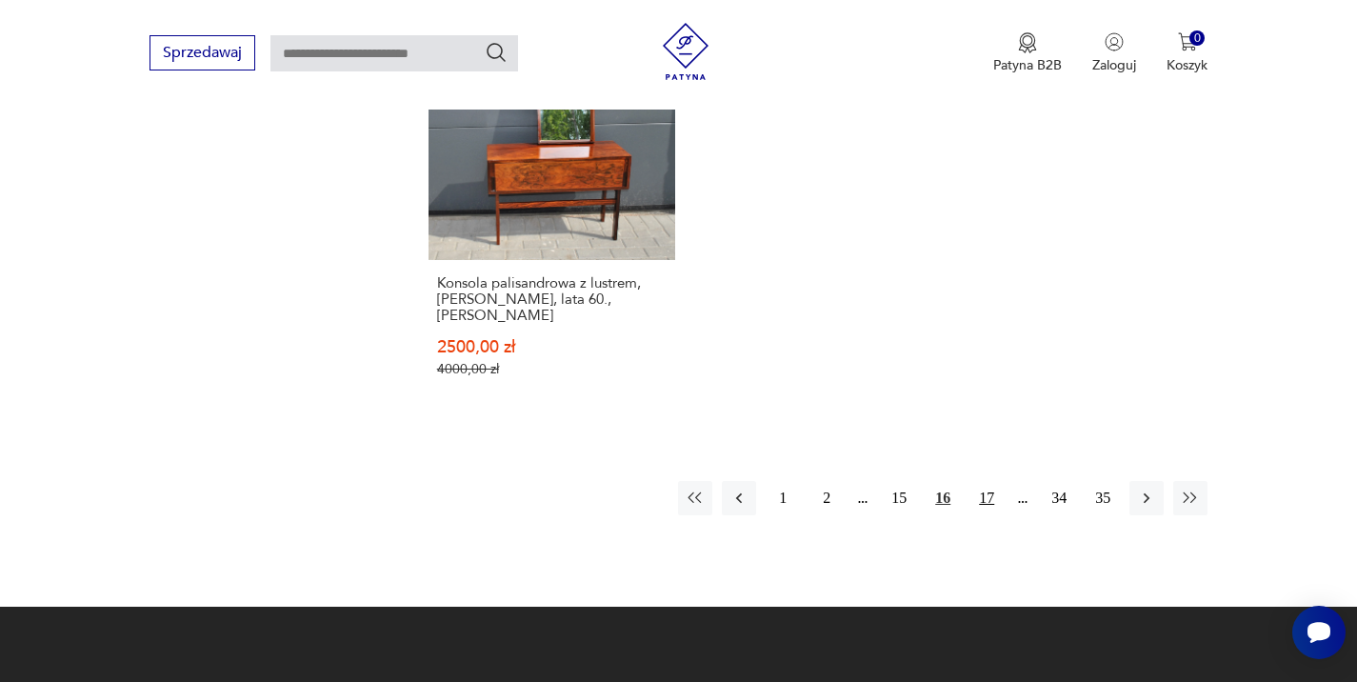
click at [989, 481] on button "17" at bounding box center [987, 498] width 34 height 34
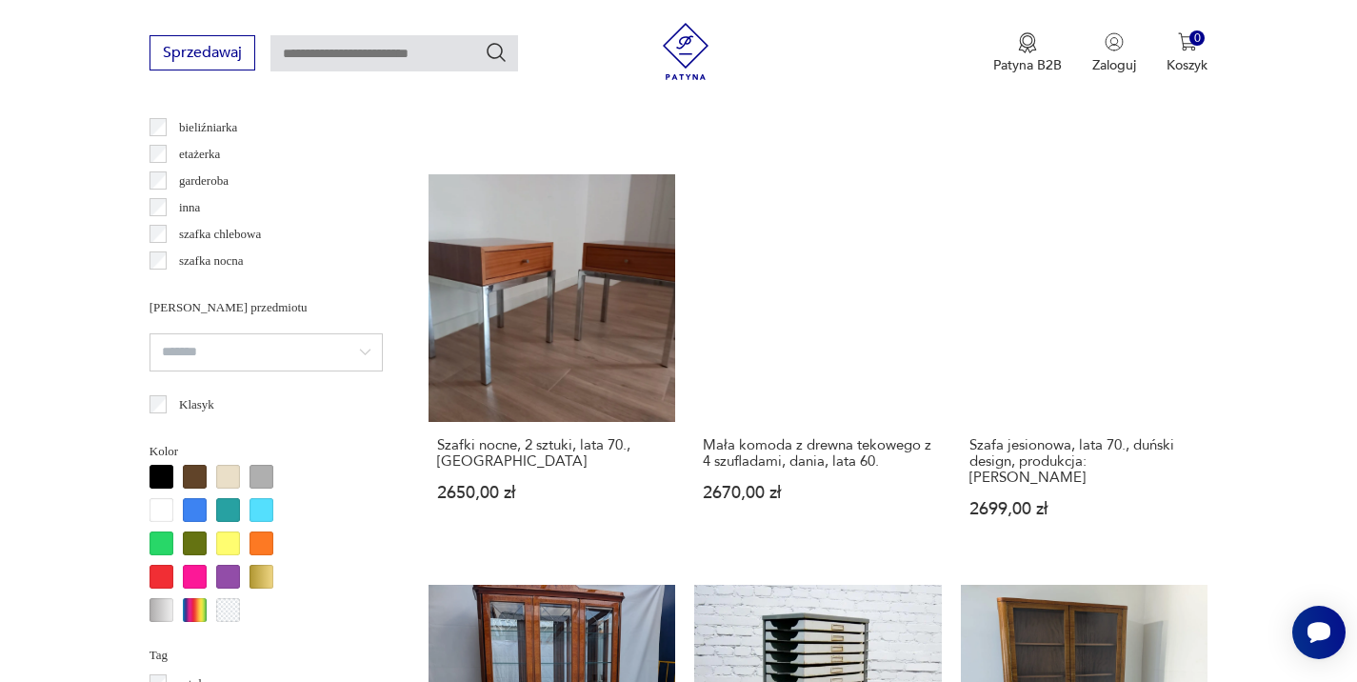
scroll to position [1489, 0]
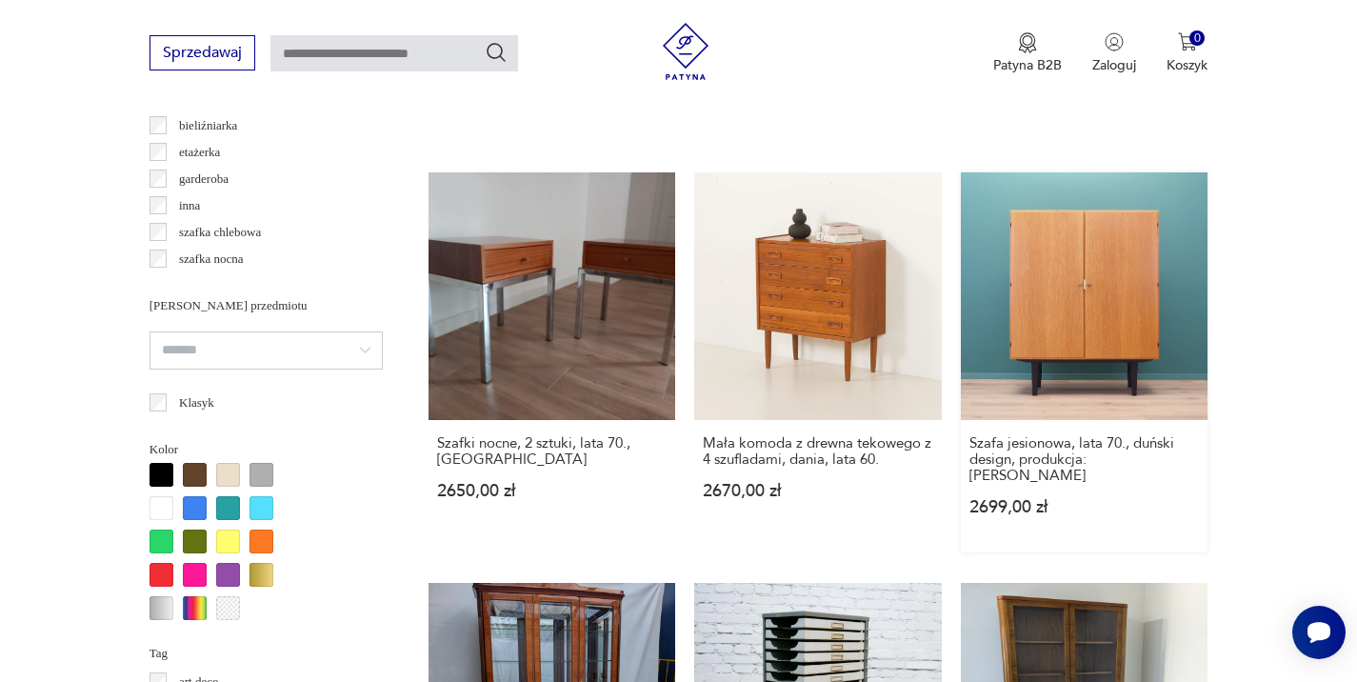
click at [1106, 259] on link "Szafa jesionowa, lata 70., duński design, produkcja: [PERSON_NAME] 2699,00 zł" at bounding box center [1085, 362] width 248 height 380
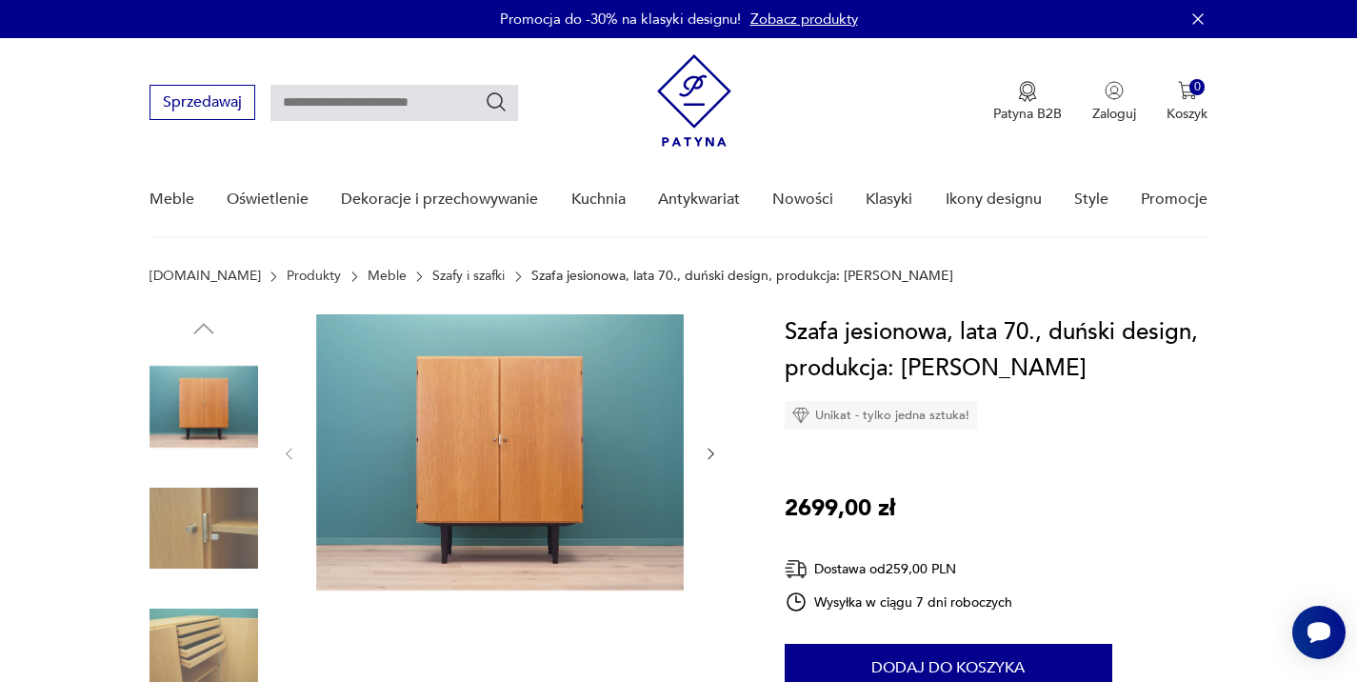
click at [197, 520] on img at bounding box center [204, 528] width 109 height 109
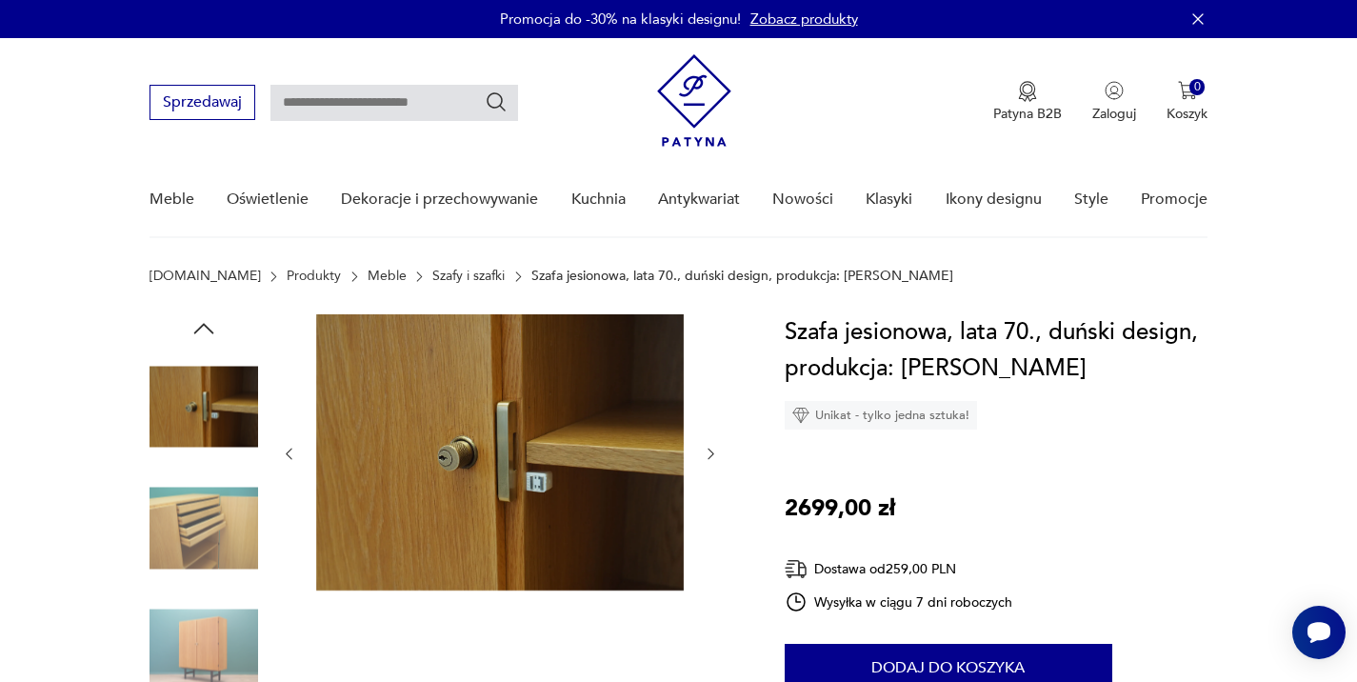
click at [208, 524] on img at bounding box center [204, 528] width 109 height 109
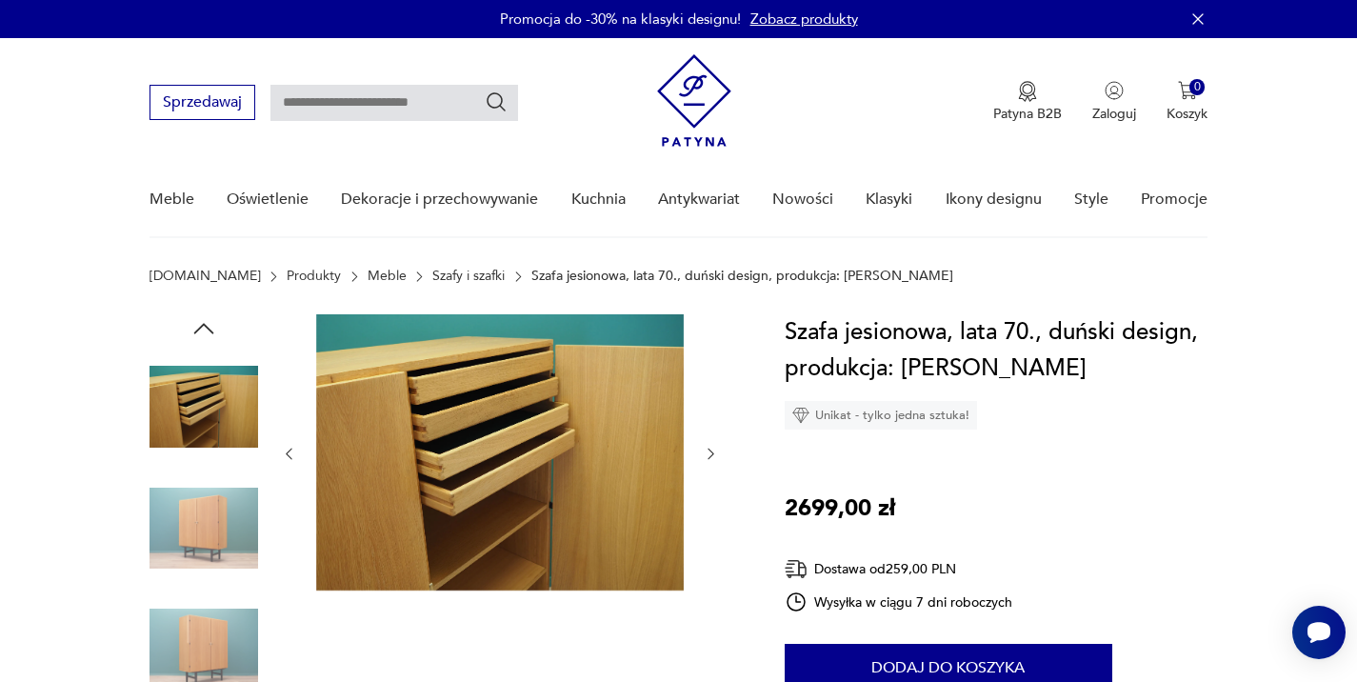
click at [203, 532] on img at bounding box center [204, 528] width 109 height 109
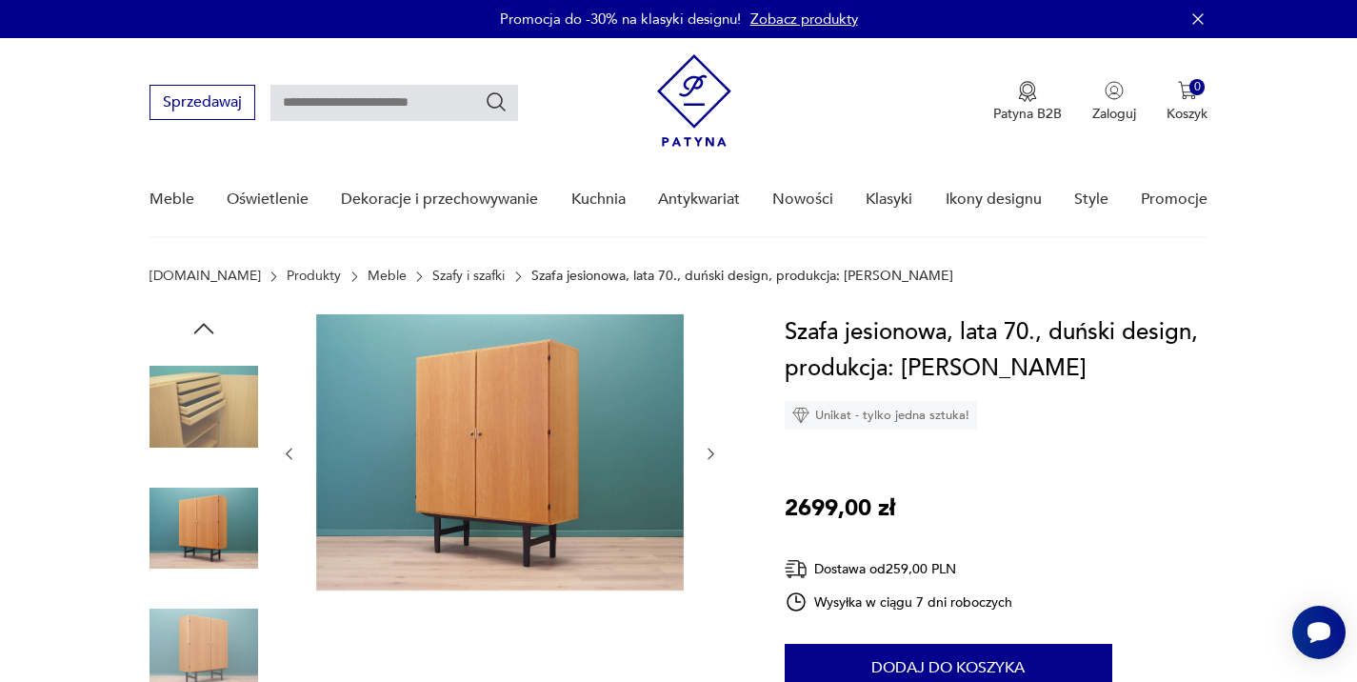
click at [185, 637] on img at bounding box center [204, 649] width 109 height 109
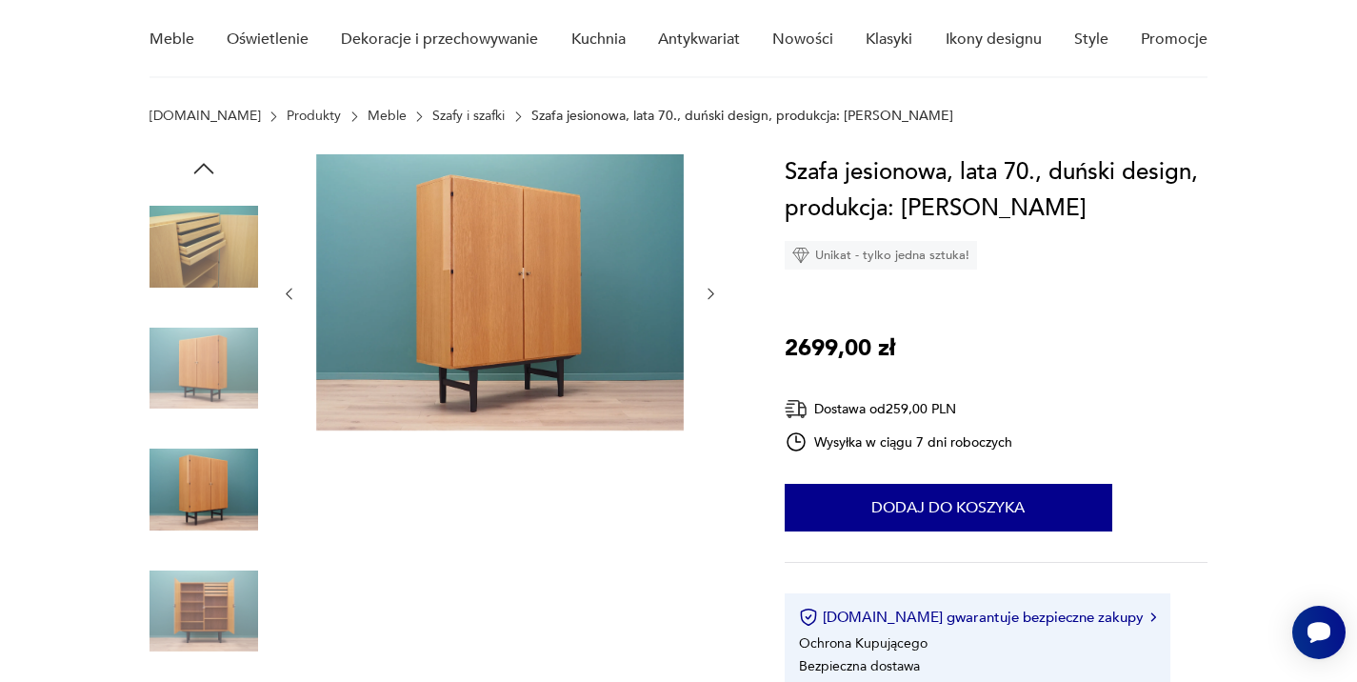
scroll to position [163, 0]
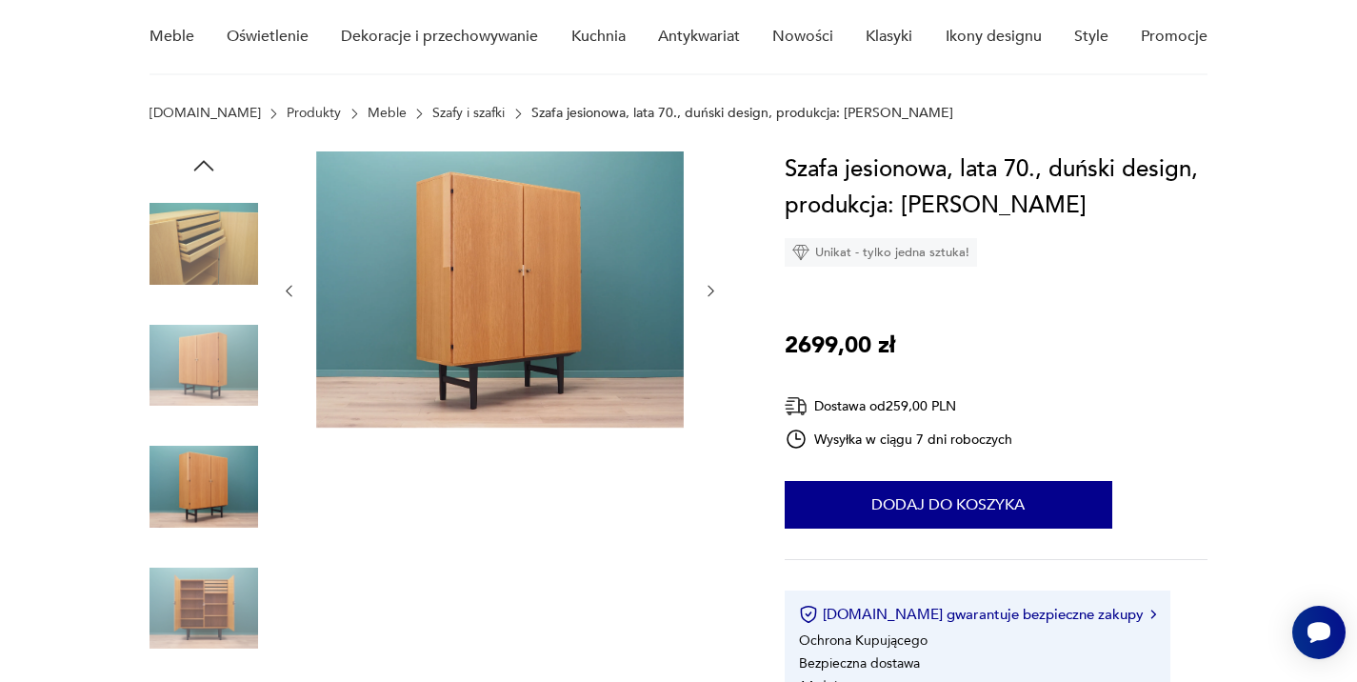
click at [185, 637] on img at bounding box center [204, 608] width 109 height 109
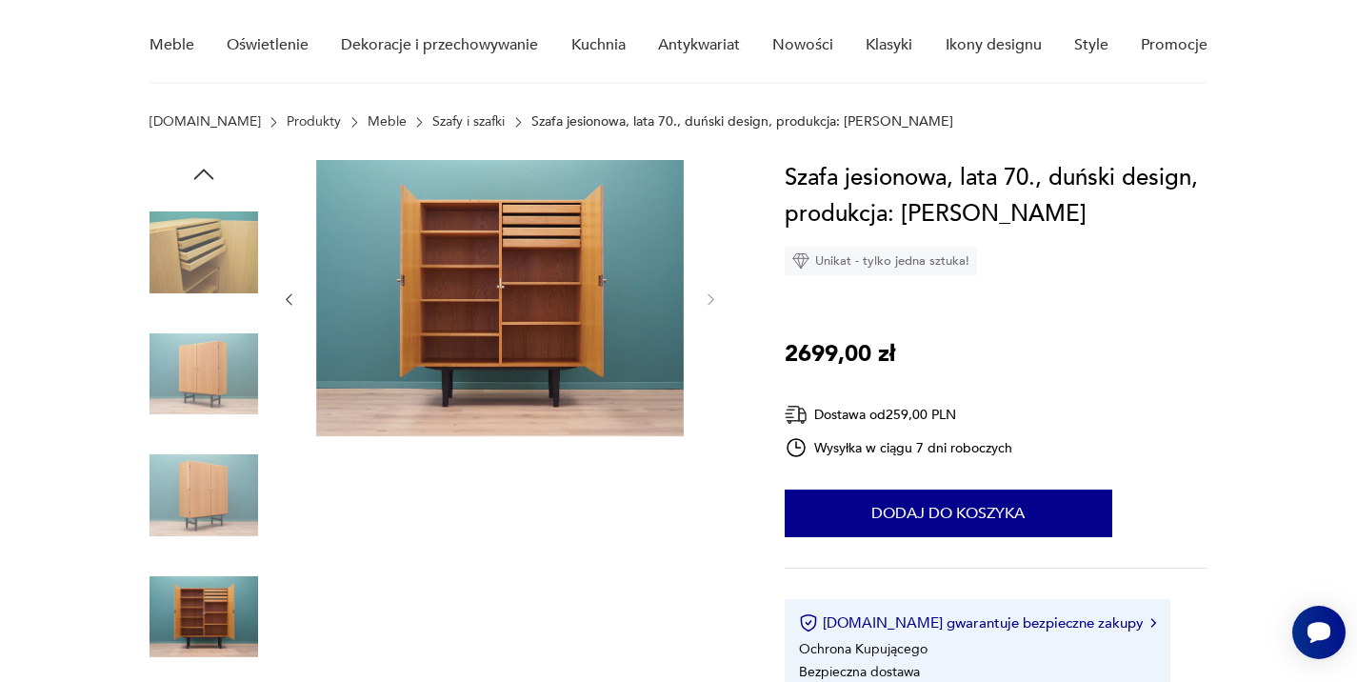
scroll to position [150, 0]
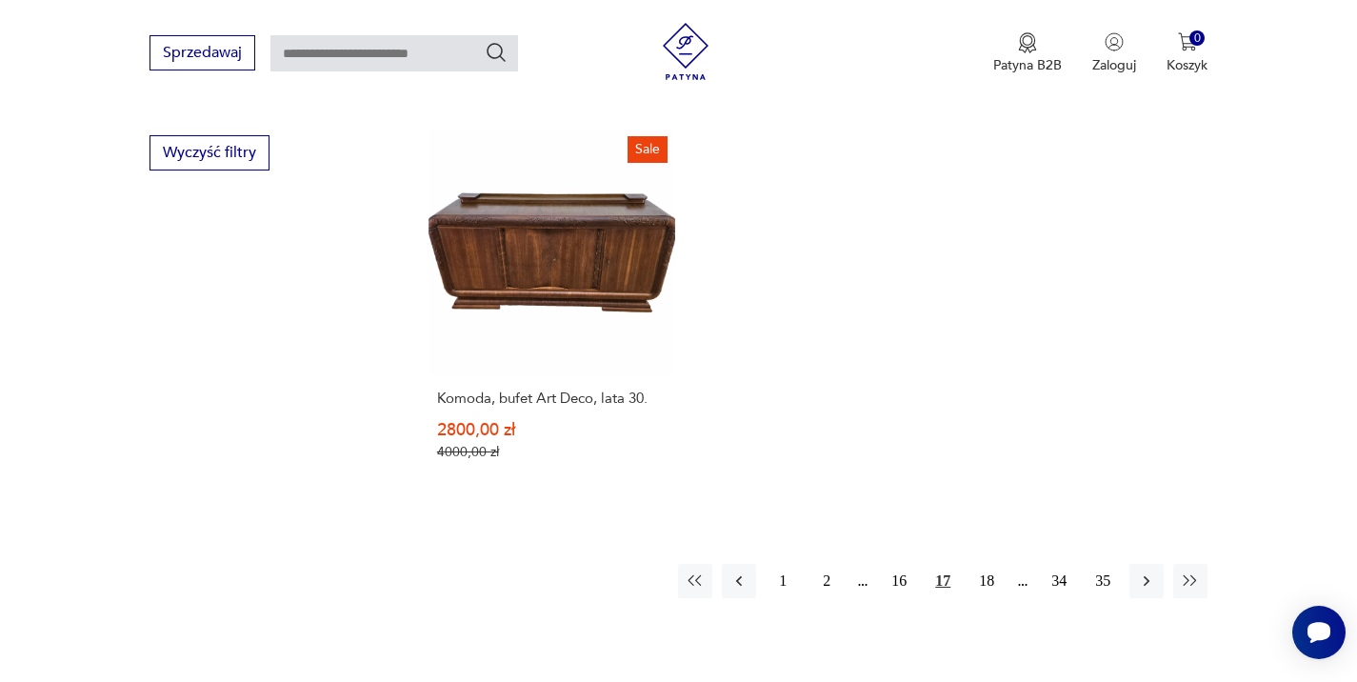
scroll to position [2758, 0]
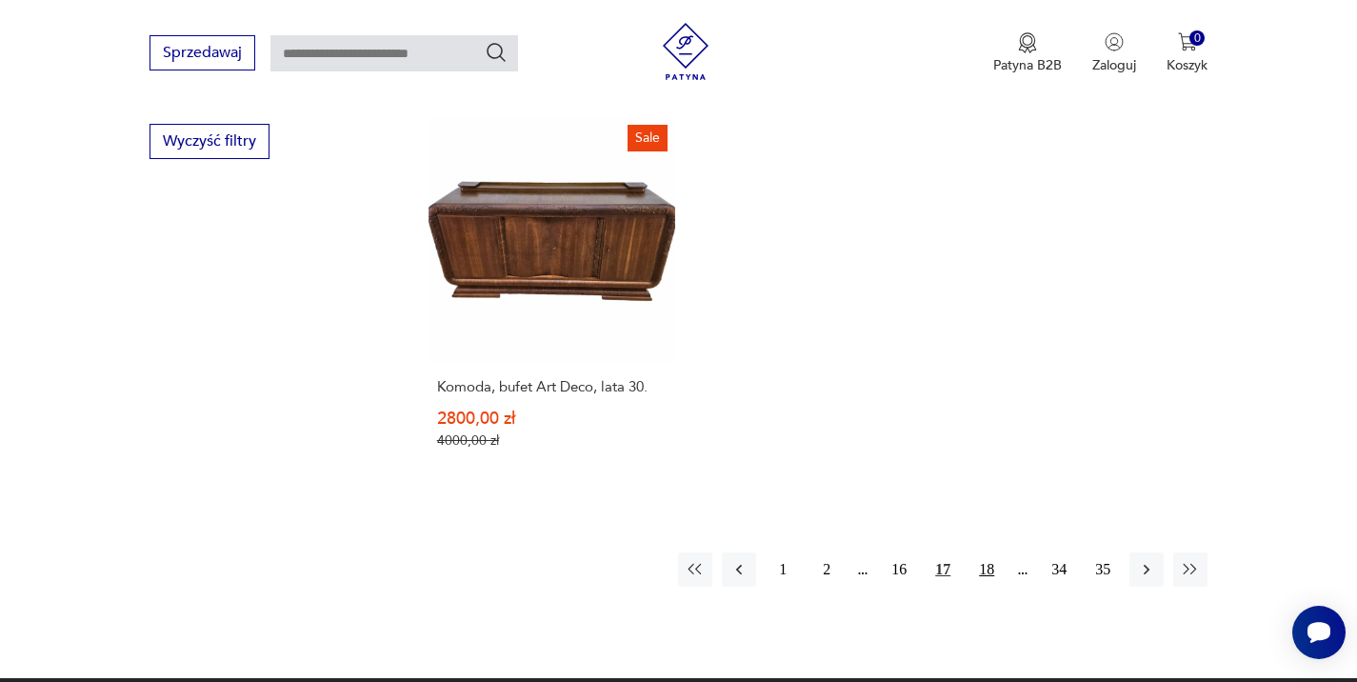
click at [982, 552] on button "18" at bounding box center [987, 569] width 34 height 34
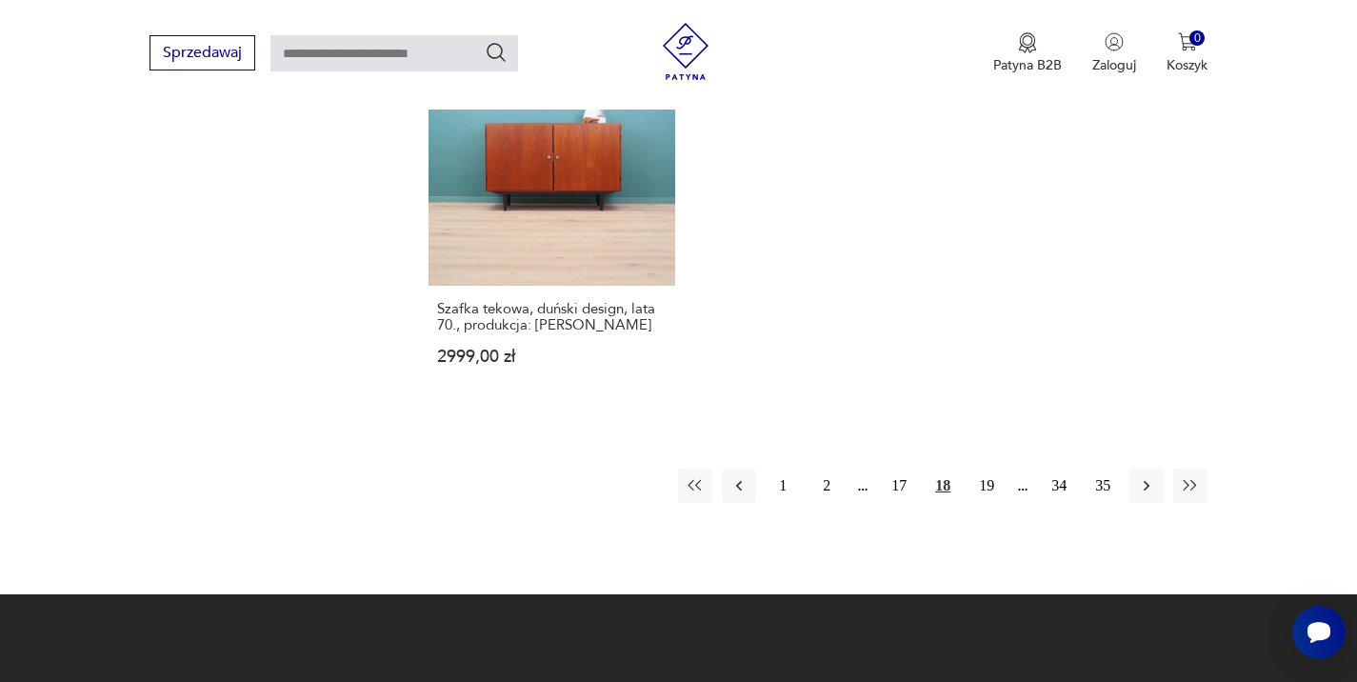
scroll to position [2873, 0]
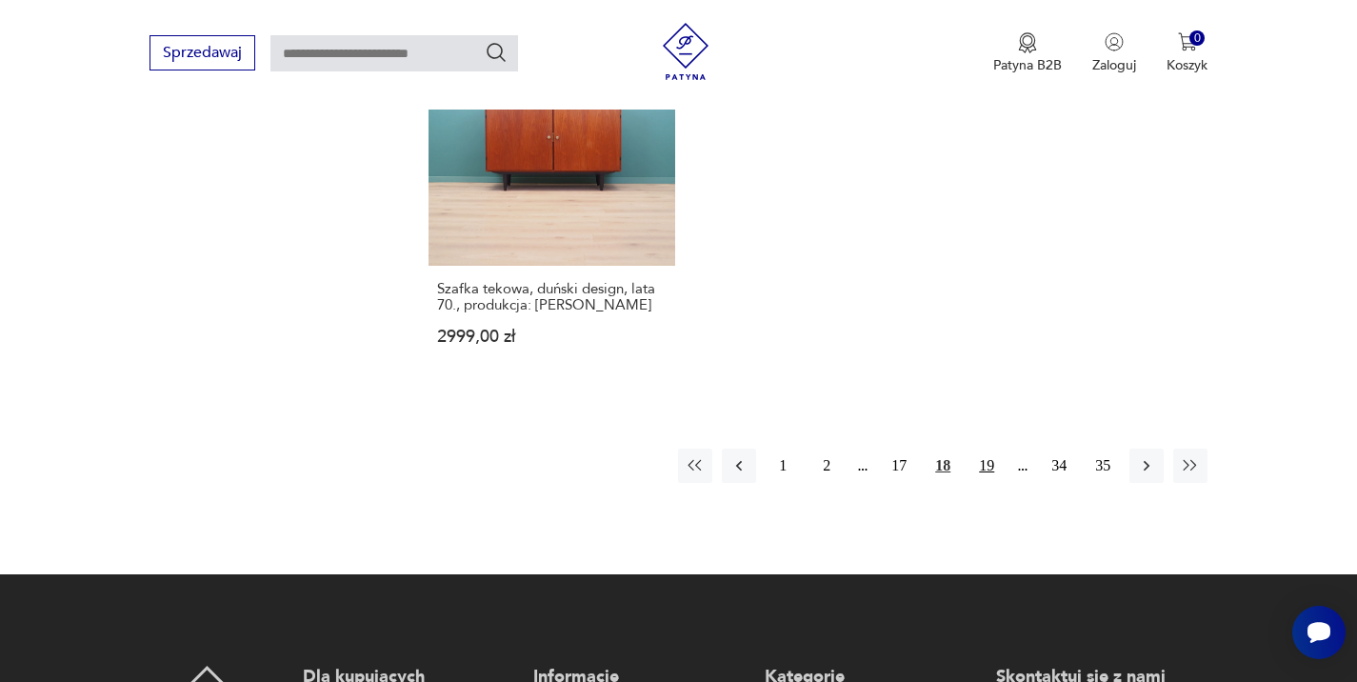
click at [991, 449] on button "19" at bounding box center [987, 466] width 34 height 34
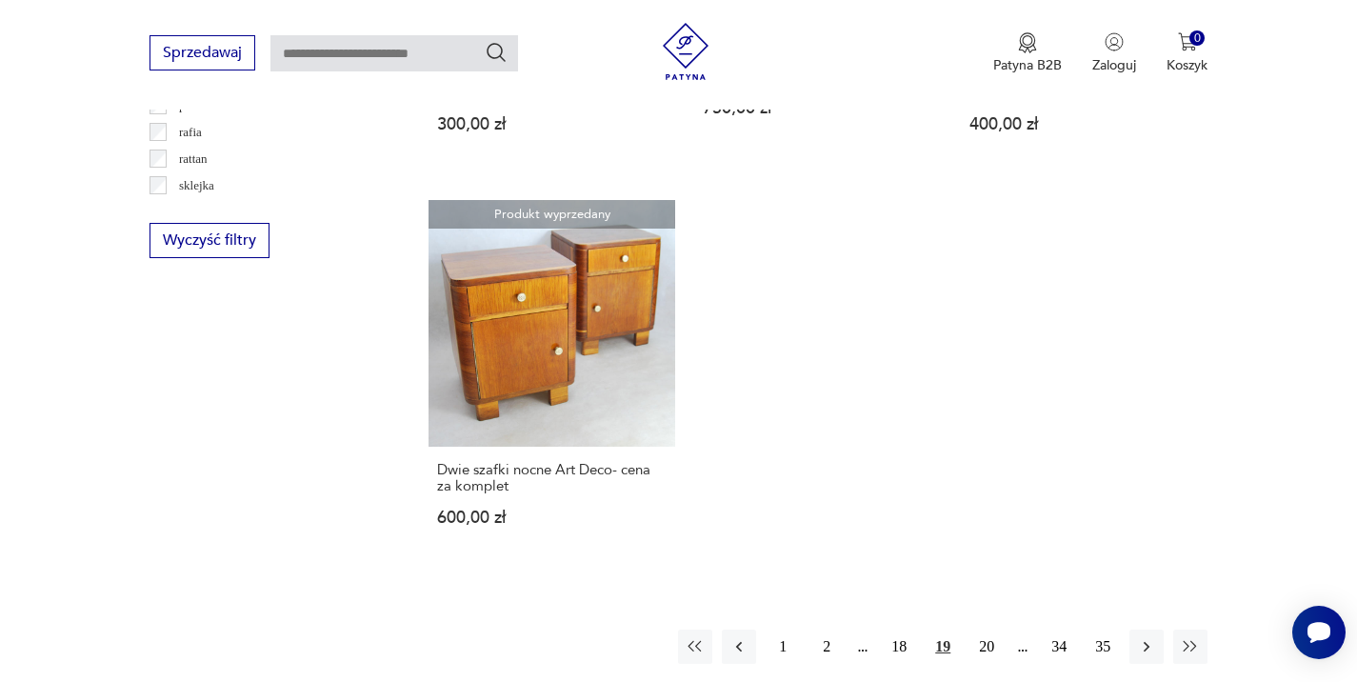
scroll to position [2747, 0]
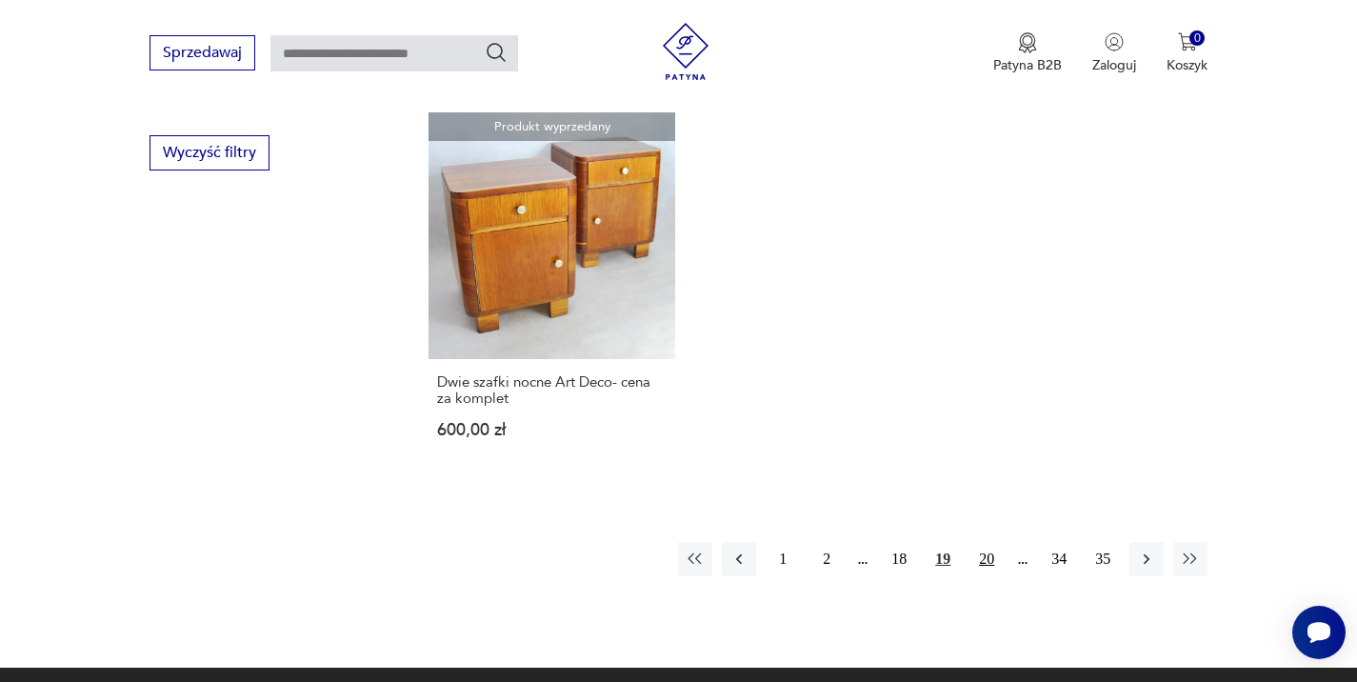
click at [988, 542] on button "20" at bounding box center [987, 559] width 34 height 34
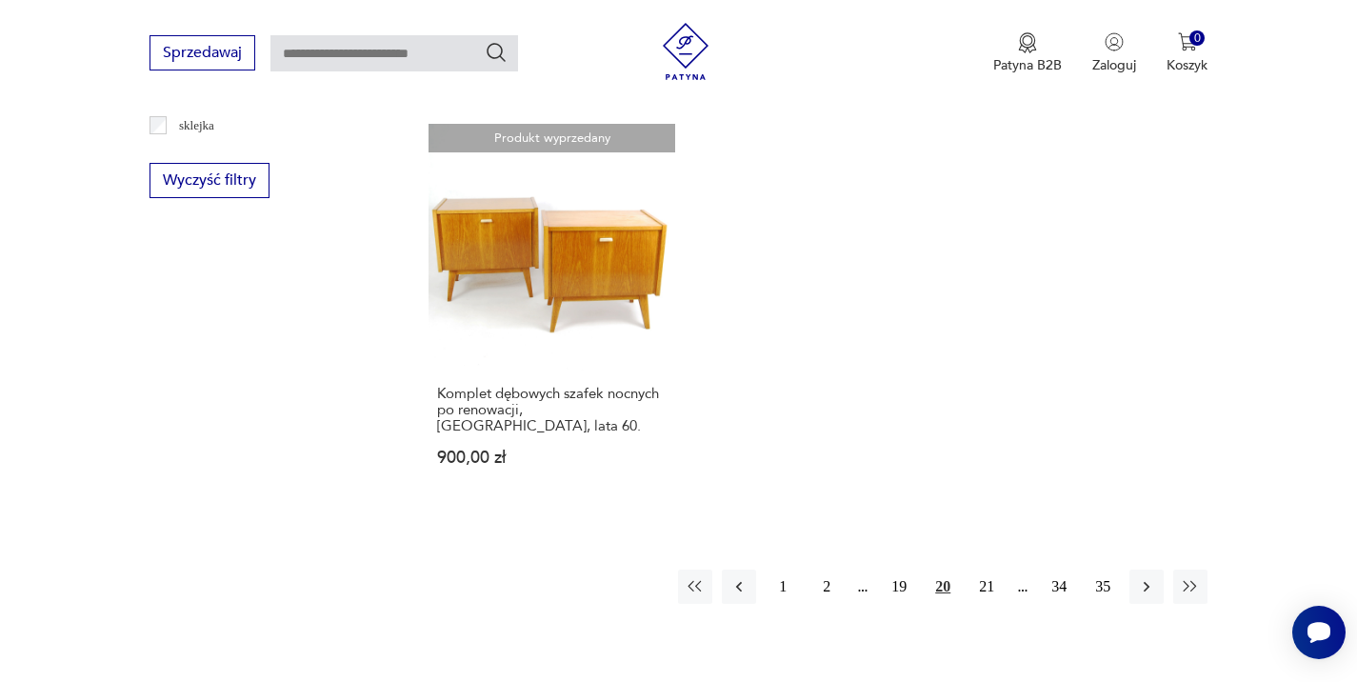
scroll to position [2733, 0]
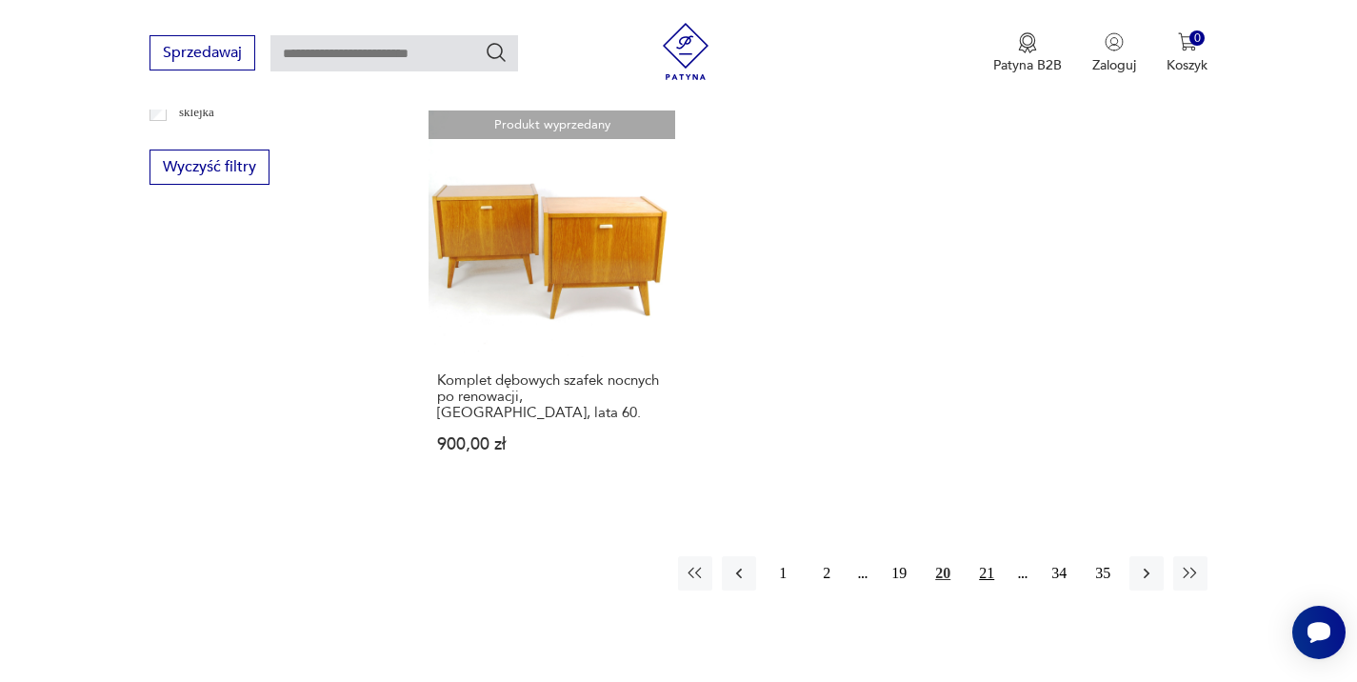
click at [988, 556] on button "21" at bounding box center [987, 573] width 34 height 34
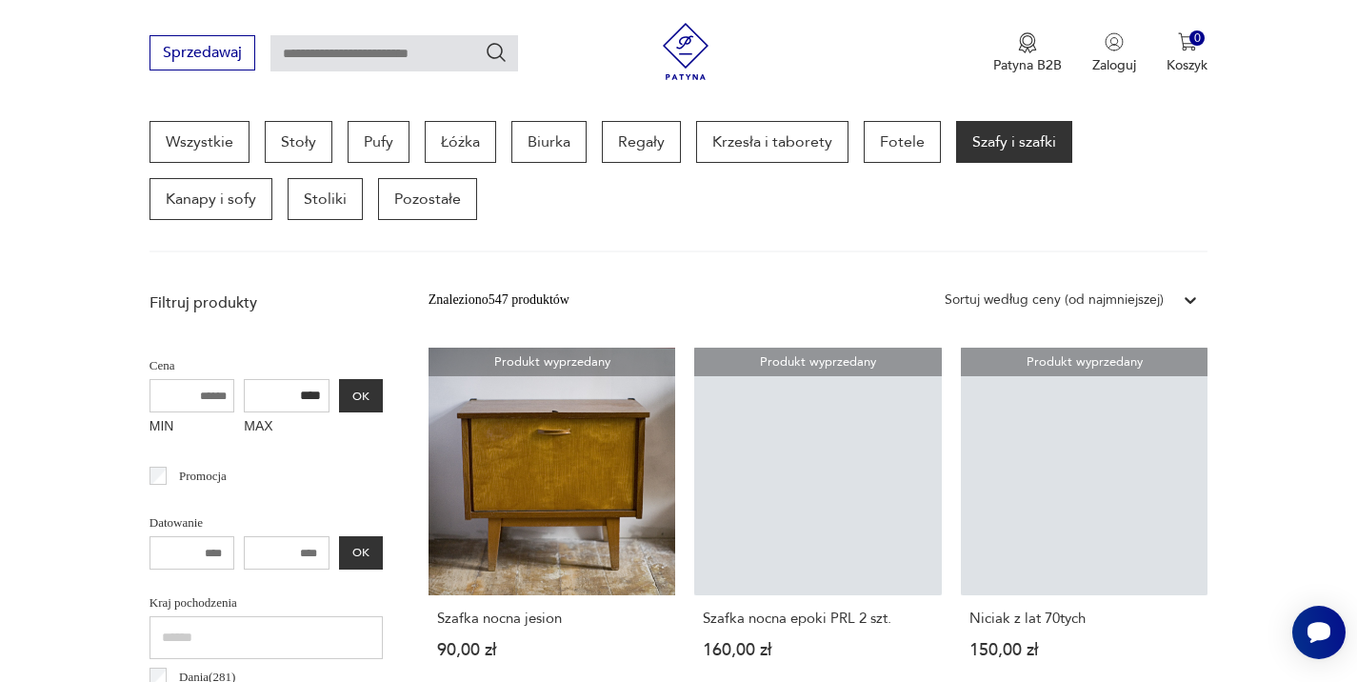
scroll to position [506, 0]
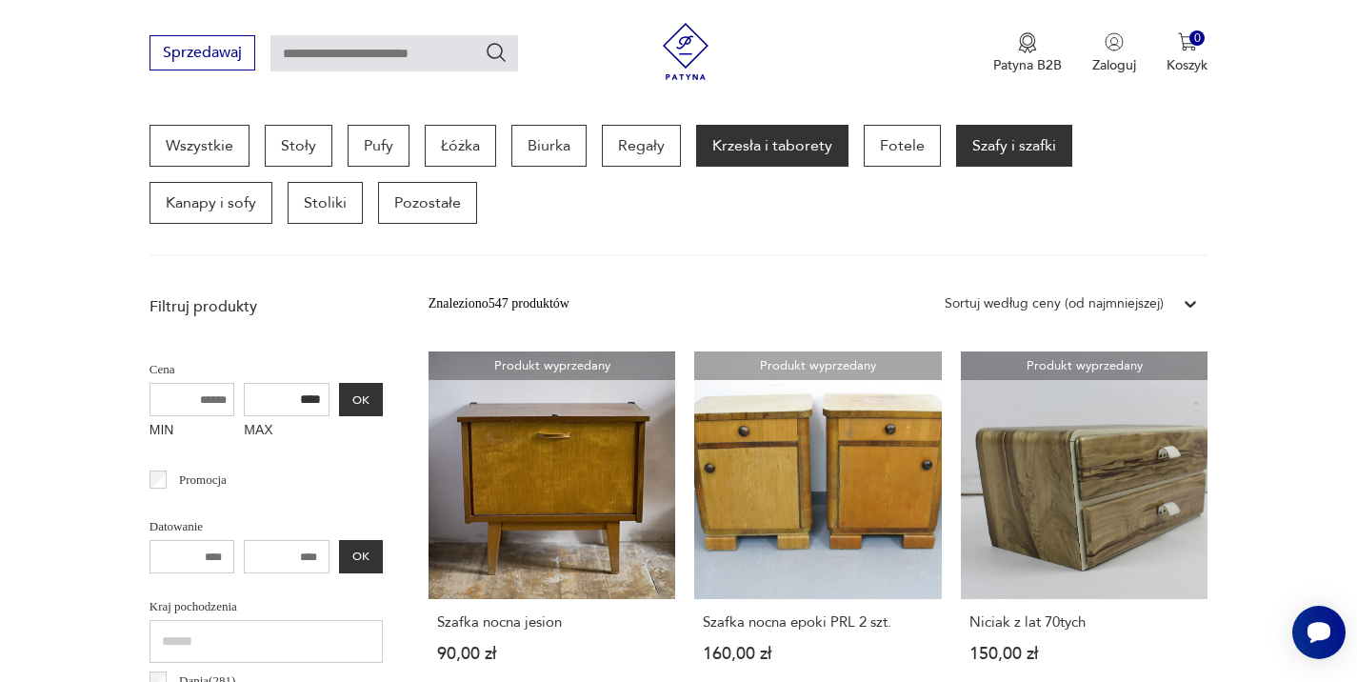
click at [744, 138] on p "Krzesła i taborety" at bounding box center [772, 146] width 152 height 42
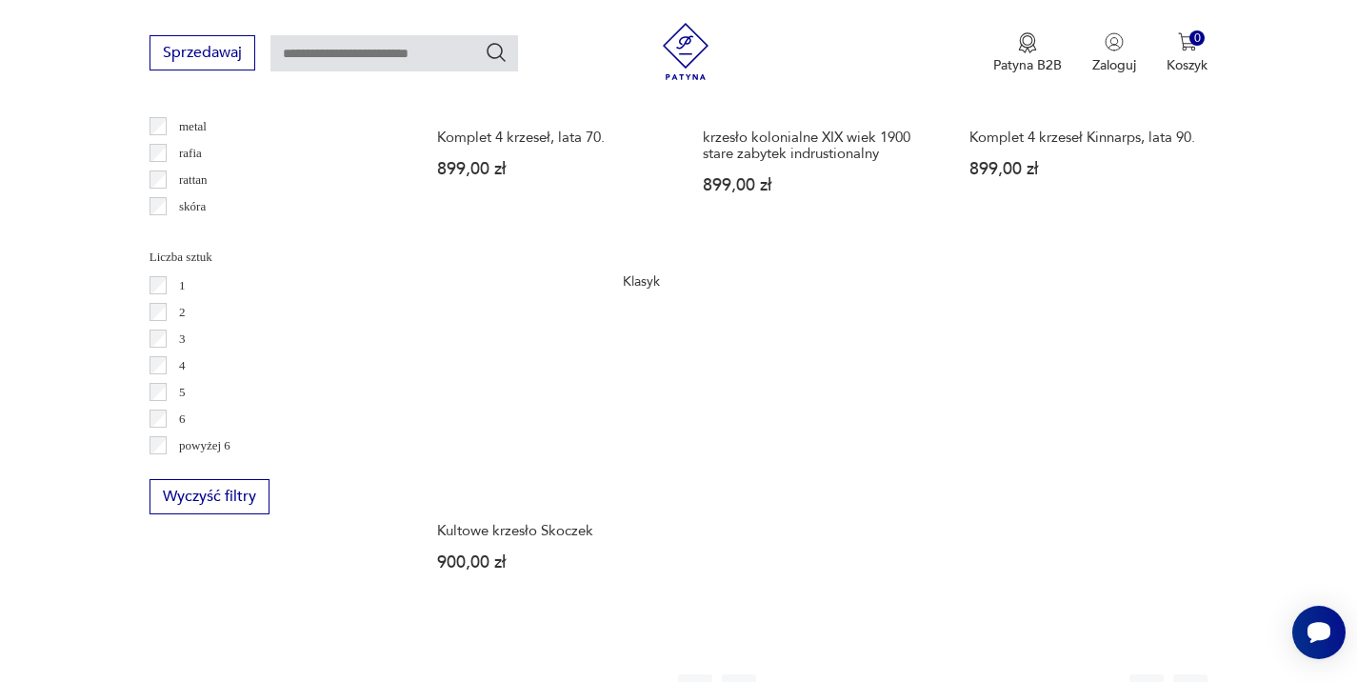
scroll to position [2671, 0]
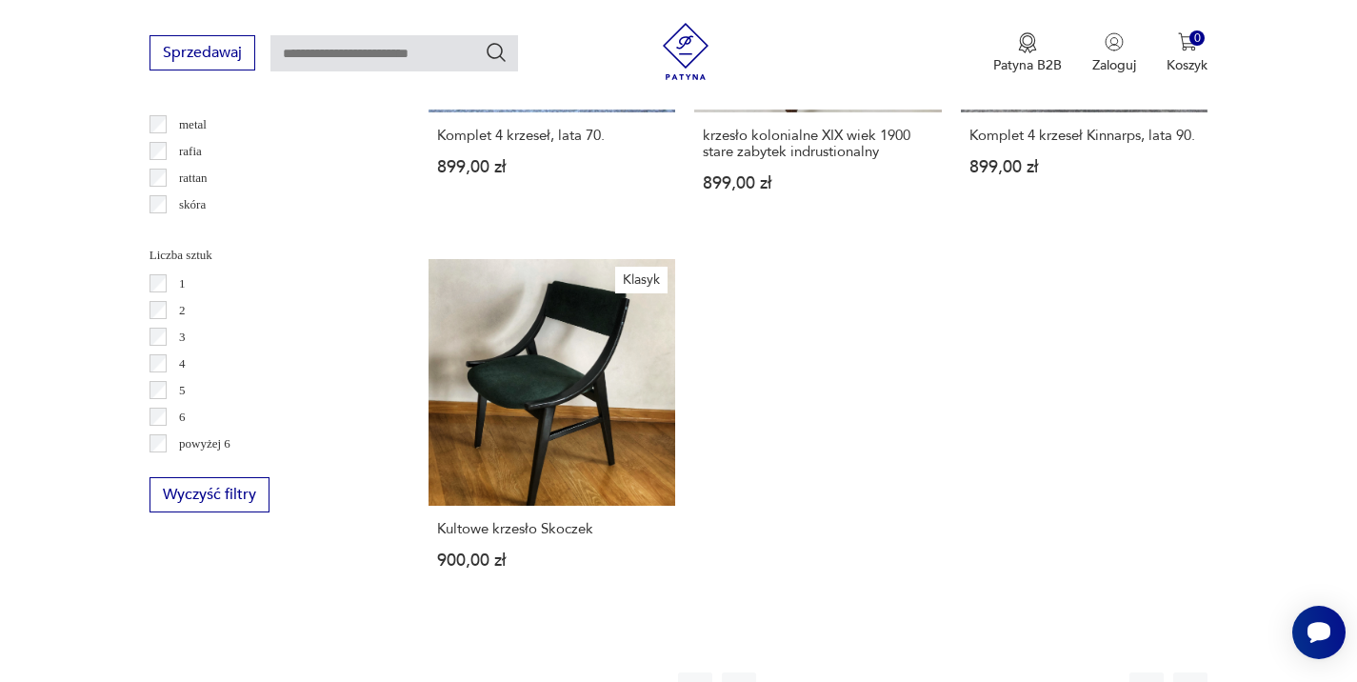
click at [985, 672] on button "22" at bounding box center [987, 689] width 34 height 34
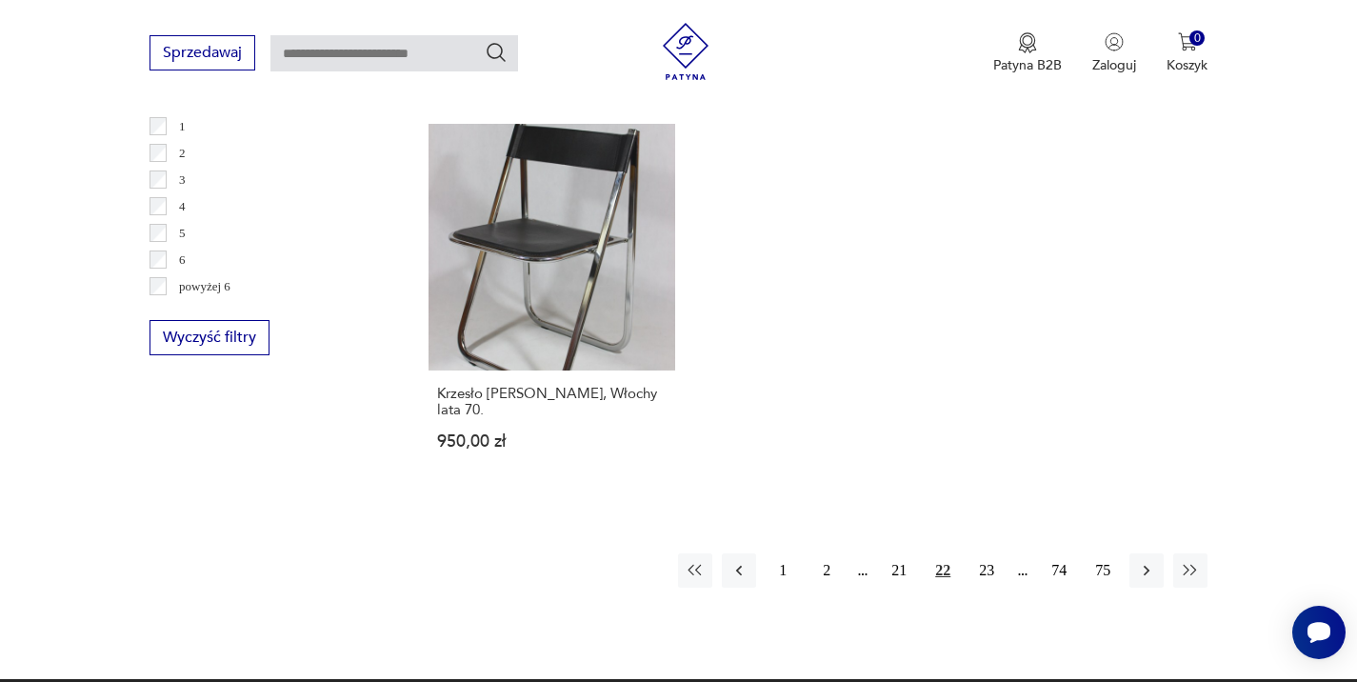
scroll to position [2895, 0]
